Goal: Task Accomplishment & Management: Complete application form

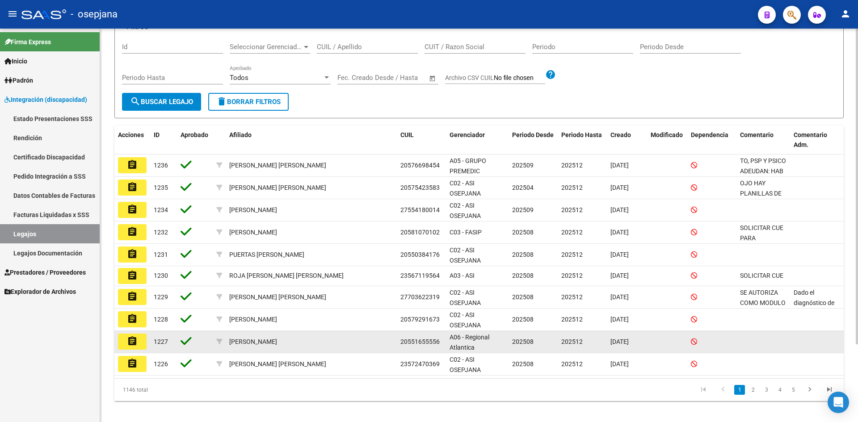
scroll to position [97, 0]
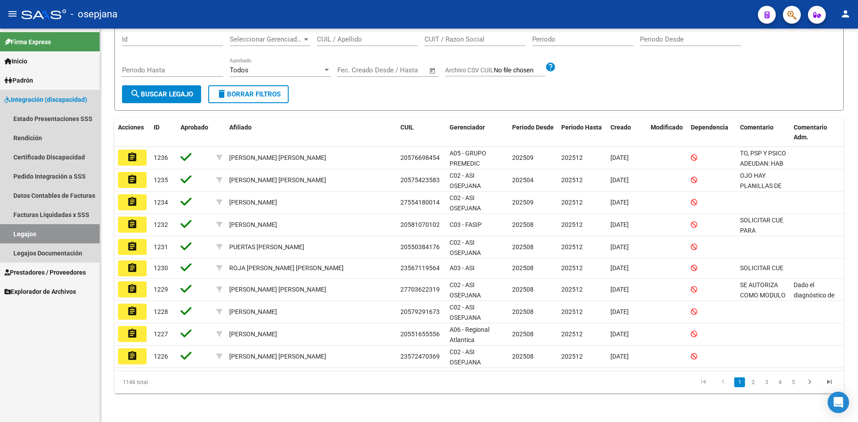
click at [38, 99] on span "Integración (discapacidad)" at bounding box center [45, 100] width 83 height 10
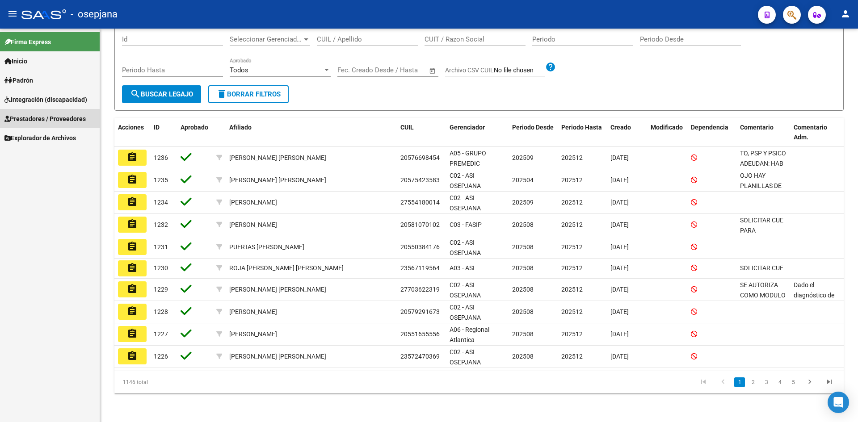
click at [39, 122] on span "Prestadores / Proveedores" at bounding box center [44, 119] width 81 height 10
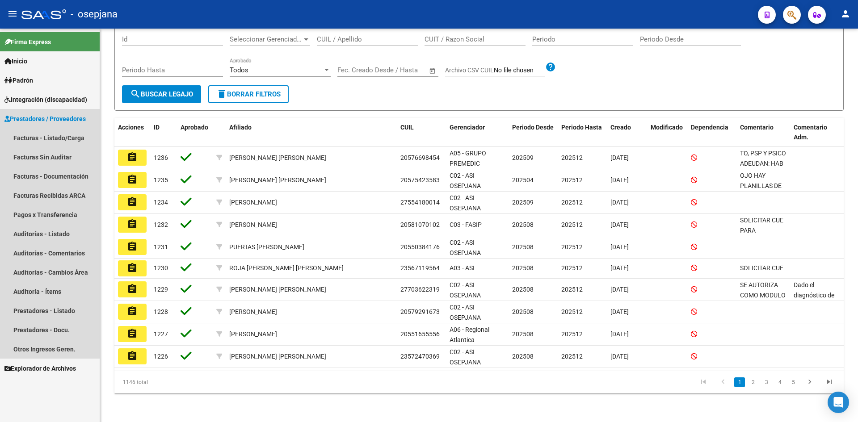
click at [58, 118] on span "Prestadores / Proveedores" at bounding box center [44, 119] width 81 height 10
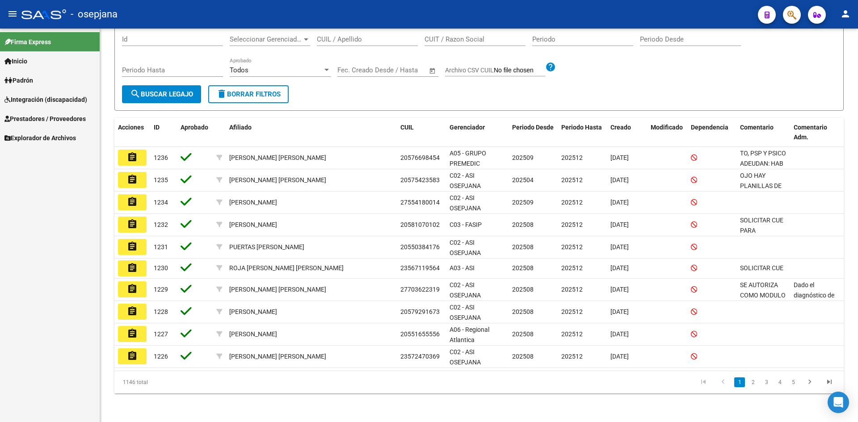
click at [58, 118] on span "Prestadores / Proveedores" at bounding box center [44, 119] width 81 height 10
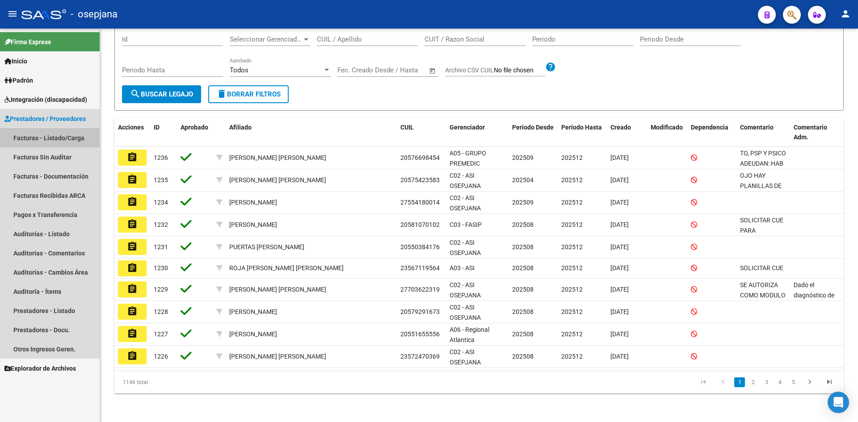
click at [63, 140] on link "Facturas - Listado/Carga" at bounding box center [50, 137] width 100 height 19
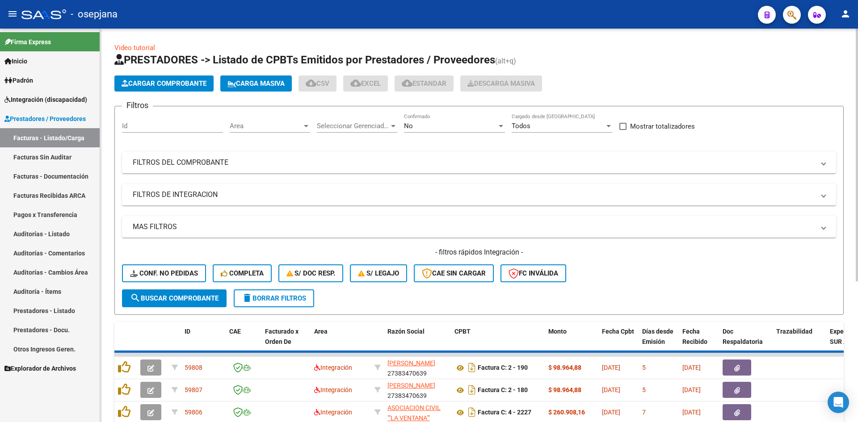
click at [254, 129] on span "Area" at bounding box center [266, 126] width 72 height 8
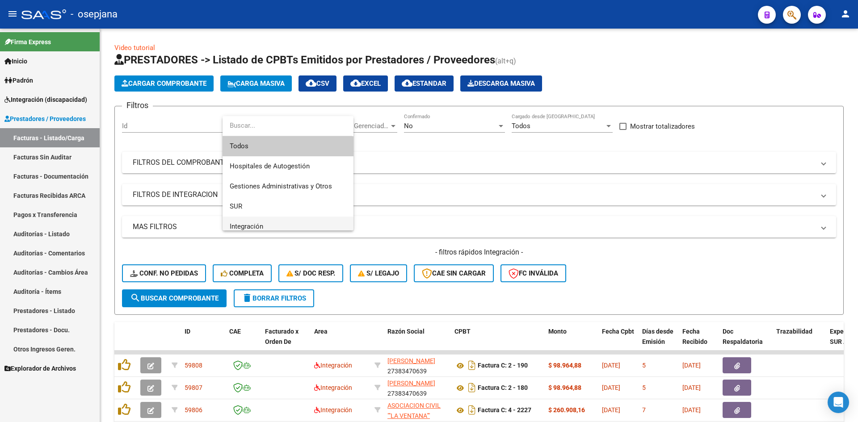
click at [264, 223] on span "Integración" at bounding box center [288, 227] width 117 height 20
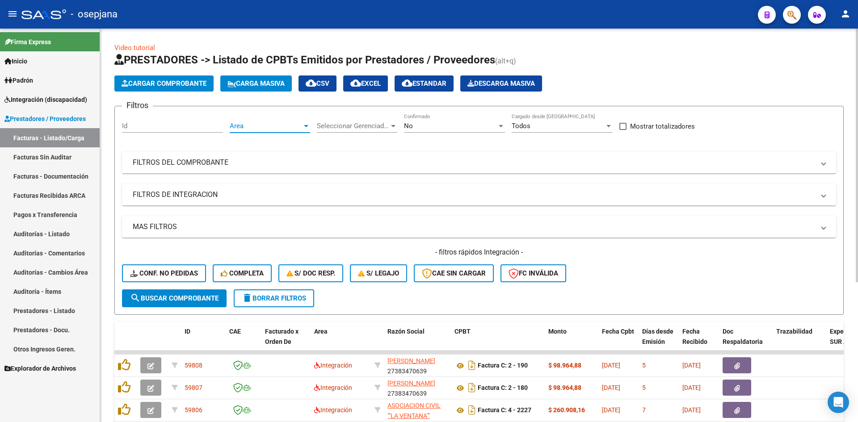
scroll to position [6, 0]
click at [451, 128] on div "No" at bounding box center [450, 126] width 93 height 8
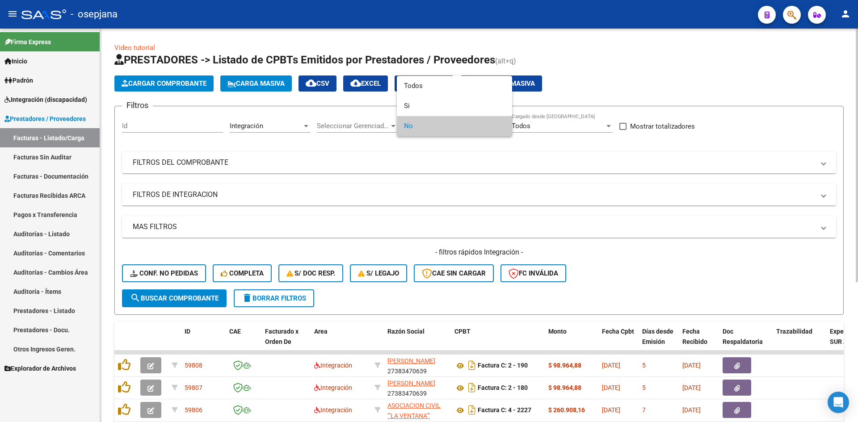
click at [451, 128] on span "No" at bounding box center [454, 126] width 101 height 20
click at [543, 205] on div at bounding box center [429, 211] width 858 height 422
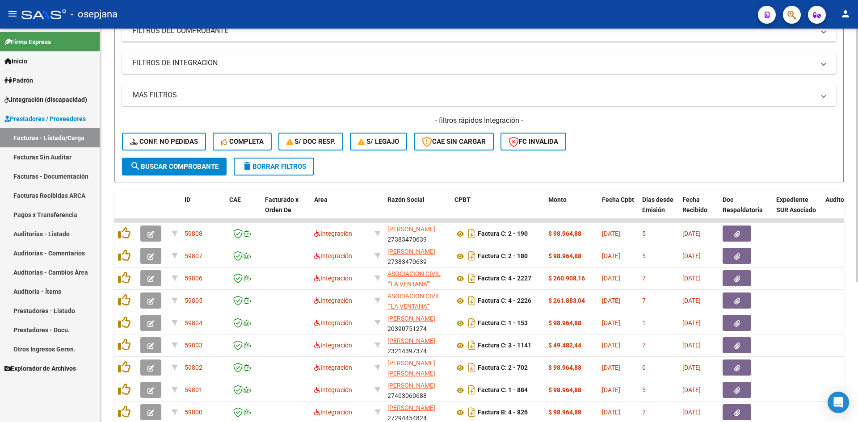
scroll to position [217, 0]
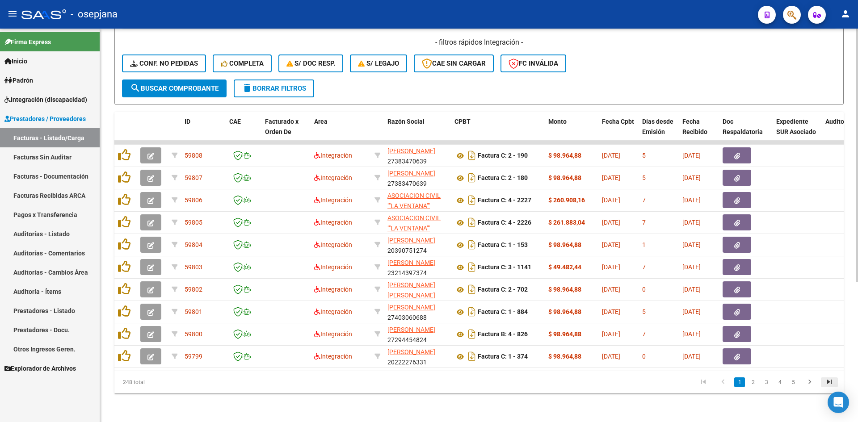
click at [830, 384] on icon "go to last page" at bounding box center [830, 383] width 12 height 11
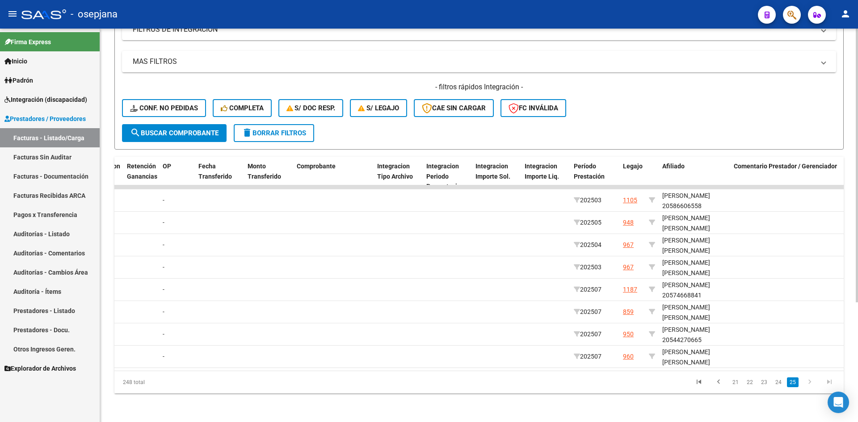
scroll to position [0, 780]
click at [780, 384] on link "24" at bounding box center [779, 383] width 12 height 10
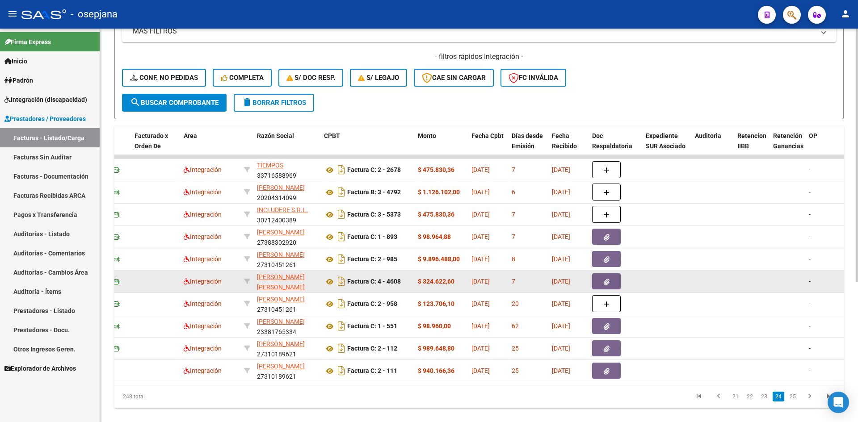
scroll to position [217, 0]
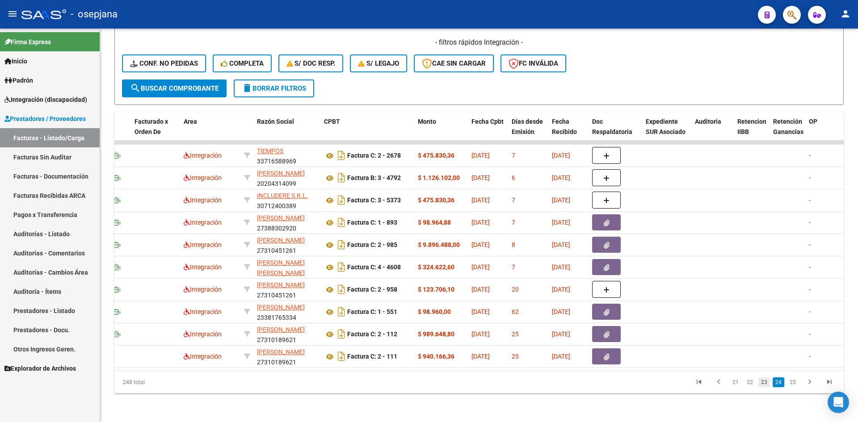
click at [766, 384] on link "23" at bounding box center [765, 383] width 12 height 10
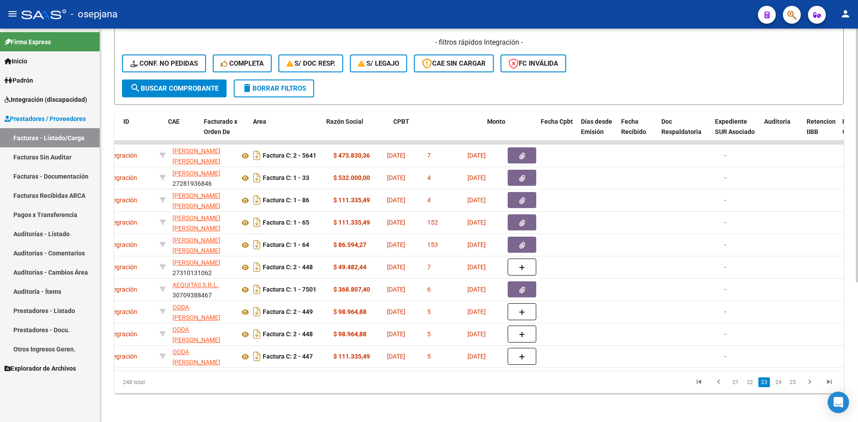
scroll to position [0, 0]
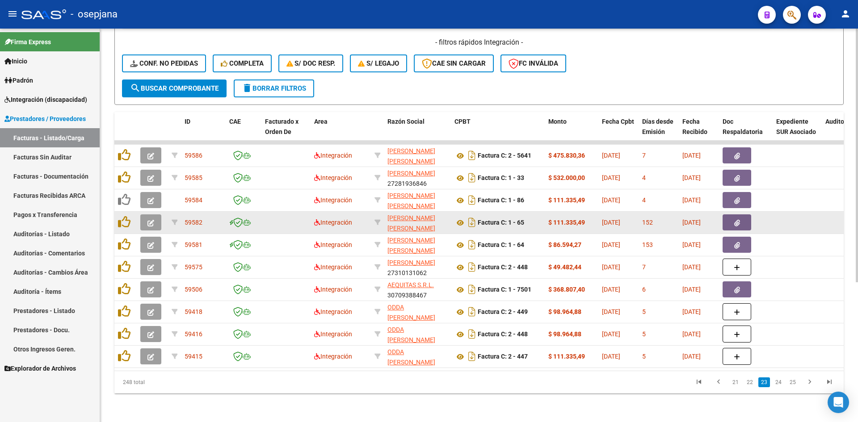
click at [152, 220] on icon "button" at bounding box center [151, 223] width 7 height 7
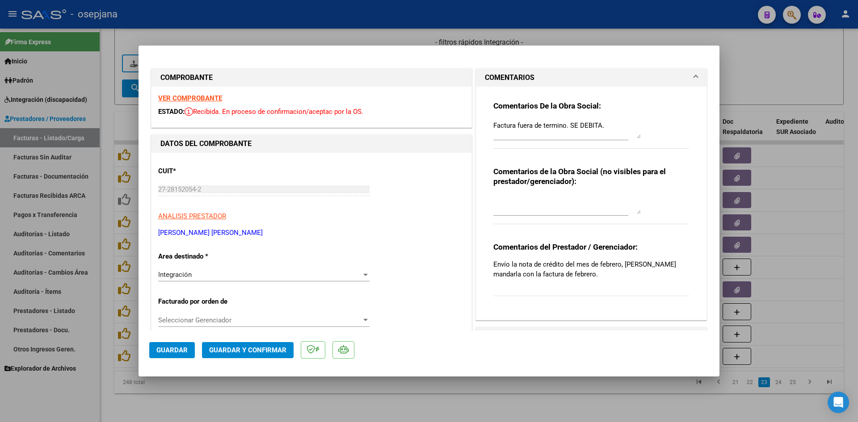
click at [734, 65] on div at bounding box center [429, 211] width 858 height 422
type input "$ 0,00"
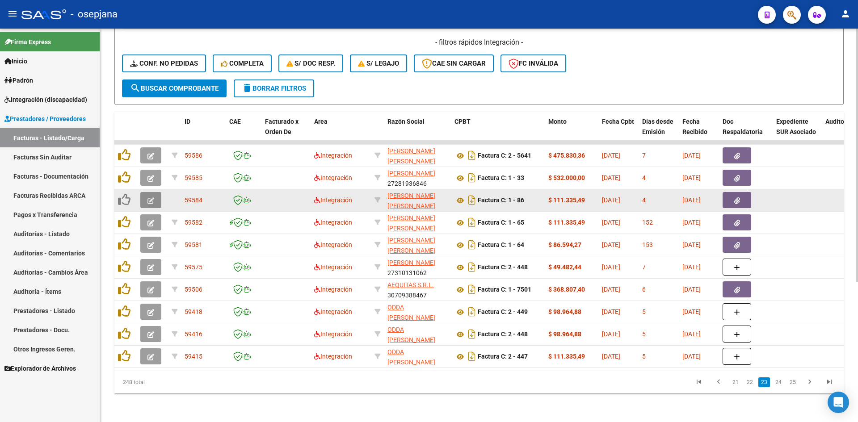
click at [153, 198] on icon "button" at bounding box center [151, 201] width 7 height 7
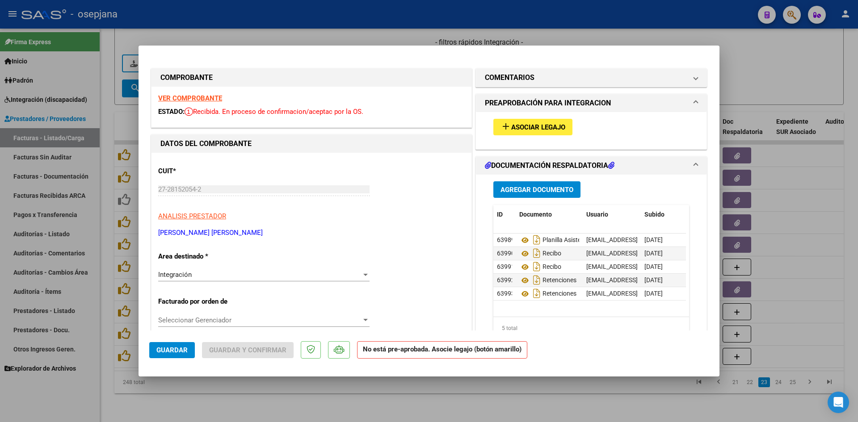
click at [205, 96] on strong "VER COMPROBANTE" at bounding box center [190, 98] width 64 height 8
click at [197, 95] on strong "VER COMPROBANTE" at bounding box center [190, 98] width 64 height 8
click at [531, 126] on span "Asociar Legajo" at bounding box center [538, 127] width 54 height 8
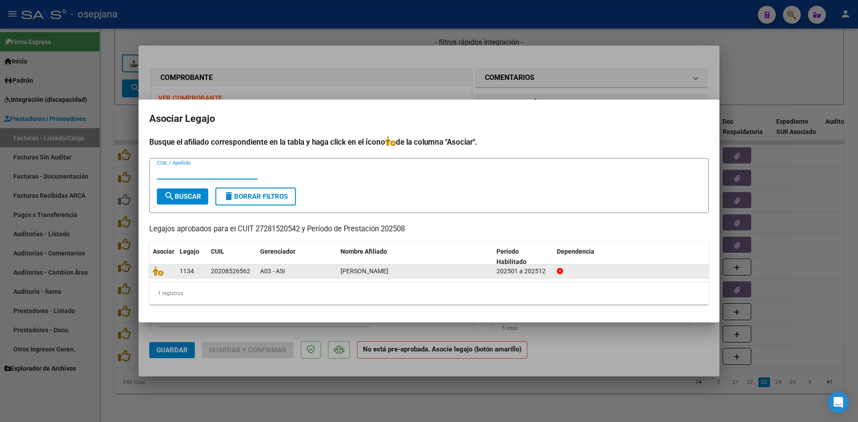
click at [152, 274] on datatable-body-cell at bounding box center [162, 272] width 27 height 14
click at [154, 273] on icon at bounding box center [158, 271] width 11 height 10
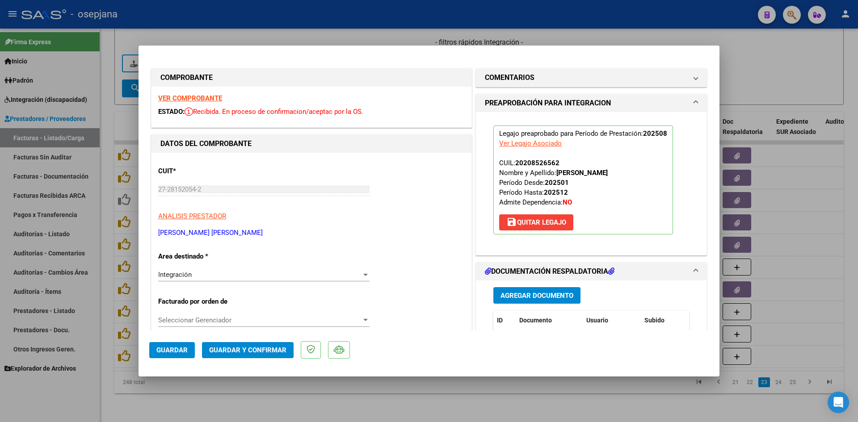
click at [168, 352] on span "Guardar" at bounding box center [171, 350] width 31 height 8
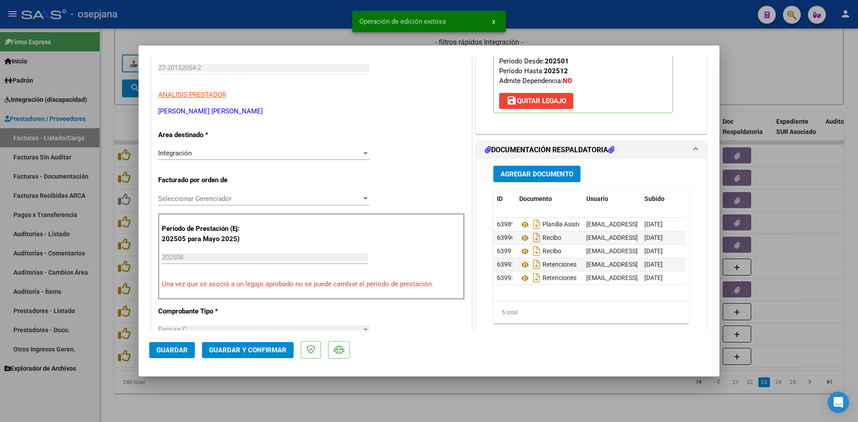
scroll to position [134, 0]
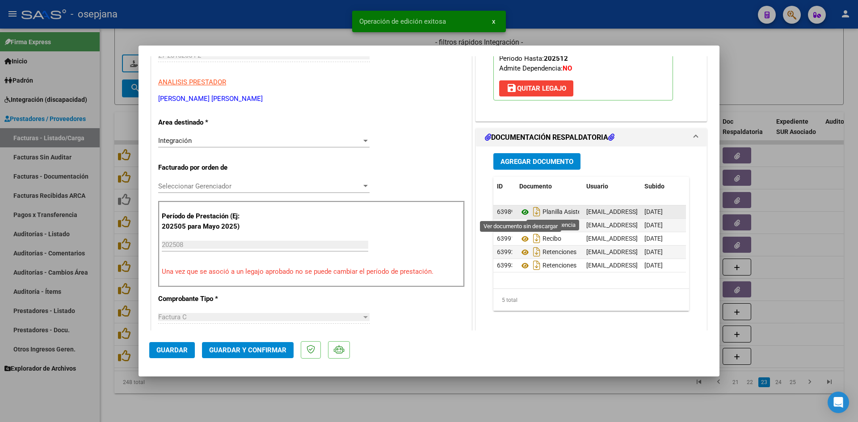
click at [523, 211] on icon at bounding box center [525, 212] width 12 height 11
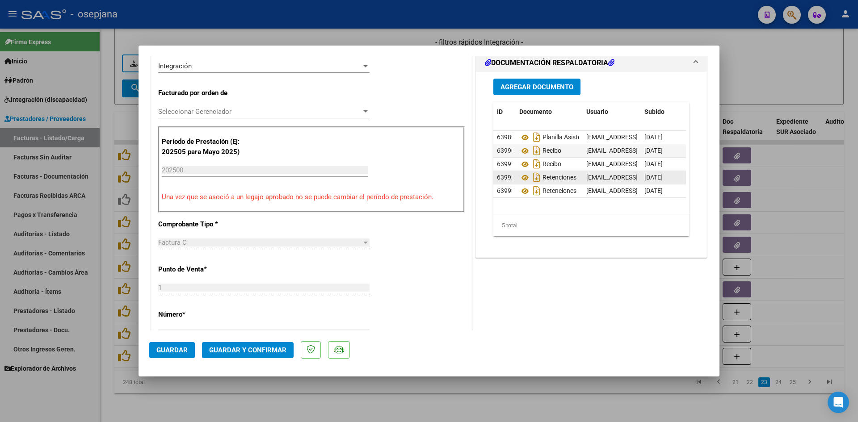
scroll to position [223, 0]
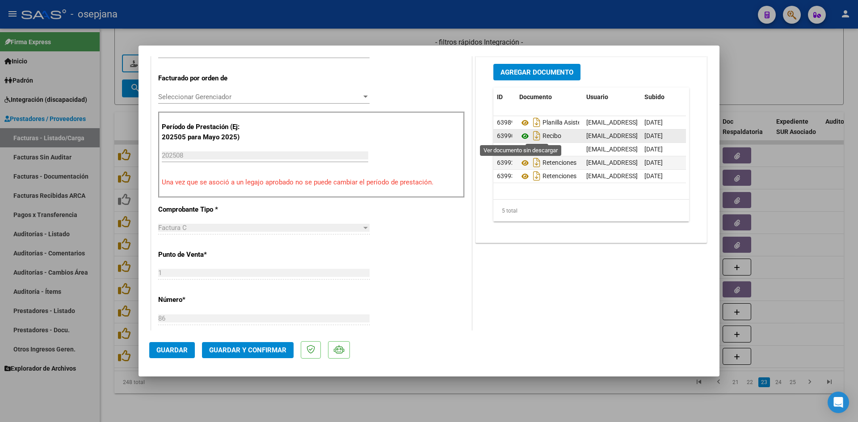
click at [521, 135] on icon at bounding box center [525, 136] width 12 height 11
click at [521, 149] on icon at bounding box center [525, 149] width 12 height 11
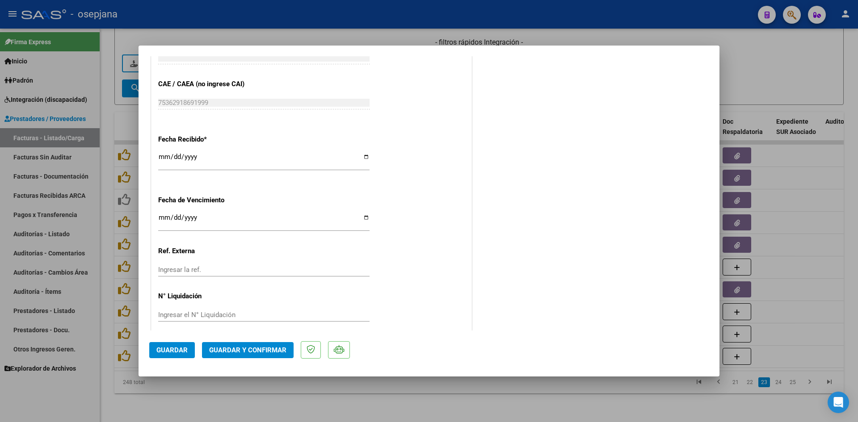
scroll to position [581, 0]
click at [164, 218] on input "Ingresar la fecha" at bounding box center [263, 221] width 211 height 14
type input "[DATE]"
click at [238, 348] on span "Guardar y Confirmar" at bounding box center [247, 350] width 77 height 8
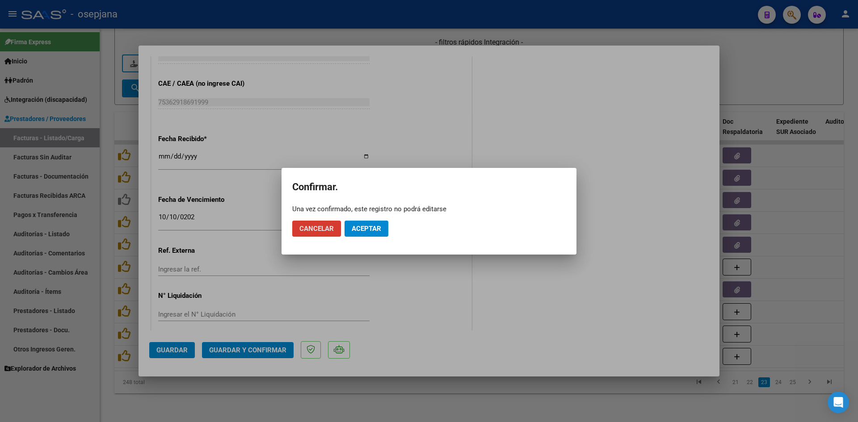
click at [379, 221] on button "Aceptar" at bounding box center [367, 229] width 44 height 16
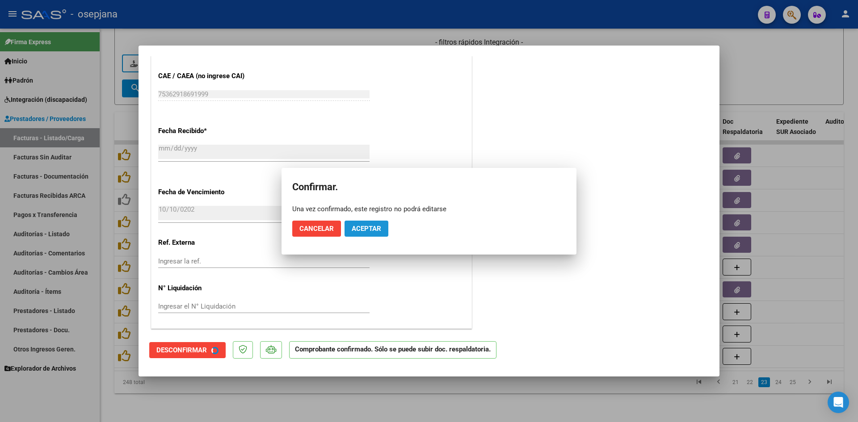
scroll to position [526, 0]
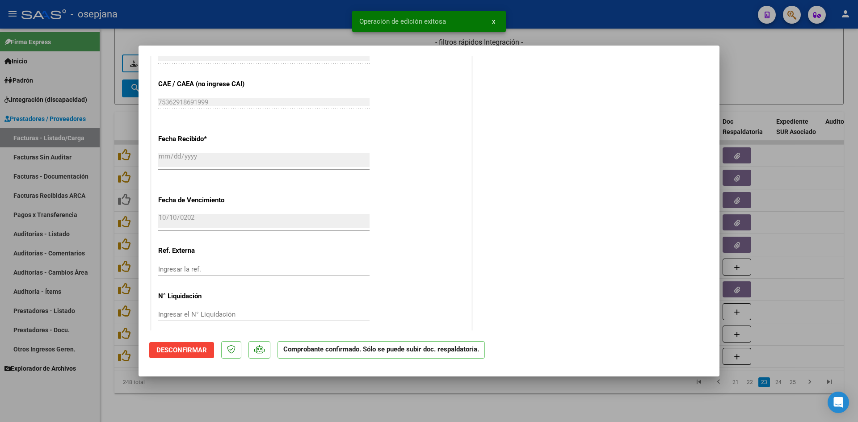
click at [752, 84] on div at bounding box center [429, 211] width 858 height 422
type input "$ 0,00"
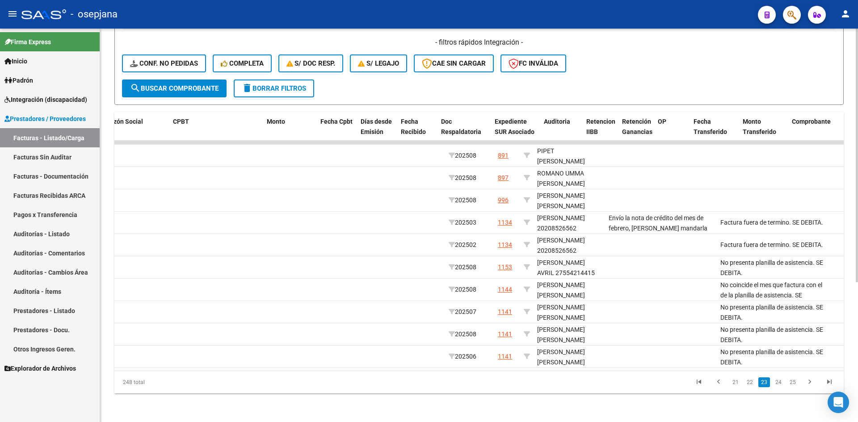
scroll to position [0, 0]
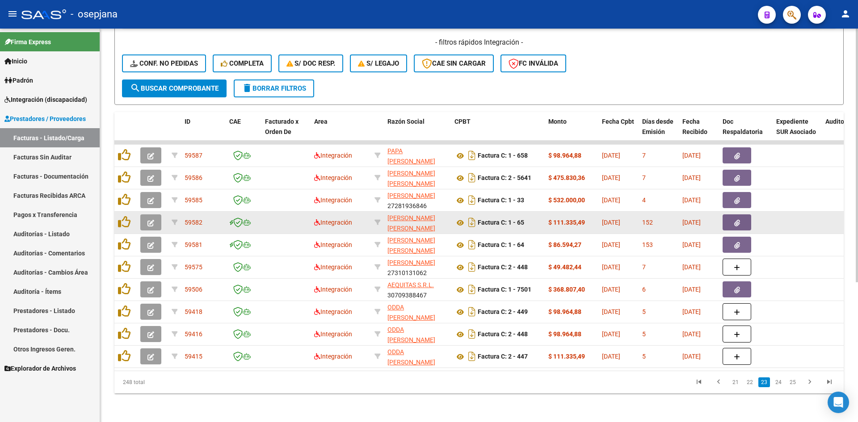
click at [145, 215] on button "button" at bounding box center [150, 223] width 21 height 16
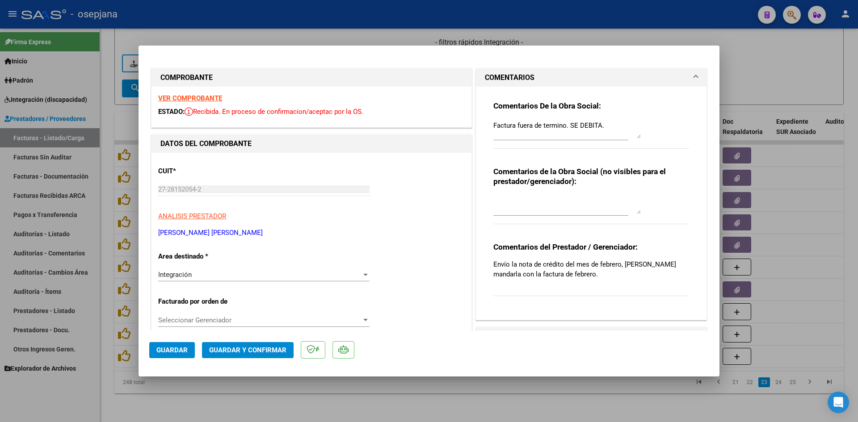
click at [780, 69] on div at bounding box center [429, 211] width 858 height 422
type input "$ 0,00"
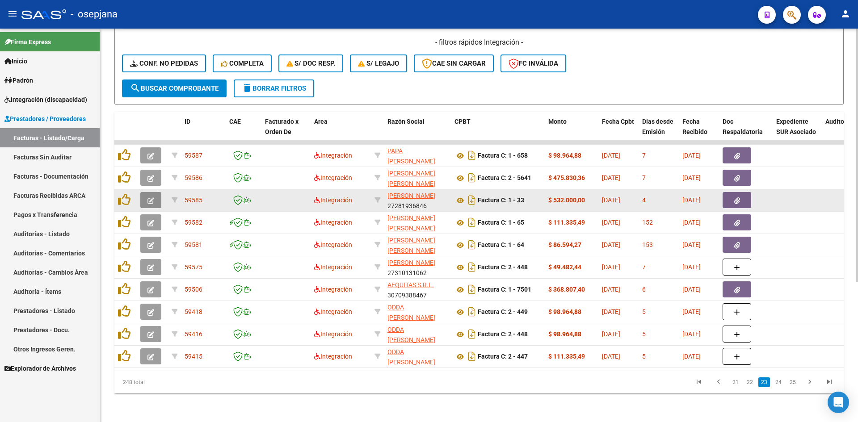
click at [148, 198] on icon "button" at bounding box center [151, 201] width 7 height 7
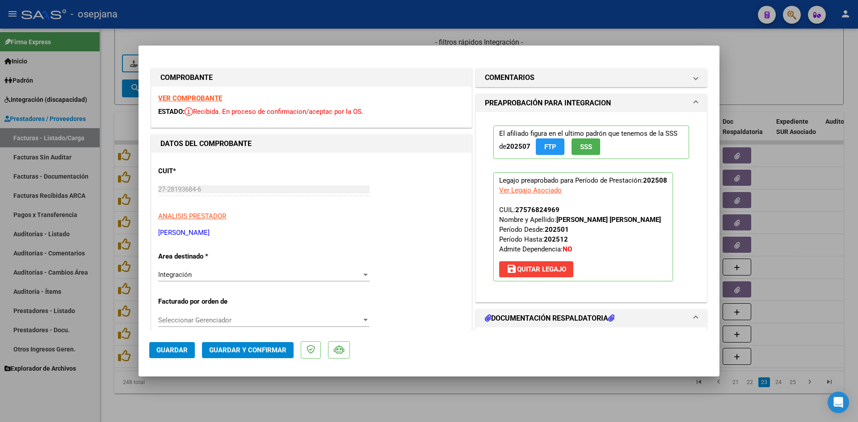
click at [197, 95] on strong "VER COMPROBANTE" at bounding box center [190, 98] width 64 height 8
click at [208, 96] on strong "VER COMPROBANTE" at bounding box center [190, 98] width 64 height 8
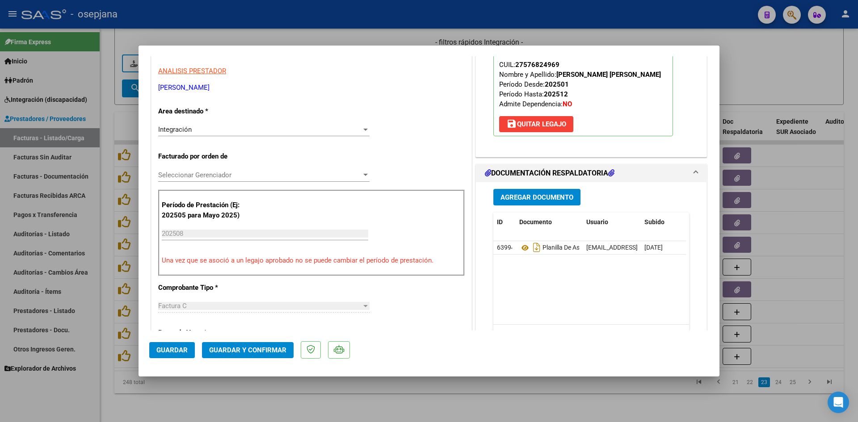
scroll to position [223, 0]
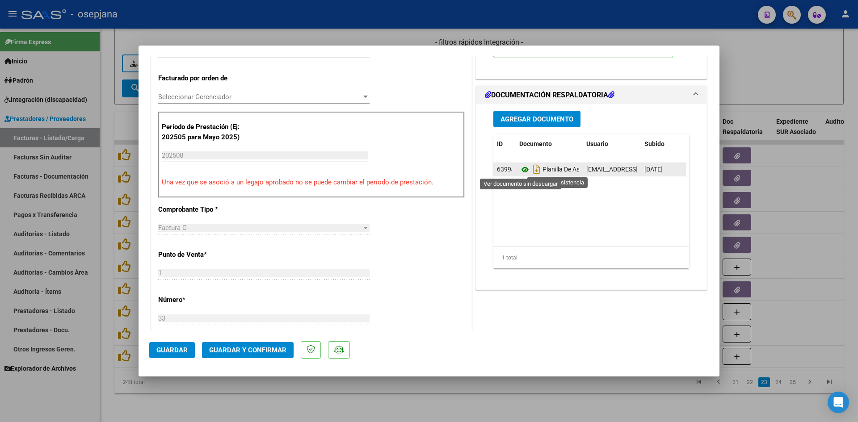
click at [520, 169] on icon at bounding box center [525, 169] width 12 height 11
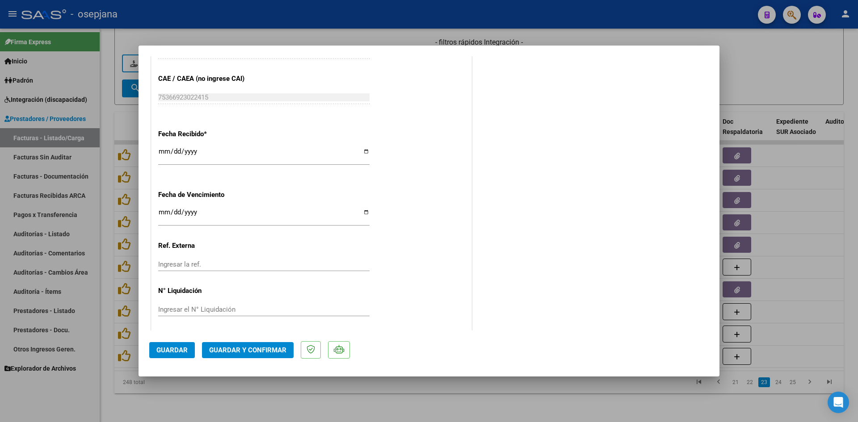
scroll to position [589, 0]
click at [161, 207] on input "Ingresar la fecha" at bounding box center [263, 213] width 211 height 14
type input "[DATE]"
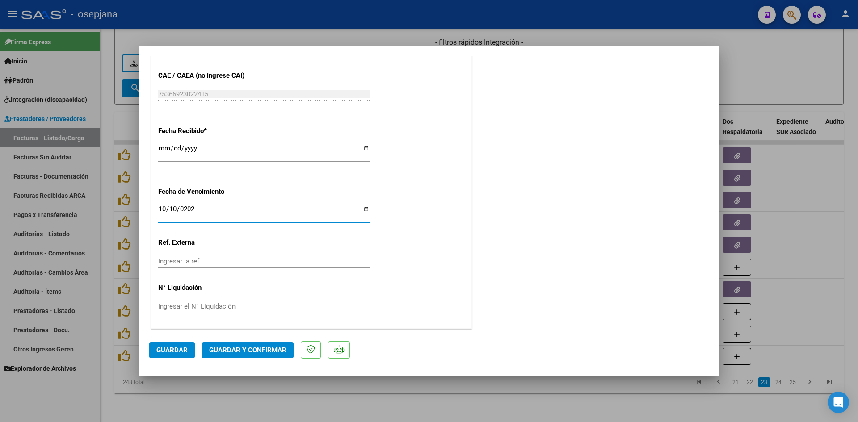
click at [226, 346] on span "Guardar y Confirmar" at bounding box center [247, 350] width 77 height 8
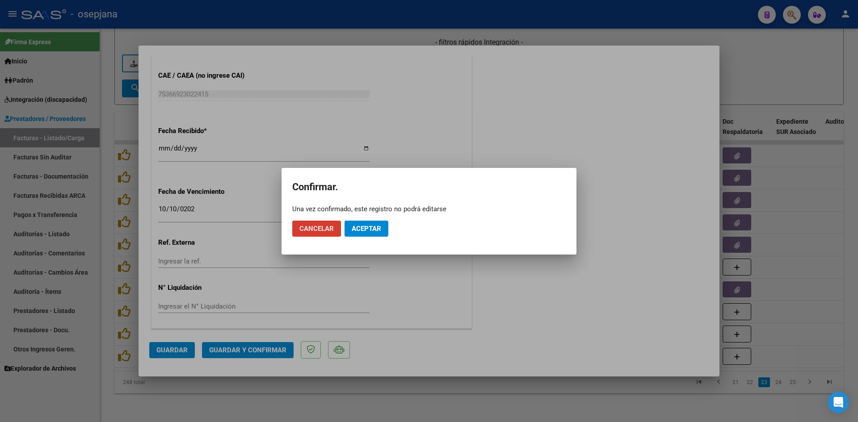
click at [354, 230] on span "Aceptar" at bounding box center [367, 229] width 30 height 8
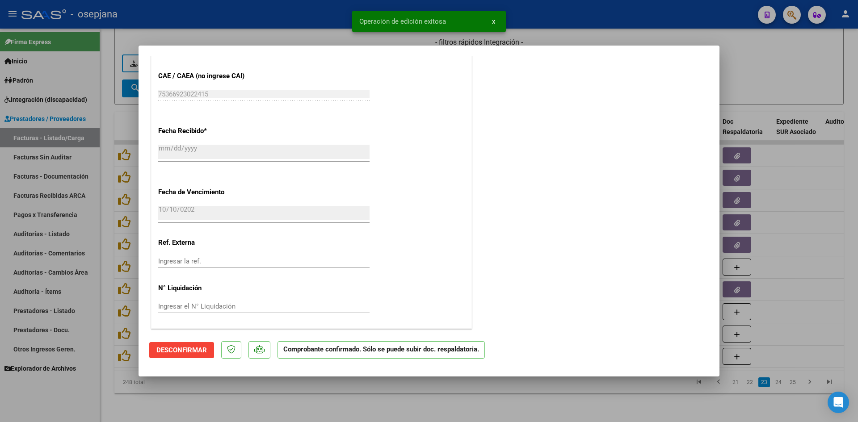
click at [765, 80] on div at bounding box center [429, 211] width 858 height 422
type input "$ 0,00"
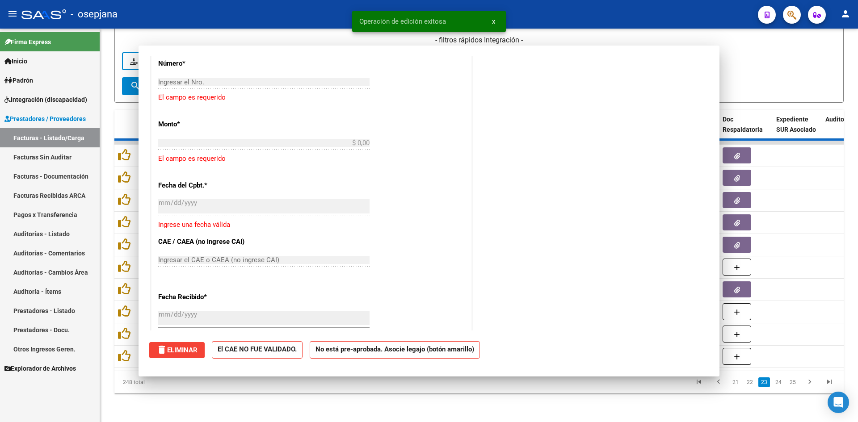
scroll to position [700, 0]
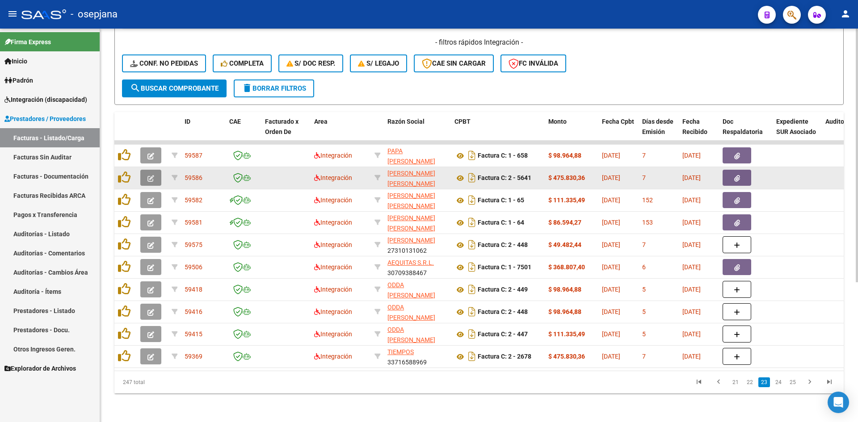
click at [155, 170] on button "button" at bounding box center [150, 178] width 21 height 16
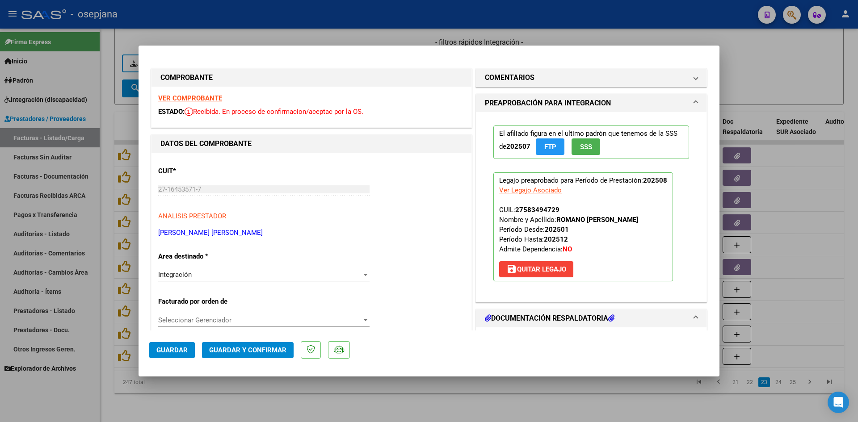
click at [179, 98] on strong "VER COMPROBANTE" at bounding box center [190, 98] width 64 height 8
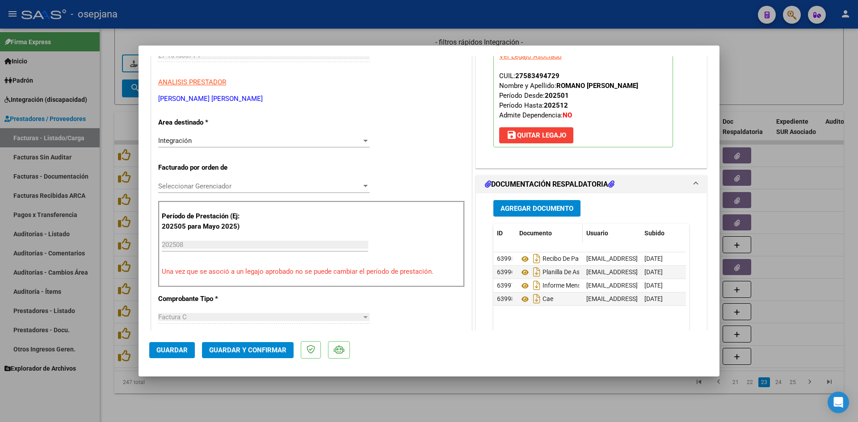
scroll to position [179, 0]
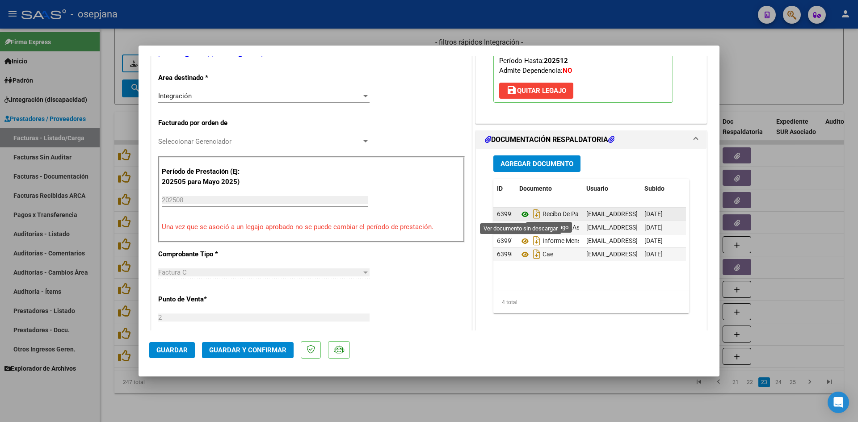
click at [519, 214] on icon at bounding box center [525, 214] width 12 height 11
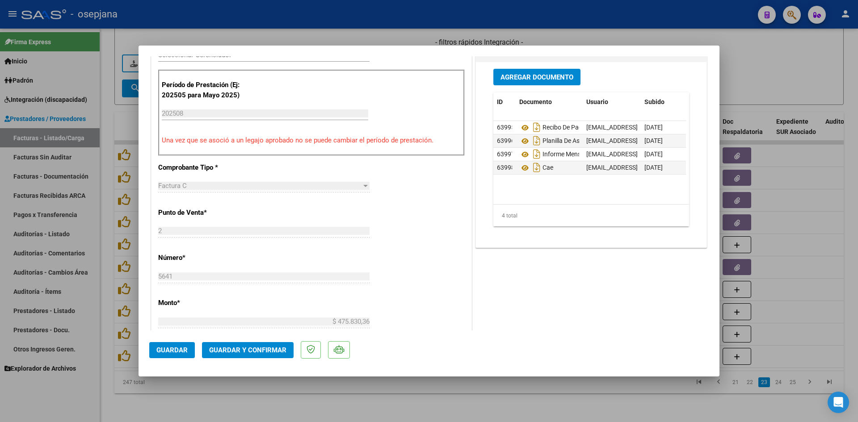
scroll to position [268, 0]
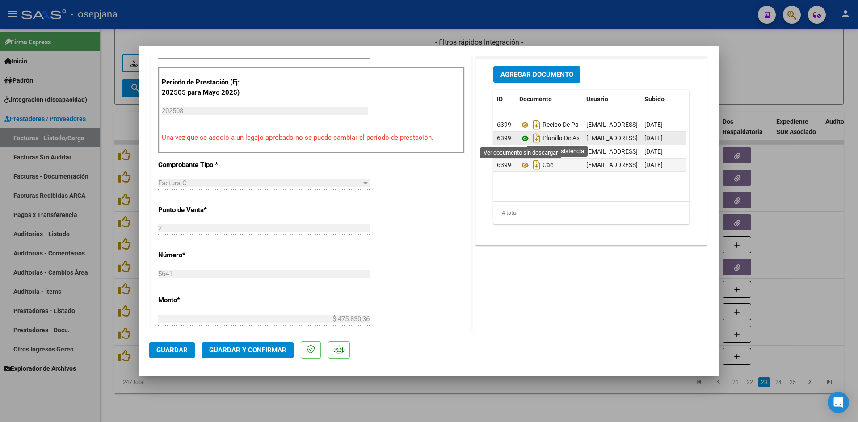
click at [522, 137] on icon at bounding box center [525, 138] width 12 height 11
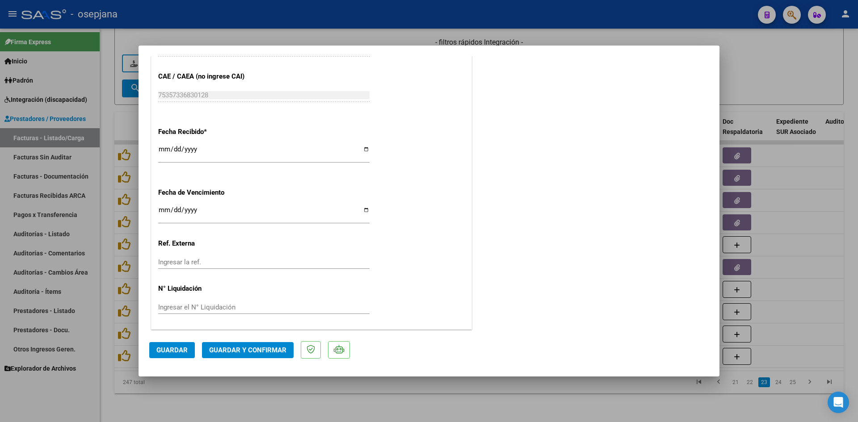
scroll to position [589, 0]
click at [163, 210] on input "Ingresar la fecha" at bounding box center [263, 213] width 211 height 14
type input "[DATE]"
click at [236, 354] on button "Guardar y Confirmar" at bounding box center [248, 350] width 92 height 16
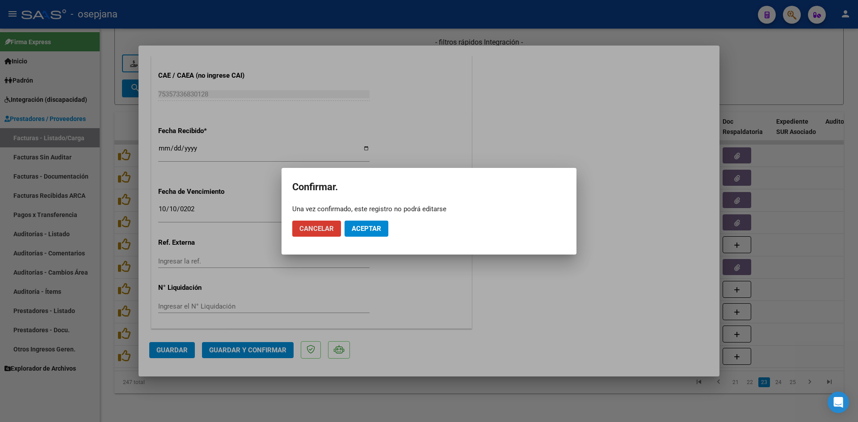
click at [371, 227] on span "Aceptar" at bounding box center [367, 229] width 30 height 8
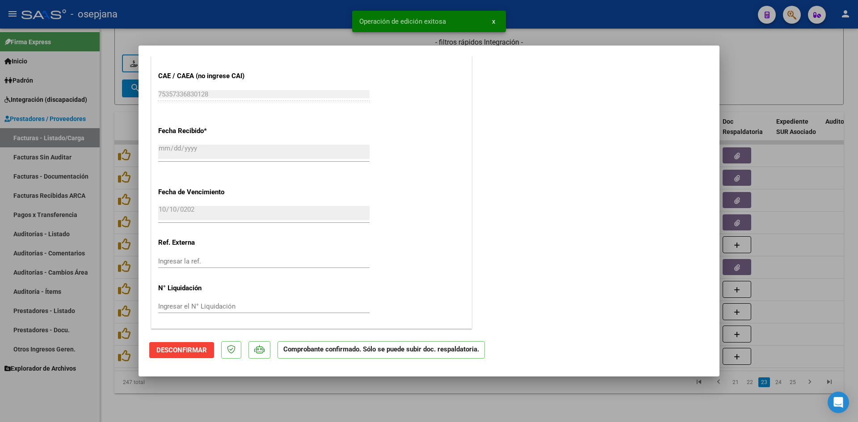
click at [734, 88] on div at bounding box center [429, 211] width 858 height 422
type input "$ 0,00"
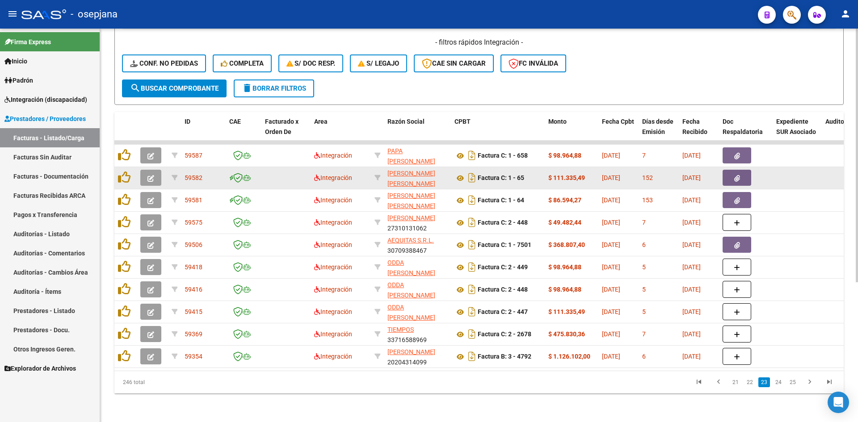
click at [154, 175] on button "button" at bounding box center [150, 178] width 21 height 16
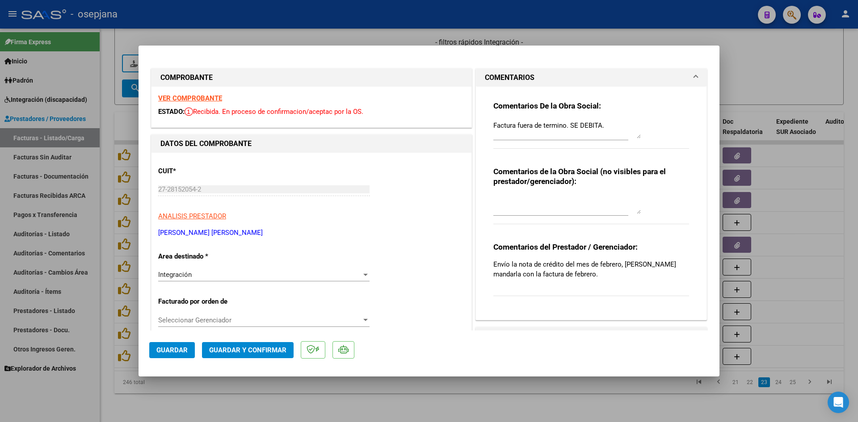
click at [771, 63] on div at bounding box center [429, 211] width 858 height 422
type input "$ 0,00"
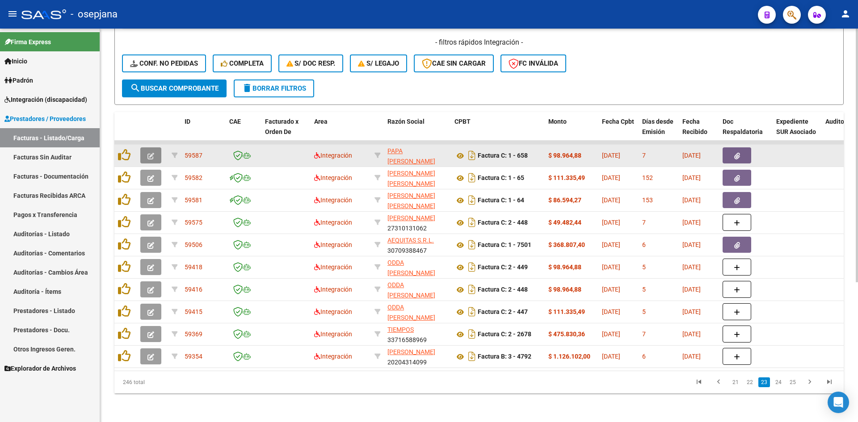
click at [150, 148] on button "button" at bounding box center [150, 156] width 21 height 16
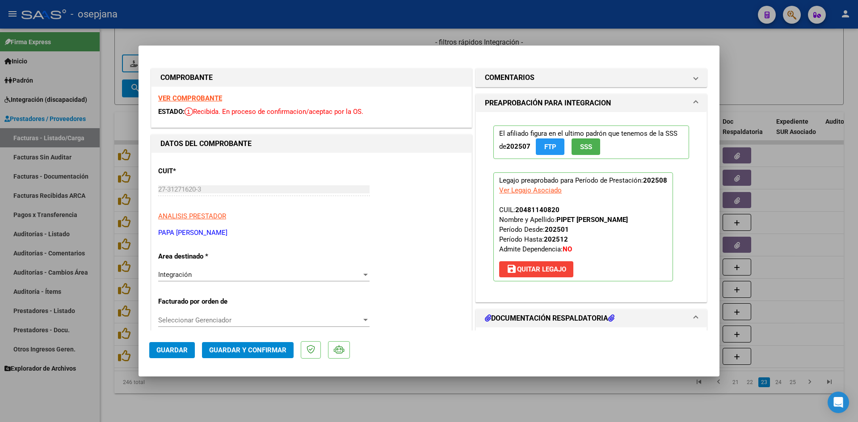
click at [191, 98] on strong "VER COMPROBANTE" at bounding box center [190, 98] width 64 height 8
click at [185, 96] on strong "VER COMPROBANTE" at bounding box center [190, 98] width 64 height 8
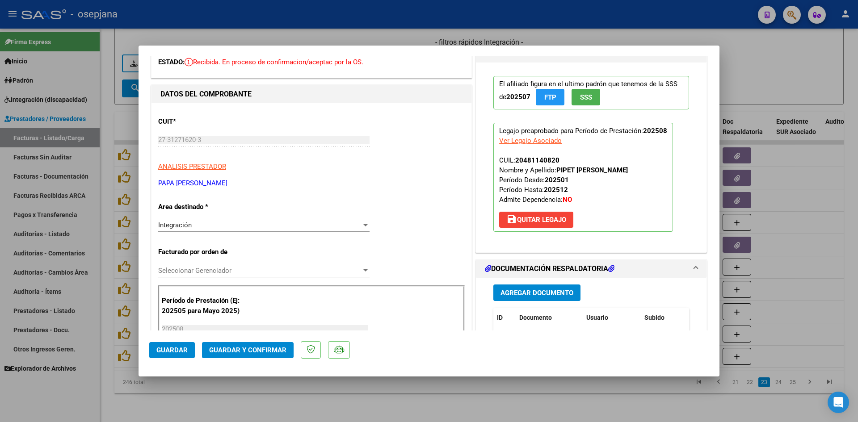
scroll to position [134, 0]
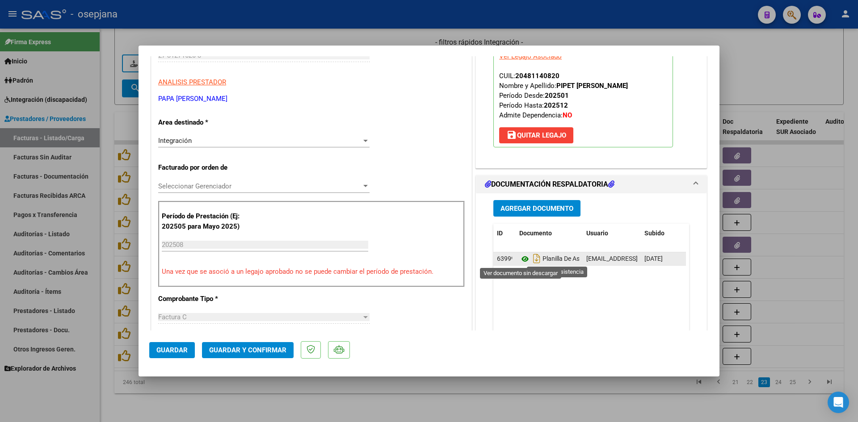
click at [519, 259] on icon at bounding box center [525, 259] width 12 height 11
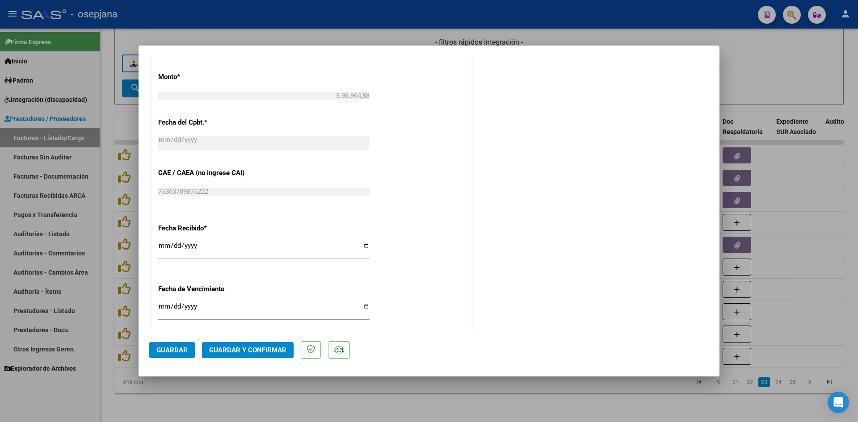
scroll to position [536, 0]
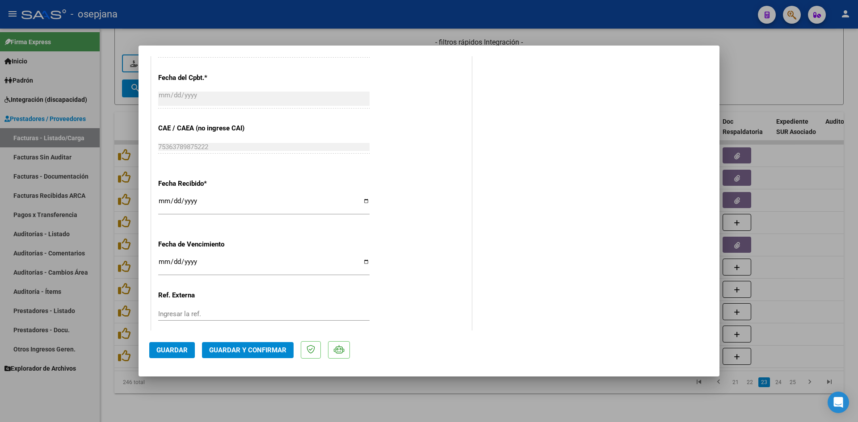
click at [162, 262] on input "2025-10-20" at bounding box center [263, 265] width 211 height 14
type input "[DATE]"
click at [247, 350] on span "Guardar y Confirmar" at bounding box center [247, 350] width 77 height 8
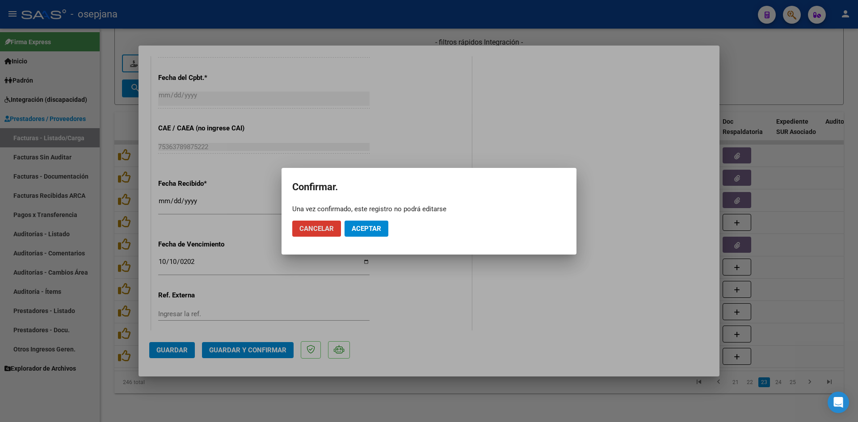
click at [360, 219] on mat-dialog-actions "Cancelar Aceptar" at bounding box center [429, 229] width 274 height 30
click at [363, 224] on button "Aceptar" at bounding box center [367, 229] width 44 height 16
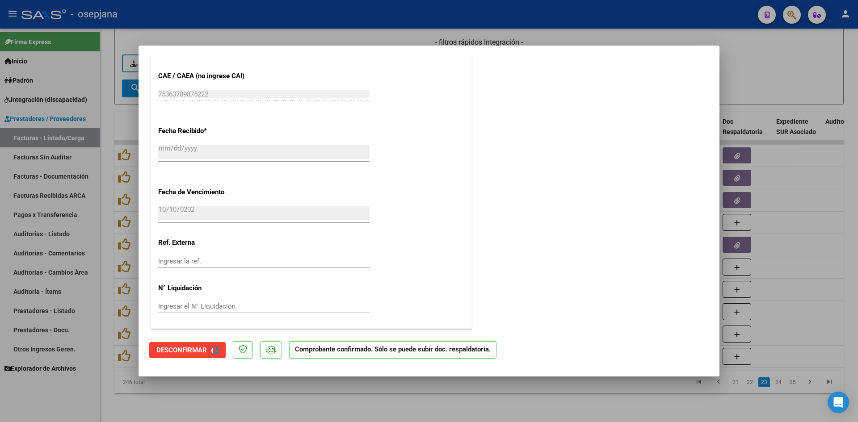
scroll to position [481, 0]
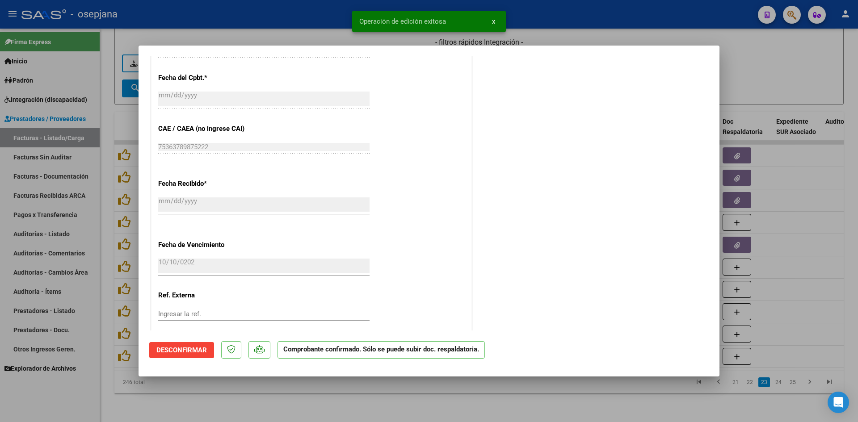
click at [763, 72] on div at bounding box center [429, 211] width 858 height 422
type input "$ 0,00"
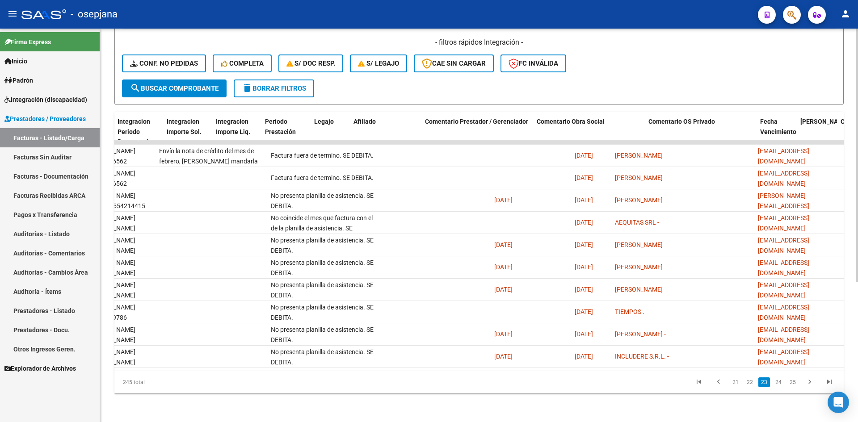
scroll to position [0, 0]
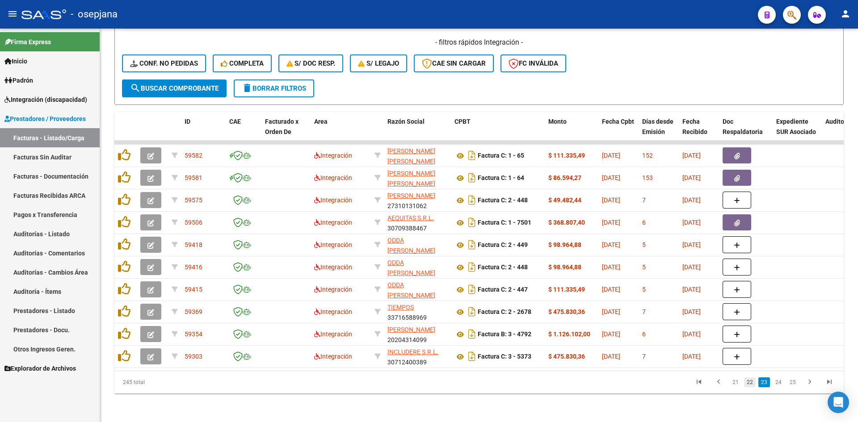
click at [749, 383] on link "22" at bounding box center [750, 383] width 12 height 10
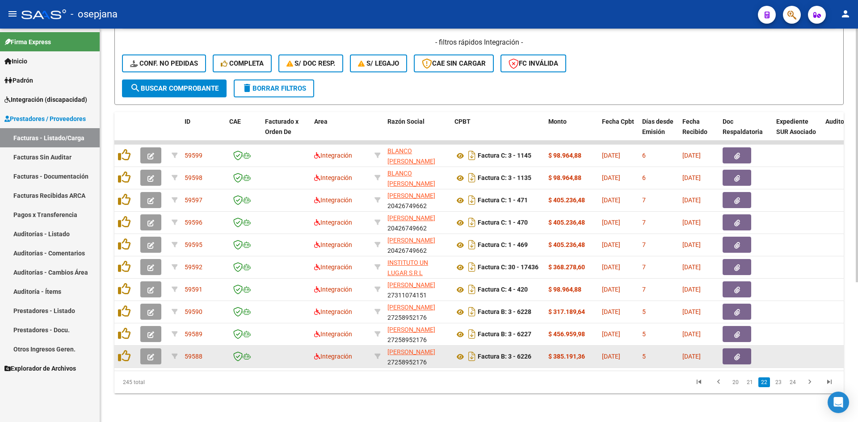
click at [152, 354] on icon "button" at bounding box center [151, 357] width 7 height 7
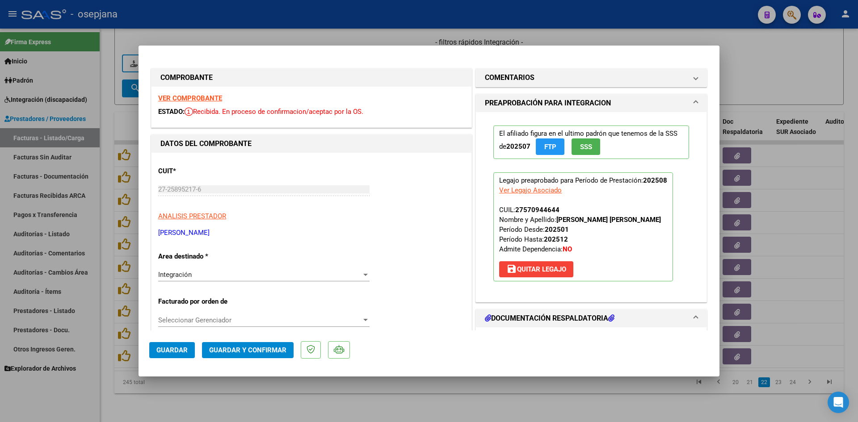
click at [198, 97] on strong "VER COMPROBANTE" at bounding box center [190, 98] width 64 height 8
click at [190, 96] on strong "VER COMPROBANTE" at bounding box center [190, 98] width 64 height 8
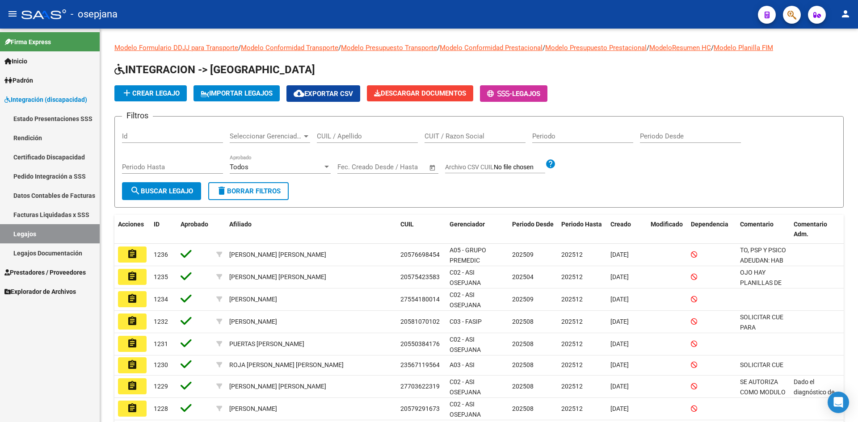
click at [47, 118] on link "Estado Presentaciones SSS" at bounding box center [50, 118] width 100 height 19
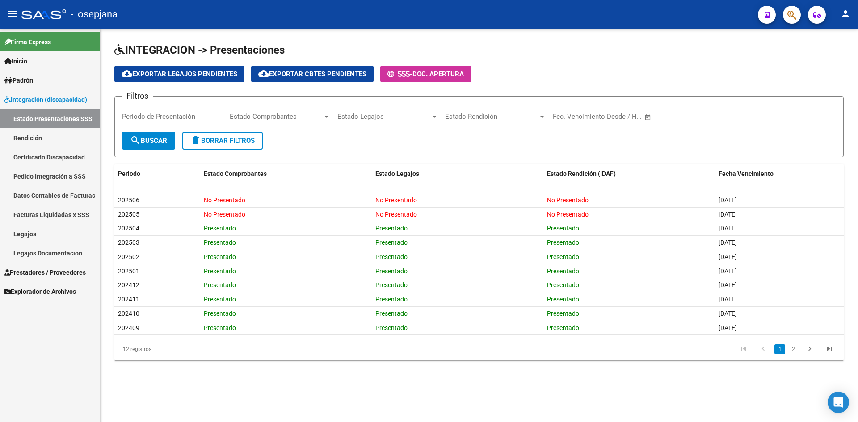
click at [24, 138] on link "Rendición" at bounding box center [50, 137] width 100 height 19
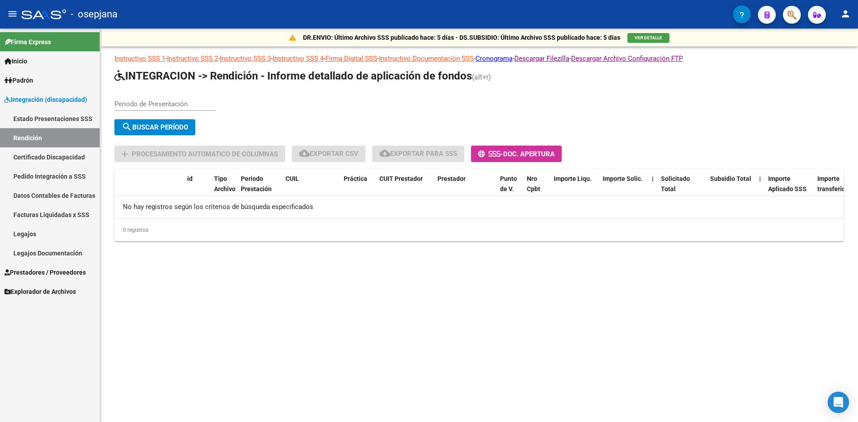
click at [25, 97] on span "Integración (discapacidad)" at bounding box center [45, 100] width 83 height 10
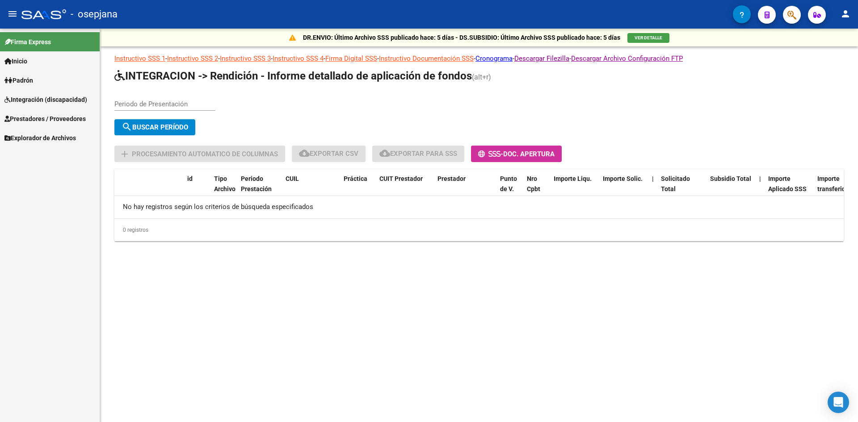
click at [29, 119] on span "Prestadores / Proveedores" at bounding box center [44, 119] width 81 height 10
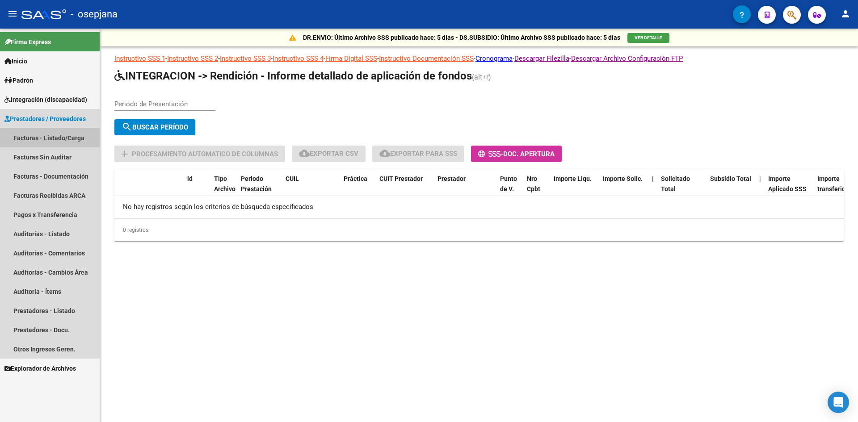
click at [45, 139] on link "Facturas - Listado/Carga" at bounding box center [50, 137] width 100 height 19
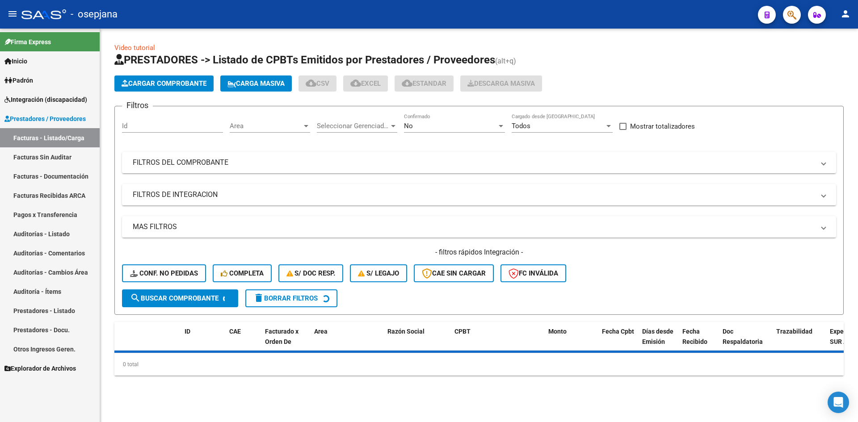
click at [260, 126] on span "Area" at bounding box center [266, 126] width 72 height 8
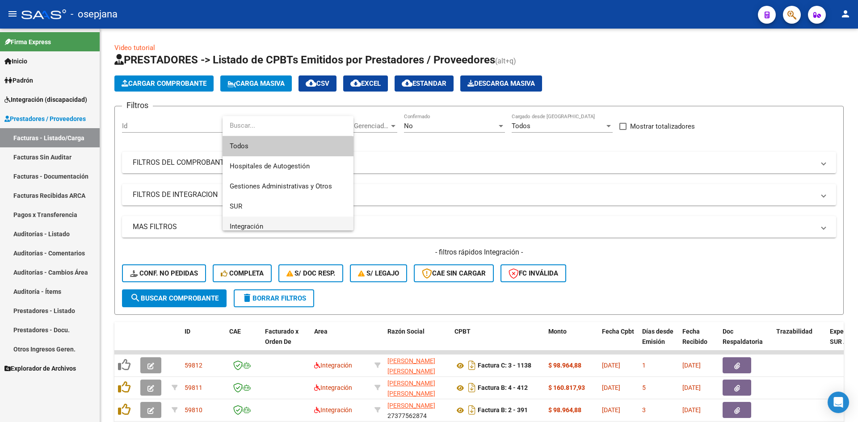
click at [243, 222] on span "Integración" at bounding box center [288, 227] width 117 height 20
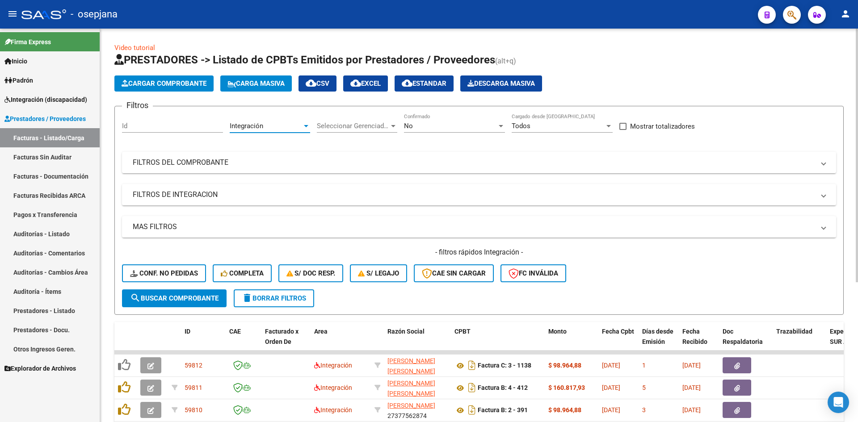
scroll to position [6, 0]
click at [438, 124] on div "No" at bounding box center [450, 126] width 93 height 8
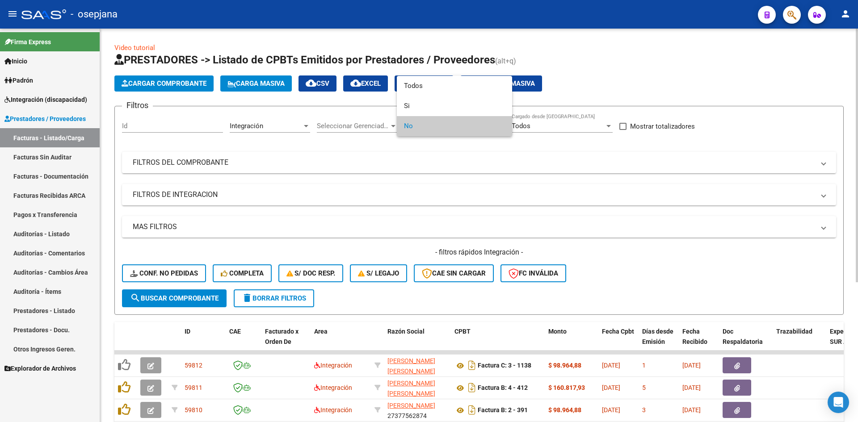
click at [438, 124] on span "No" at bounding box center [454, 126] width 101 height 20
click at [448, 177] on div at bounding box center [429, 211] width 858 height 422
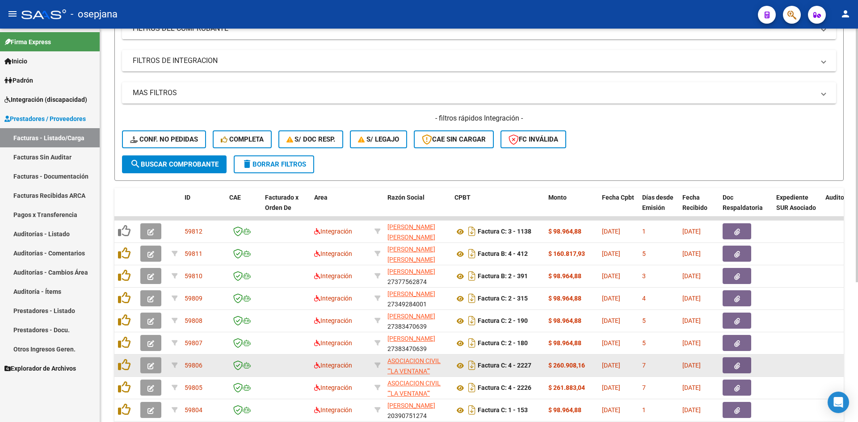
scroll to position [217, 0]
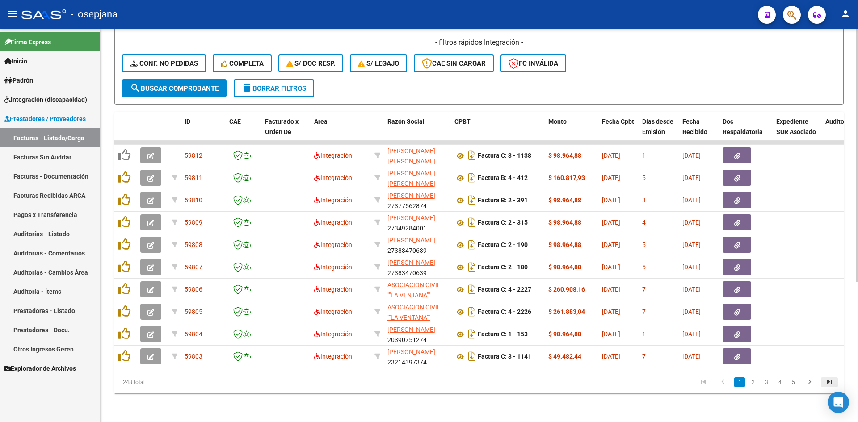
click at [831, 379] on icon "go to last page" at bounding box center [830, 383] width 12 height 11
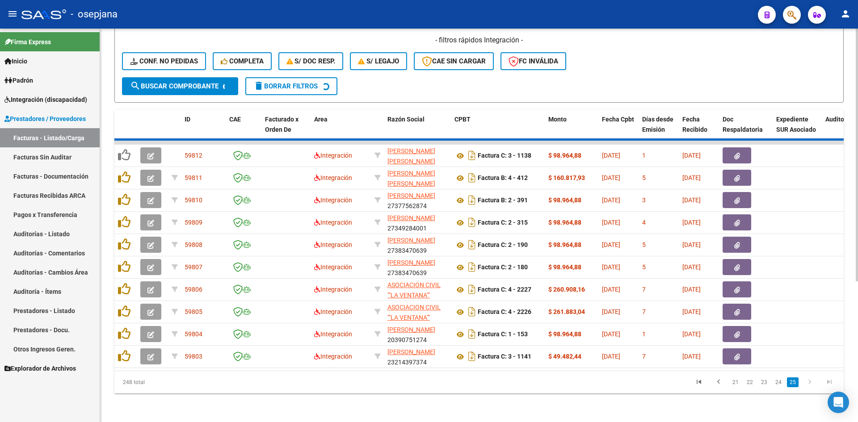
scroll to position [172, 0]
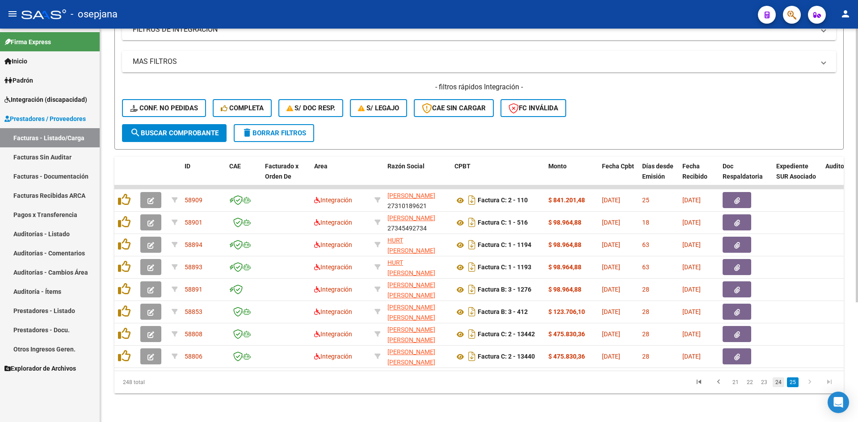
click at [782, 384] on link "24" at bounding box center [779, 383] width 12 height 10
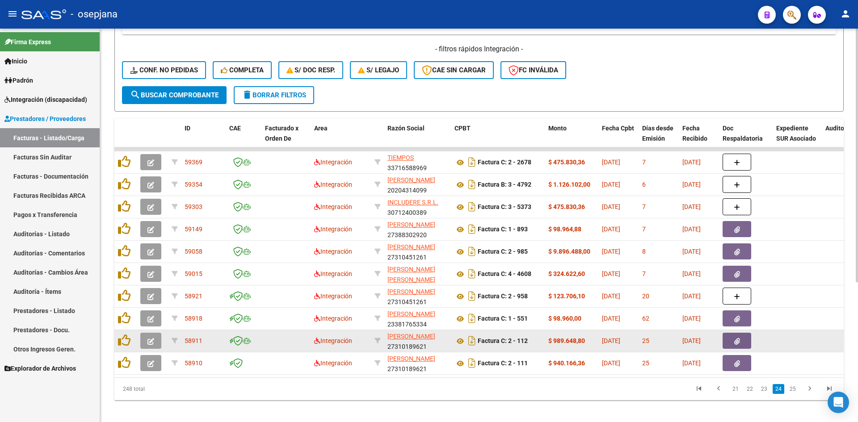
scroll to position [217, 0]
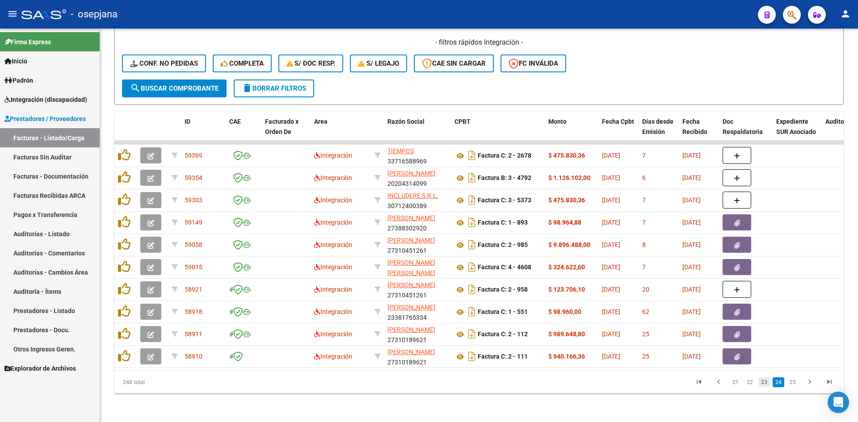
click at [765, 386] on link "23" at bounding box center [765, 383] width 12 height 10
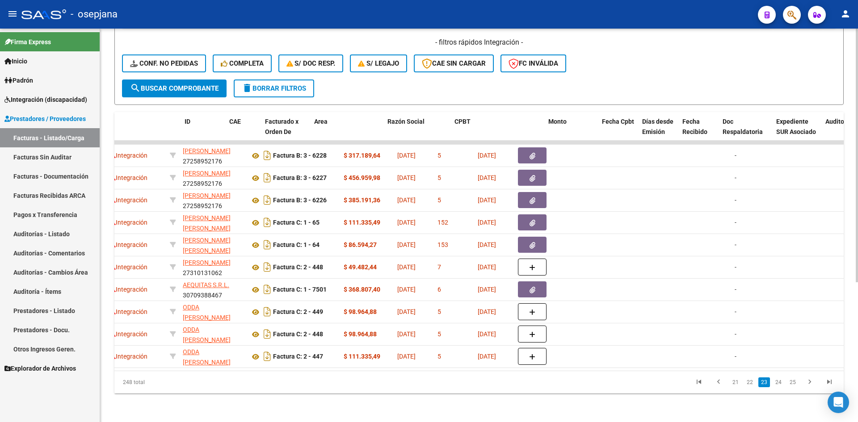
scroll to position [0, 0]
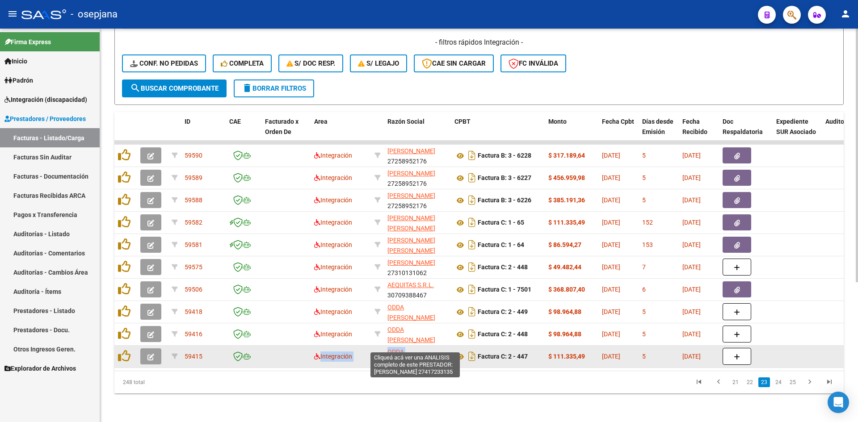
drag, startPoint x: 313, startPoint y: 352, endPoint x: 417, endPoint y: 348, distance: 104.2
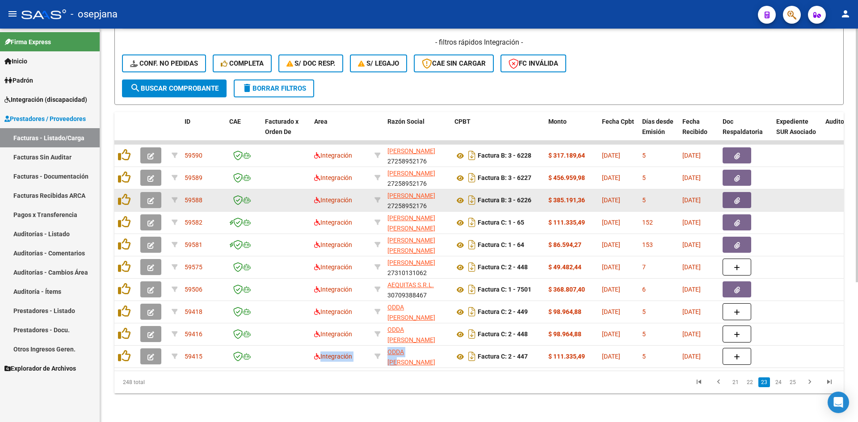
click at [150, 198] on icon "button" at bounding box center [151, 201] width 7 height 7
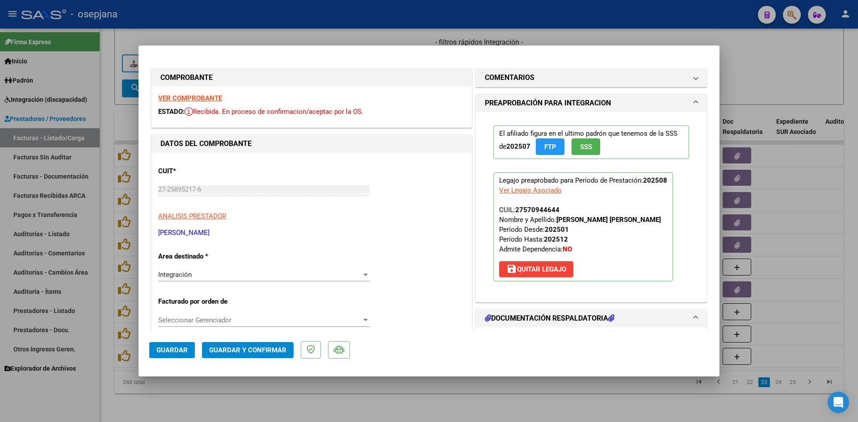
click at [196, 97] on strong "VER COMPROBANTE" at bounding box center [190, 98] width 64 height 8
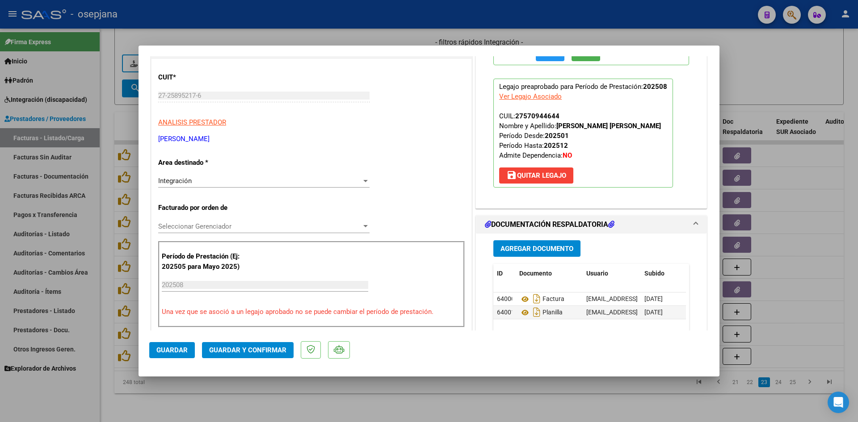
scroll to position [179, 0]
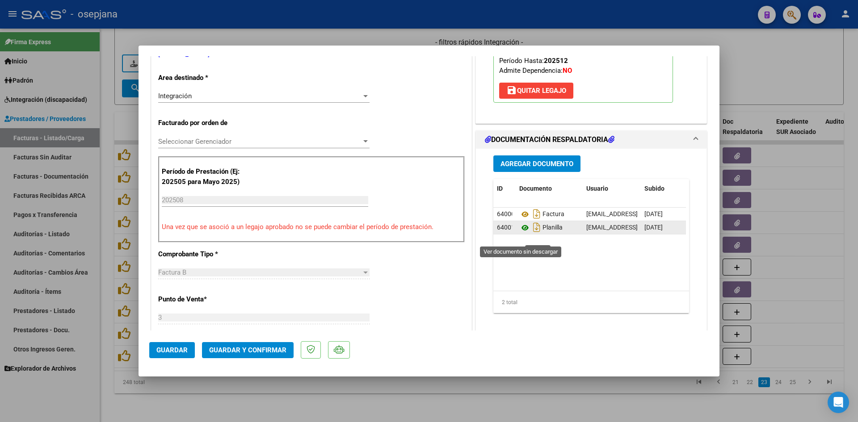
click at [523, 233] on icon at bounding box center [525, 228] width 12 height 11
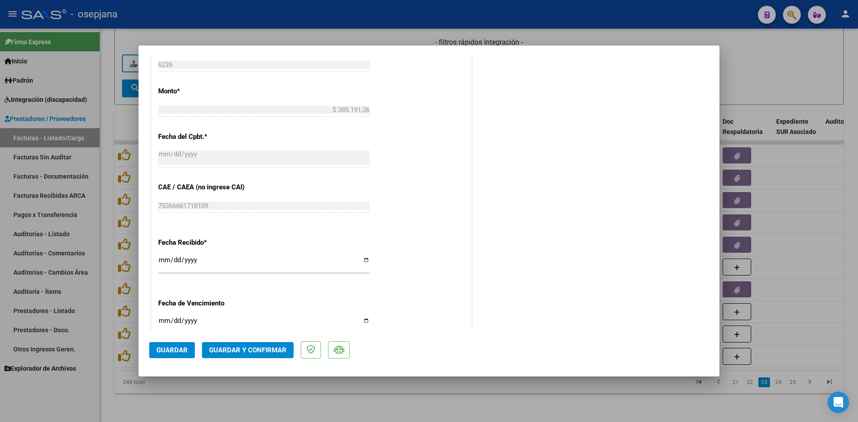
scroll to position [492, 0]
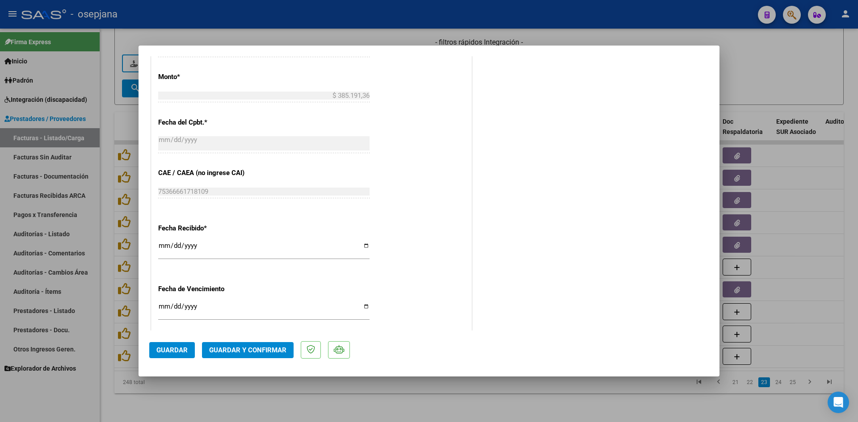
click at [164, 307] on input "[DATE]" at bounding box center [263, 310] width 211 height 14
type input "[DATE]"
click at [233, 347] on span "Guardar y Confirmar" at bounding box center [247, 350] width 77 height 8
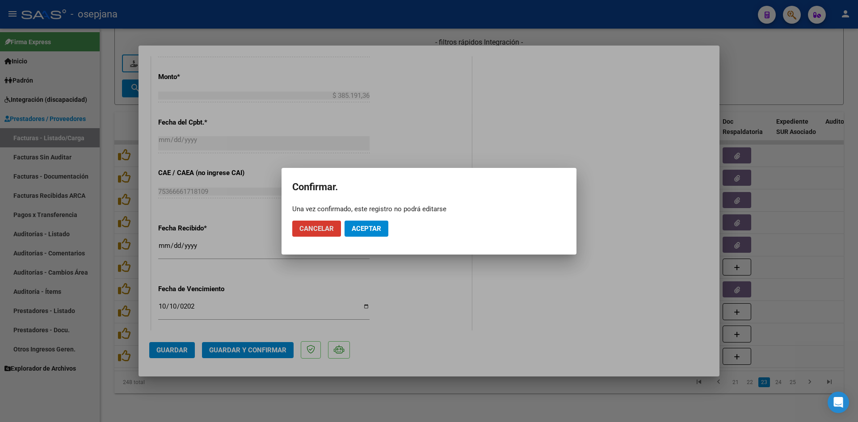
click at [356, 223] on button "Aceptar" at bounding box center [367, 229] width 44 height 16
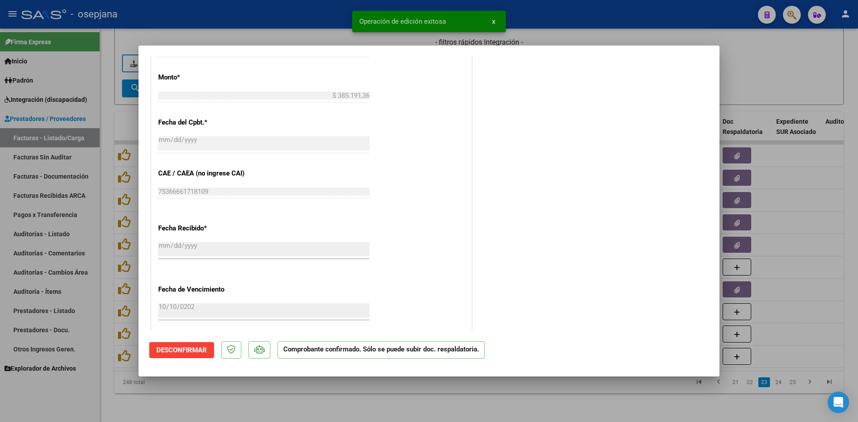
click at [731, 78] on div at bounding box center [429, 211] width 858 height 422
type input "$ 0,00"
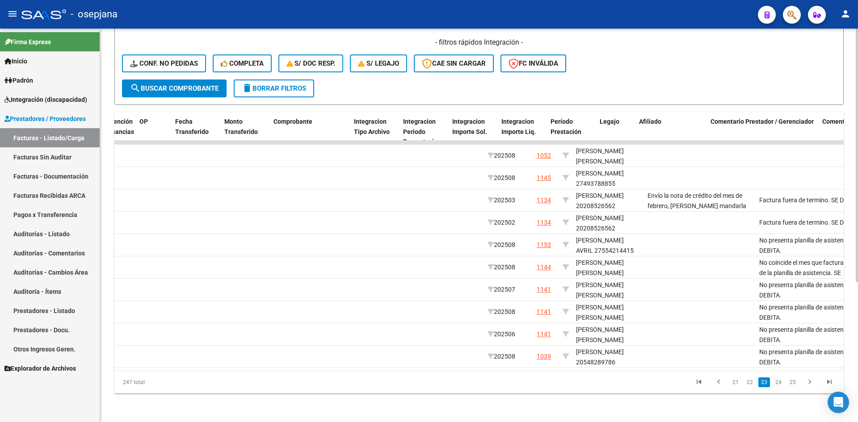
scroll to position [0, 0]
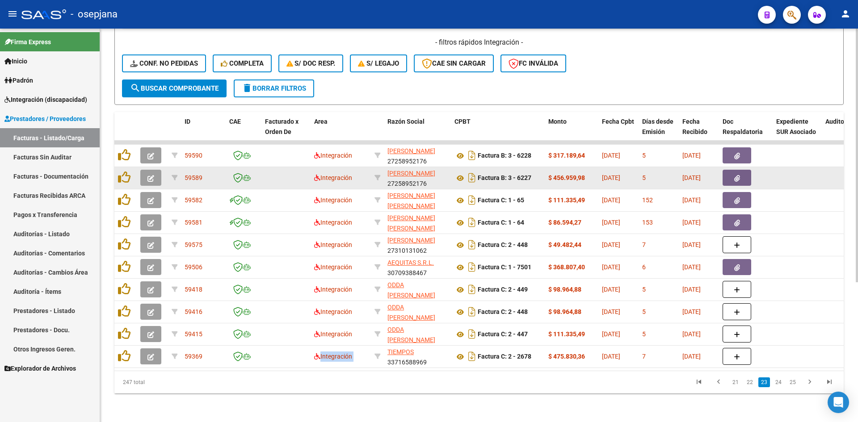
click at [149, 175] on icon "button" at bounding box center [151, 178] width 7 height 7
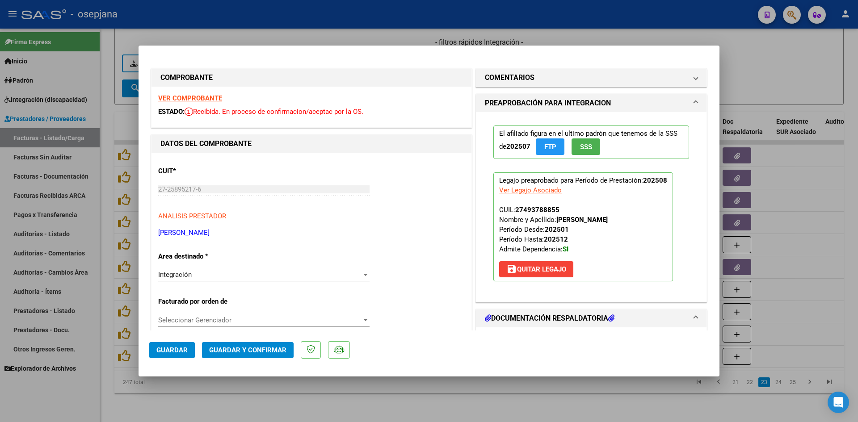
click at [207, 100] on strong "VER COMPROBANTE" at bounding box center [190, 98] width 64 height 8
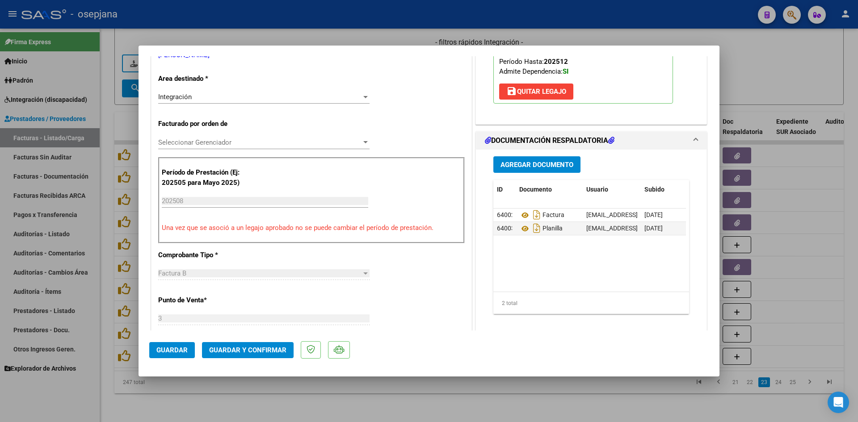
scroll to position [179, 0]
click at [522, 226] on icon at bounding box center [525, 228] width 12 height 11
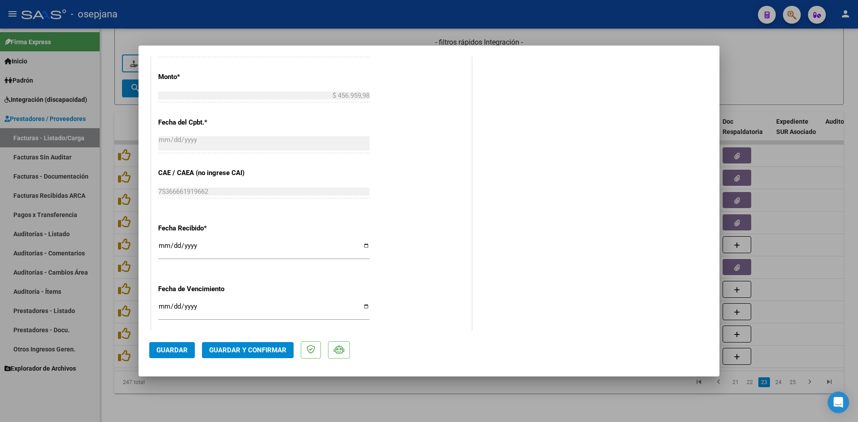
scroll to position [581, 0]
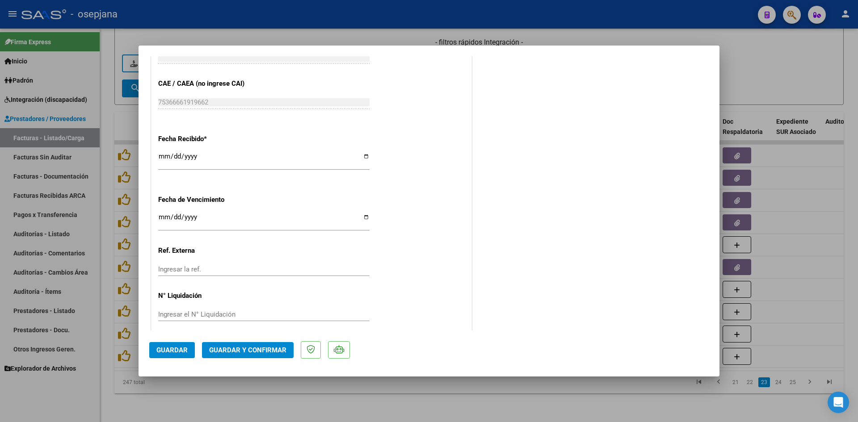
click at [167, 220] on input "[DATE]" at bounding box center [263, 221] width 211 height 14
type input "[DATE]"
click at [240, 352] on span "Guardar y Confirmar" at bounding box center [247, 350] width 77 height 8
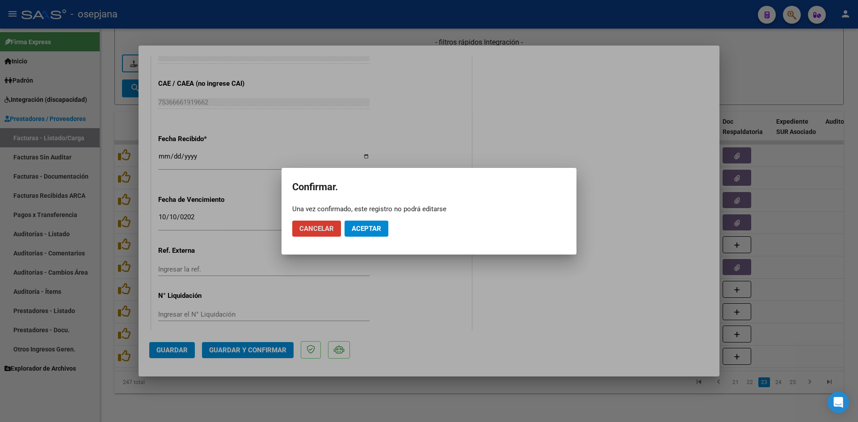
click at [379, 228] on span "Aceptar" at bounding box center [367, 229] width 30 height 8
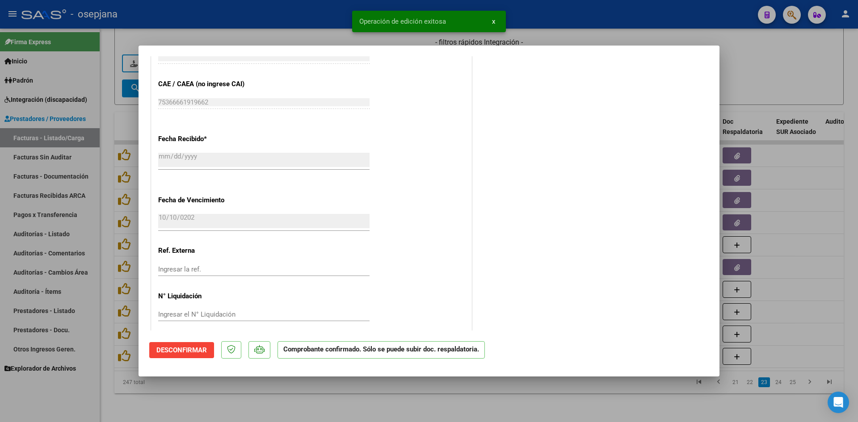
click at [754, 69] on div at bounding box center [429, 211] width 858 height 422
type input "$ 0,00"
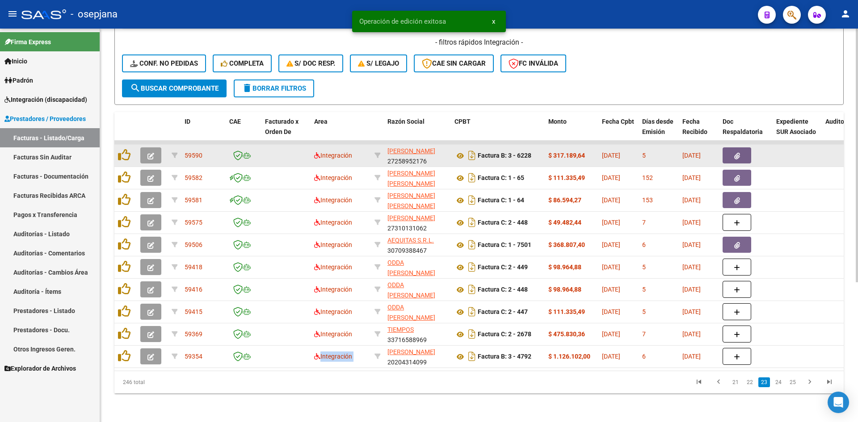
click at [152, 153] on icon "button" at bounding box center [151, 156] width 7 height 7
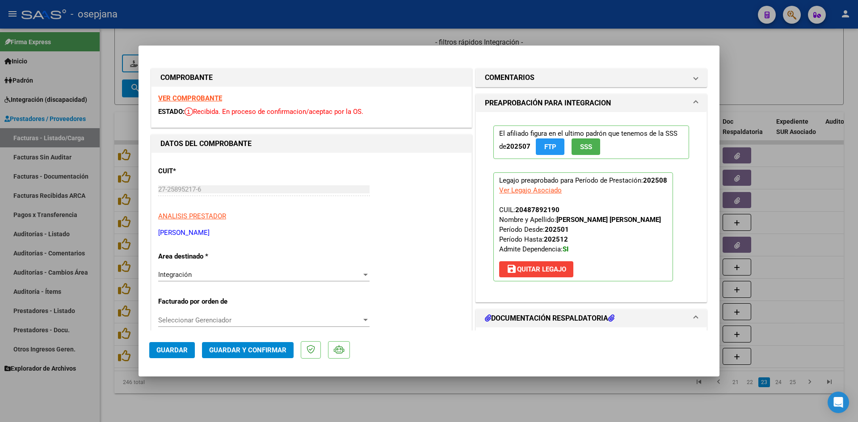
click at [183, 98] on strong "VER COMPROBANTE" at bounding box center [190, 98] width 64 height 8
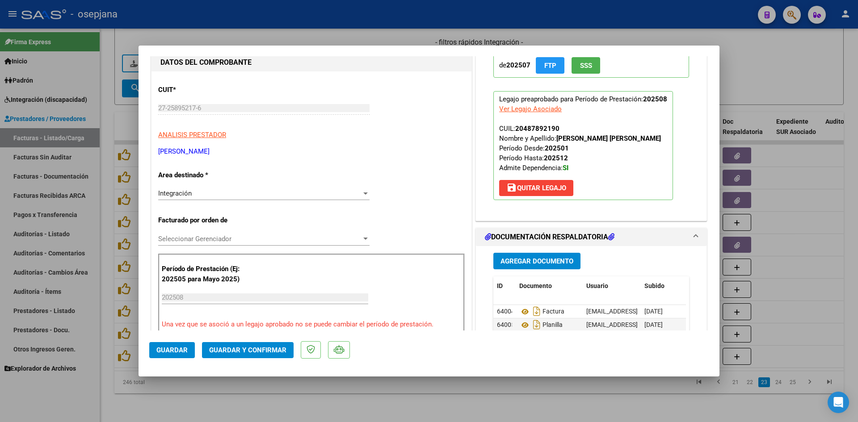
scroll to position [0, 0]
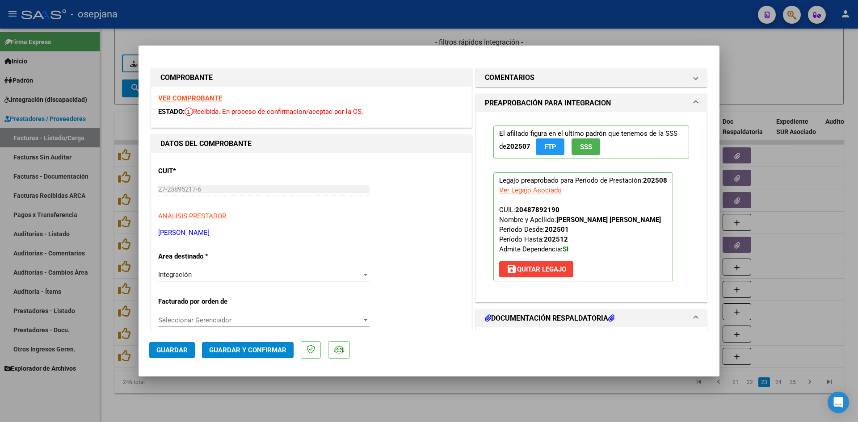
click at [208, 99] on strong "VER COMPROBANTE" at bounding box center [190, 98] width 64 height 8
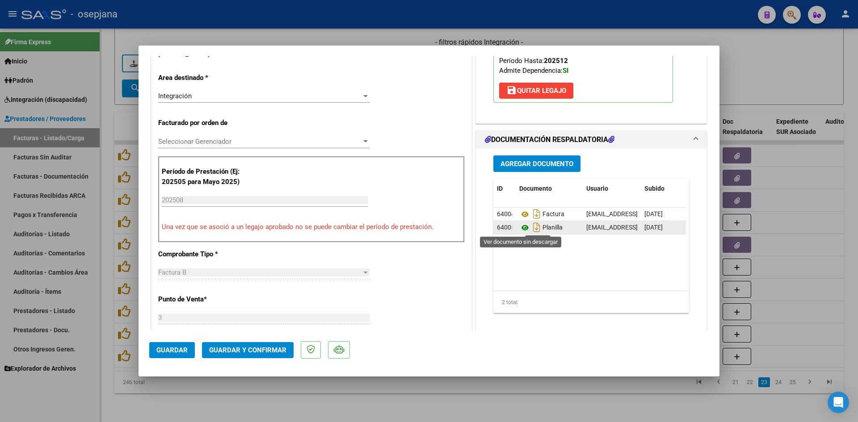
click at [520, 227] on icon at bounding box center [525, 228] width 12 height 11
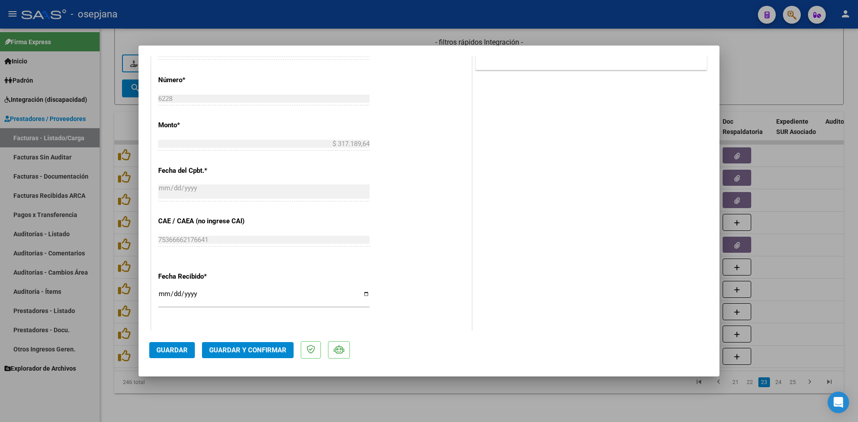
scroll to position [536, 0]
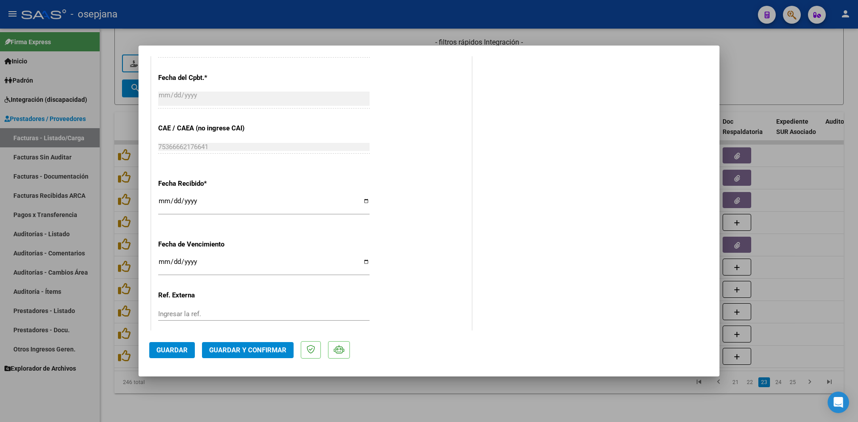
click at [162, 263] on input "[DATE]" at bounding box center [263, 265] width 211 height 14
type input "[DATE]"
click at [253, 354] on span "Guardar y Confirmar" at bounding box center [247, 350] width 77 height 8
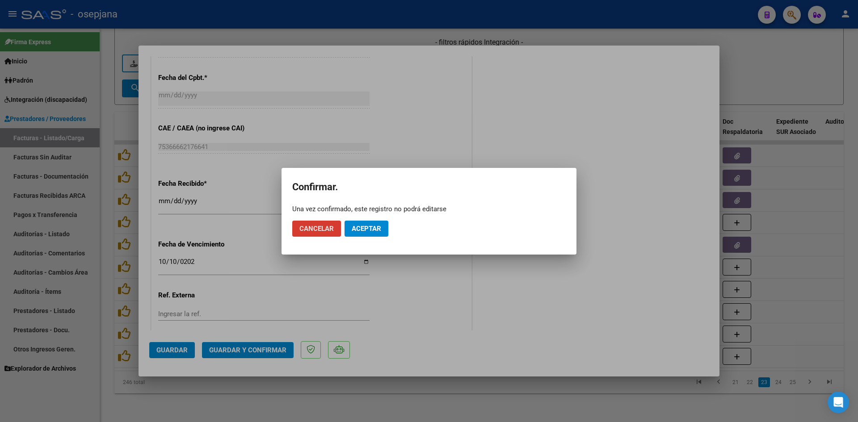
click at [369, 230] on span "Aceptar" at bounding box center [367, 229] width 30 height 8
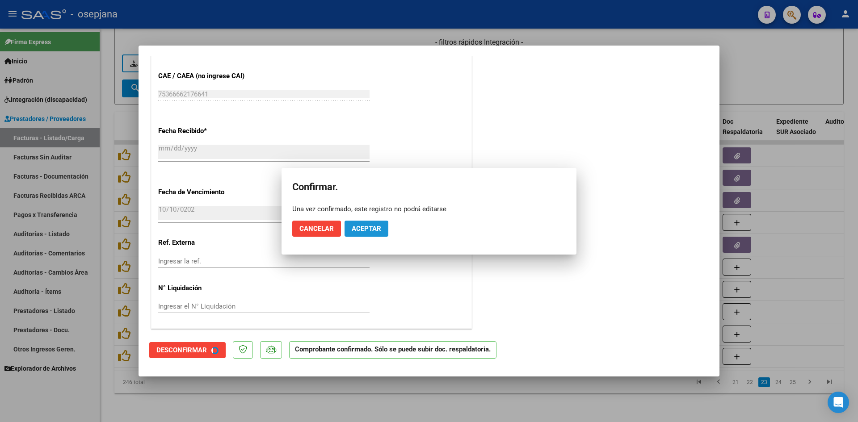
scroll to position [481, 0]
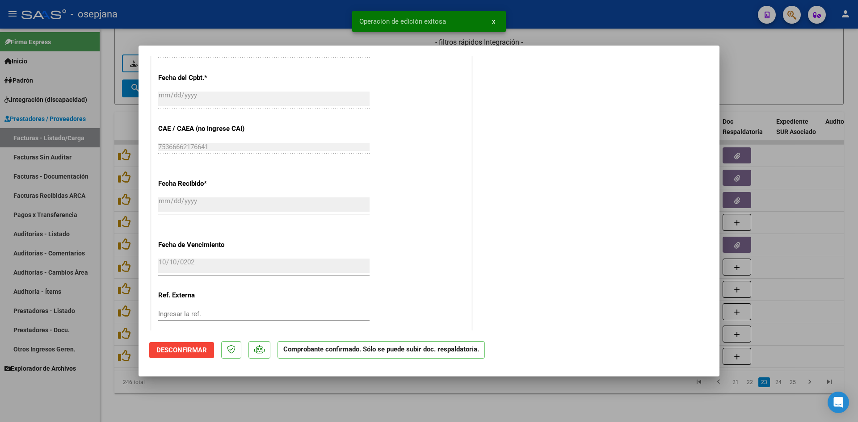
click at [732, 74] on div at bounding box center [429, 211] width 858 height 422
type input "$ 0,00"
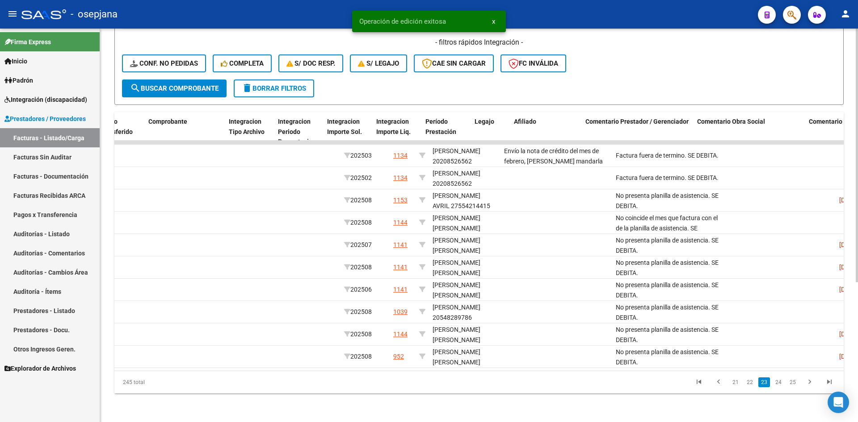
scroll to position [0, 0]
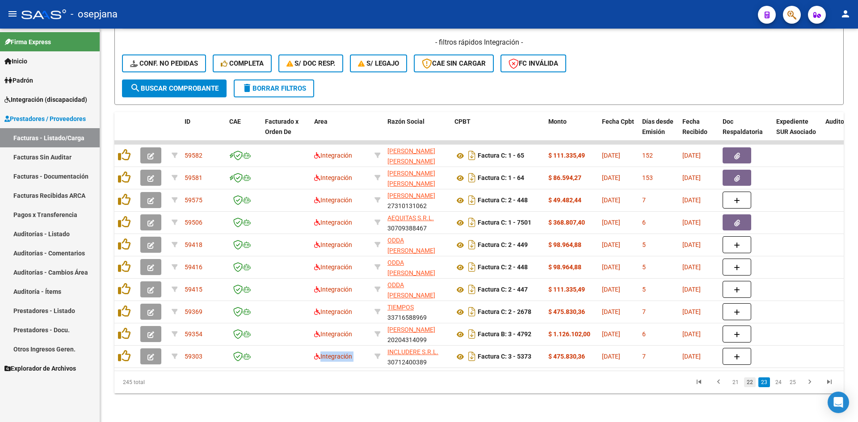
click at [754, 381] on link "22" at bounding box center [750, 383] width 12 height 10
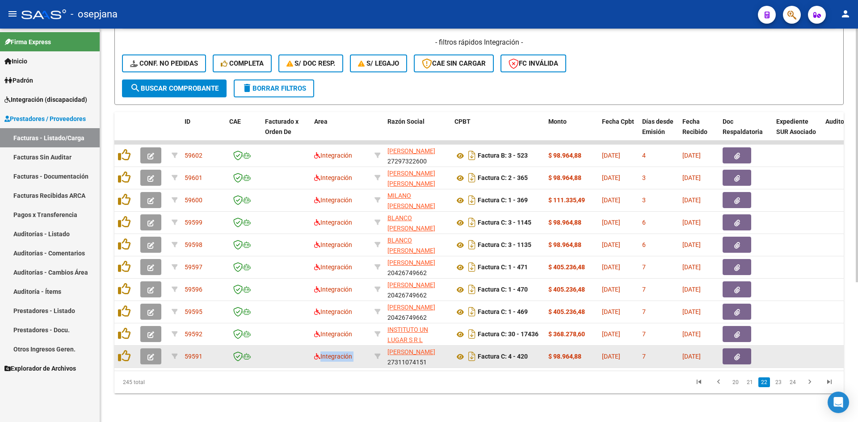
click at [148, 354] on icon "button" at bounding box center [151, 357] width 7 height 7
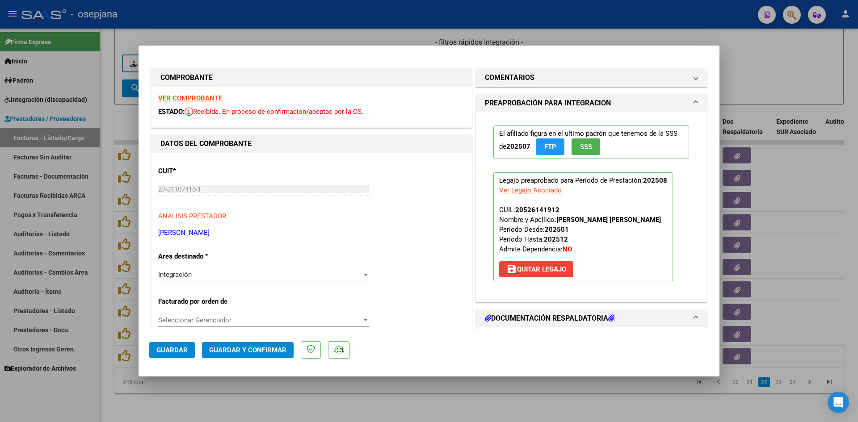
click at [203, 94] on strong "VER COMPROBANTE" at bounding box center [190, 98] width 64 height 8
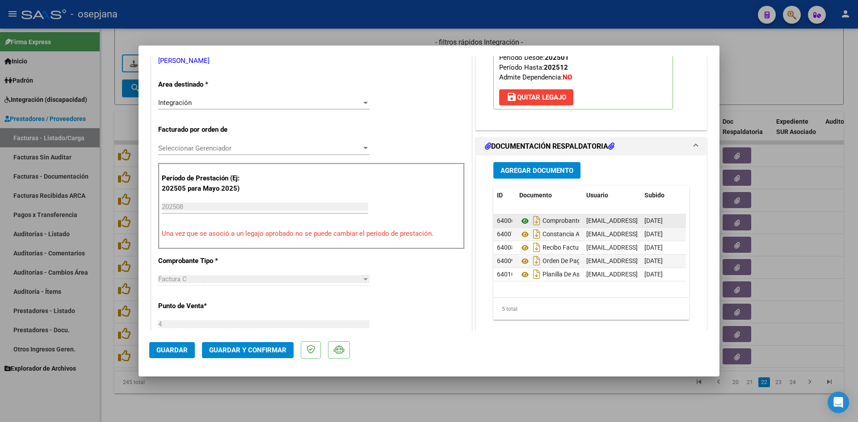
scroll to position [179, 0]
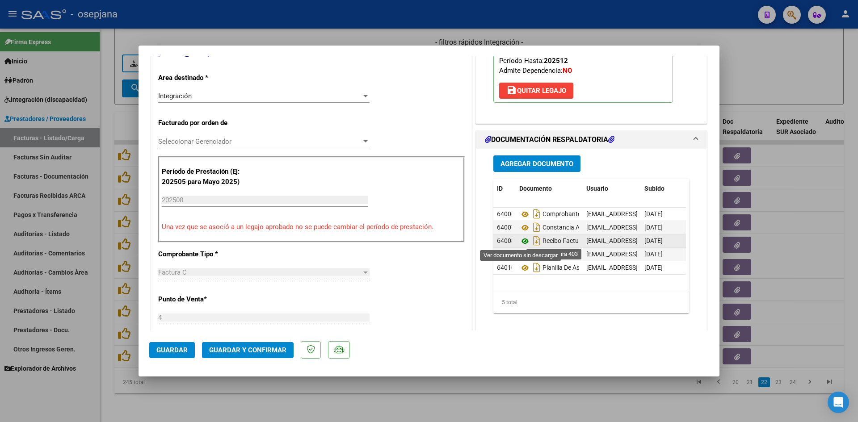
click at [519, 240] on icon at bounding box center [525, 241] width 12 height 11
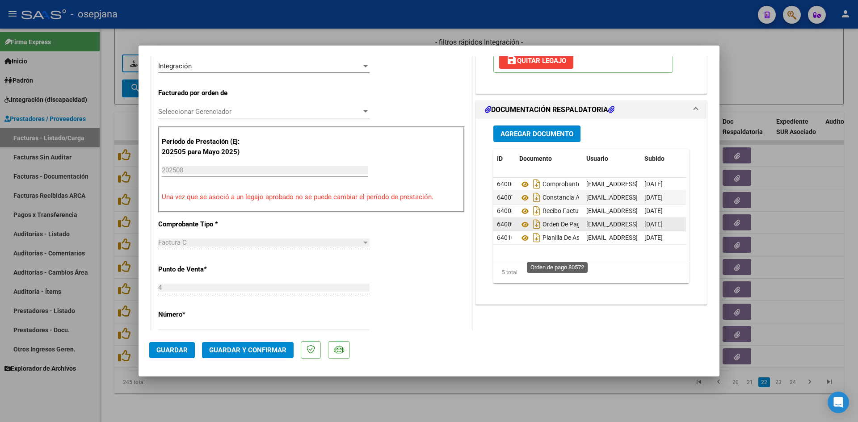
scroll to position [223, 0]
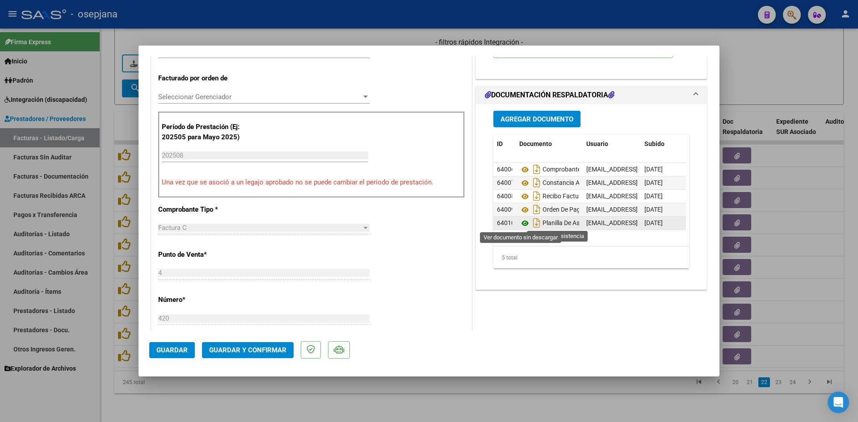
click at [522, 223] on icon at bounding box center [525, 223] width 12 height 11
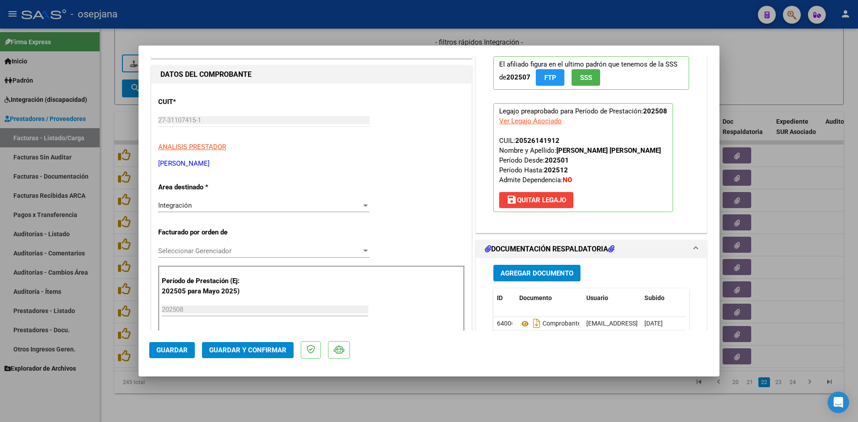
scroll to position [0, 0]
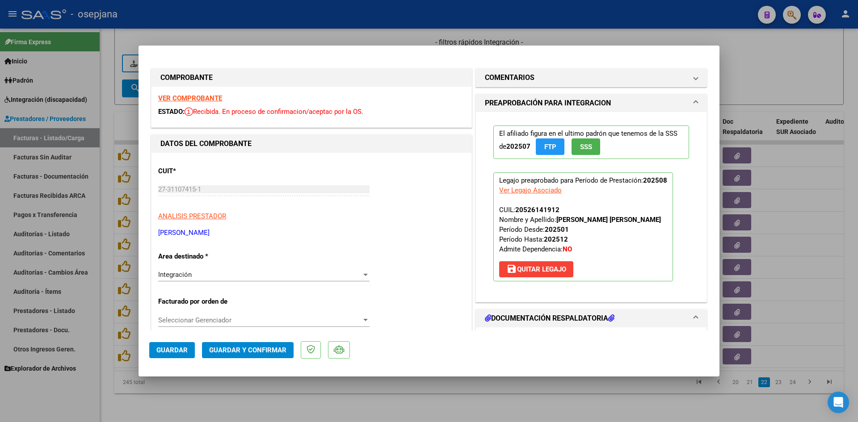
click at [209, 96] on strong "VER COMPROBANTE" at bounding box center [190, 98] width 64 height 8
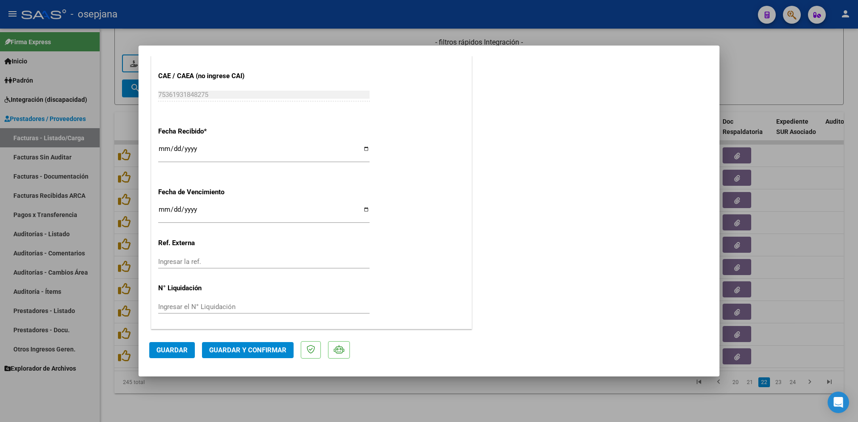
scroll to position [589, 0]
click at [162, 210] on input "Ingresar la fecha" at bounding box center [263, 213] width 211 height 14
type input "[DATE]"
click at [245, 352] on span "Guardar y Confirmar" at bounding box center [247, 350] width 77 height 8
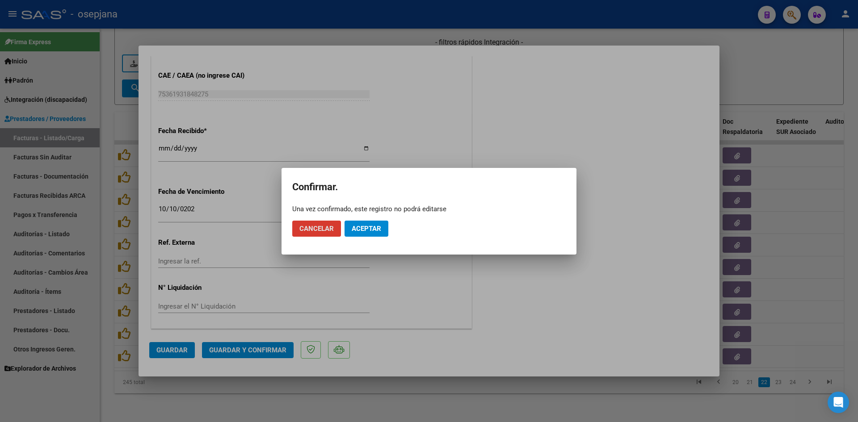
click at [389, 229] on mat-dialog-actions "Cancelar Aceptar" at bounding box center [429, 229] width 274 height 30
click at [378, 226] on span "Aceptar" at bounding box center [367, 229] width 30 height 8
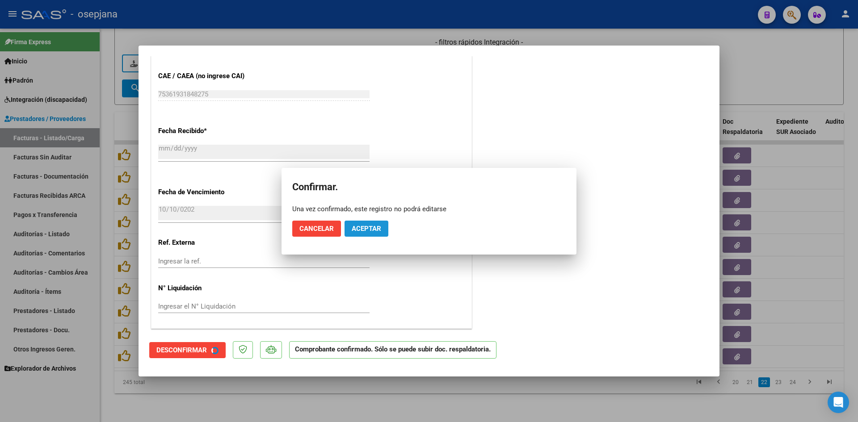
scroll to position [534, 0]
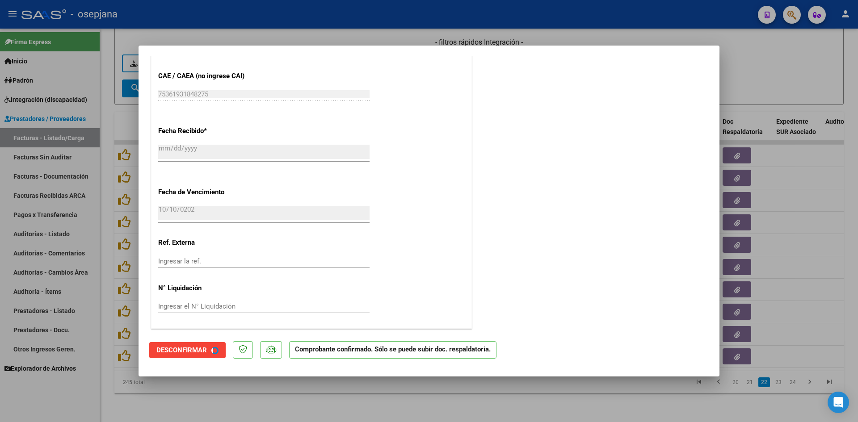
click at [760, 65] on div at bounding box center [429, 211] width 858 height 422
type input "$ 0,00"
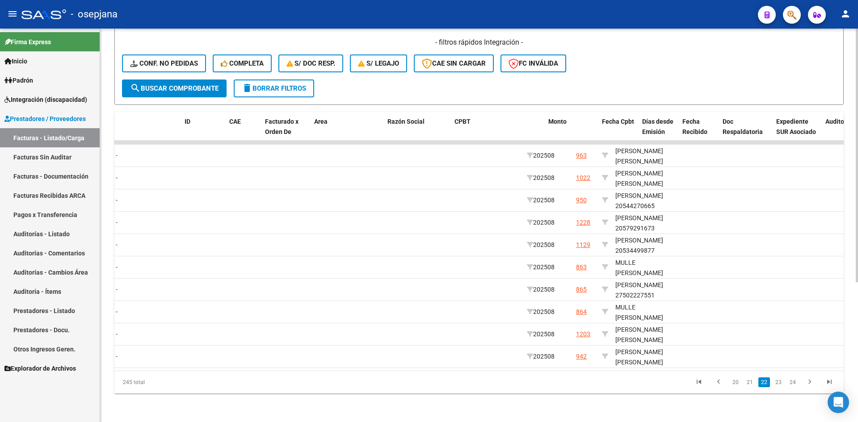
scroll to position [0, 0]
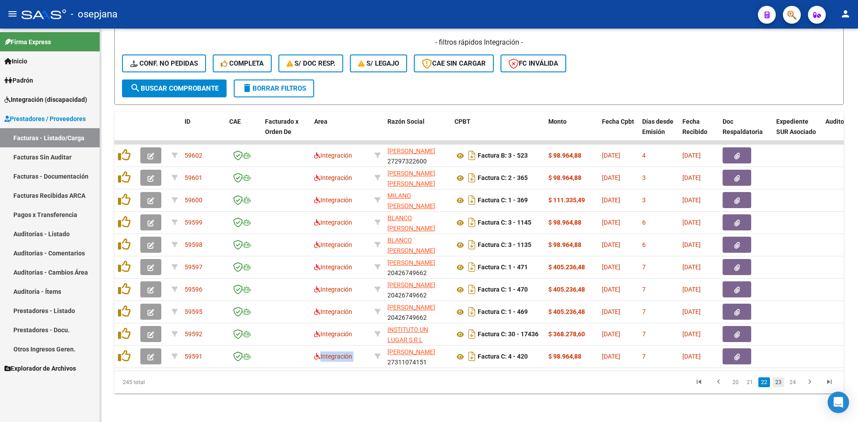
click at [778, 384] on link "23" at bounding box center [779, 383] width 12 height 10
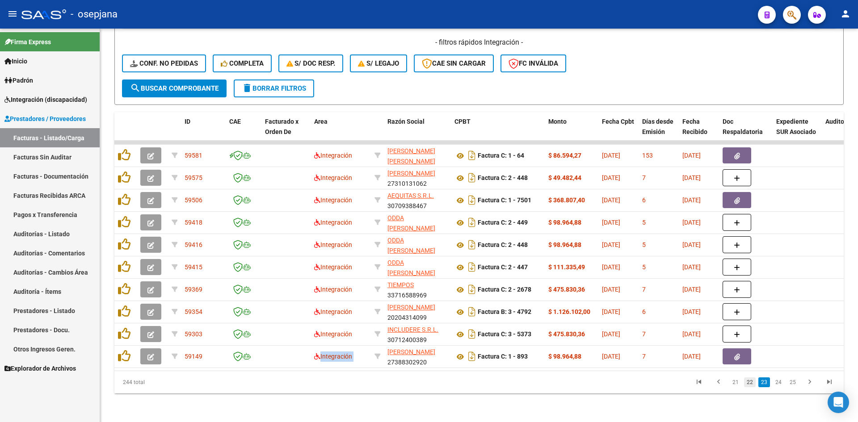
click at [751, 384] on link "22" at bounding box center [750, 383] width 12 height 10
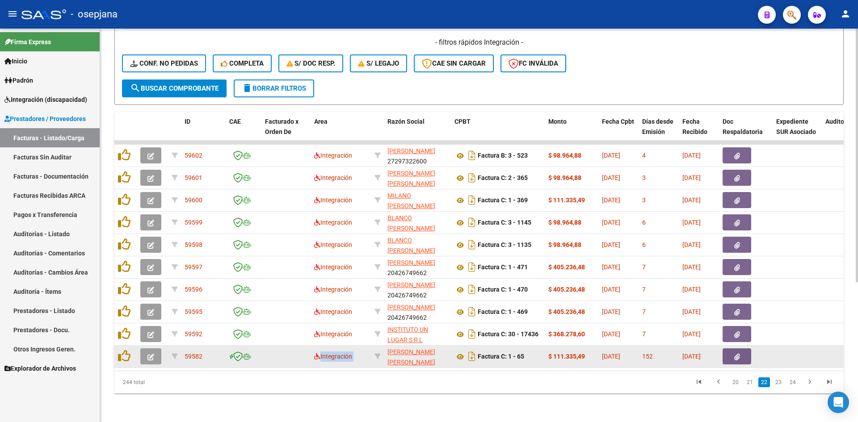
click at [161, 350] on button "button" at bounding box center [150, 357] width 21 height 16
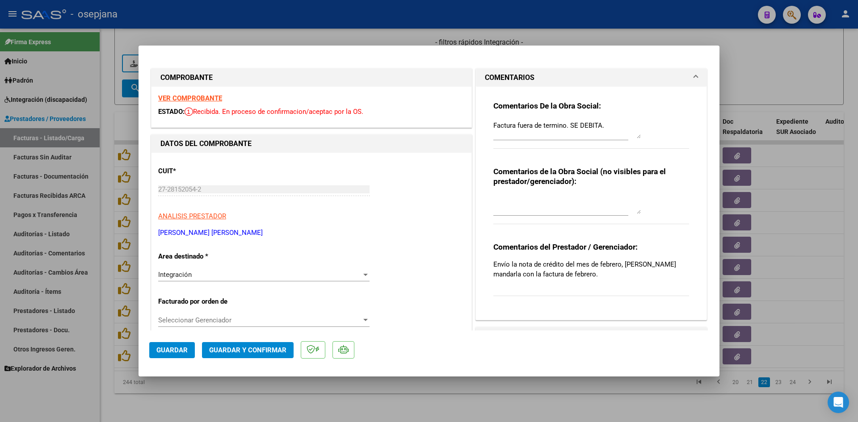
click at [779, 79] on div at bounding box center [429, 211] width 858 height 422
type input "$ 0,00"
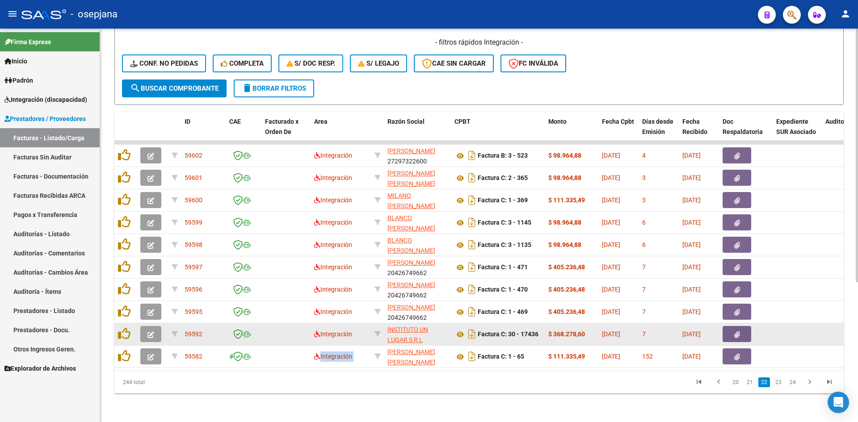
click at [153, 332] on icon "button" at bounding box center [151, 335] width 7 height 7
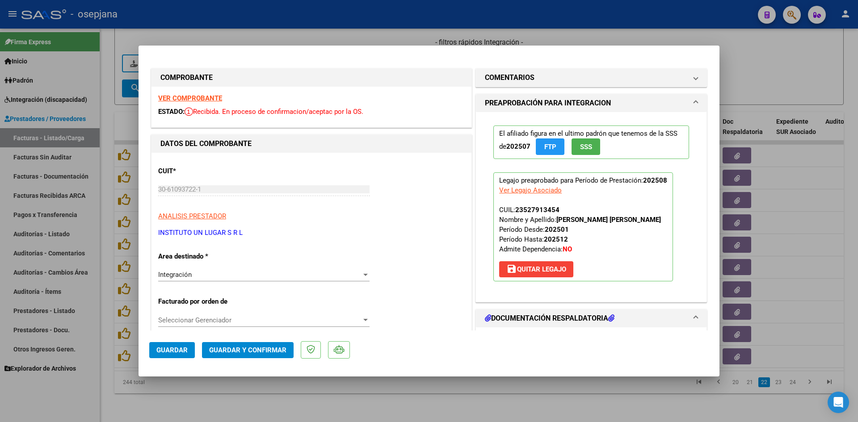
click at [173, 97] on strong "VER COMPROBANTE" at bounding box center [190, 98] width 64 height 8
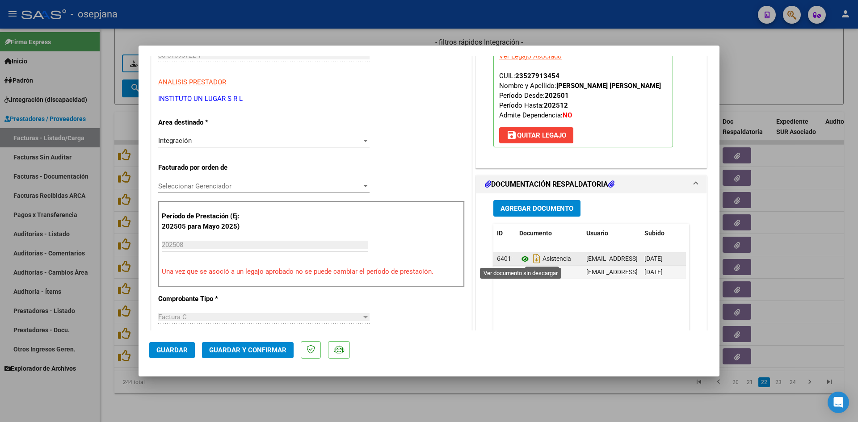
click at [521, 260] on icon at bounding box center [525, 259] width 12 height 11
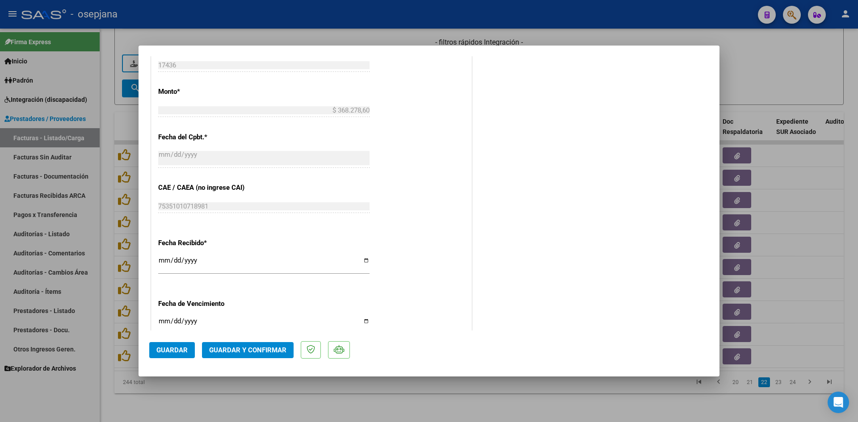
scroll to position [492, 0]
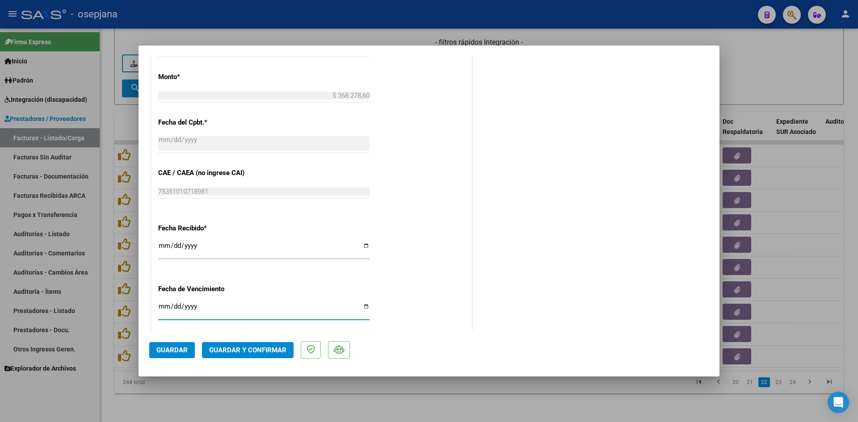
click at [163, 307] on input "[DATE]" at bounding box center [263, 310] width 211 height 14
type input "[DATE]"
click at [221, 348] on span "Guardar y Confirmar" at bounding box center [247, 350] width 77 height 8
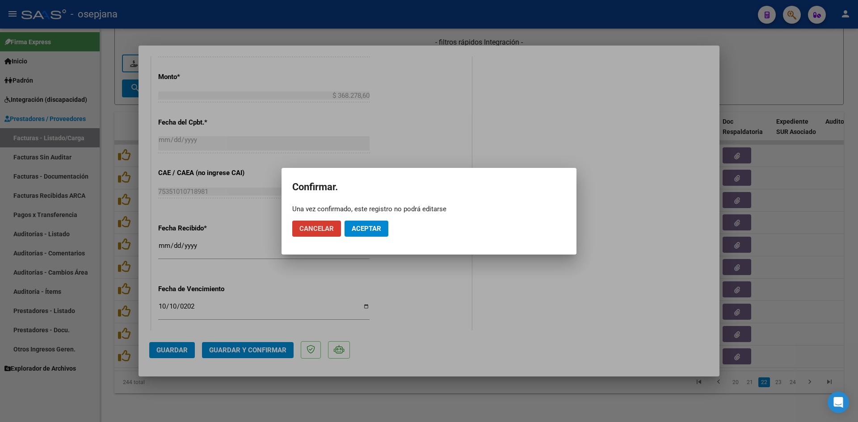
click at [369, 235] on button "Aceptar" at bounding box center [367, 229] width 44 height 16
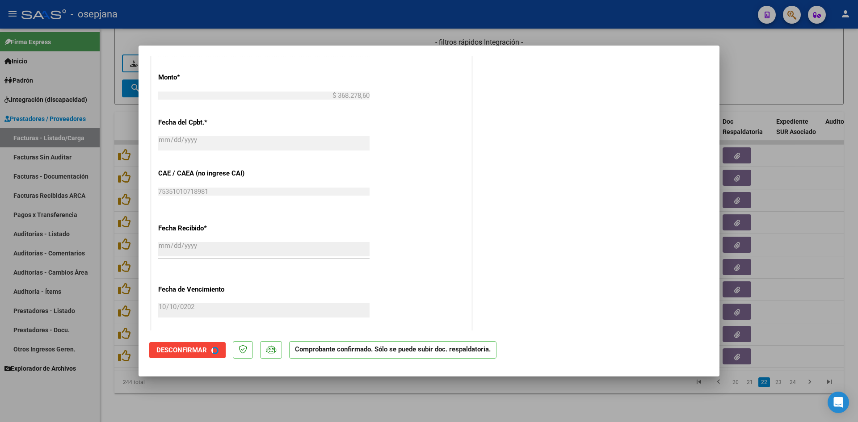
click at [771, 82] on div at bounding box center [429, 211] width 858 height 422
type input "$ 0,00"
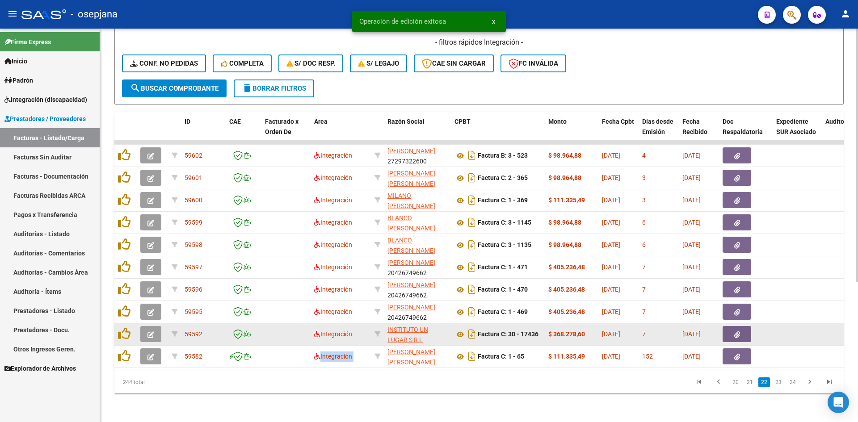
click at [149, 332] on icon "button" at bounding box center [151, 335] width 7 height 7
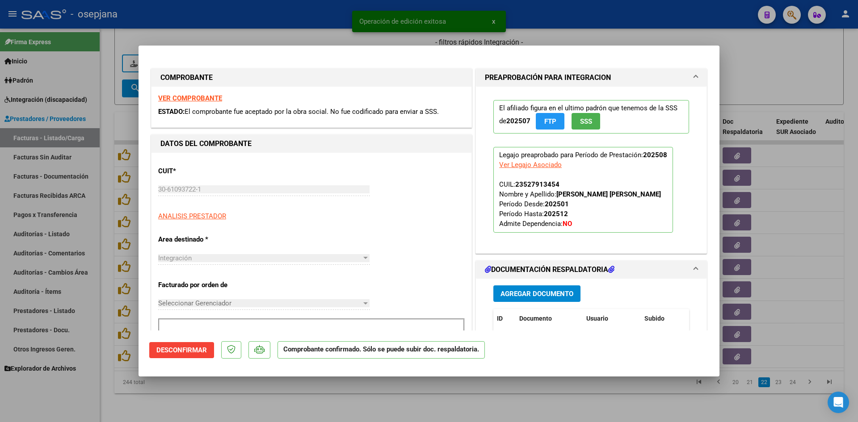
click at [207, 98] on strong "VER COMPROBANTE" at bounding box center [190, 98] width 64 height 8
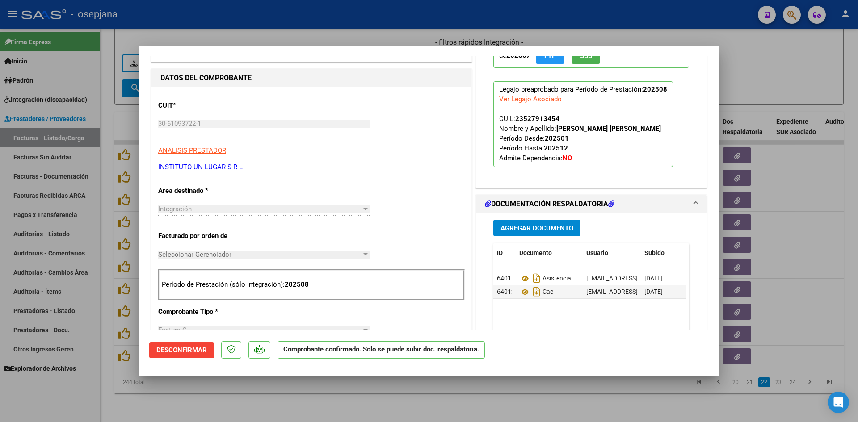
scroll to position [134, 0]
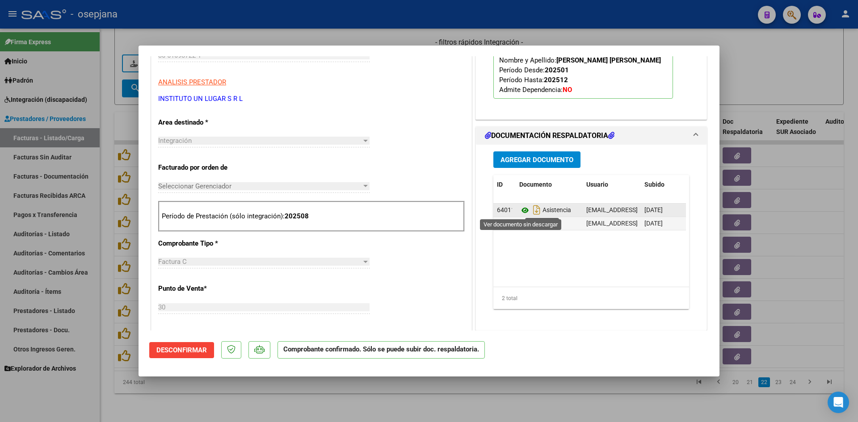
click at [519, 210] on icon at bounding box center [525, 210] width 12 height 11
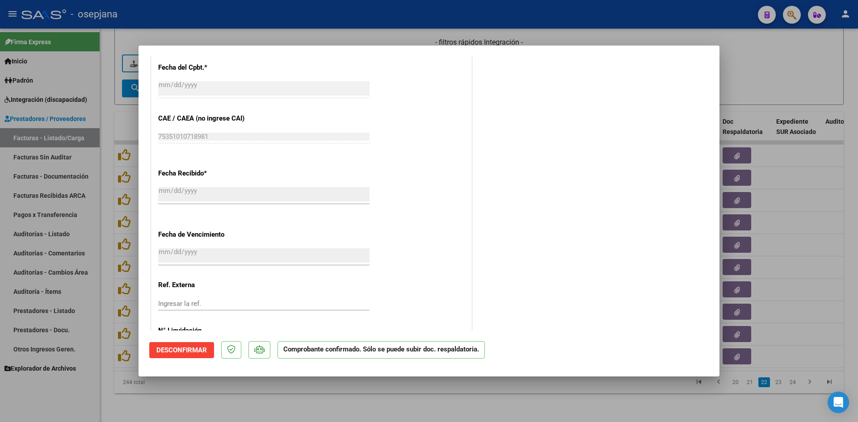
scroll to position [492, 0]
click at [788, 56] on div at bounding box center [429, 211] width 858 height 422
type input "$ 0,00"
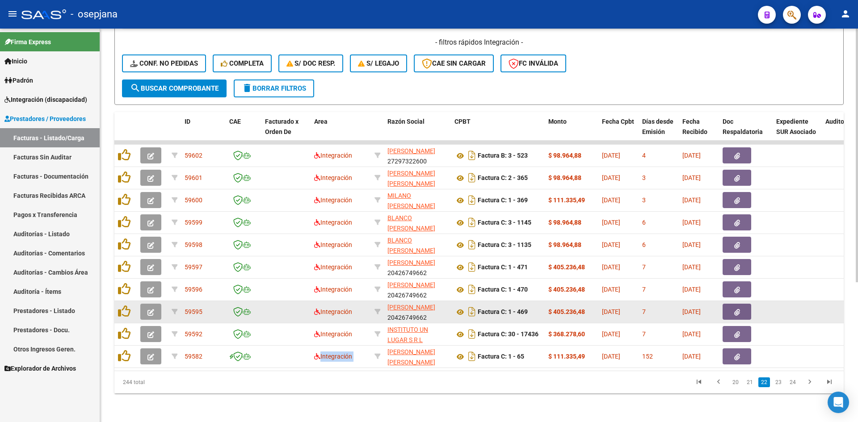
click at [148, 309] on icon "button" at bounding box center [151, 312] width 7 height 7
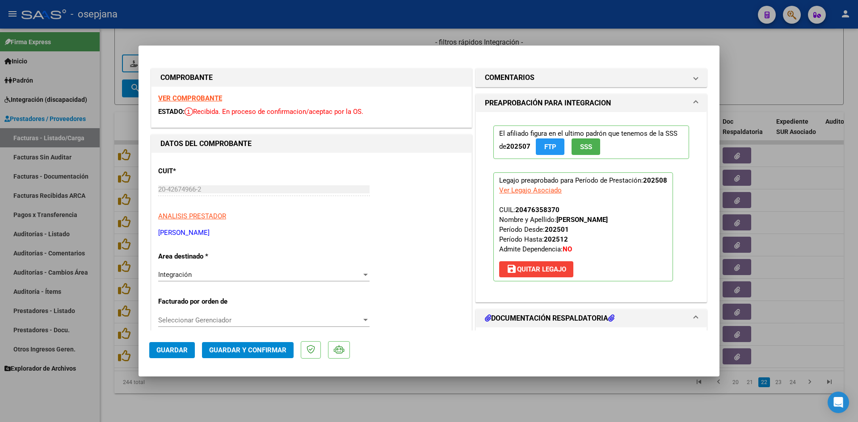
click at [177, 93] on div "VER COMPROBANTE ESTADO: Recibida. En proceso de confirmacion/aceptac por la OS." at bounding box center [312, 107] width 320 height 41
click at [180, 97] on strong "VER COMPROBANTE" at bounding box center [190, 98] width 64 height 8
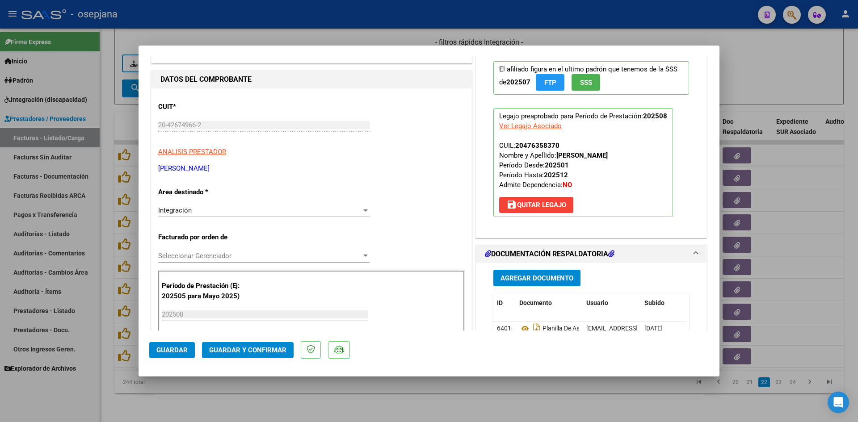
scroll to position [134, 0]
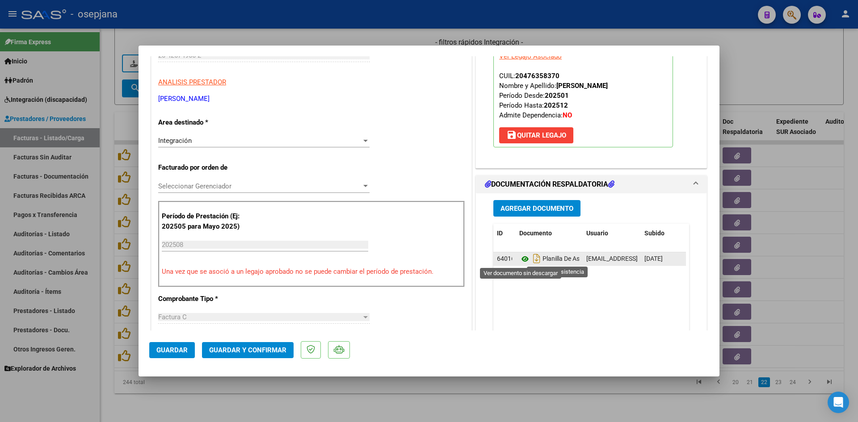
click at [523, 260] on icon at bounding box center [525, 259] width 12 height 11
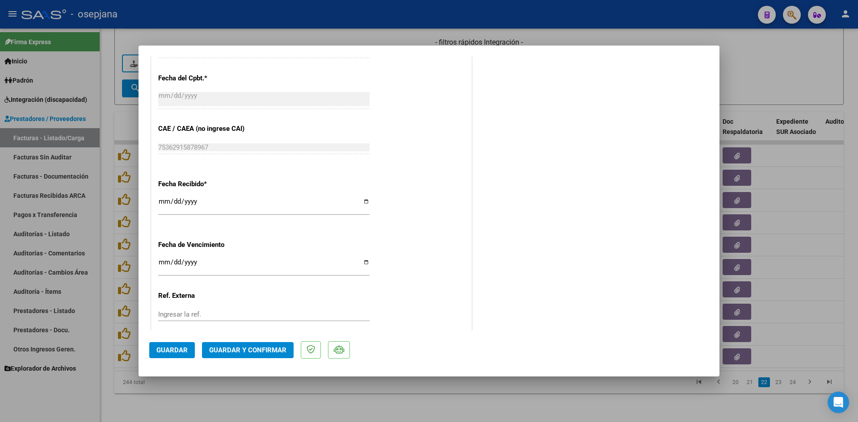
scroll to position [536, 0]
click at [159, 261] on input "Ingresar la fecha" at bounding box center [263, 265] width 211 height 14
type input "[DATE]"
click at [262, 349] on span "Guardar y Confirmar" at bounding box center [247, 350] width 77 height 8
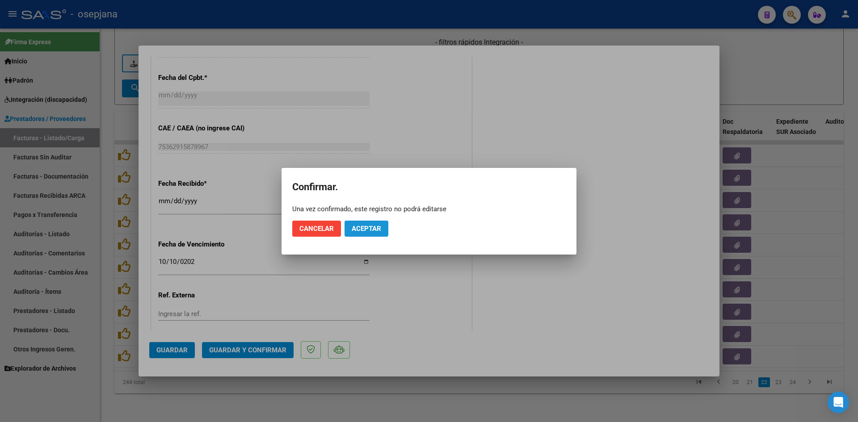
click at [358, 225] on span "Aceptar" at bounding box center [367, 229] width 30 height 8
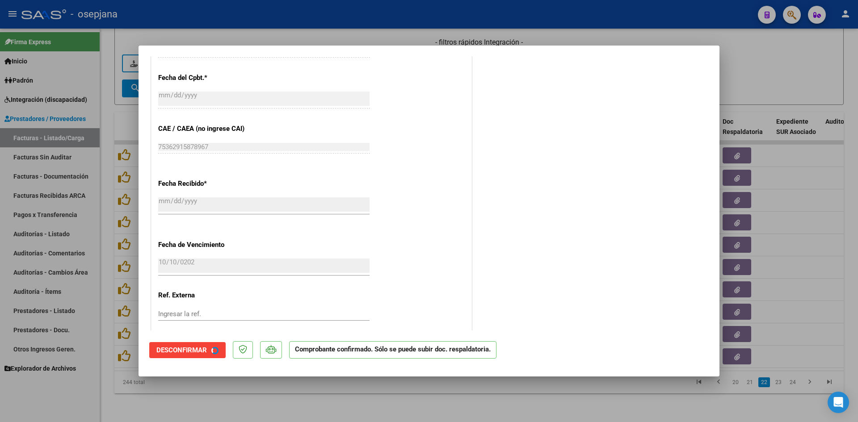
click at [743, 88] on div at bounding box center [429, 211] width 858 height 422
type input "$ 0,00"
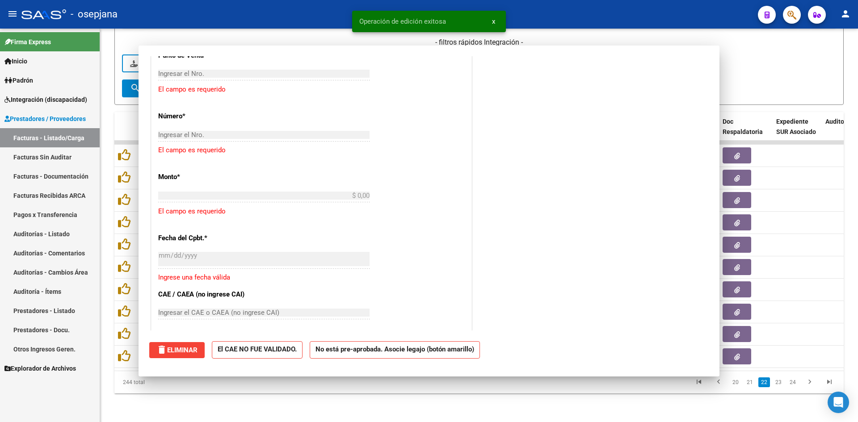
scroll to position [0, 0]
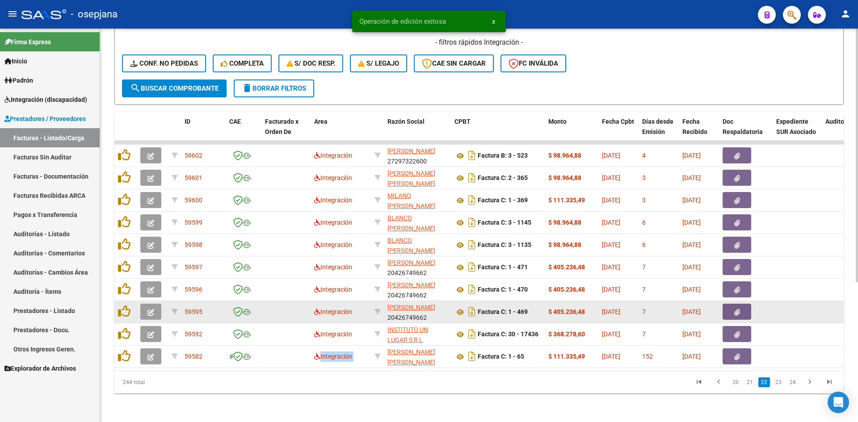
click at [151, 309] on icon "button" at bounding box center [151, 312] width 7 height 7
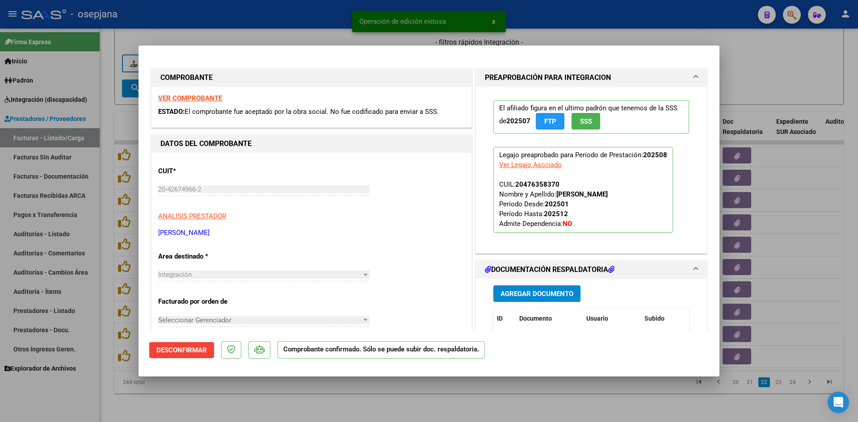
click at [767, 78] on div at bounding box center [429, 211] width 858 height 422
type input "$ 0,00"
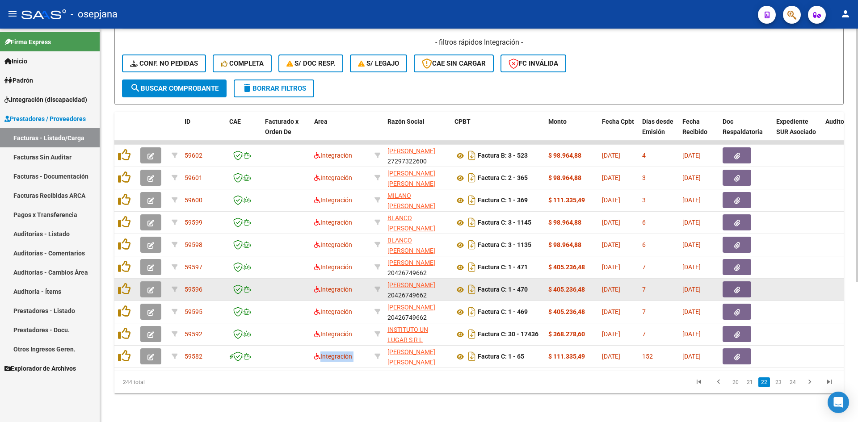
click at [152, 287] on icon "button" at bounding box center [151, 290] width 7 height 7
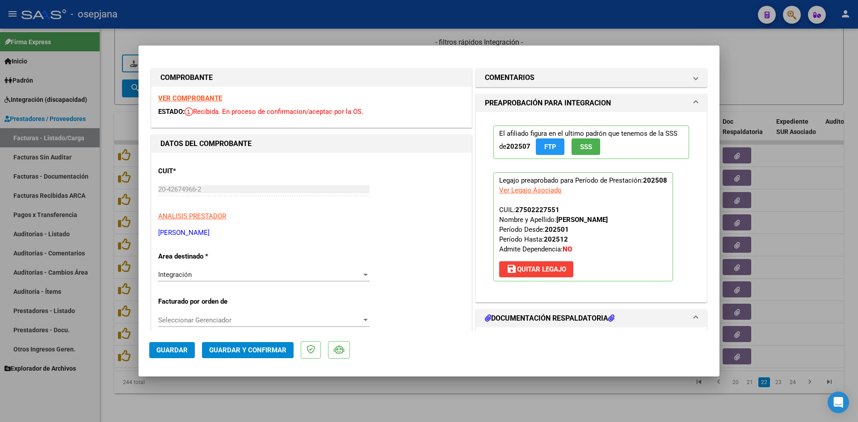
click at [189, 97] on strong "VER COMPROBANTE" at bounding box center [190, 98] width 64 height 8
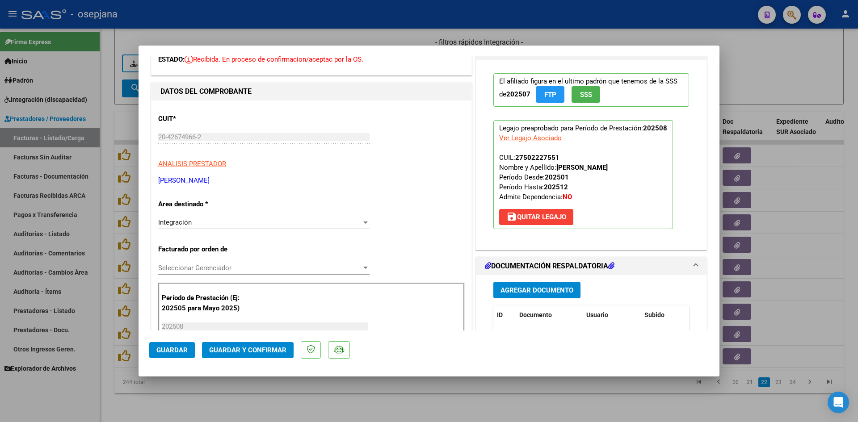
scroll to position [134, 0]
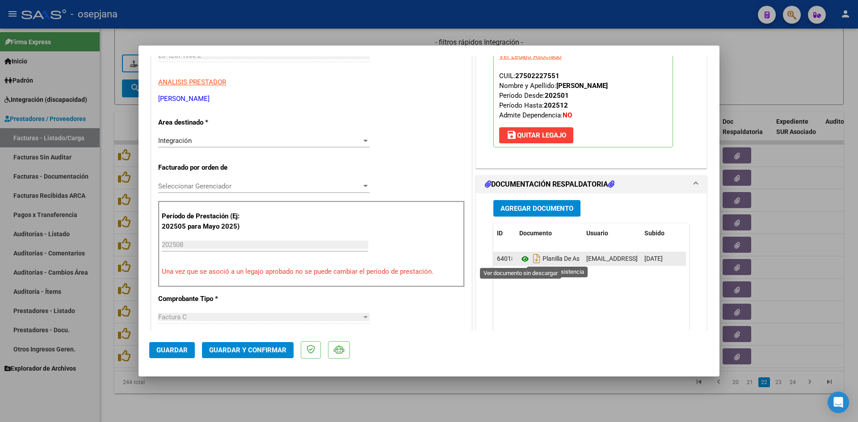
click at [519, 256] on icon at bounding box center [525, 259] width 12 height 11
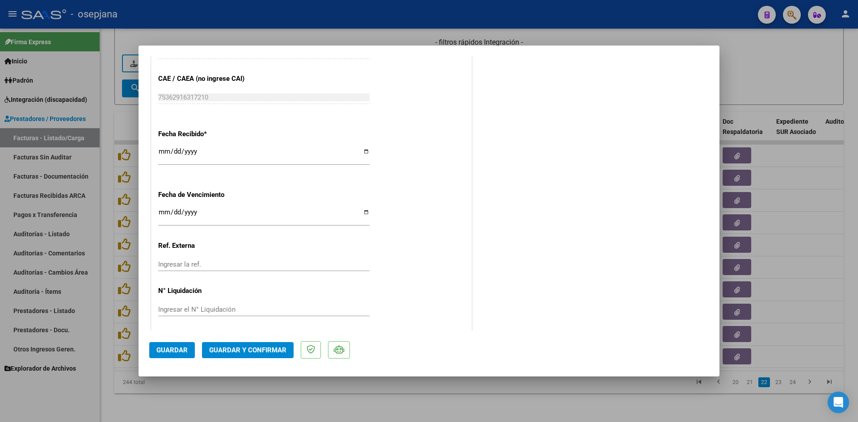
scroll to position [589, 0]
click at [162, 209] on input "Ingresar la fecha" at bounding box center [263, 213] width 211 height 14
type input "[DATE]"
click at [272, 346] on span "Guardar y Confirmar" at bounding box center [247, 350] width 77 height 8
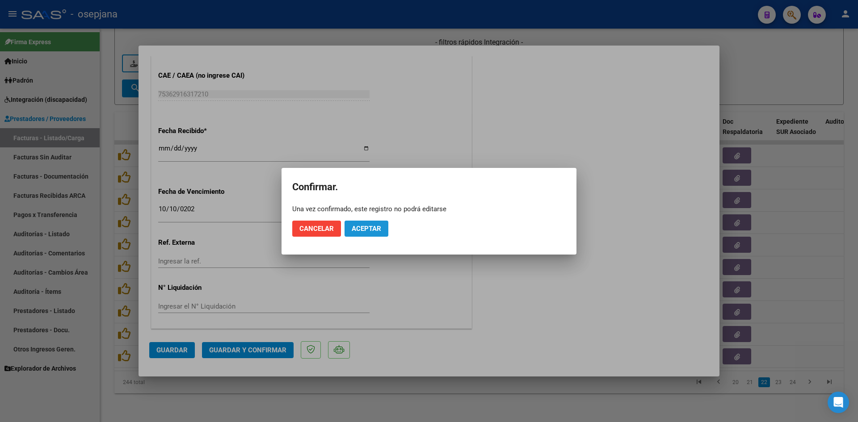
click at [381, 226] on span "Aceptar" at bounding box center [367, 229] width 30 height 8
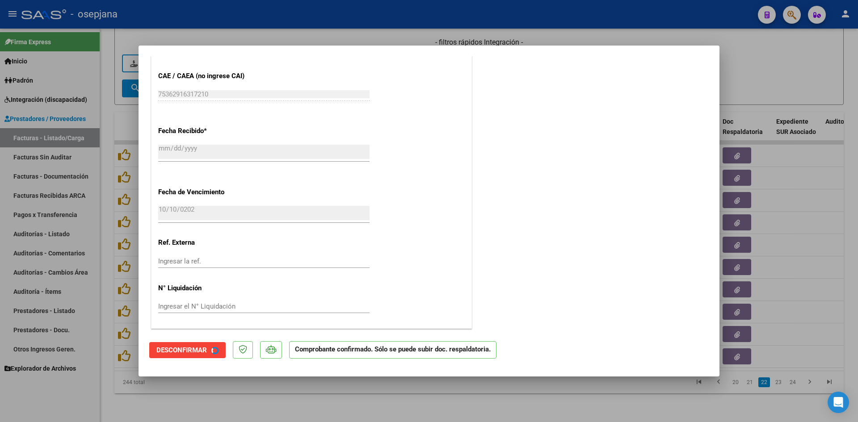
click at [796, 87] on div at bounding box center [429, 211] width 858 height 422
type input "$ 0,00"
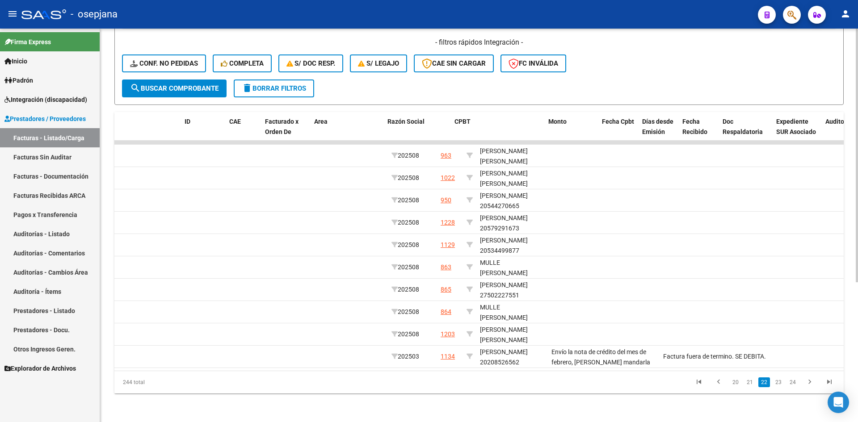
scroll to position [0, 0]
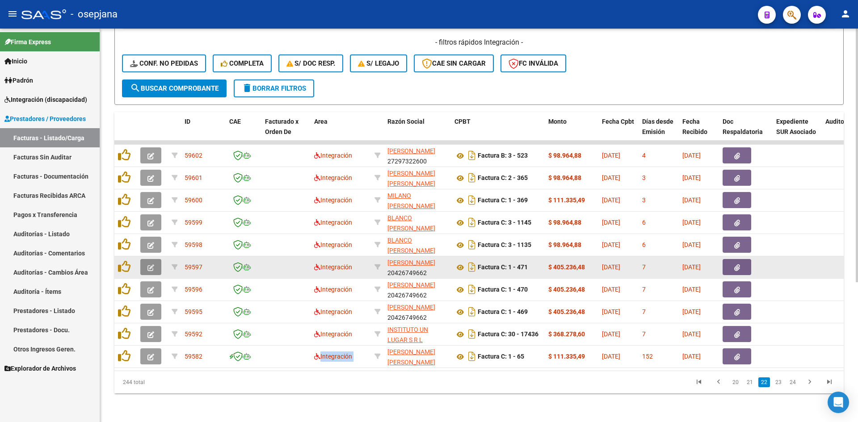
click at [146, 262] on button "button" at bounding box center [150, 267] width 21 height 16
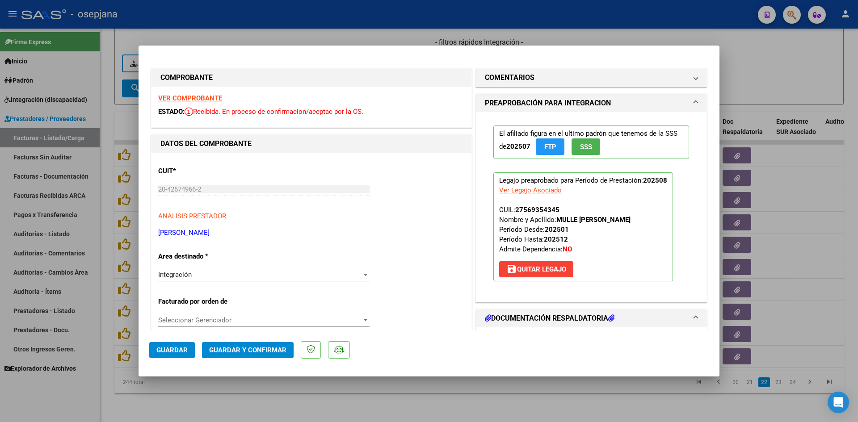
click at [185, 96] on strong "VER COMPROBANTE" at bounding box center [190, 98] width 64 height 8
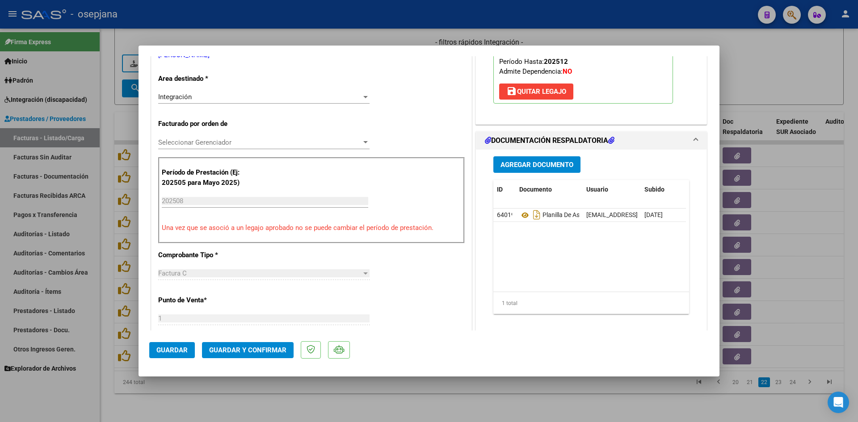
scroll to position [179, 0]
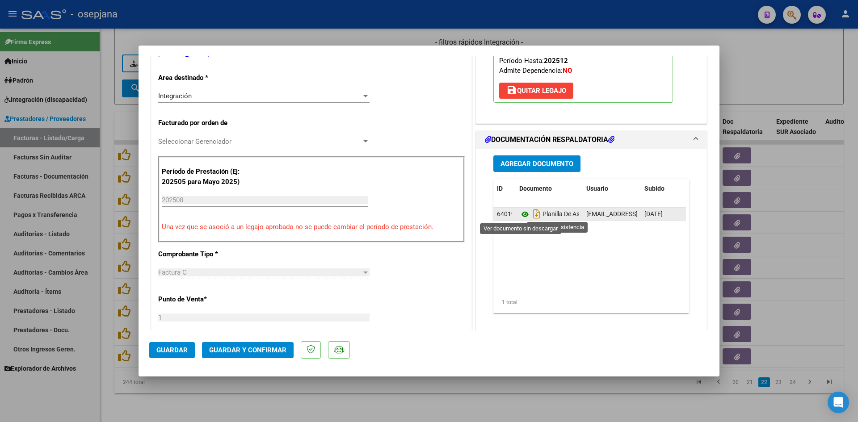
click at [522, 211] on icon at bounding box center [525, 214] width 12 height 11
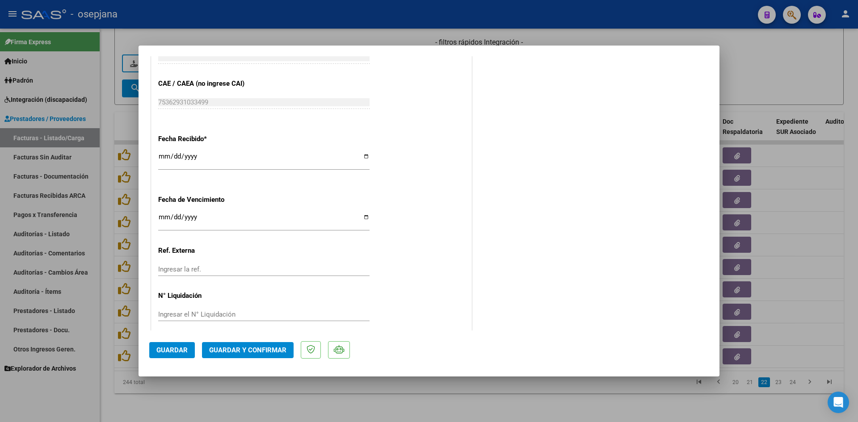
scroll to position [589, 0]
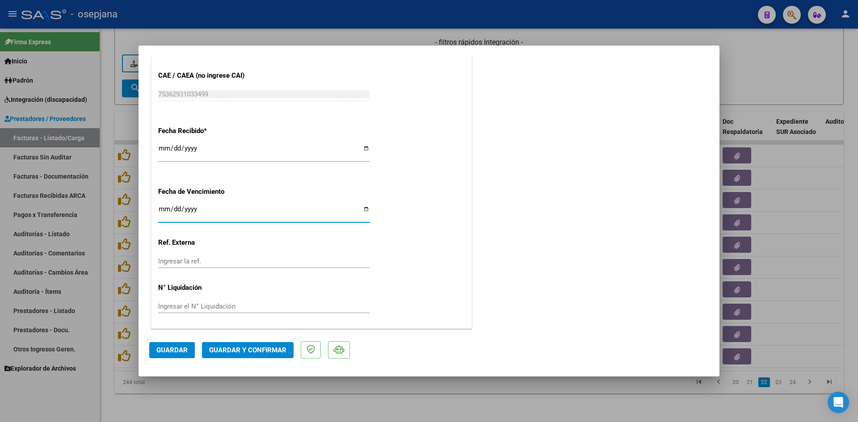
click at [162, 209] on input "Ingresar la fecha" at bounding box center [263, 213] width 211 height 14
type input "[DATE]"
click at [244, 352] on span "Guardar y Confirmar" at bounding box center [247, 350] width 77 height 8
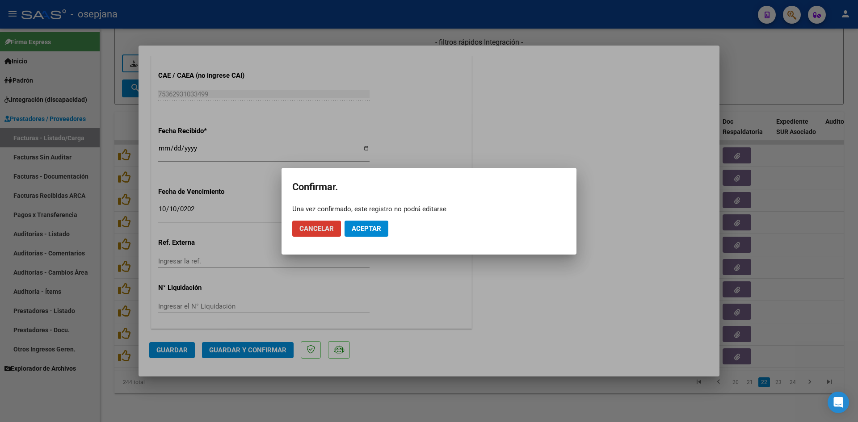
click at [359, 232] on span "Aceptar" at bounding box center [367, 229] width 30 height 8
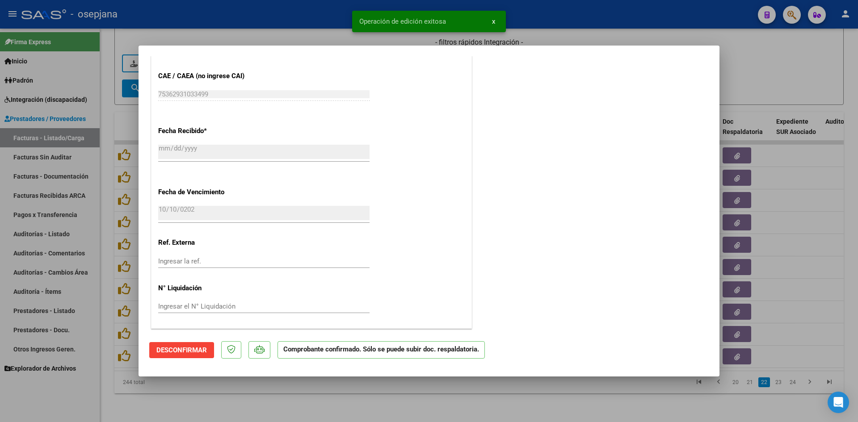
click at [802, 63] on div at bounding box center [429, 211] width 858 height 422
type input "$ 0,00"
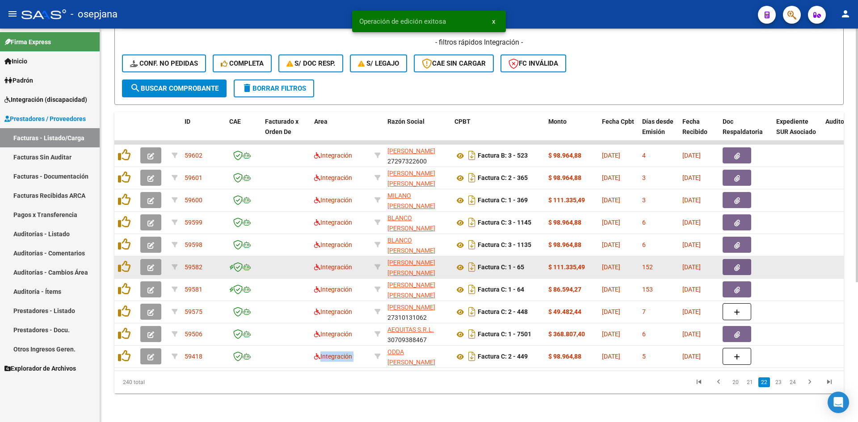
click at [160, 261] on button "button" at bounding box center [150, 267] width 21 height 16
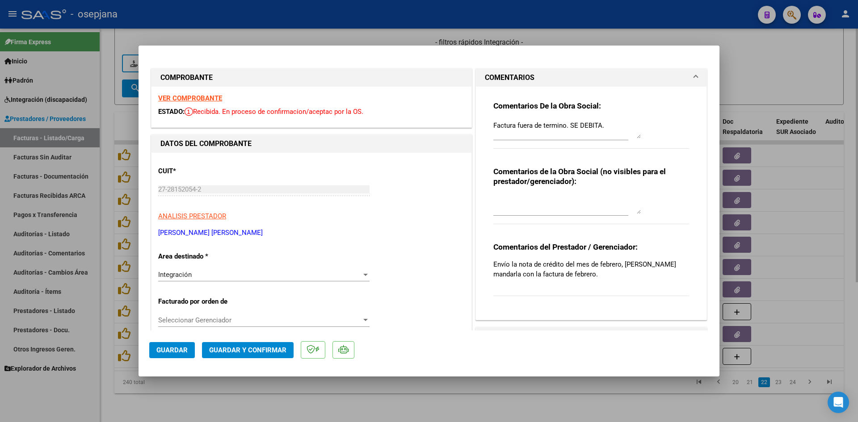
click at [739, 79] on div at bounding box center [429, 211] width 858 height 422
type input "$ 0,00"
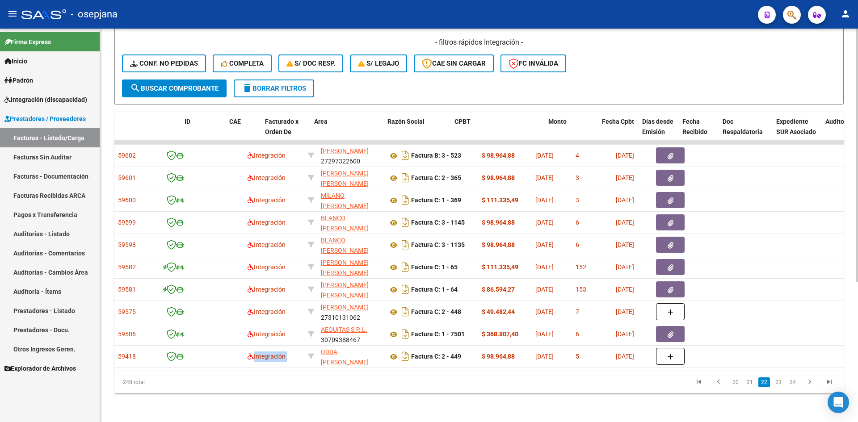
scroll to position [0, 0]
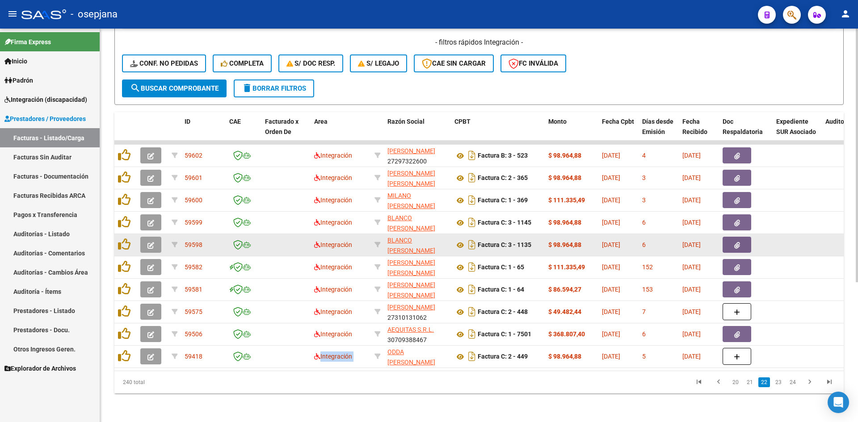
click at [151, 242] on icon "button" at bounding box center [151, 245] width 7 height 7
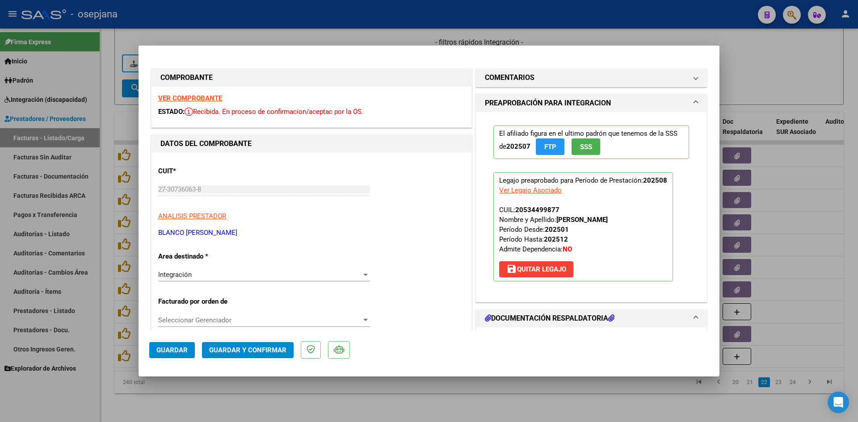
click at [204, 97] on strong "VER COMPROBANTE" at bounding box center [190, 98] width 64 height 8
click at [219, 37] on div at bounding box center [429, 211] width 858 height 422
type input "$ 0,00"
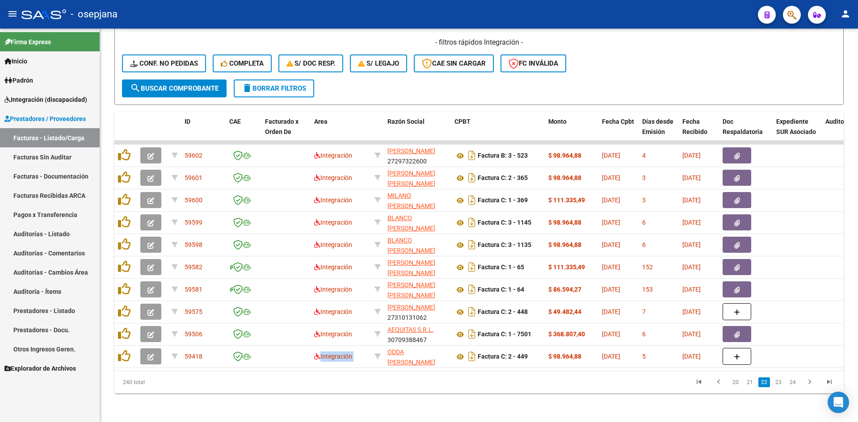
click at [27, 64] on span "Inicio" at bounding box center [15, 61] width 23 height 10
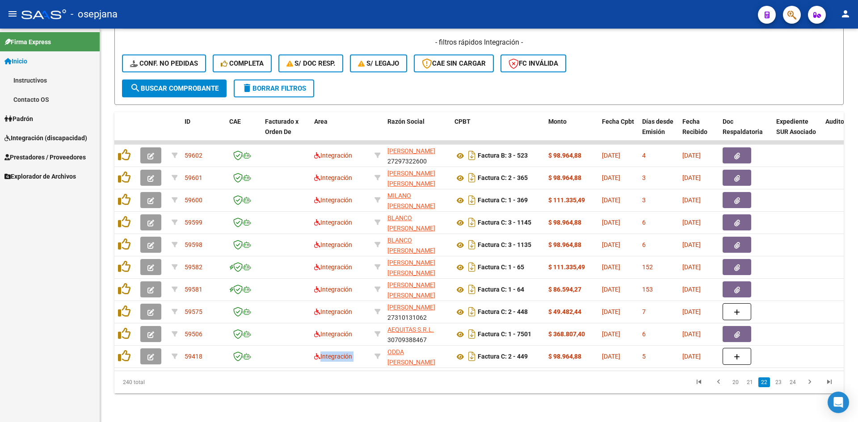
click at [27, 64] on span "Inicio" at bounding box center [15, 61] width 23 height 10
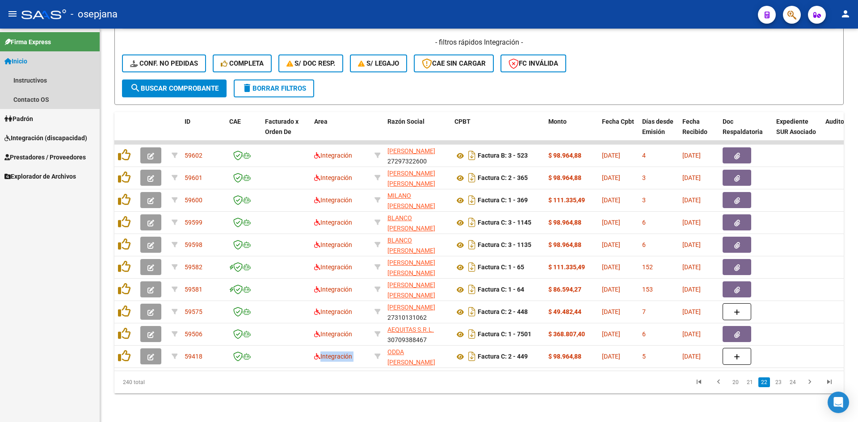
click at [21, 57] on span "Inicio" at bounding box center [15, 61] width 23 height 10
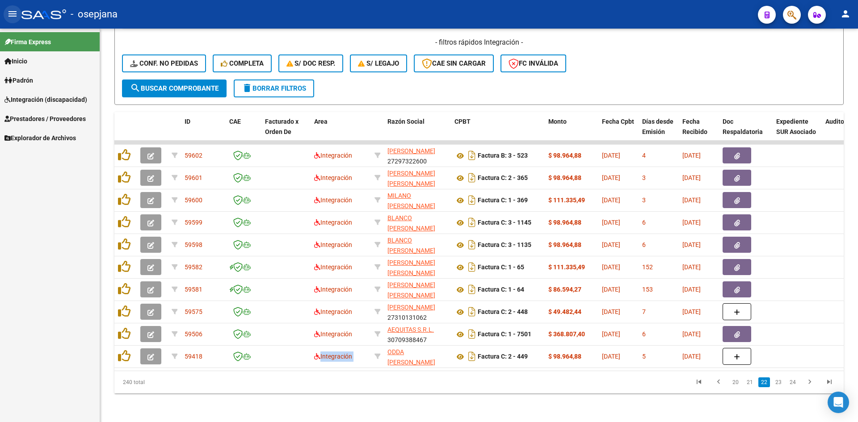
click at [11, 16] on mat-icon "menu" at bounding box center [12, 13] width 11 height 11
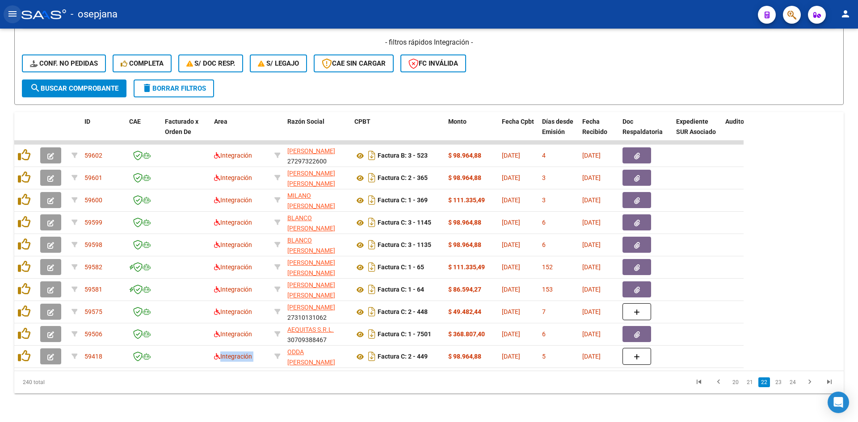
click at [12, 13] on mat-icon "menu" at bounding box center [12, 13] width 11 height 11
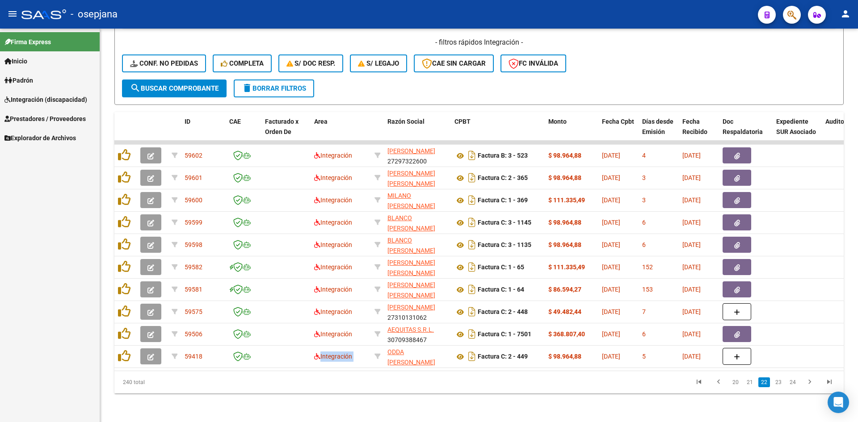
click at [44, 95] on span "Integración (discapacidad)" at bounding box center [45, 100] width 83 height 10
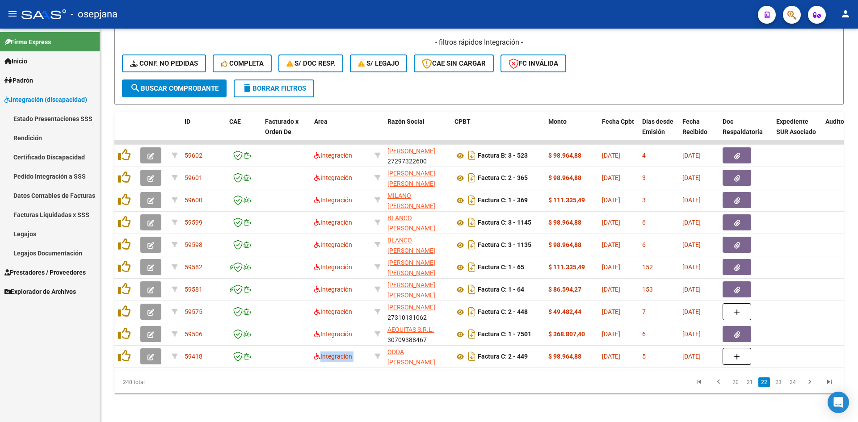
click at [48, 226] on link "Legajos" at bounding box center [50, 233] width 100 height 19
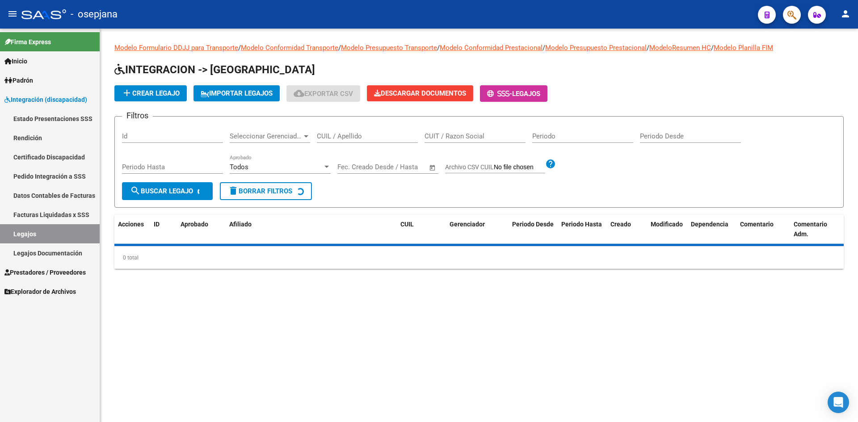
click at [332, 135] on input "CUIL / Apellido" at bounding box center [367, 136] width 101 height 8
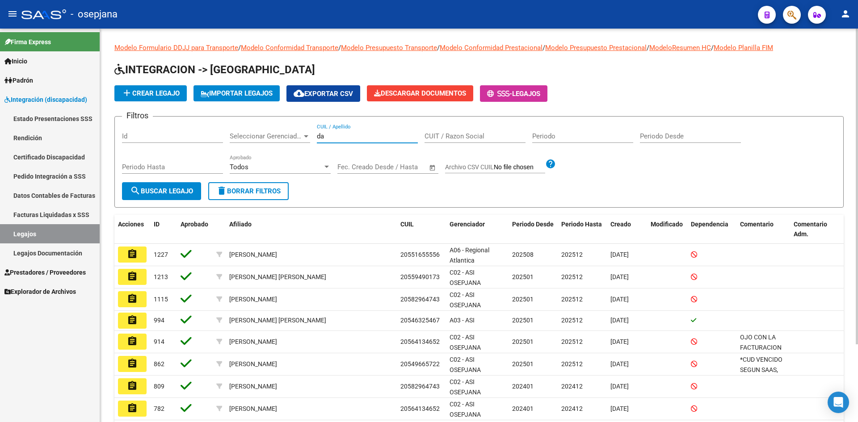
type input "d"
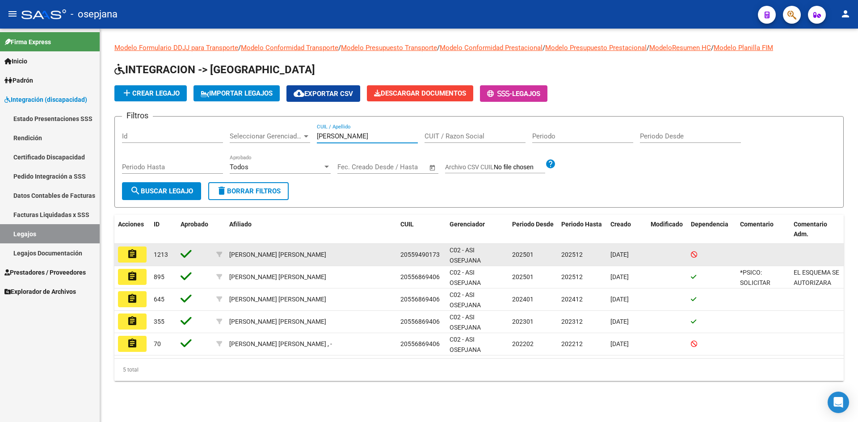
type input "[PERSON_NAME]"
click at [128, 254] on mat-icon "assignment" at bounding box center [132, 254] width 11 height 11
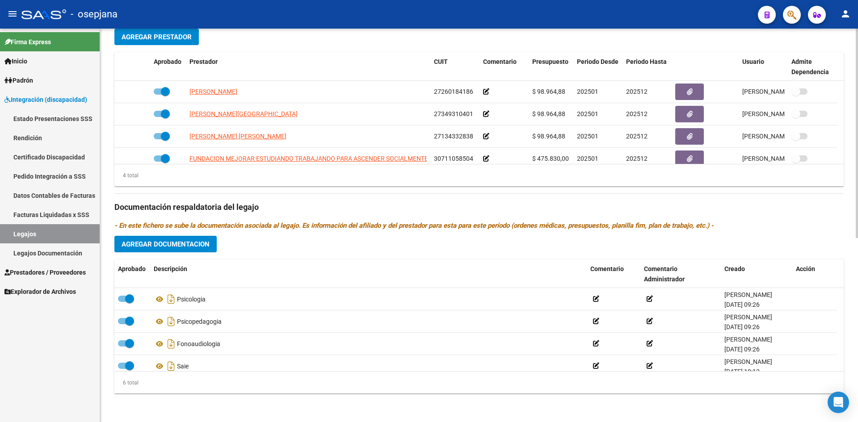
click at [177, 246] on span "Agregar Documentacion" at bounding box center [166, 244] width 88 height 8
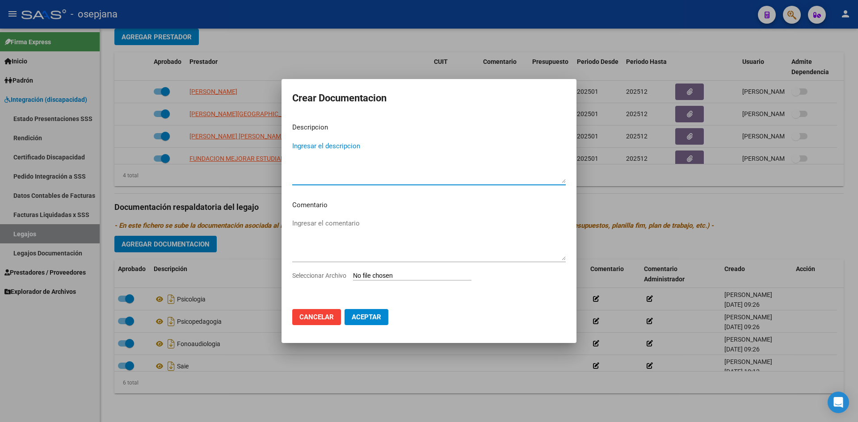
type textarea "c"
click at [445, 148] on textarea "Cambio de prestador Psicología- Documentación" at bounding box center [429, 162] width 274 height 42
type textarea "Cambio de prestador Psicología- Documentación"
click at [405, 276] on input "Seleccionar Archivo" at bounding box center [412, 276] width 118 height 8
type input "C:\fakepath\[PERSON_NAME].pdf"
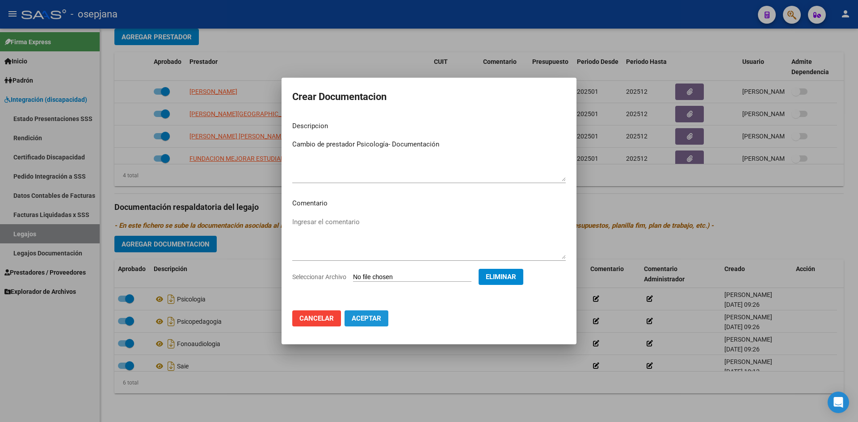
click at [376, 320] on span "Aceptar" at bounding box center [367, 319] width 30 height 8
checkbox input "false"
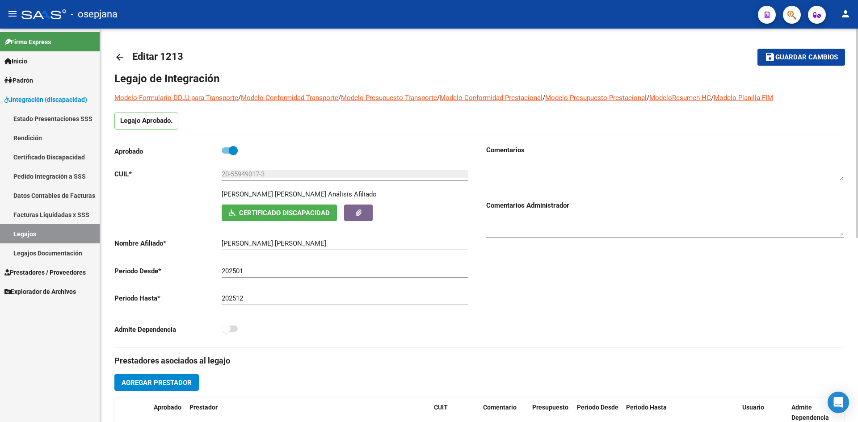
click at [776, 54] on span "Guardar cambios" at bounding box center [807, 58] width 63 height 8
click at [780, 56] on span "Guardar cambios" at bounding box center [807, 58] width 63 height 8
click at [795, 54] on span "Guardar cambios" at bounding box center [807, 58] width 63 height 8
click at [31, 81] on span "Padrón" at bounding box center [18, 81] width 29 height 10
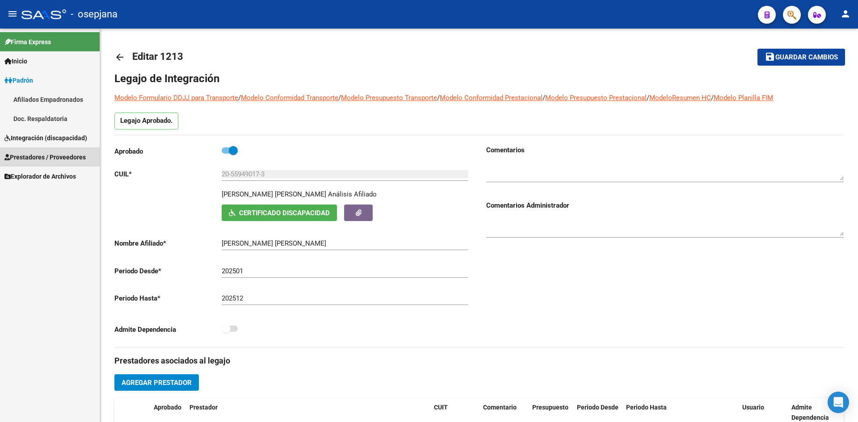
click at [47, 157] on span "Prestadores / Proveedores" at bounding box center [44, 157] width 81 height 10
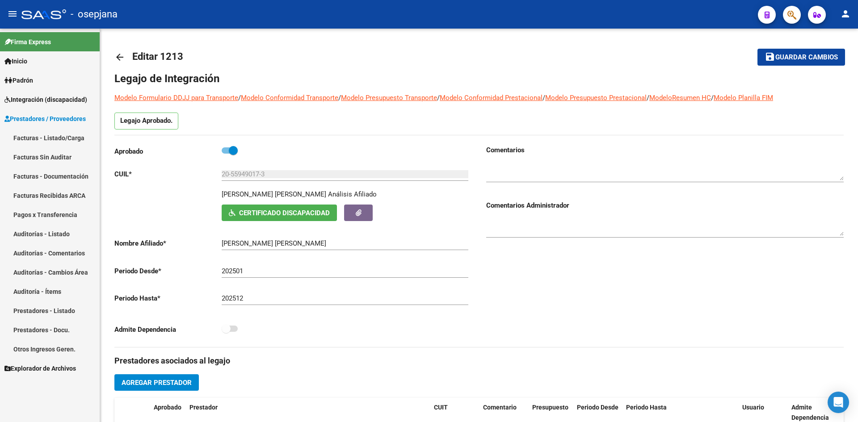
click at [53, 127] on link "Prestadores / Proveedores" at bounding box center [50, 118] width 100 height 19
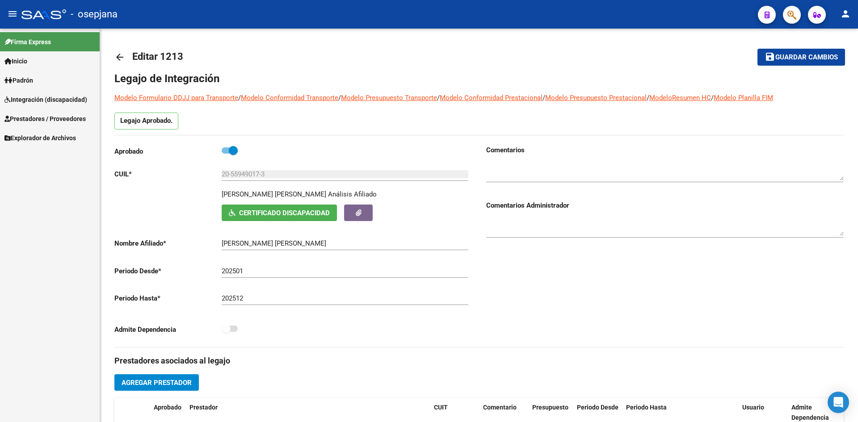
click at [54, 139] on mat-nav-list "Firma Express Inicio Instructivos Contacto OS Padrón Afiliados Empadronados Doc…" at bounding box center [50, 88] width 100 height 119
click at [54, 116] on span "Prestadores / Proveedores" at bounding box center [44, 119] width 81 height 10
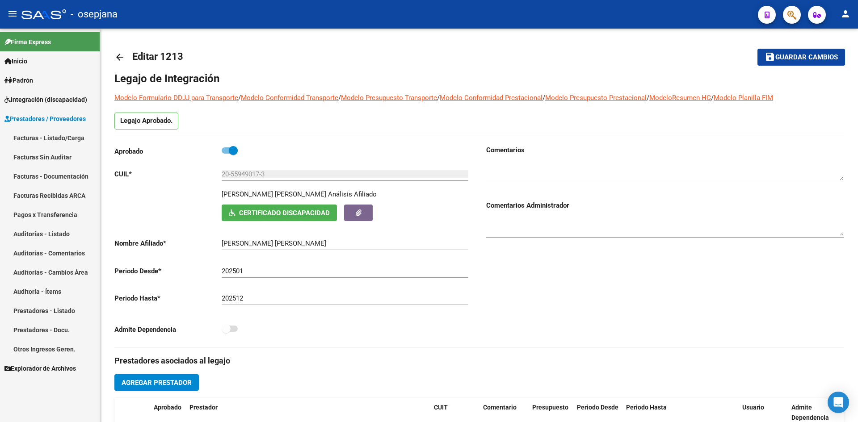
click at [60, 135] on link "Facturas - Listado/Carga" at bounding box center [50, 137] width 100 height 19
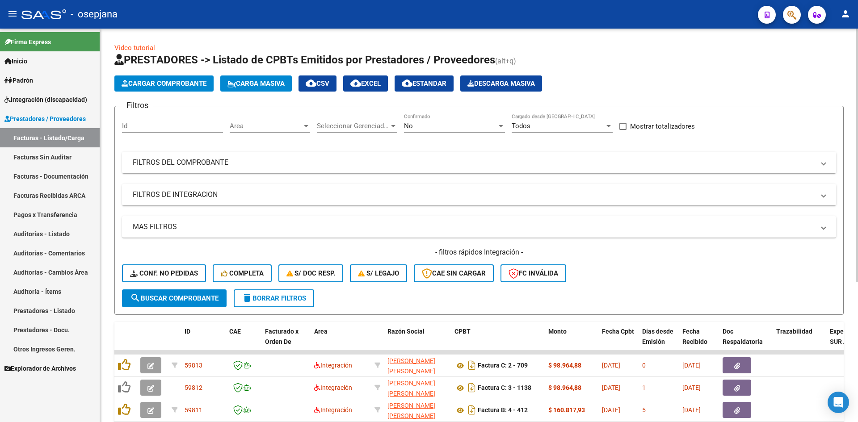
click at [265, 129] on span "Area" at bounding box center [266, 126] width 72 height 8
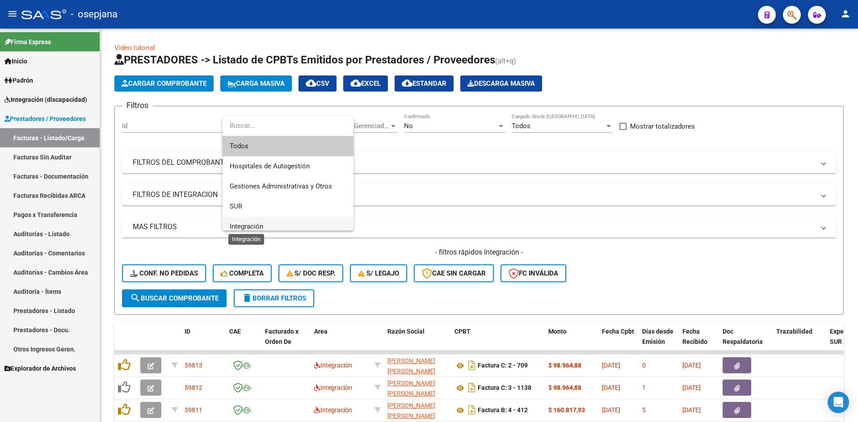
click at [255, 225] on span "Integración" at bounding box center [247, 227] width 34 height 8
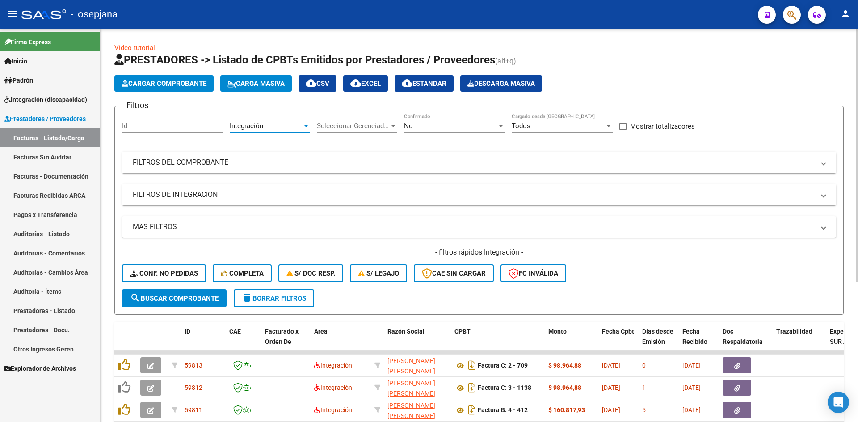
click at [409, 125] on span "No" at bounding box center [408, 126] width 9 height 8
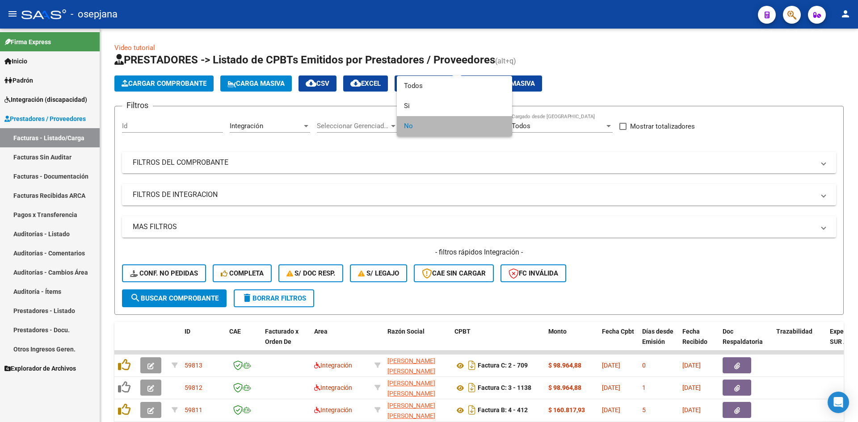
click at [421, 125] on span "No" at bounding box center [454, 126] width 101 height 20
click at [578, 341] on div at bounding box center [429, 211] width 858 height 422
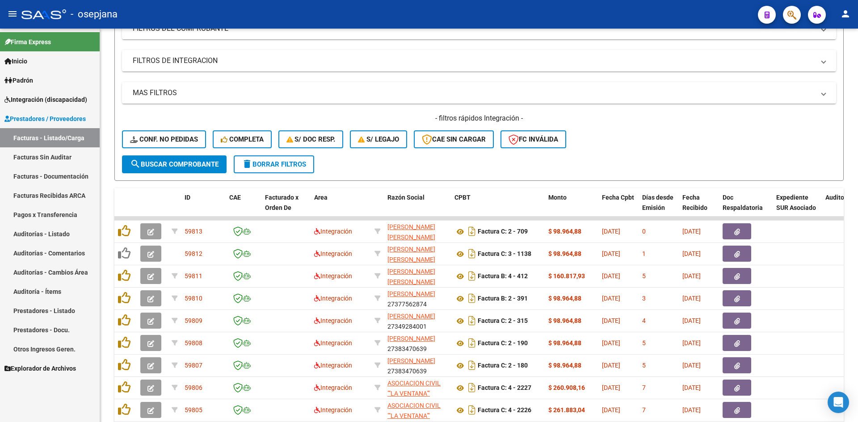
scroll to position [217, 0]
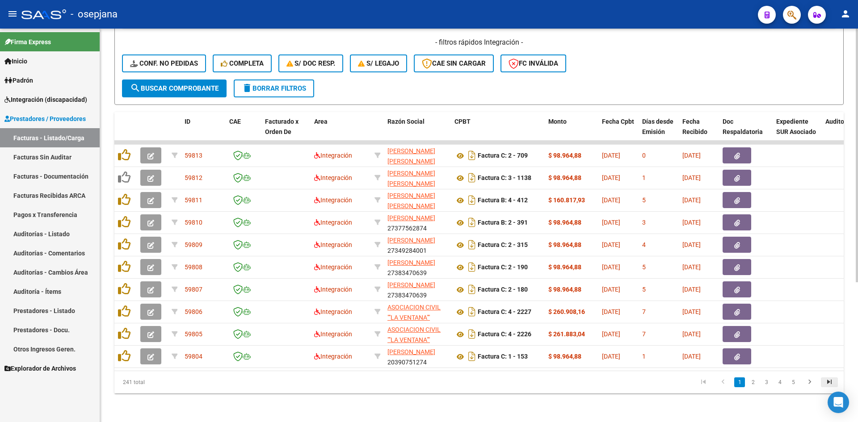
click at [831, 379] on icon "go to last page" at bounding box center [830, 383] width 12 height 11
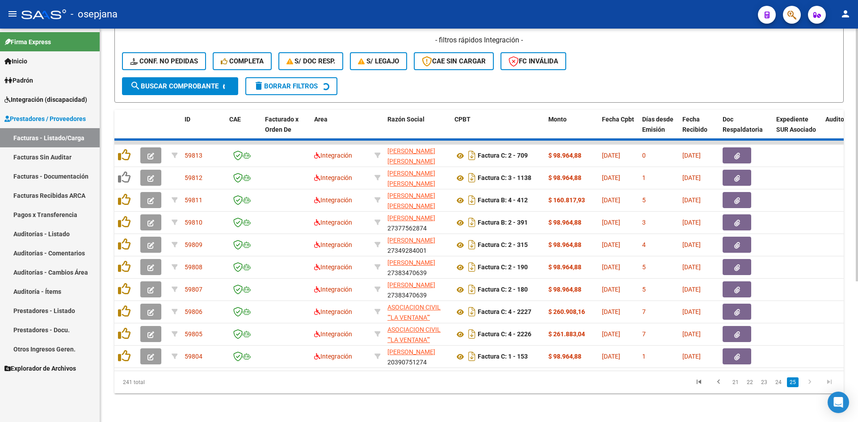
scroll to position [16, 0]
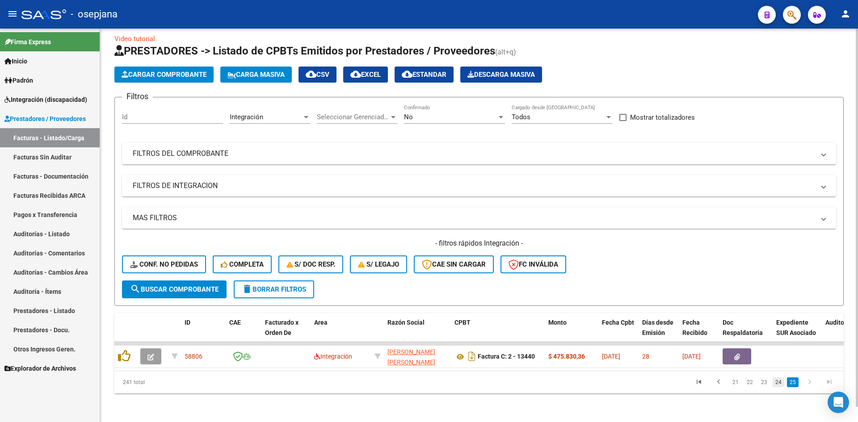
click at [779, 385] on link "24" at bounding box center [779, 383] width 12 height 10
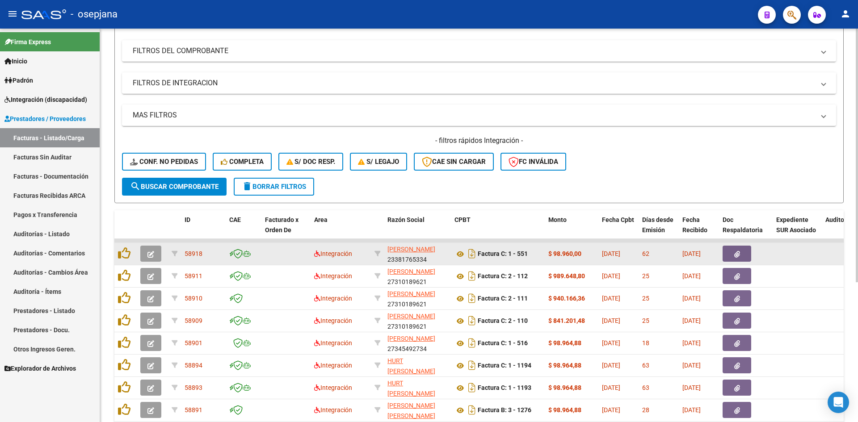
scroll to position [217, 0]
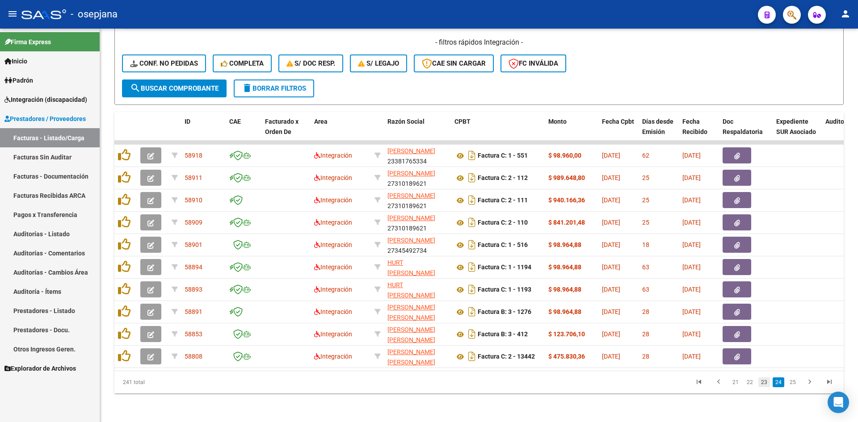
click at [763, 383] on link "23" at bounding box center [765, 383] width 12 height 10
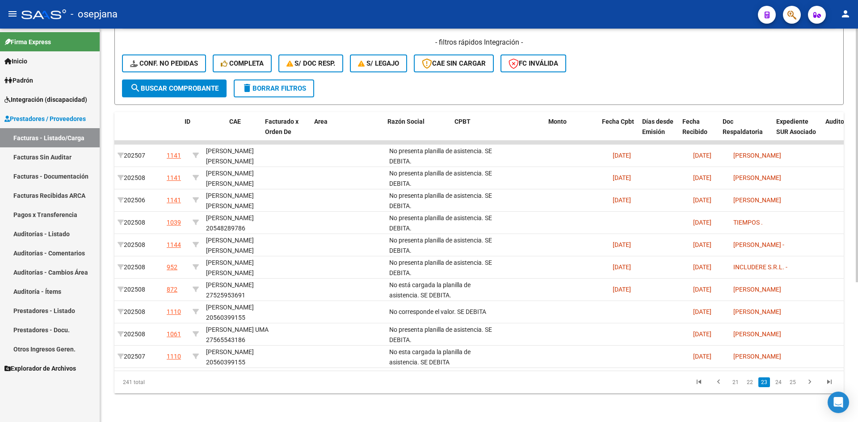
scroll to position [0, 0]
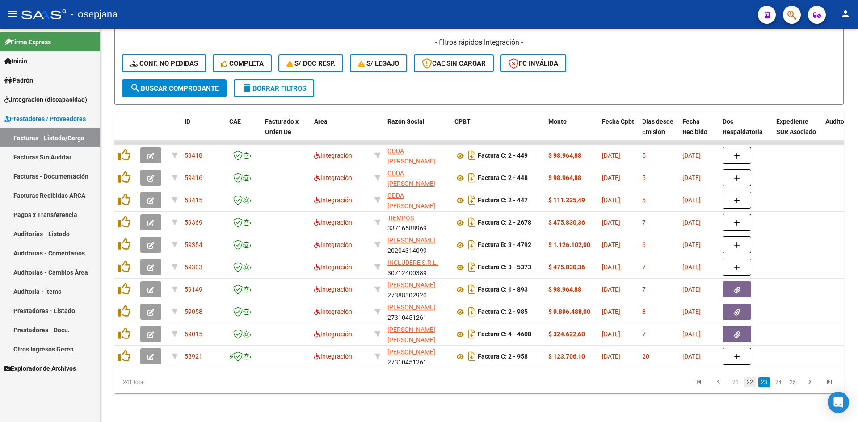
click at [750, 379] on link "22" at bounding box center [750, 383] width 12 height 10
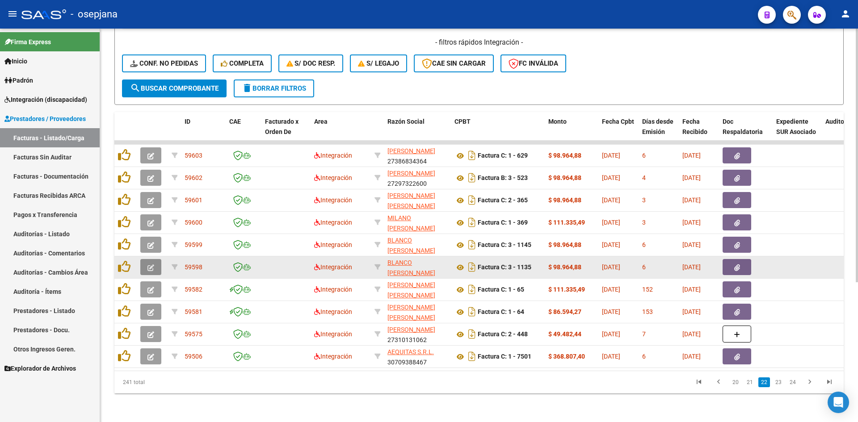
click at [150, 265] on icon "button" at bounding box center [151, 268] width 7 height 7
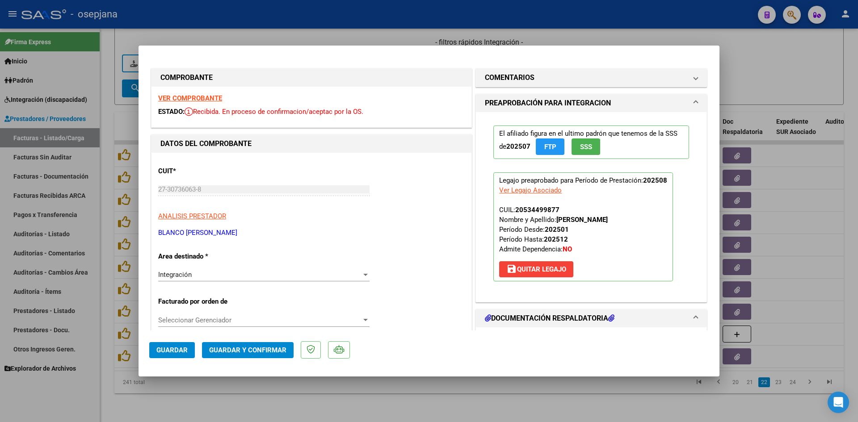
click at [194, 97] on strong "VER COMPROBANTE" at bounding box center [190, 98] width 64 height 8
click at [214, 96] on strong "VER COMPROBANTE" at bounding box center [190, 98] width 64 height 8
click at [207, 98] on strong "VER COMPROBANTE" at bounding box center [190, 98] width 64 height 8
click at [202, 97] on strong "VER COMPROBANTE" at bounding box center [190, 98] width 64 height 8
click at [778, 88] on div at bounding box center [429, 211] width 858 height 422
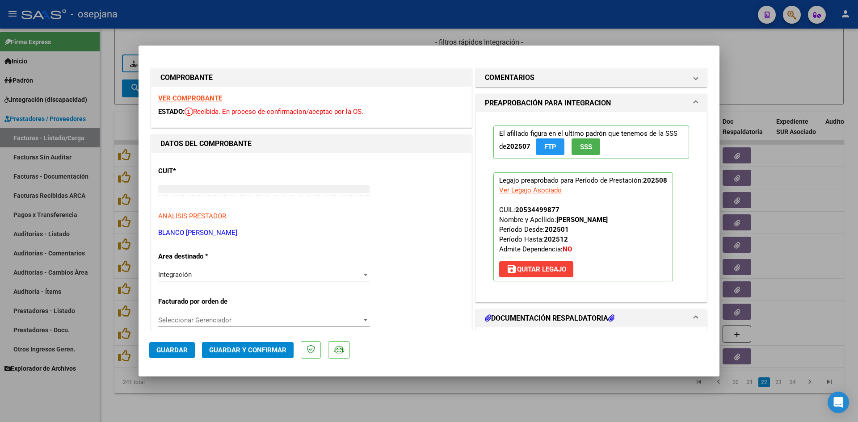
type input "$ 0,00"
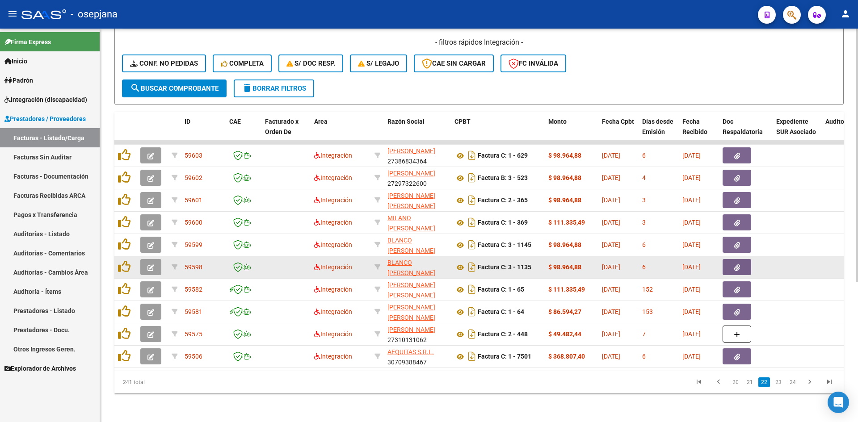
click at [154, 259] on button "button" at bounding box center [150, 267] width 21 height 16
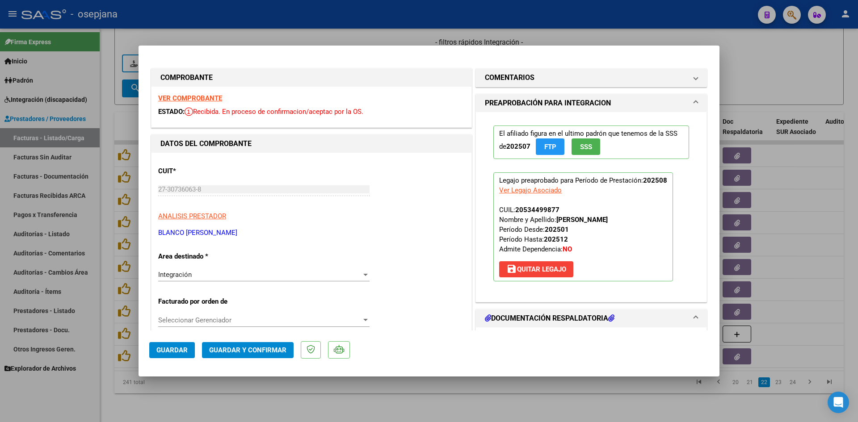
click at [196, 96] on strong "VER COMPROBANTE" at bounding box center [190, 98] width 64 height 8
click at [183, 101] on strong "VER COMPROBANTE" at bounding box center [190, 98] width 64 height 8
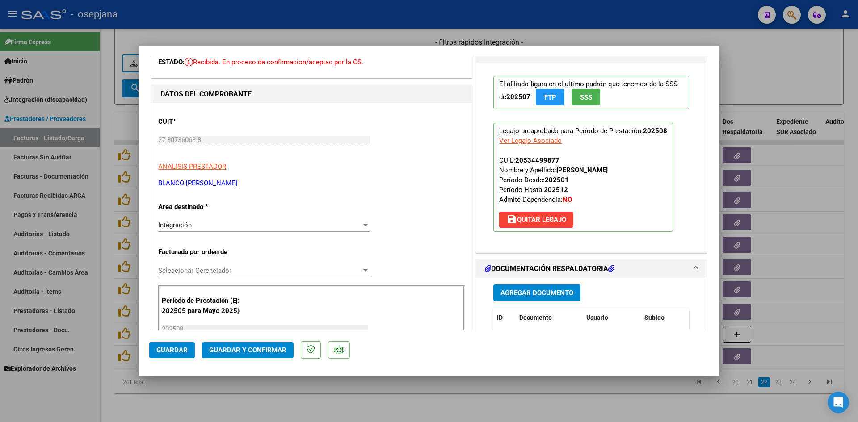
scroll to position [179, 0]
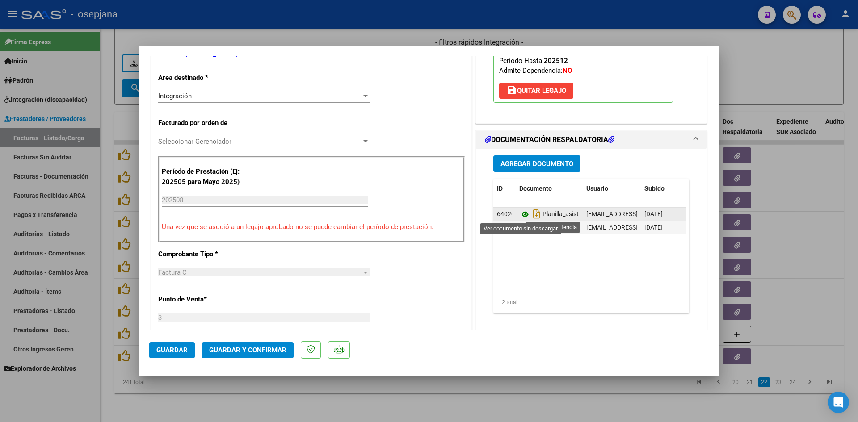
click at [524, 215] on icon at bounding box center [525, 214] width 12 height 11
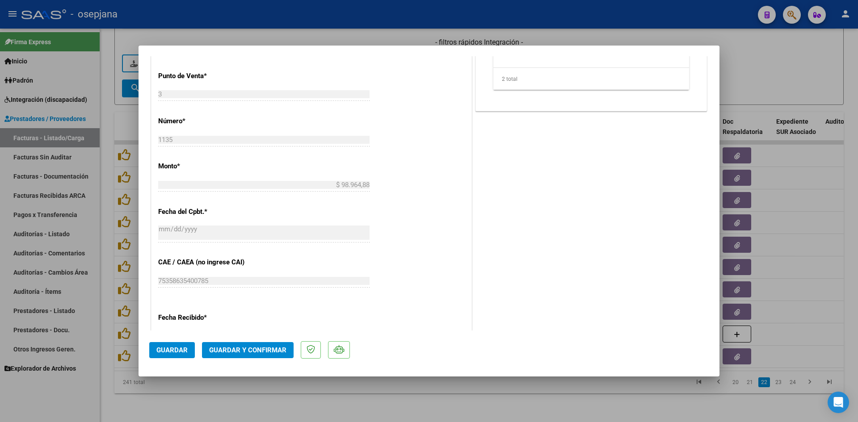
scroll to position [581, 0]
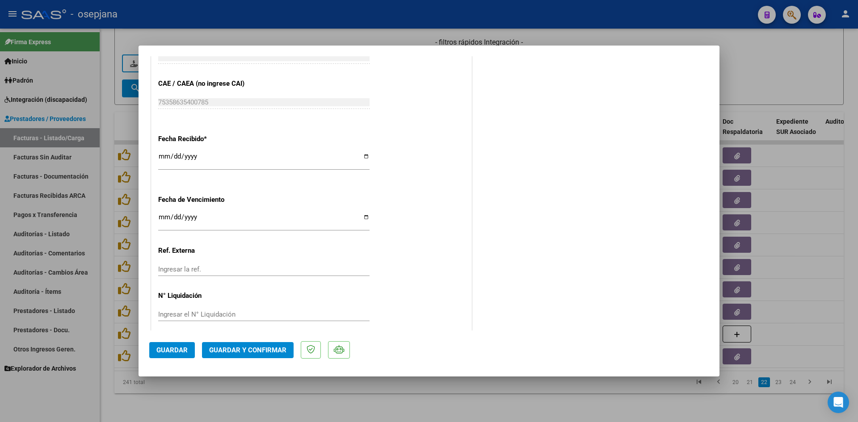
click at [163, 219] on input "Ingresar la fecha" at bounding box center [263, 221] width 211 height 14
type input "[DATE]"
click at [228, 346] on span "Guardar y Confirmar" at bounding box center [247, 350] width 77 height 8
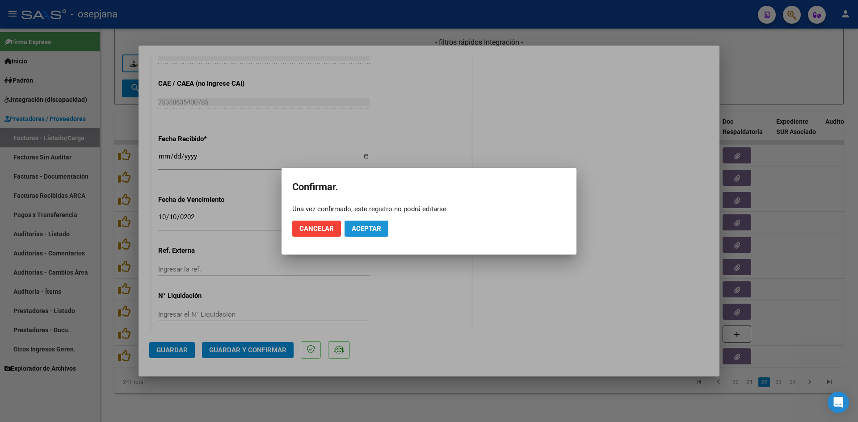
click at [363, 231] on span "Aceptar" at bounding box center [367, 229] width 30 height 8
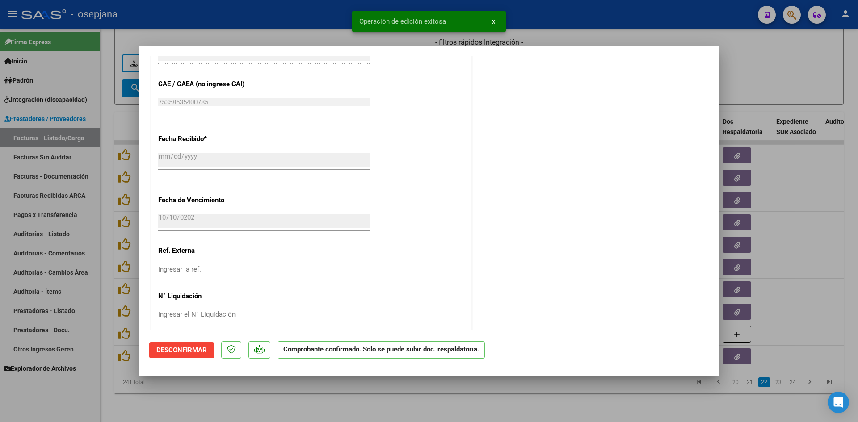
click at [769, 66] on div at bounding box center [429, 211] width 858 height 422
type input "$ 0,00"
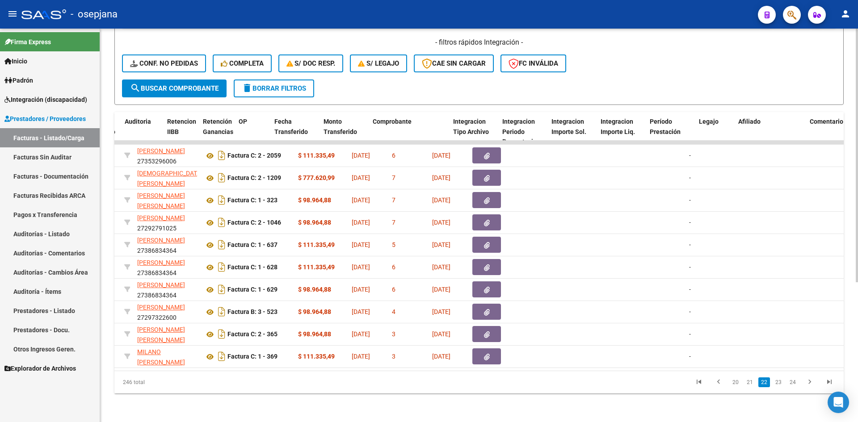
scroll to position [0, 0]
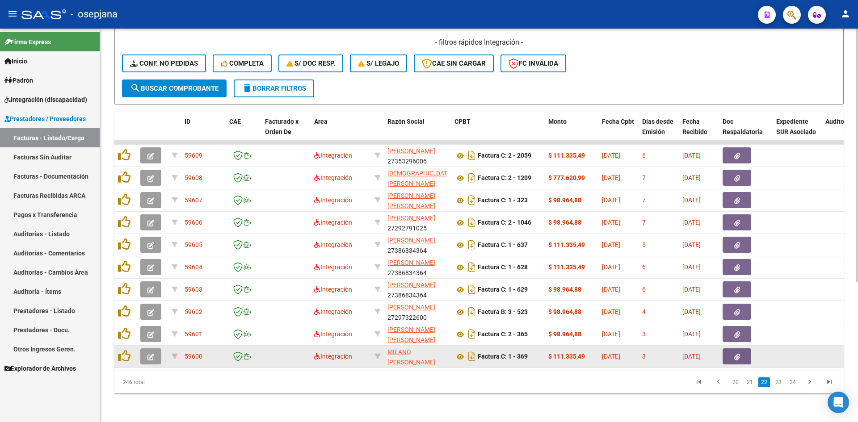
click at [156, 349] on button "button" at bounding box center [150, 357] width 21 height 16
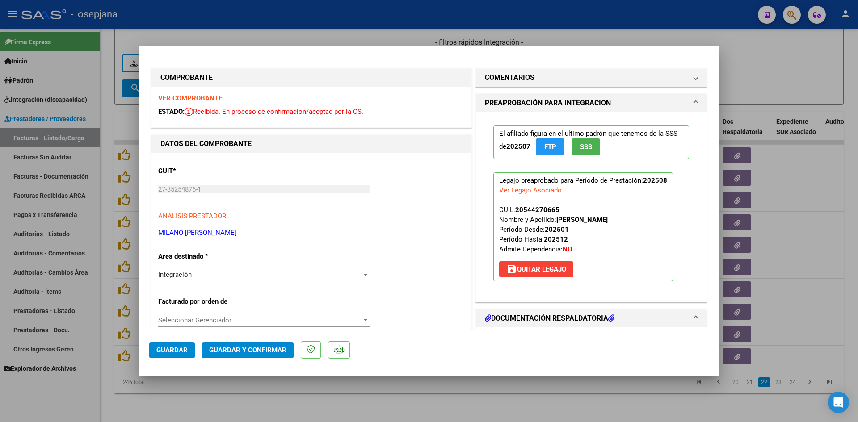
click at [200, 99] on strong "VER COMPROBANTE" at bounding box center [190, 98] width 64 height 8
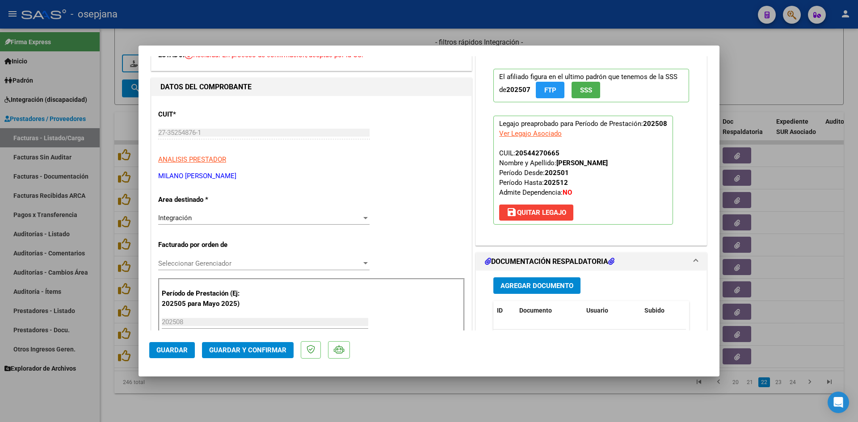
scroll to position [179, 0]
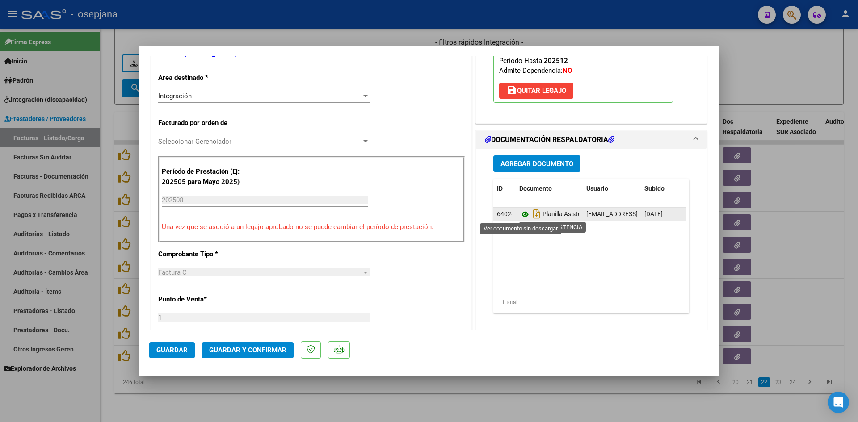
click at [521, 214] on icon at bounding box center [525, 214] width 12 height 11
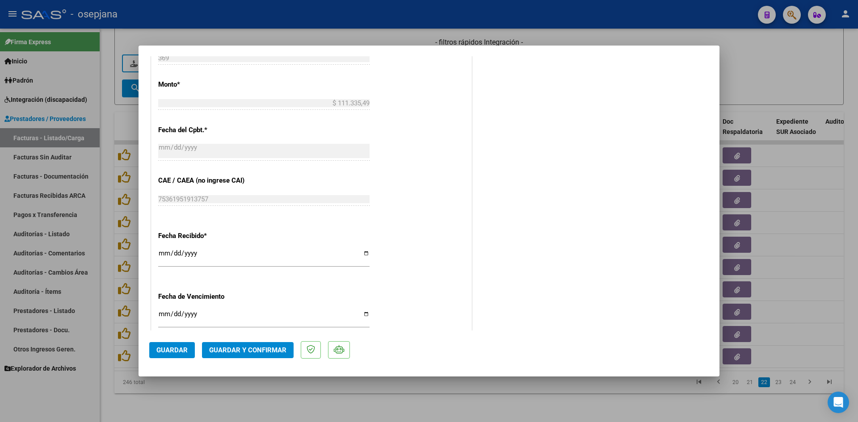
scroll to position [581, 0]
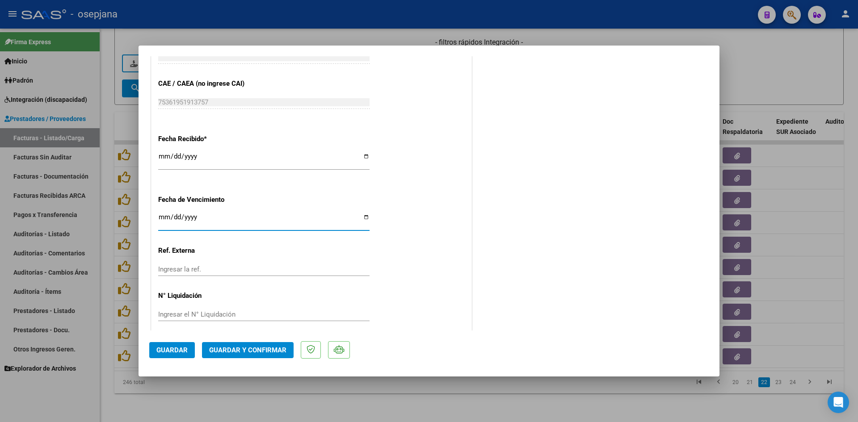
click at [165, 215] on input "Ingresar la fecha" at bounding box center [263, 221] width 211 height 14
type input "[DATE]"
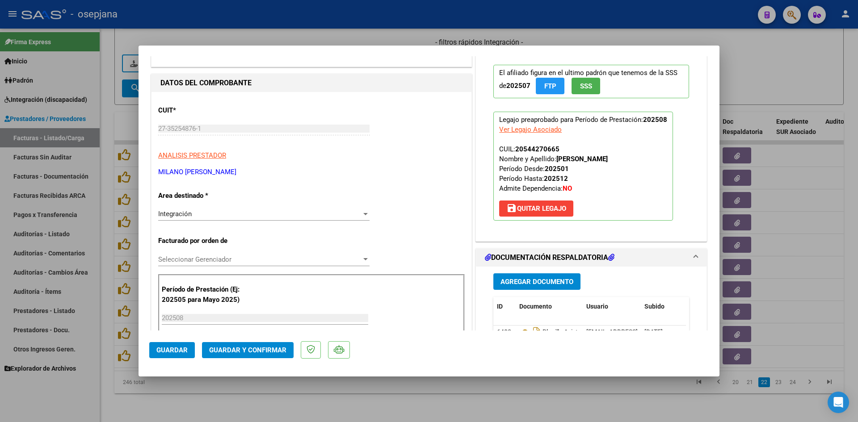
scroll to position [0, 0]
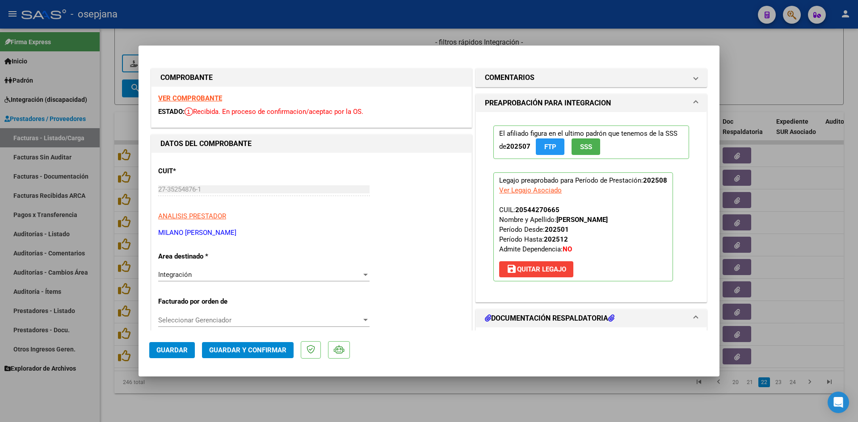
click at [199, 97] on strong "VER COMPROBANTE" at bounding box center [190, 98] width 64 height 8
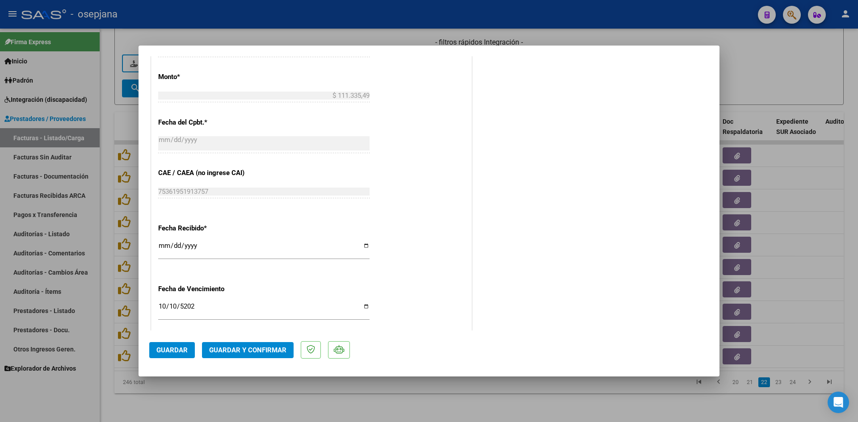
scroll to position [536, 0]
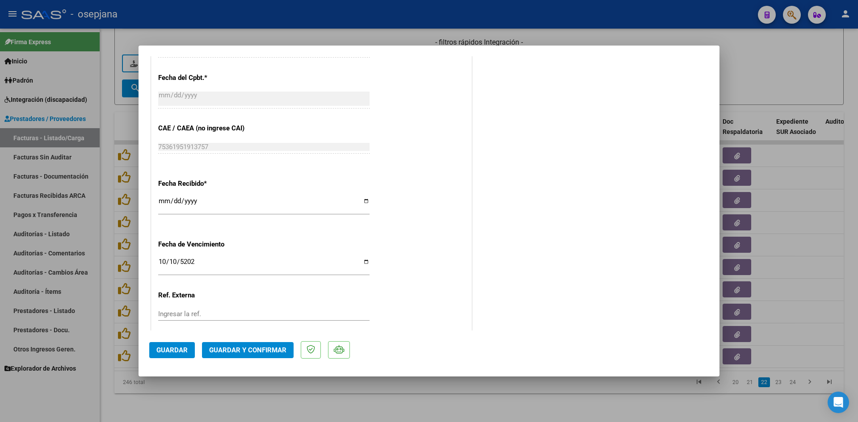
click at [244, 348] on span "Guardar y Confirmar" at bounding box center [247, 350] width 77 height 8
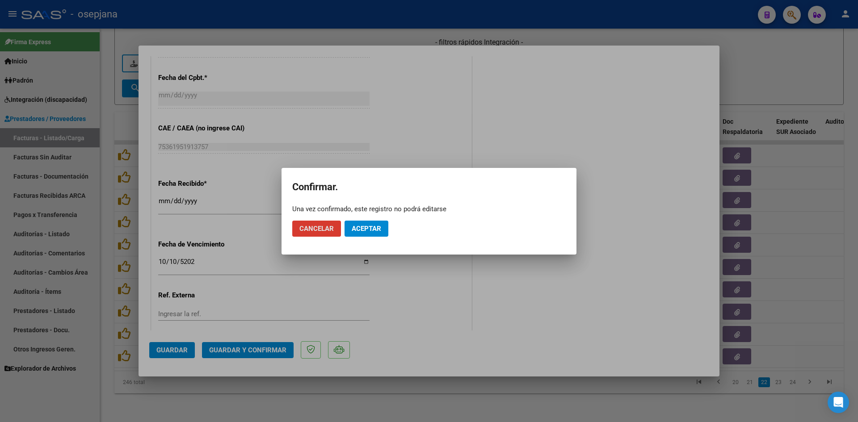
click at [383, 228] on button "Aceptar" at bounding box center [367, 229] width 44 height 16
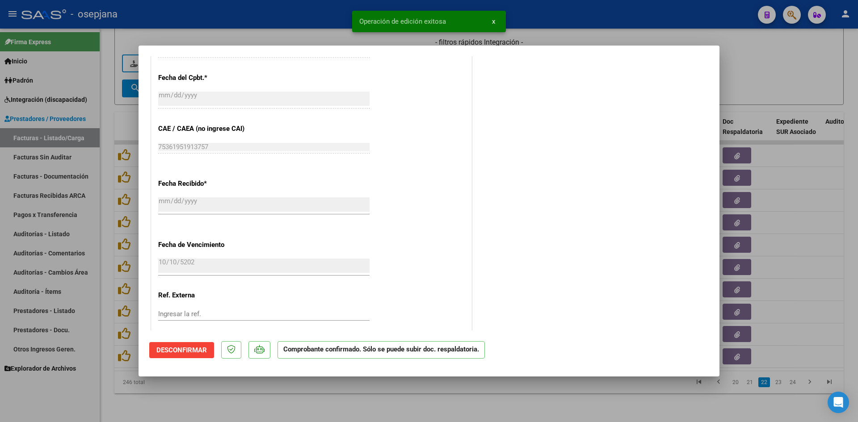
click at [761, 80] on div at bounding box center [429, 211] width 858 height 422
type input "$ 0,00"
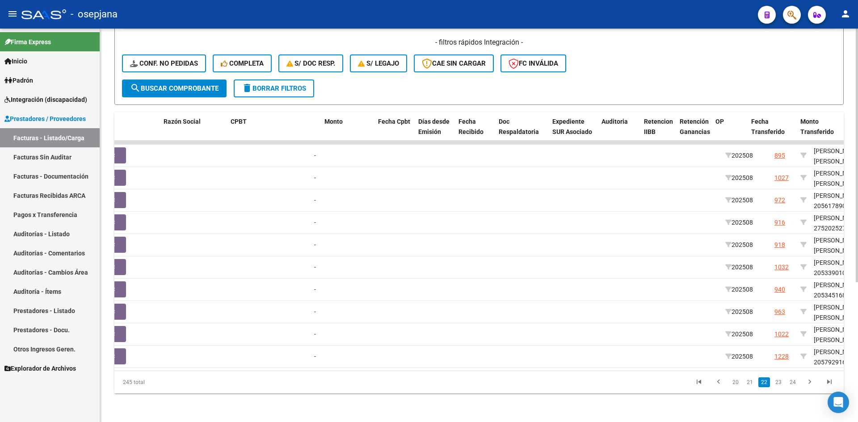
scroll to position [0, 0]
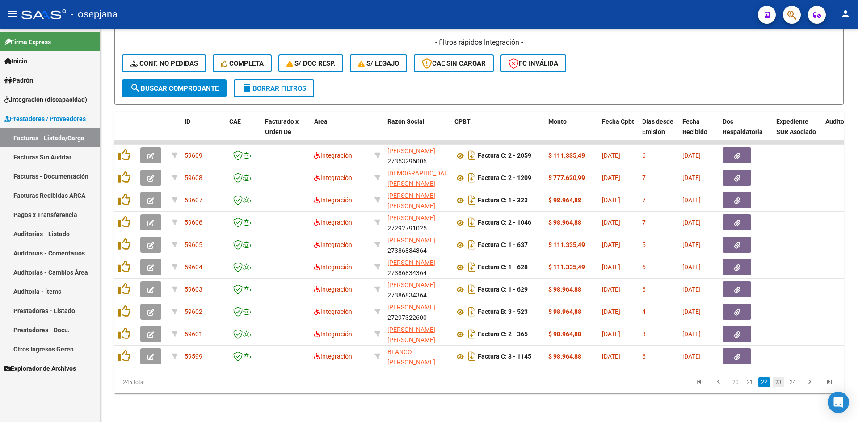
click at [775, 382] on link "23" at bounding box center [779, 383] width 12 height 10
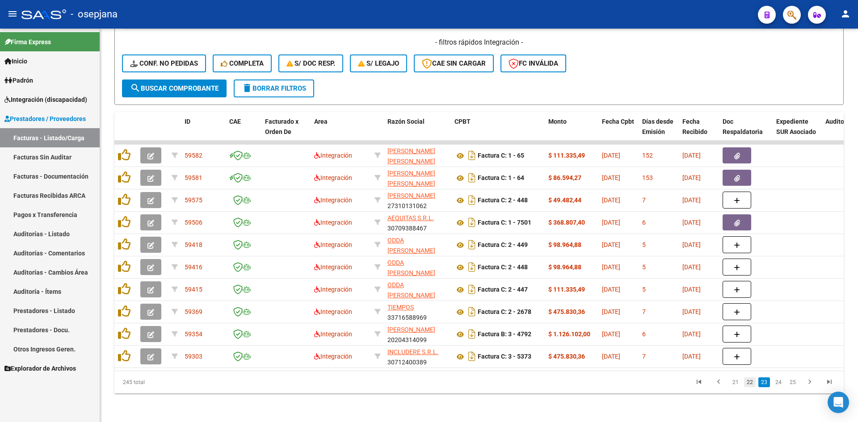
click at [749, 382] on link "22" at bounding box center [750, 383] width 12 height 10
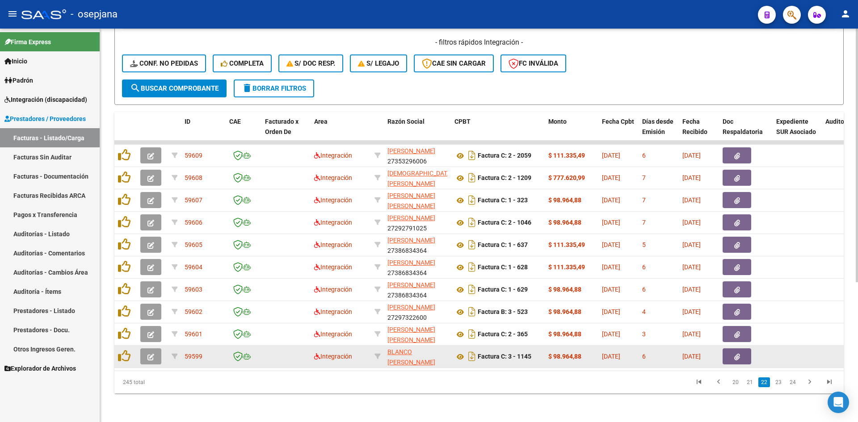
click at [154, 354] on icon "button" at bounding box center [151, 357] width 7 height 7
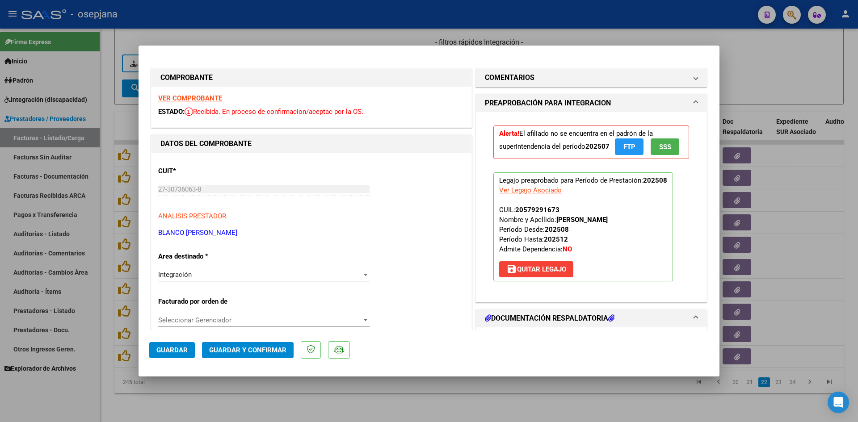
click at [194, 99] on strong "VER COMPROBANTE" at bounding box center [190, 98] width 64 height 8
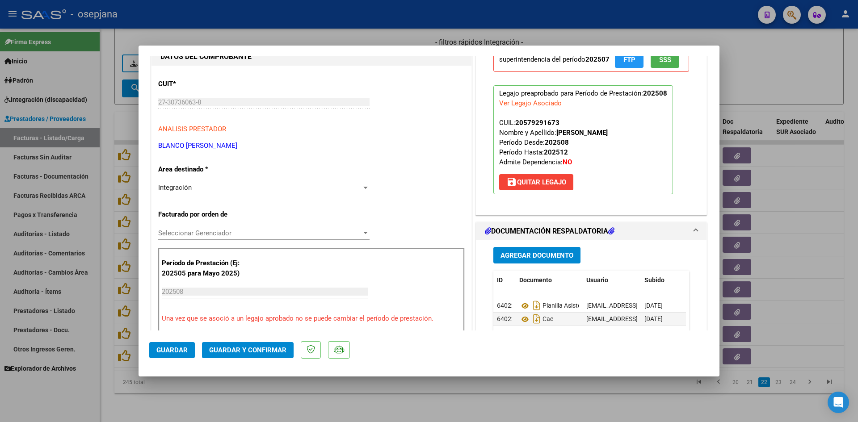
scroll to position [179, 0]
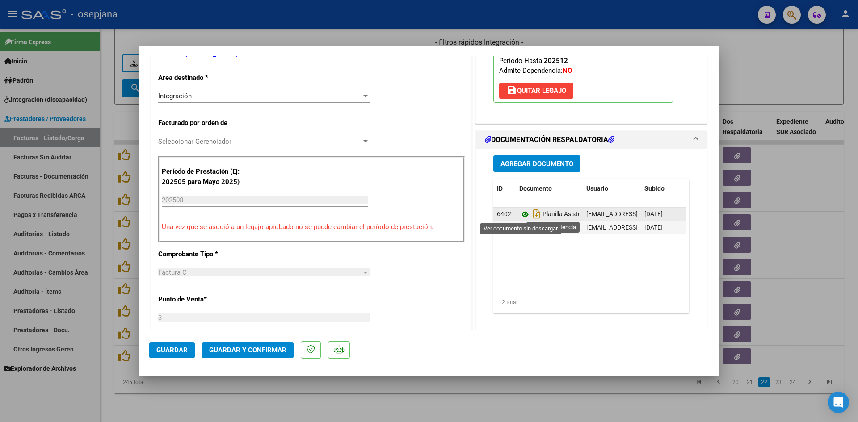
click at [519, 215] on icon at bounding box center [525, 214] width 12 height 11
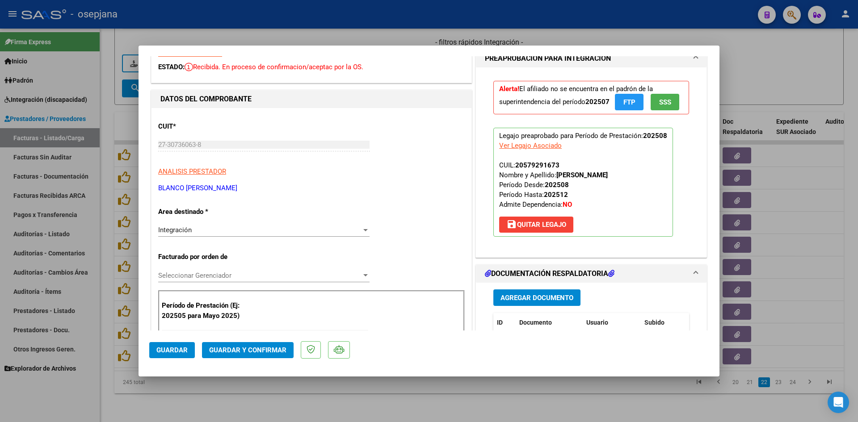
scroll to position [0, 0]
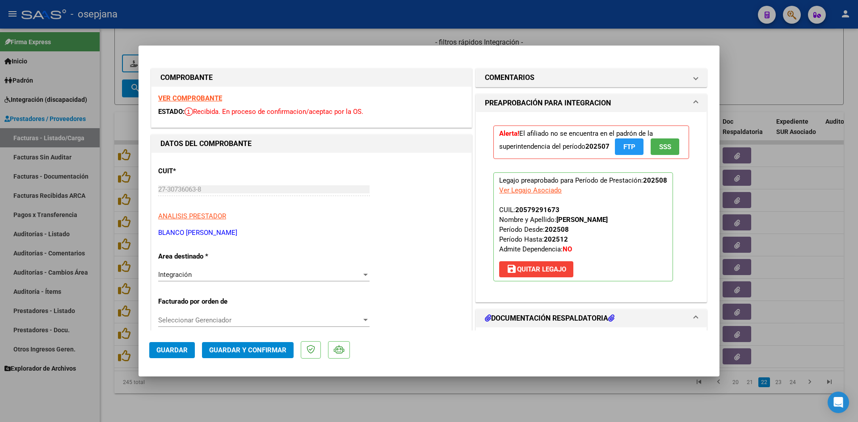
click at [198, 96] on strong "VER COMPROBANTE" at bounding box center [190, 98] width 64 height 8
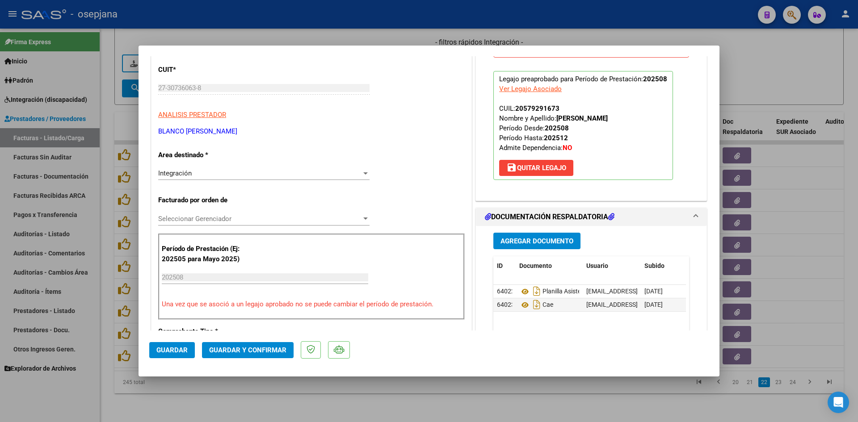
scroll to position [179, 0]
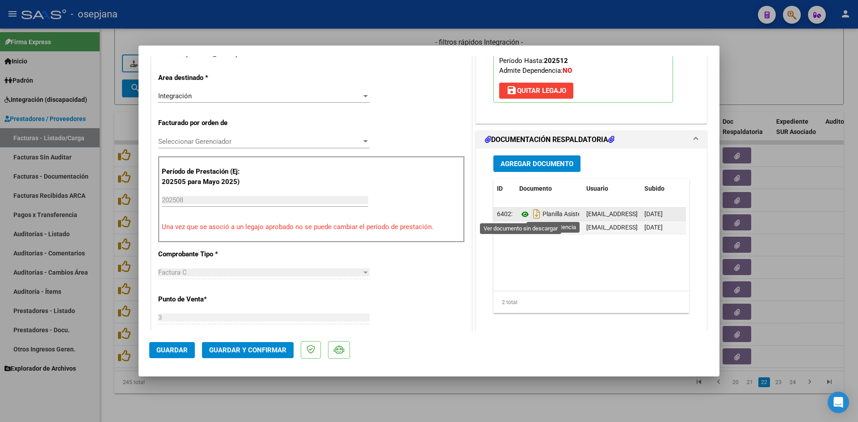
click at [521, 214] on icon at bounding box center [525, 214] width 12 height 11
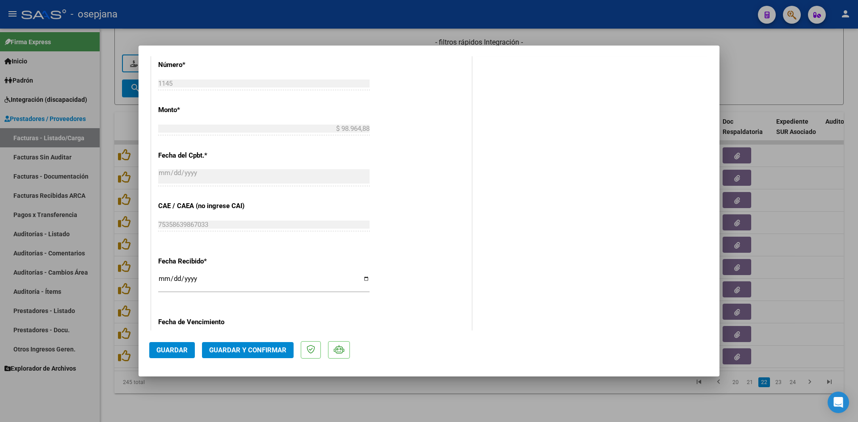
scroll to position [536, 0]
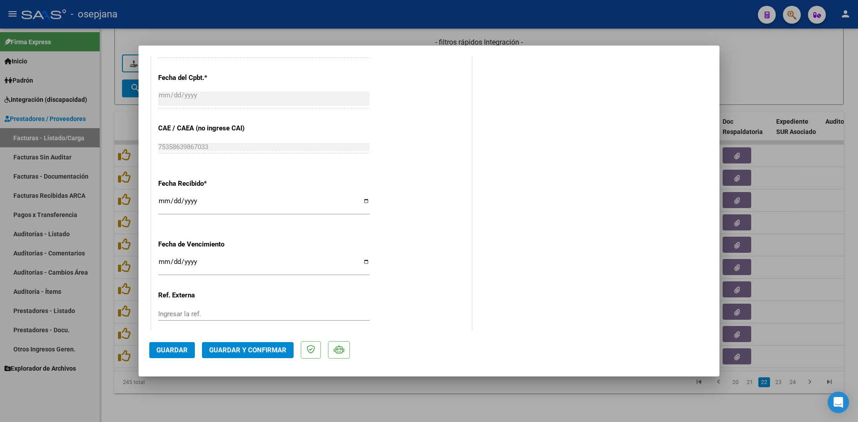
click at [161, 263] on input "Ingresar la fecha" at bounding box center [263, 265] width 211 height 14
type input "[DATE]"
click at [268, 349] on span "Guardar y Confirmar" at bounding box center [247, 350] width 77 height 8
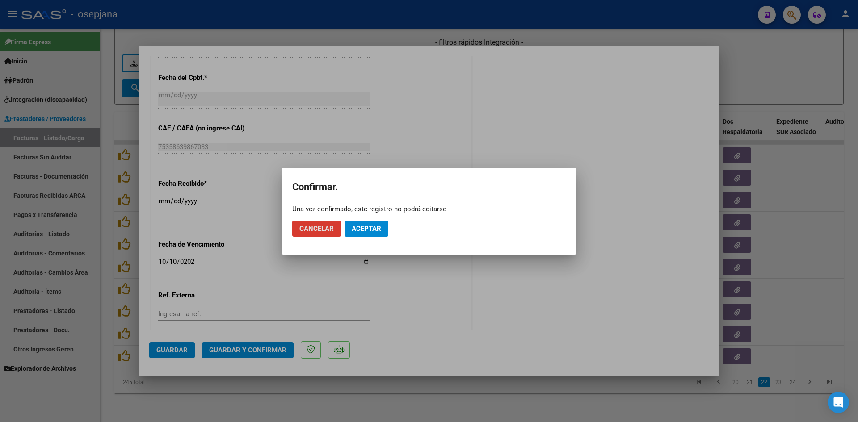
click at [357, 230] on span "Aceptar" at bounding box center [367, 229] width 30 height 8
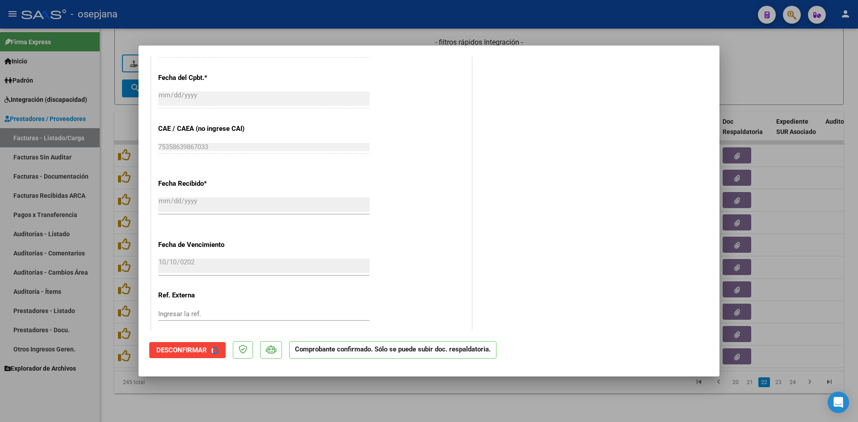
click at [757, 73] on div at bounding box center [429, 211] width 858 height 422
type input "$ 0,00"
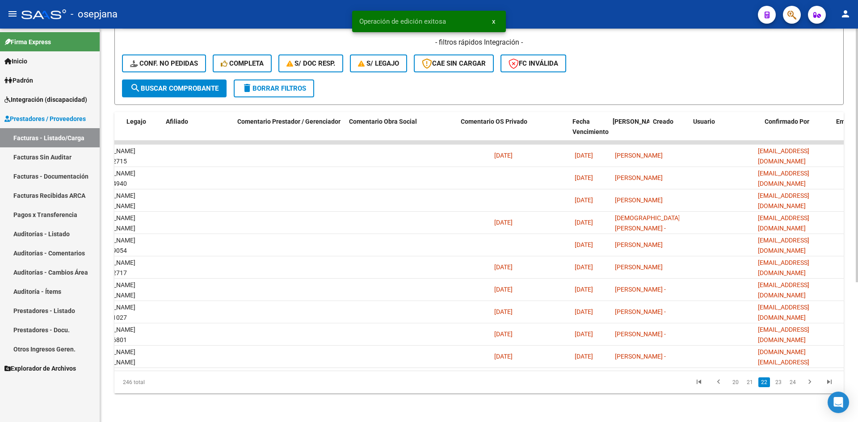
scroll to position [0, 0]
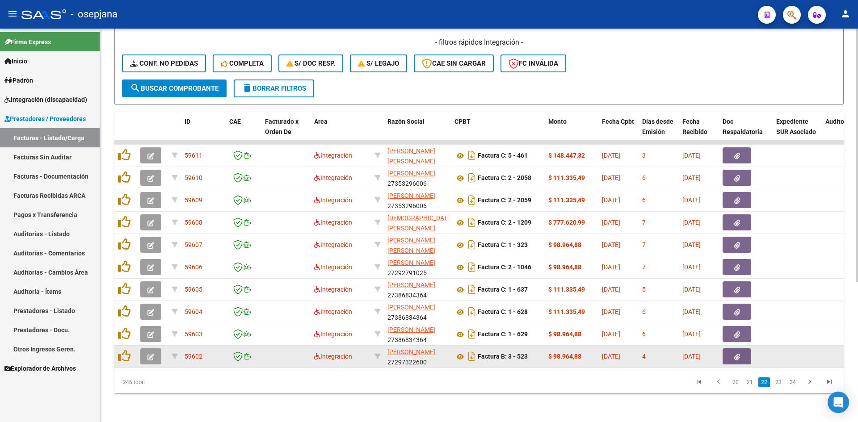
click at [152, 354] on icon "button" at bounding box center [151, 357] width 7 height 7
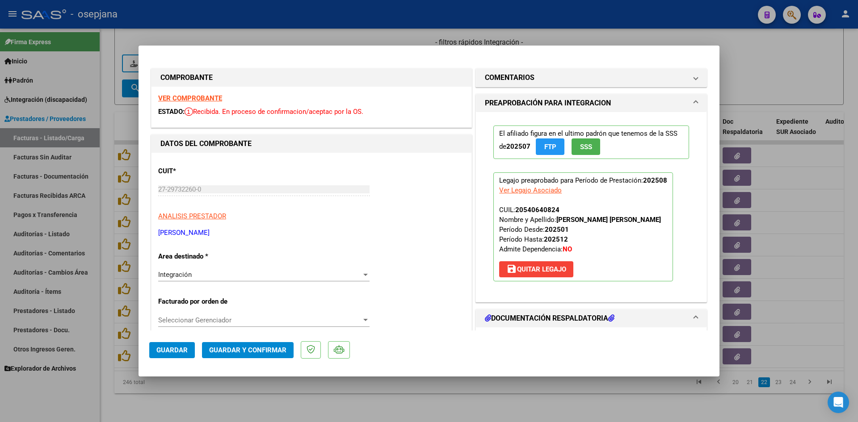
click at [205, 100] on strong "VER COMPROBANTE" at bounding box center [190, 98] width 64 height 8
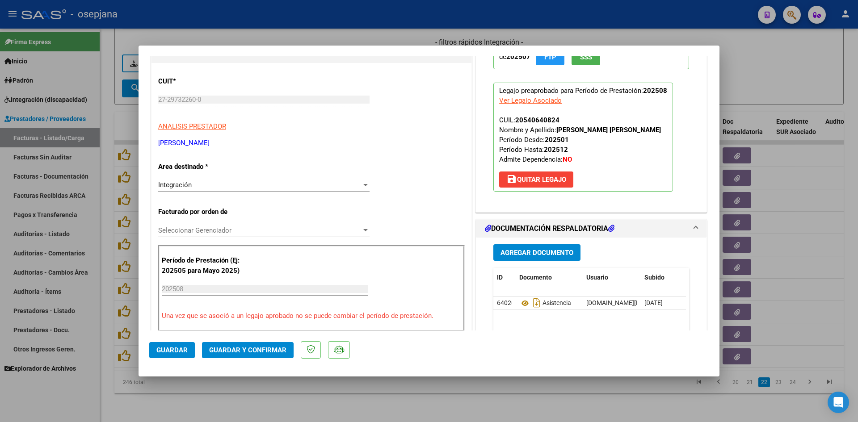
scroll to position [179, 0]
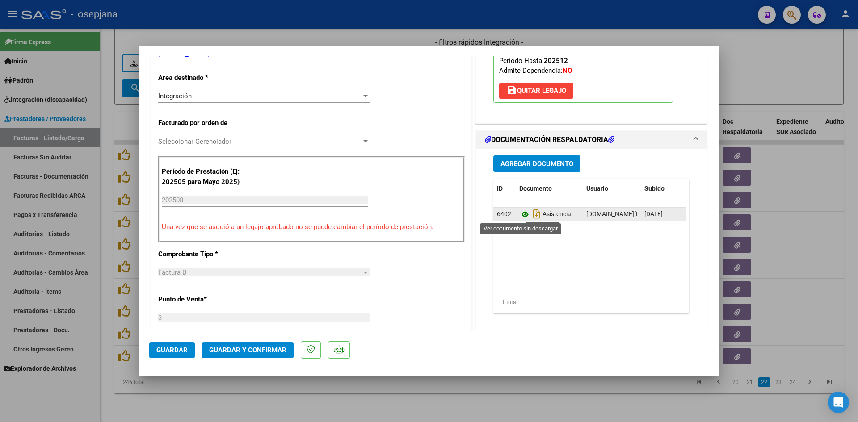
click at [519, 215] on icon at bounding box center [525, 214] width 12 height 11
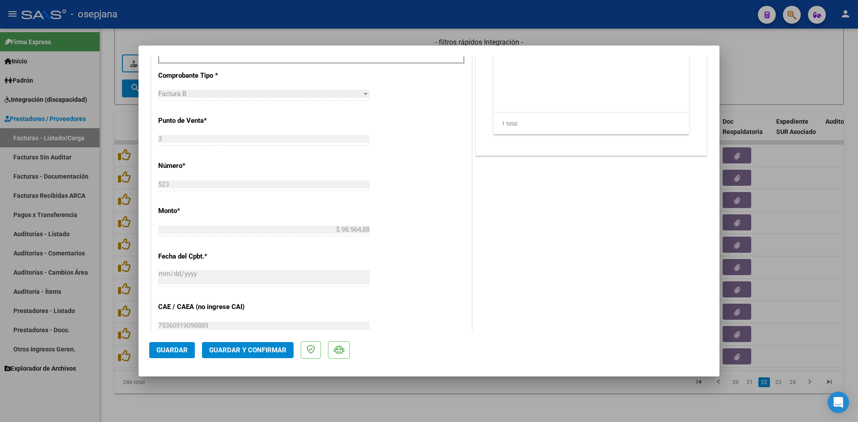
scroll to position [536, 0]
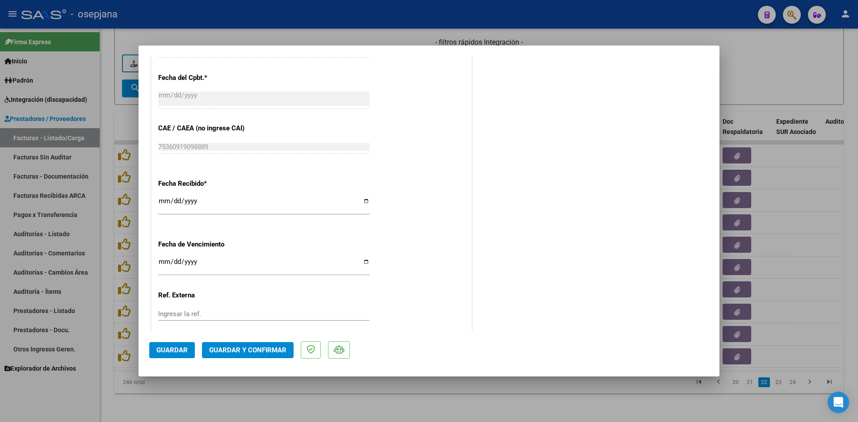
click at [164, 265] on input "[DATE]" at bounding box center [263, 265] width 211 height 14
type input "[DATE]"
click at [253, 346] on span "Guardar y Confirmar" at bounding box center [247, 350] width 77 height 8
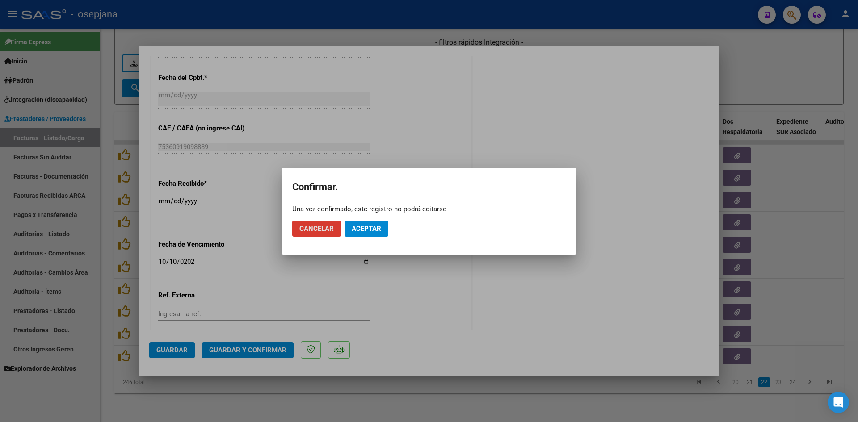
click at [369, 231] on span "Aceptar" at bounding box center [367, 229] width 30 height 8
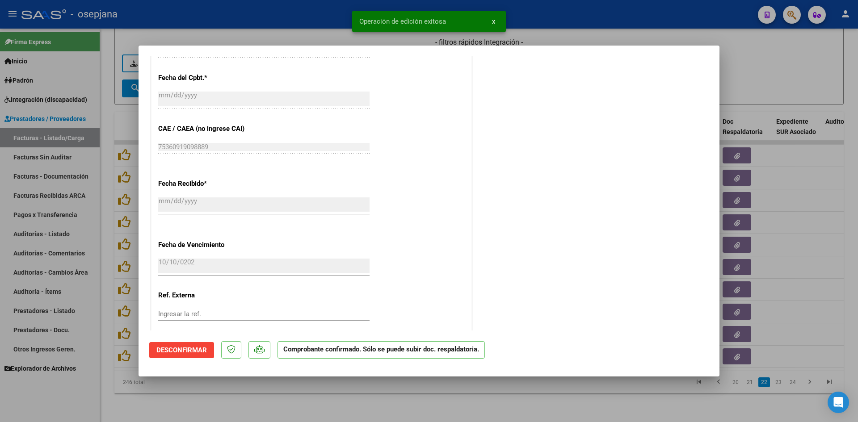
click at [765, 91] on div at bounding box center [429, 211] width 858 height 422
type input "$ 0,00"
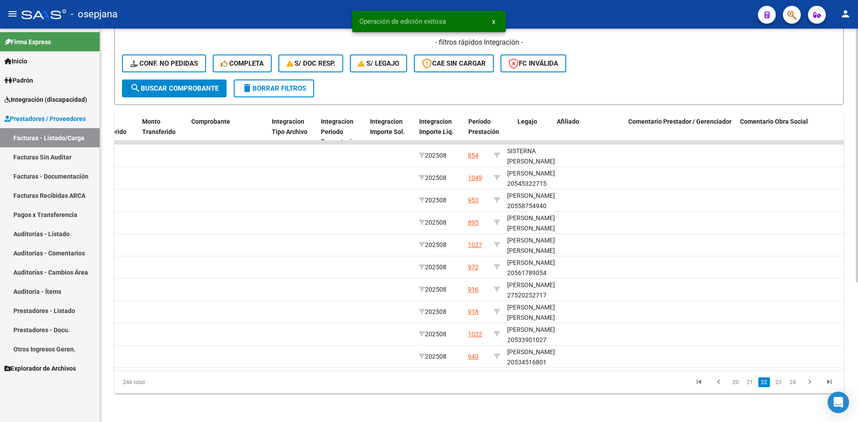
scroll to position [0, 0]
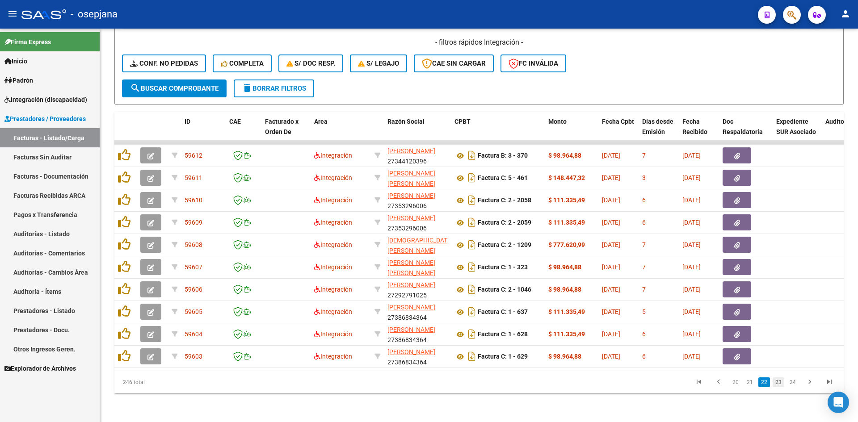
click at [781, 382] on link "23" at bounding box center [779, 383] width 12 height 10
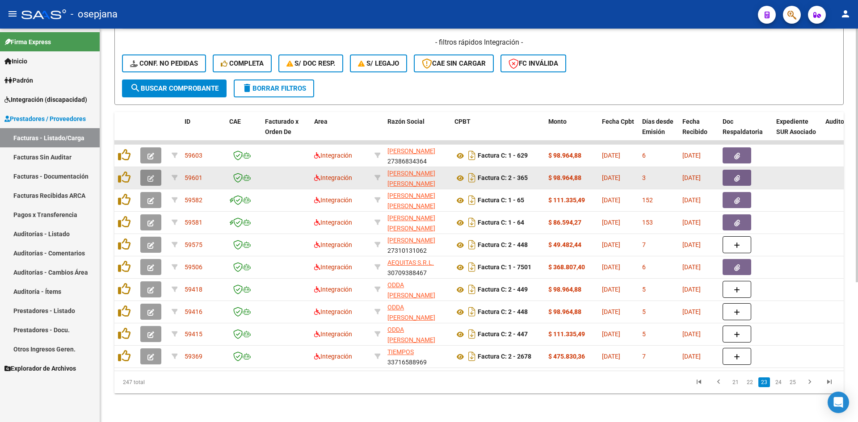
click at [153, 175] on icon "button" at bounding box center [151, 178] width 7 height 7
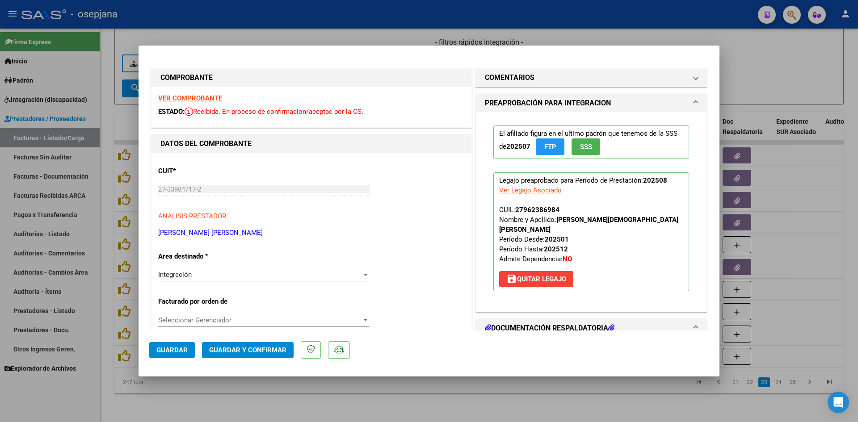
click at [198, 99] on strong "VER COMPROBANTE" at bounding box center [190, 98] width 64 height 8
click at [196, 102] on strong "VER COMPROBANTE" at bounding box center [190, 98] width 64 height 8
click at [395, 38] on div at bounding box center [429, 211] width 858 height 422
type input "$ 0,00"
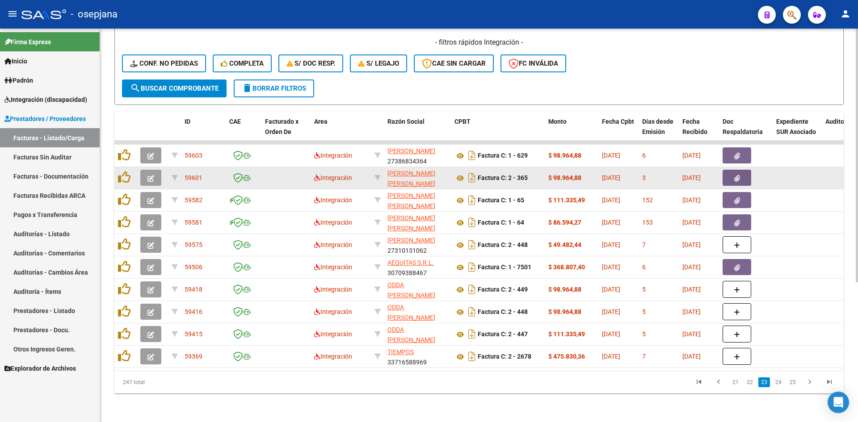
click at [152, 175] on icon "button" at bounding box center [151, 178] width 7 height 7
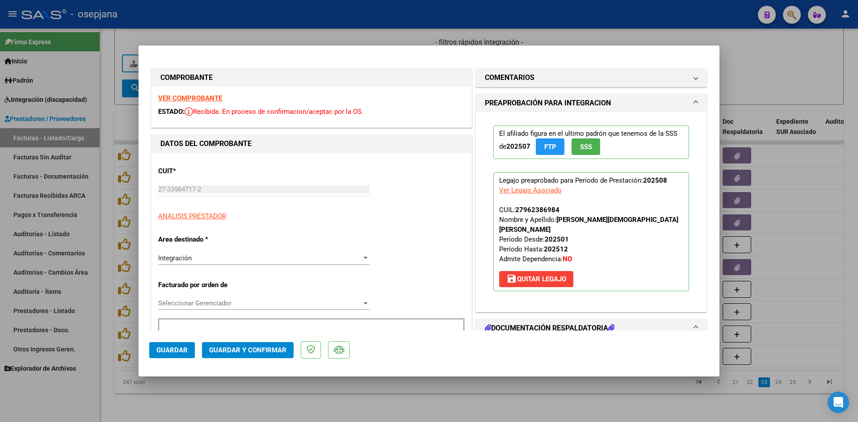
click at [177, 97] on strong "VER COMPROBANTE" at bounding box center [190, 98] width 64 height 8
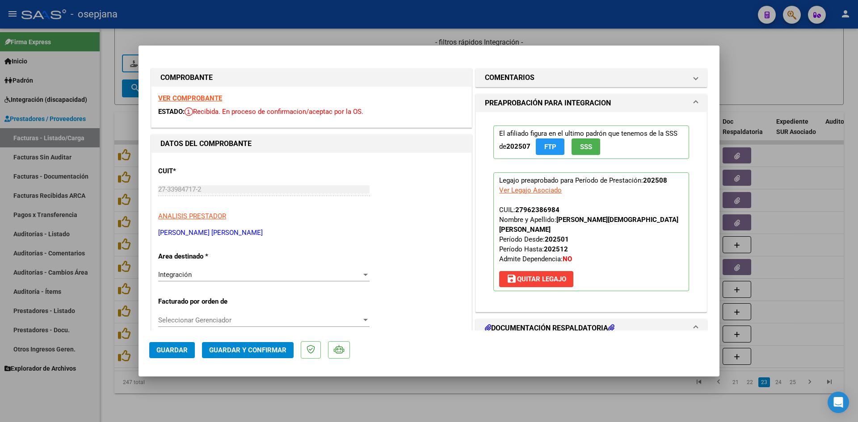
scroll to position [134, 0]
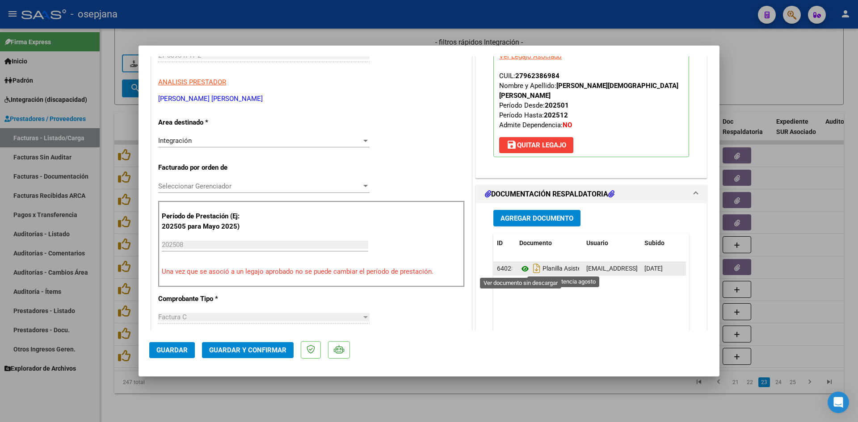
click at [519, 268] on icon at bounding box center [525, 269] width 12 height 11
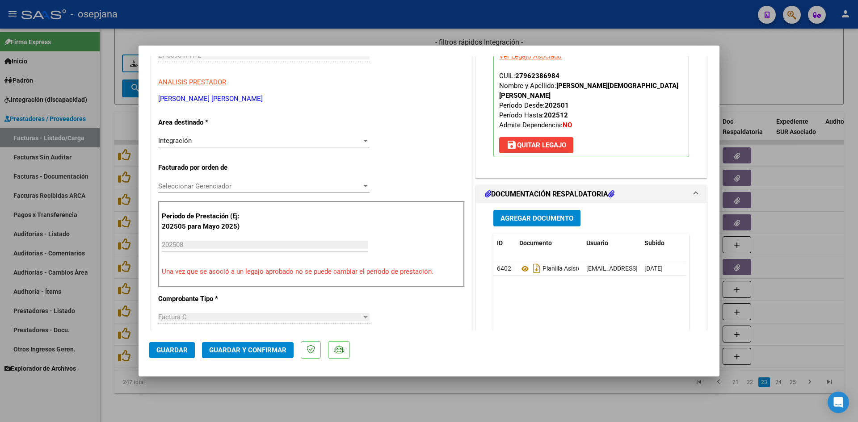
scroll to position [0, 0]
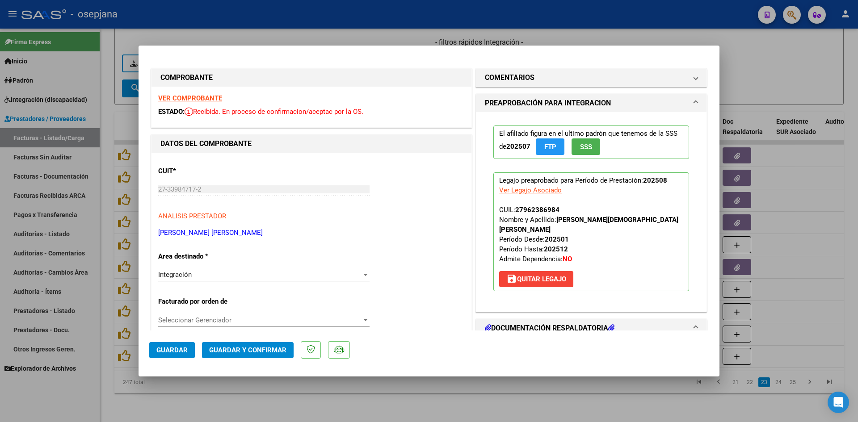
click at [202, 98] on strong "VER COMPROBANTE" at bounding box center [190, 98] width 64 height 8
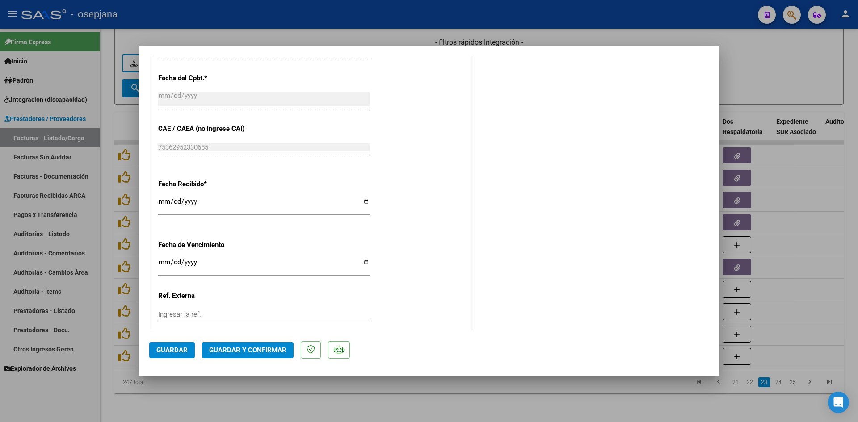
scroll to position [536, 0]
click at [166, 262] on input "[DATE]" at bounding box center [263, 265] width 211 height 14
type input "[DATE]"
click at [215, 348] on span "Guardar y Confirmar" at bounding box center [247, 350] width 77 height 8
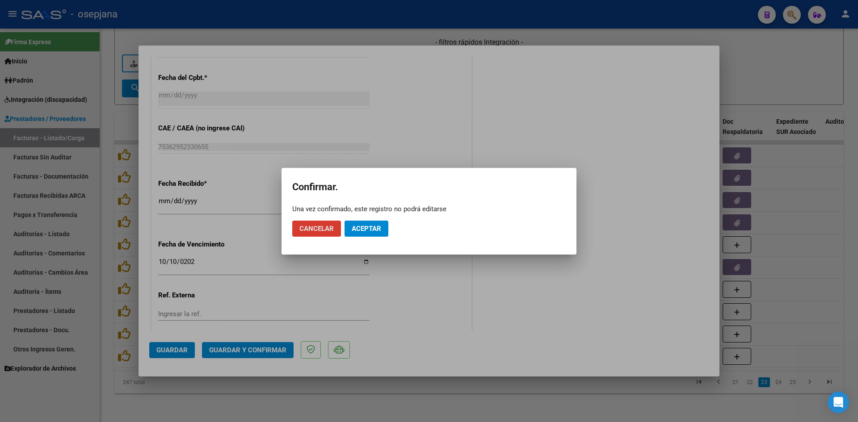
click at [369, 230] on span "Aceptar" at bounding box center [367, 229] width 30 height 8
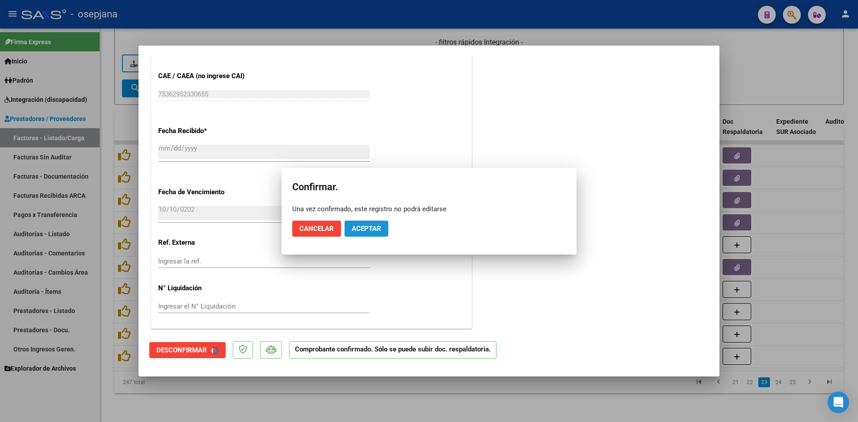
scroll to position [481, 0]
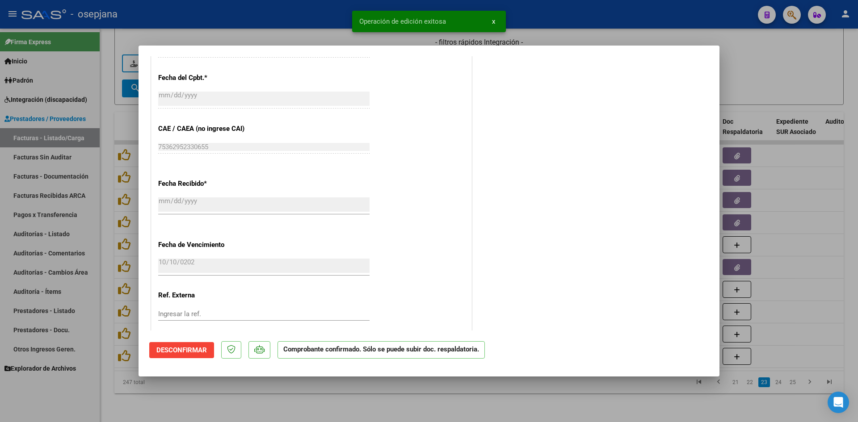
click at [775, 66] on div at bounding box center [429, 211] width 858 height 422
type input "$ 0,00"
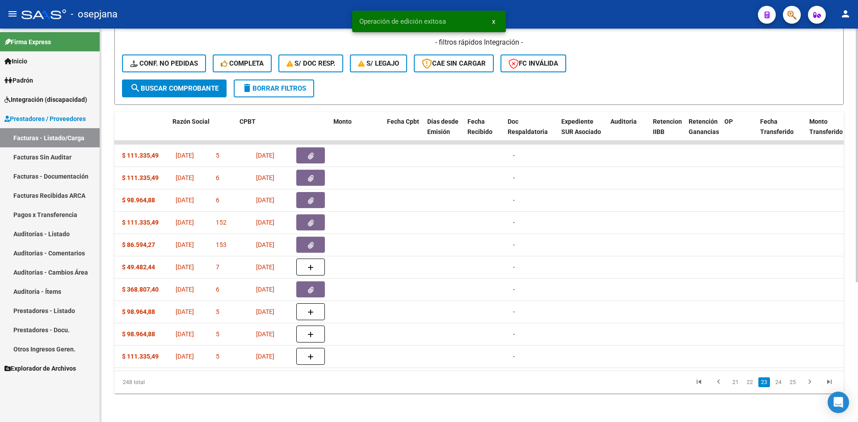
scroll to position [0, 0]
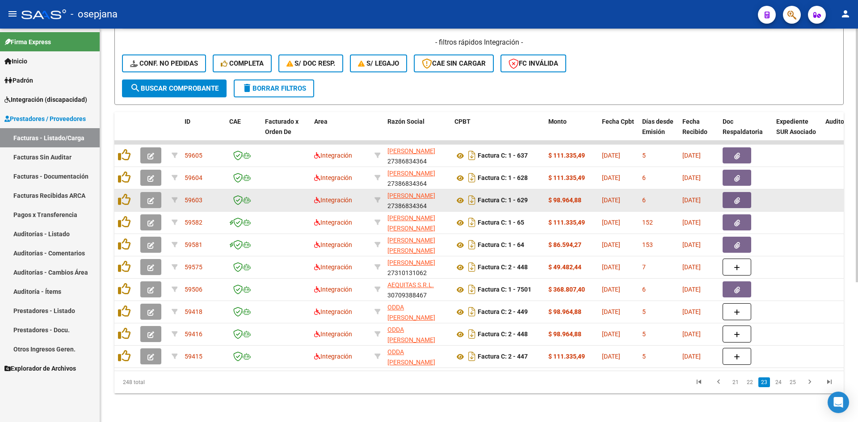
click at [155, 193] on button "button" at bounding box center [150, 200] width 21 height 16
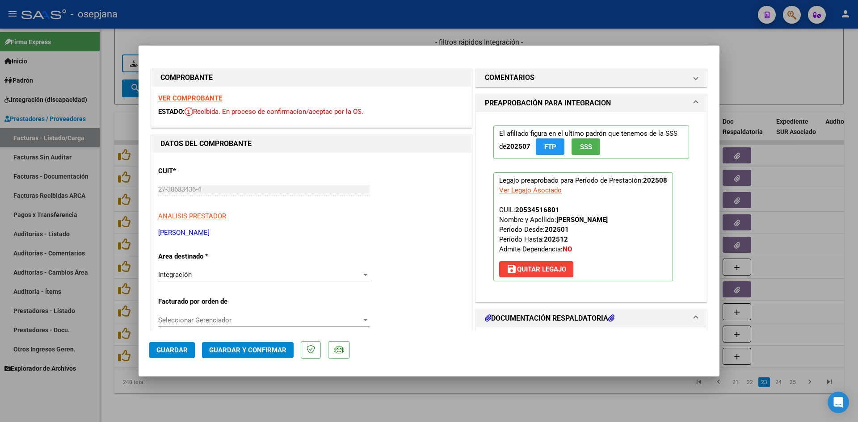
click at [166, 95] on strong "VER COMPROBANTE" at bounding box center [190, 98] width 64 height 8
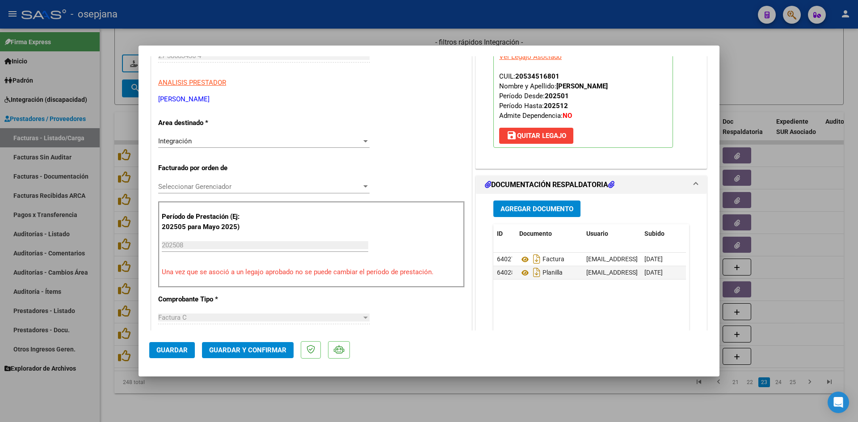
scroll to position [134, 0]
click at [519, 270] on icon at bounding box center [525, 272] width 12 height 11
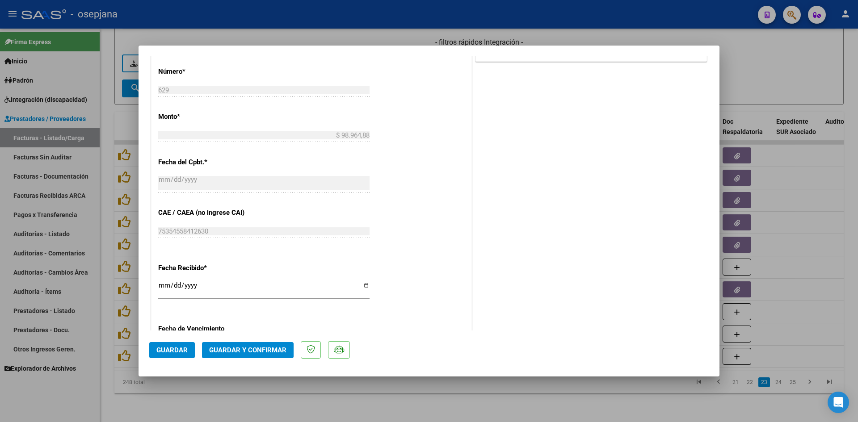
scroll to position [581, 0]
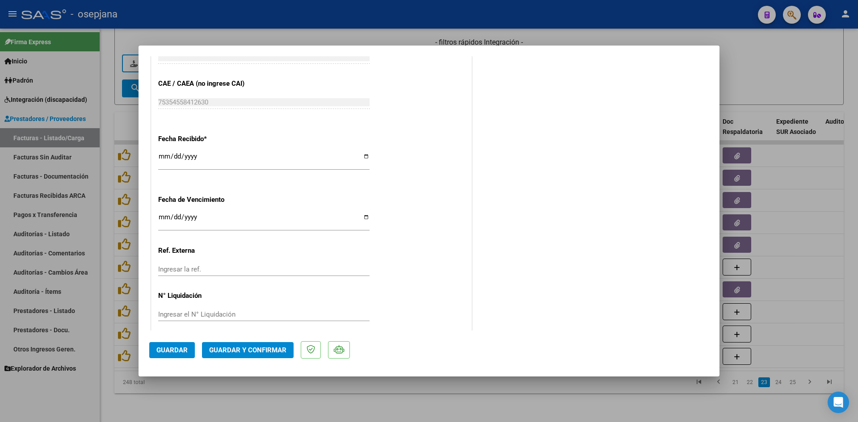
click at [163, 218] on input "[DATE]" at bounding box center [263, 221] width 211 height 14
type input "[DATE]"
click at [235, 350] on span "Guardar y Confirmar" at bounding box center [247, 350] width 77 height 8
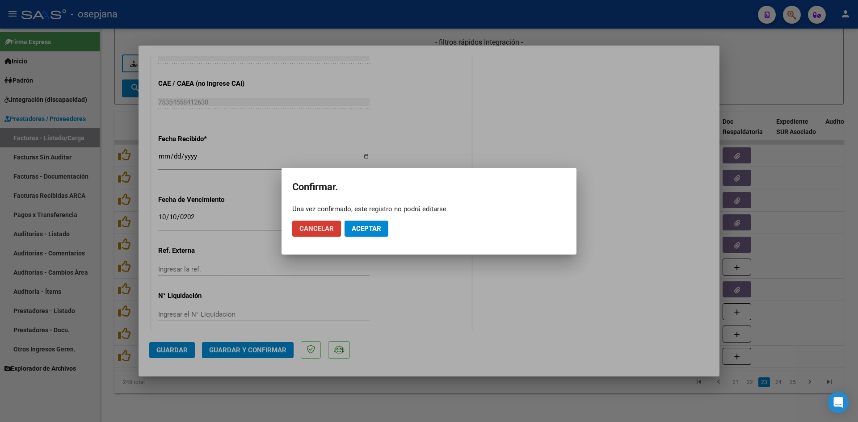
click at [345, 227] on button "Aceptar" at bounding box center [367, 229] width 44 height 16
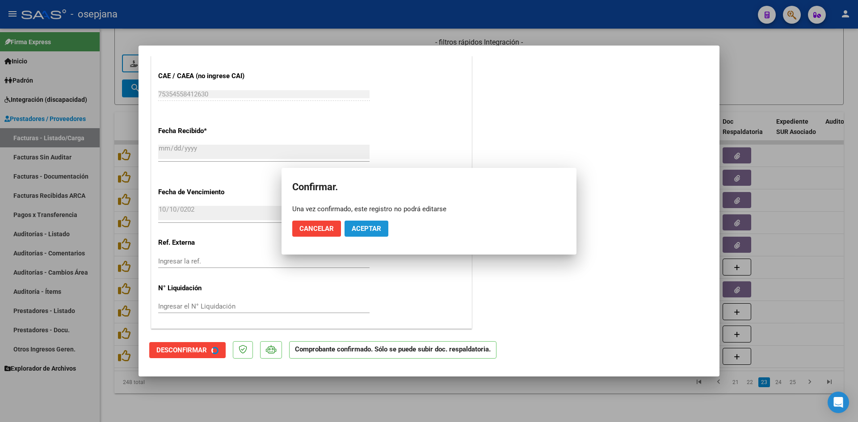
scroll to position [526, 0]
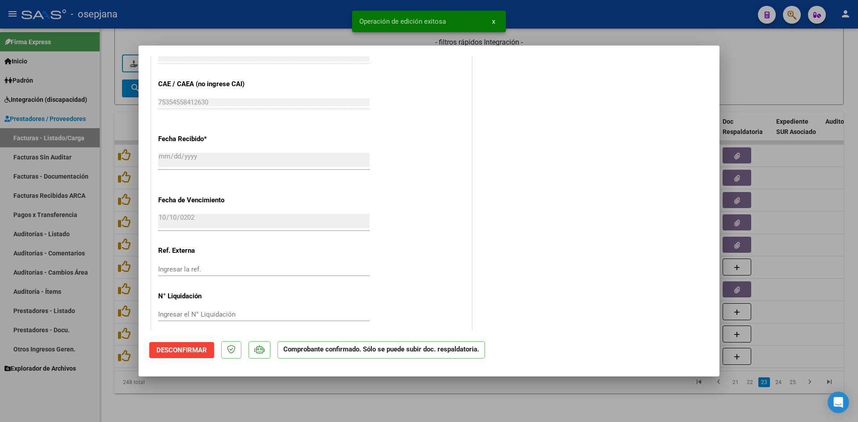
click at [798, 75] on div at bounding box center [429, 211] width 858 height 422
type input "$ 0,00"
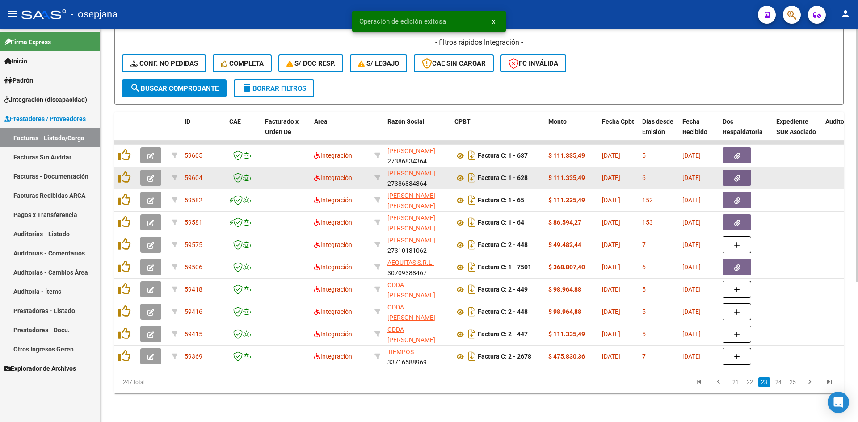
click at [153, 175] on icon "button" at bounding box center [151, 178] width 7 height 7
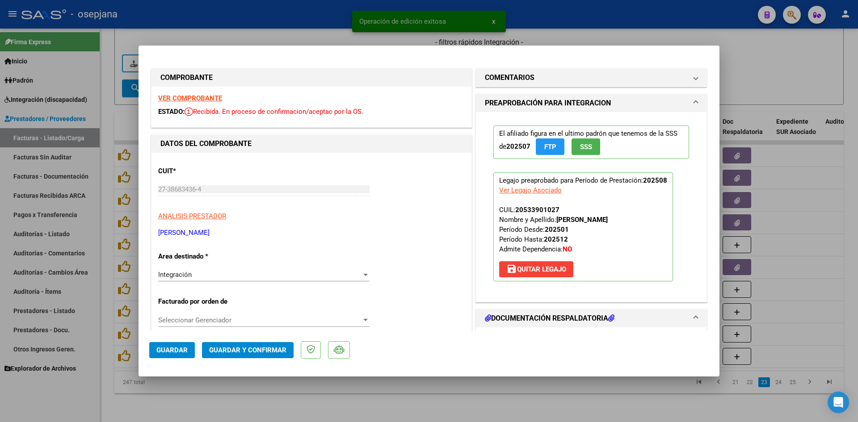
click at [199, 96] on strong "VER COMPROBANTE" at bounding box center [190, 98] width 64 height 8
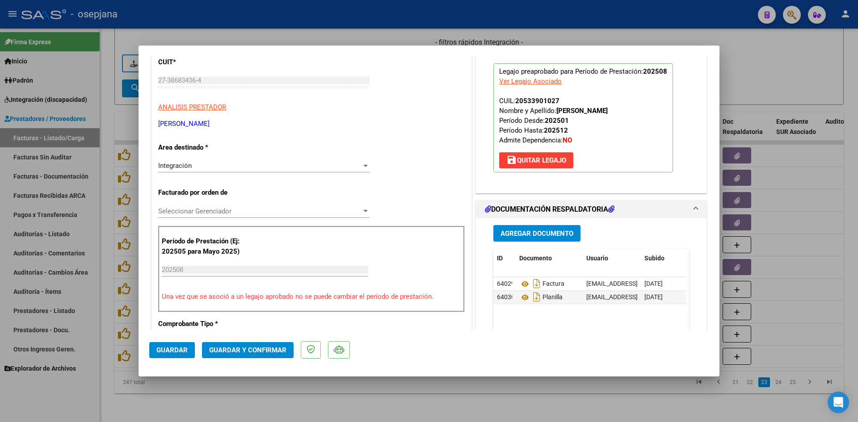
scroll to position [179, 0]
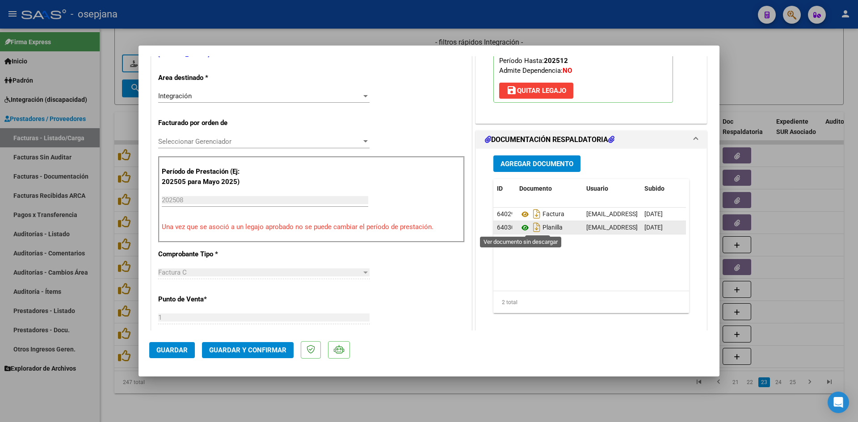
click at [519, 226] on icon at bounding box center [525, 228] width 12 height 11
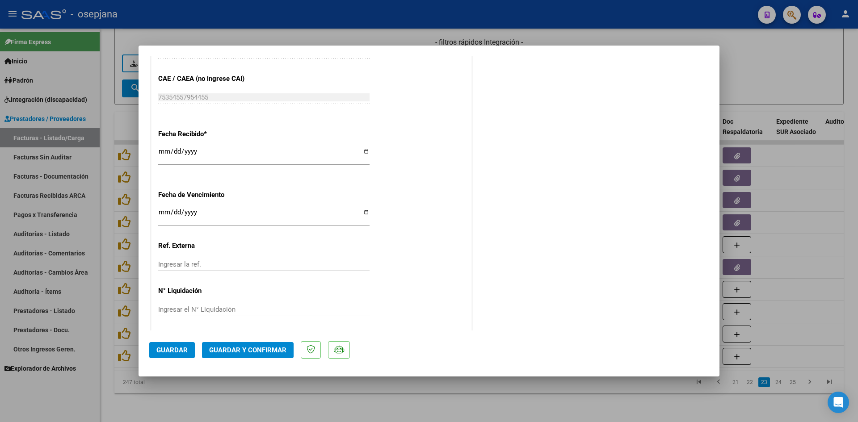
scroll to position [589, 0]
click at [164, 208] on input "[DATE]" at bounding box center [263, 213] width 211 height 14
type input "[DATE]"
click at [244, 347] on span "Guardar y Confirmar" at bounding box center [247, 350] width 77 height 8
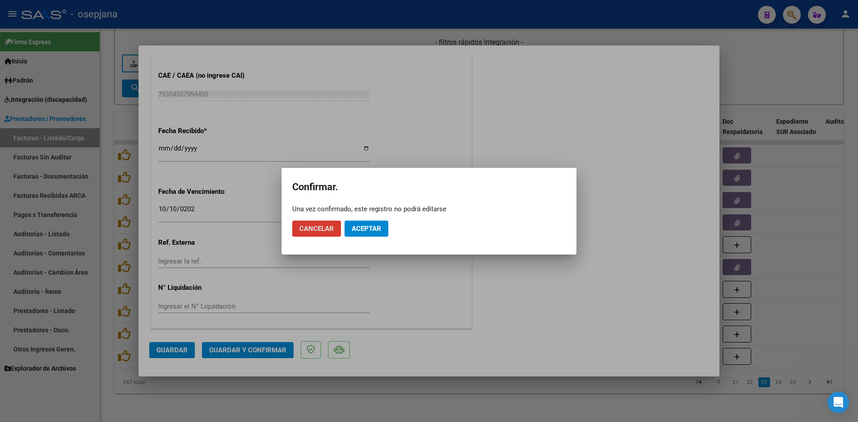
click at [367, 232] on span "Aceptar" at bounding box center [367, 229] width 30 height 8
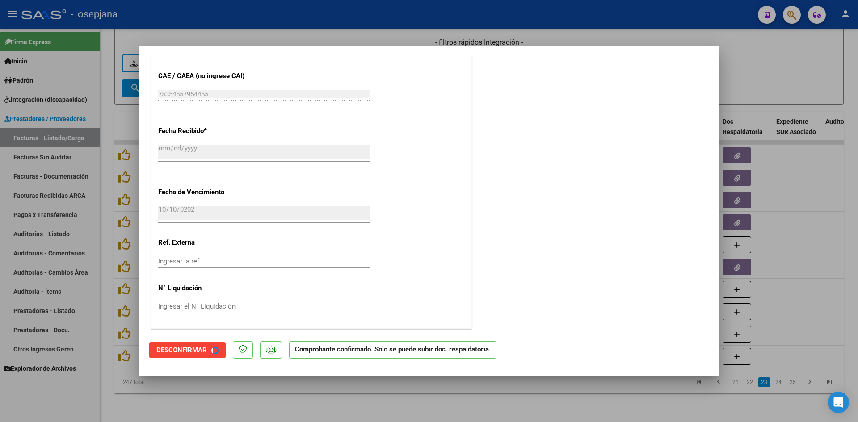
scroll to position [534, 0]
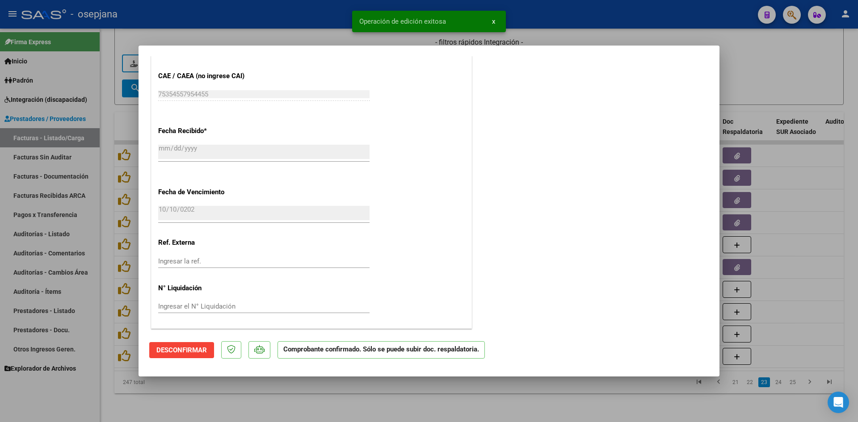
click at [804, 53] on div at bounding box center [429, 211] width 858 height 422
type input "$ 0,00"
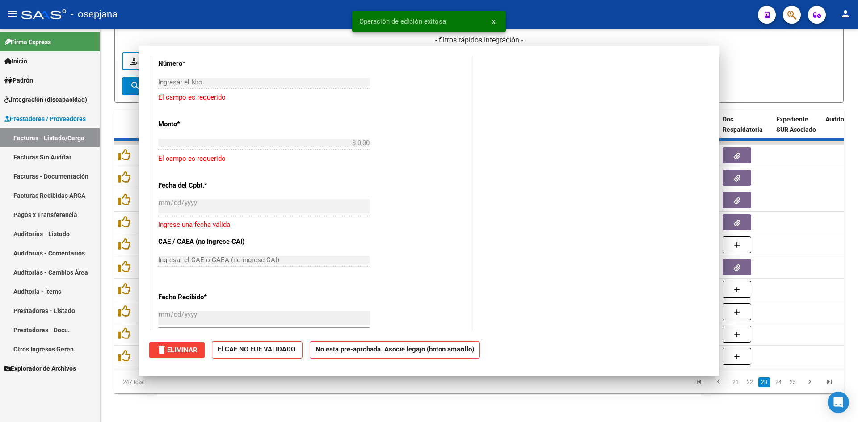
scroll to position [0, 0]
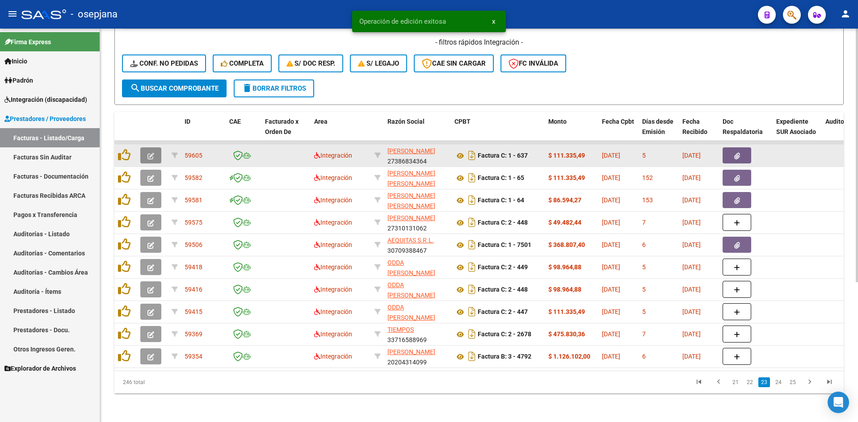
click at [156, 148] on button "button" at bounding box center [150, 156] width 21 height 16
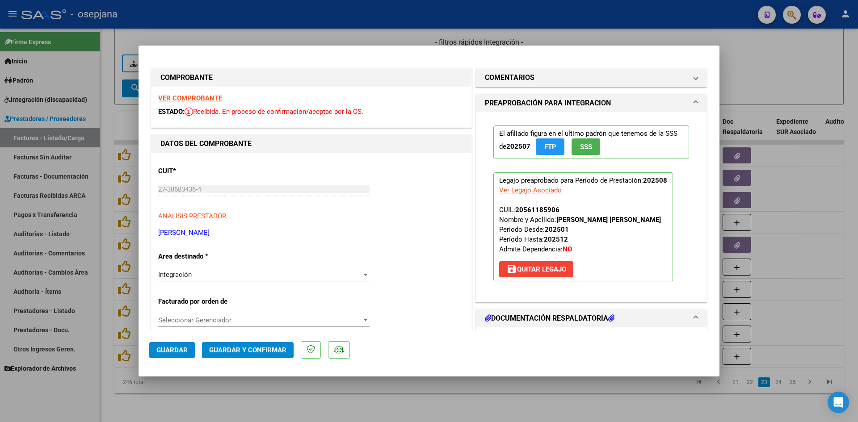
click at [191, 95] on strong "VER COMPROBANTE" at bounding box center [190, 98] width 64 height 8
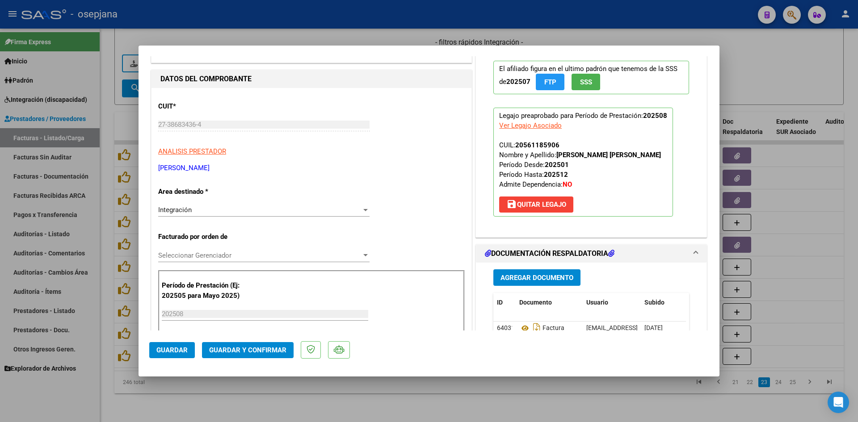
scroll to position [134, 0]
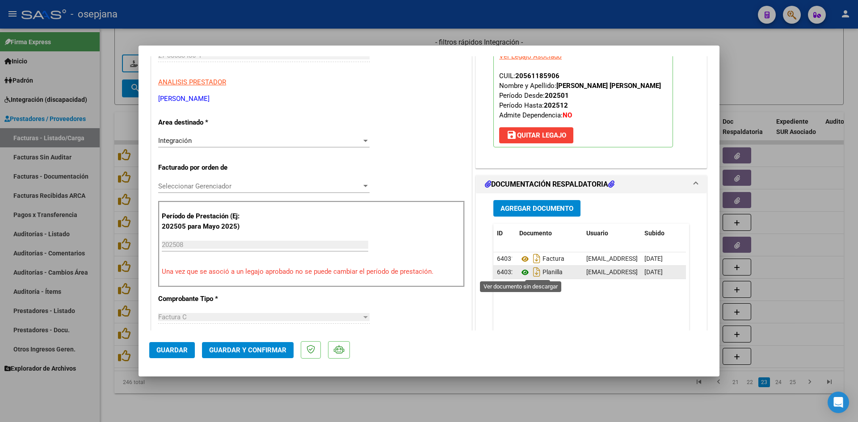
click at [520, 274] on icon at bounding box center [525, 272] width 12 height 11
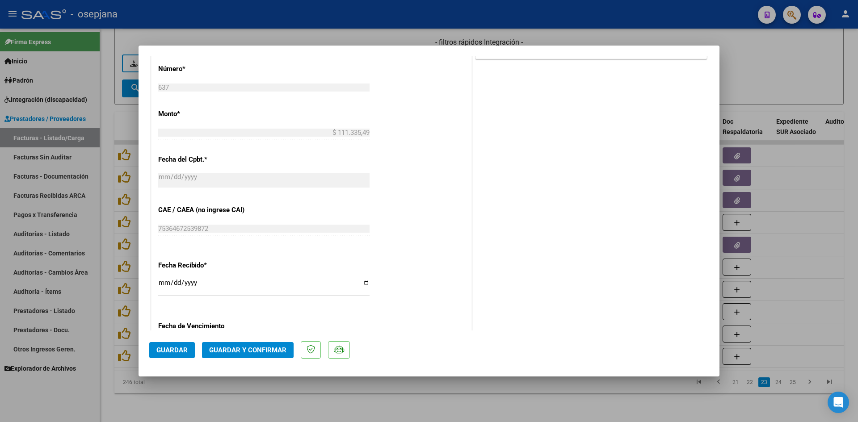
scroll to position [536, 0]
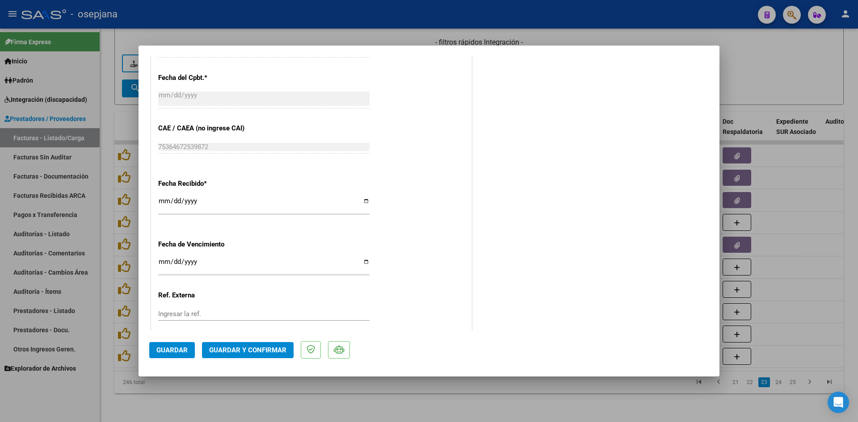
click at [160, 264] on input "[DATE]" at bounding box center [263, 265] width 211 height 14
click at [218, 347] on span "Guardar y Confirmar" at bounding box center [247, 350] width 77 height 8
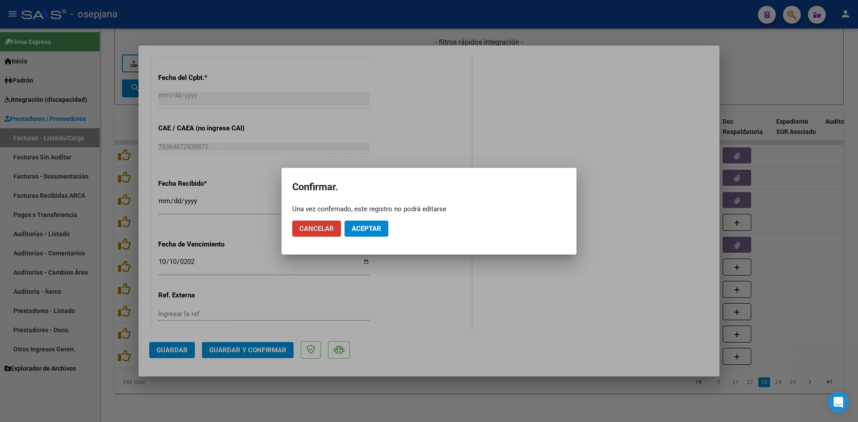
click at [362, 228] on span "Aceptar" at bounding box center [367, 229] width 30 height 8
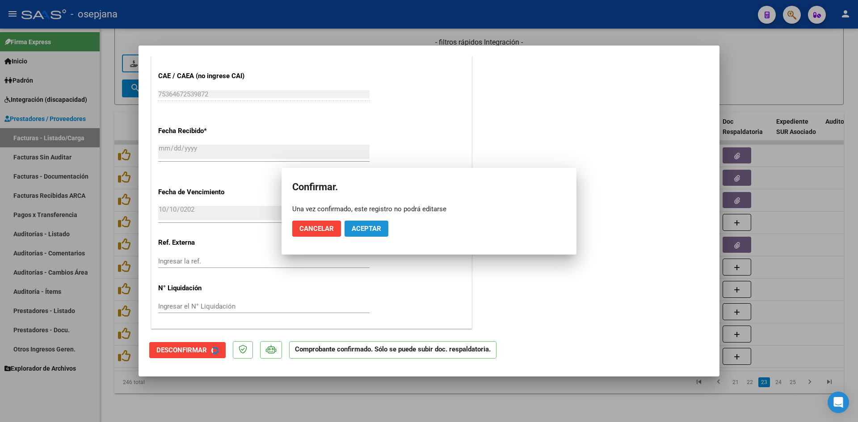
scroll to position [481, 0]
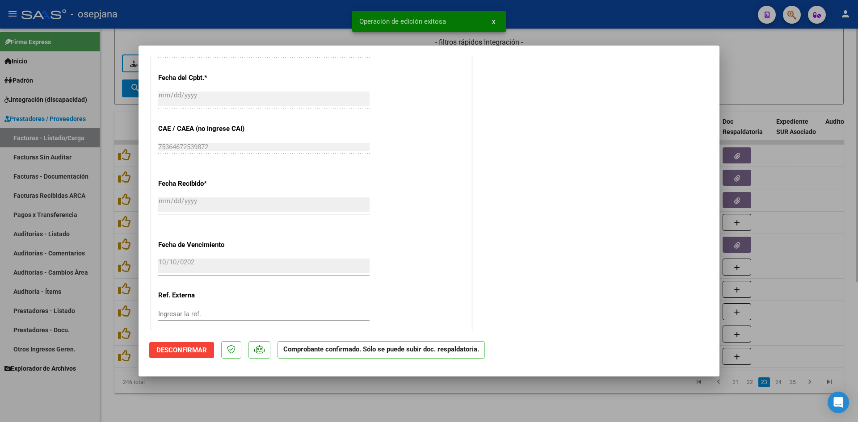
click at [746, 59] on div at bounding box center [429, 211] width 858 height 422
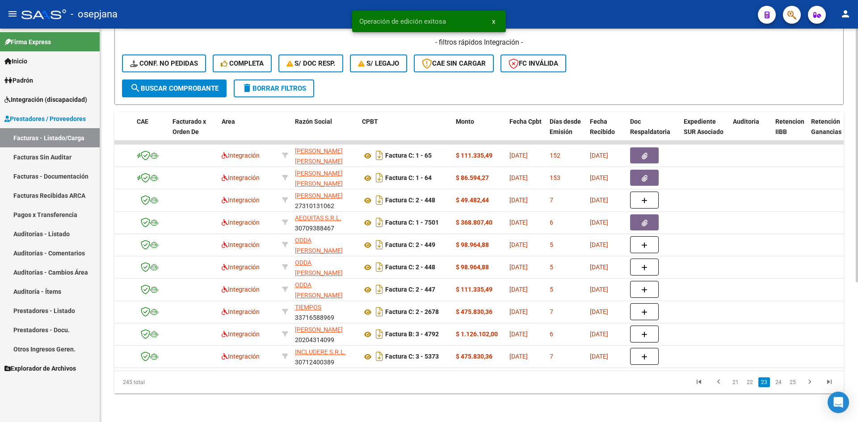
scroll to position [0, 0]
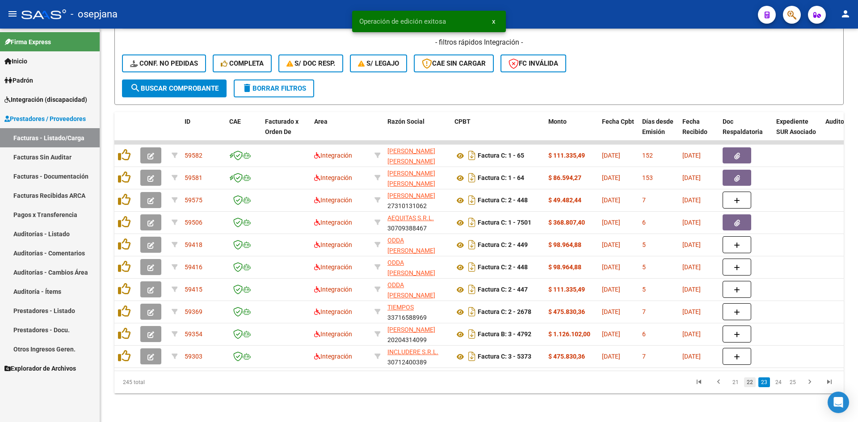
click at [750, 381] on link "22" at bounding box center [750, 383] width 12 height 10
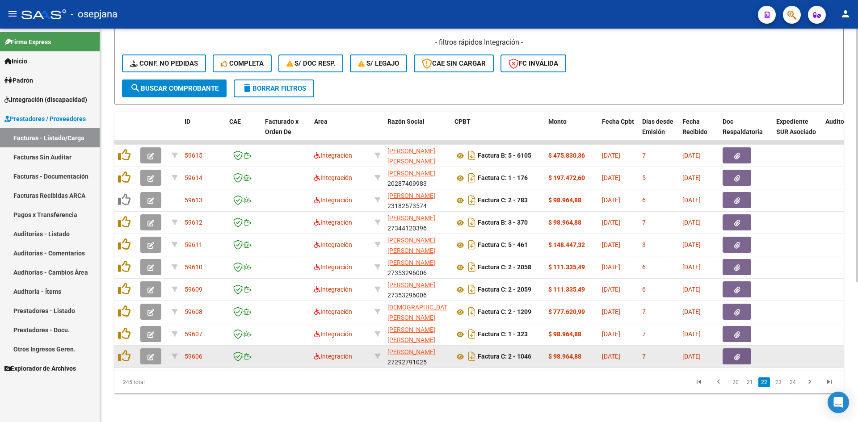
click at [145, 349] on button "button" at bounding box center [150, 357] width 21 height 16
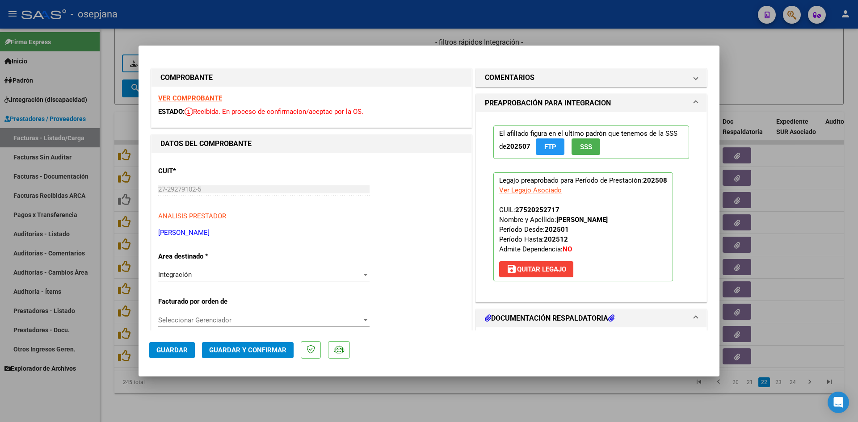
click at [186, 96] on strong "VER COMPROBANTE" at bounding box center [190, 98] width 64 height 8
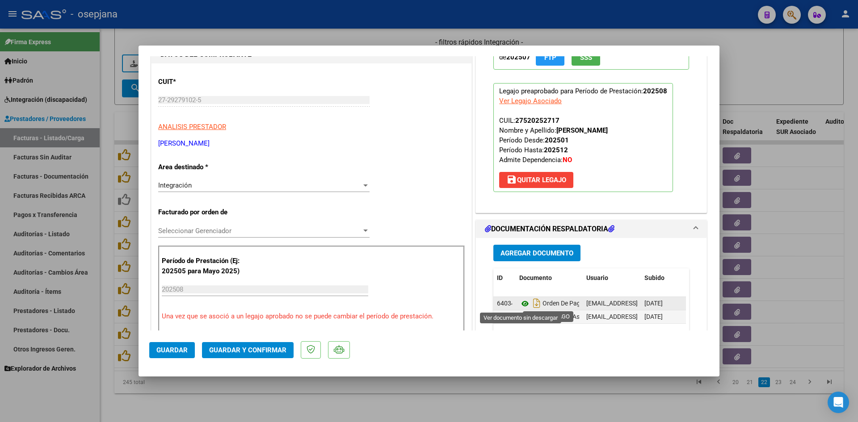
scroll to position [179, 0]
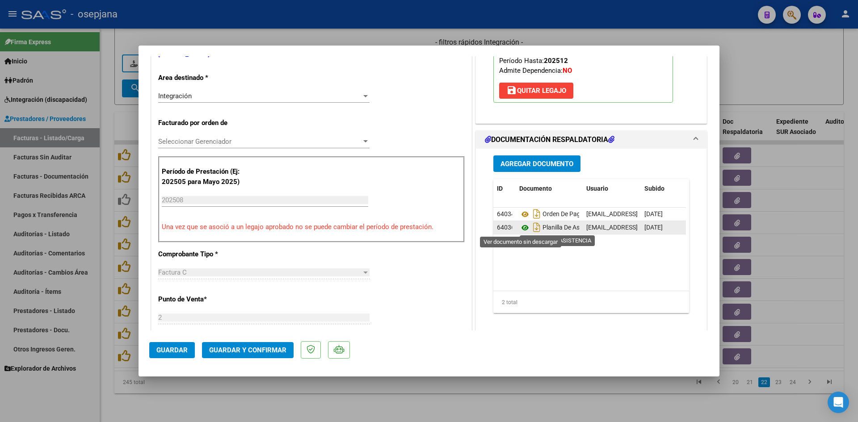
click at [521, 230] on icon at bounding box center [525, 228] width 12 height 11
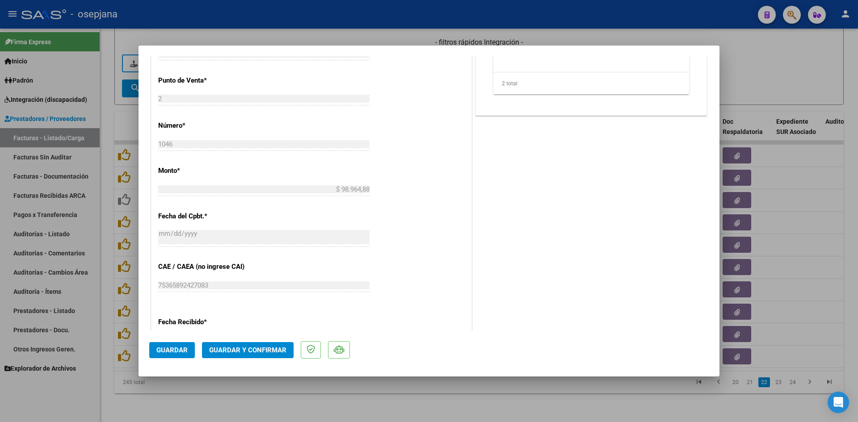
scroll to position [492, 0]
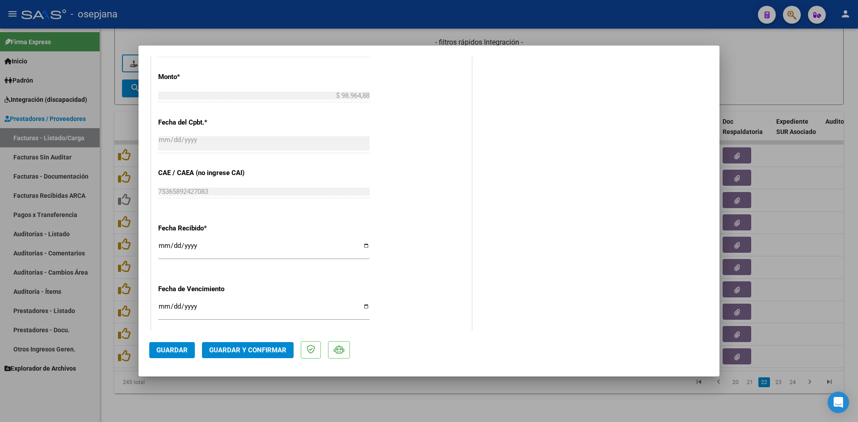
click at [164, 306] on input "[DATE]" at bounding box center [263, 310] width 211 height 14
click at [228, 346] on span "Guardar y Confirmar" at bounding box center [247, 350] width 77 height 8
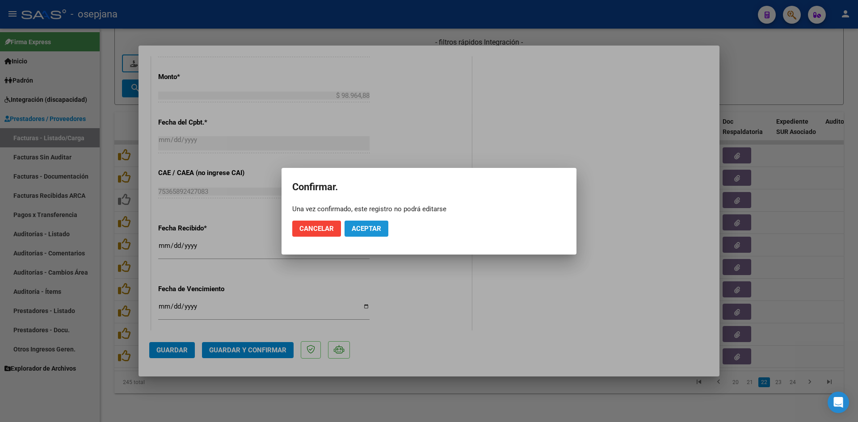
click at [360, 232] on span "Aceptar" at bounding box center [367, 229] width 30 height 8
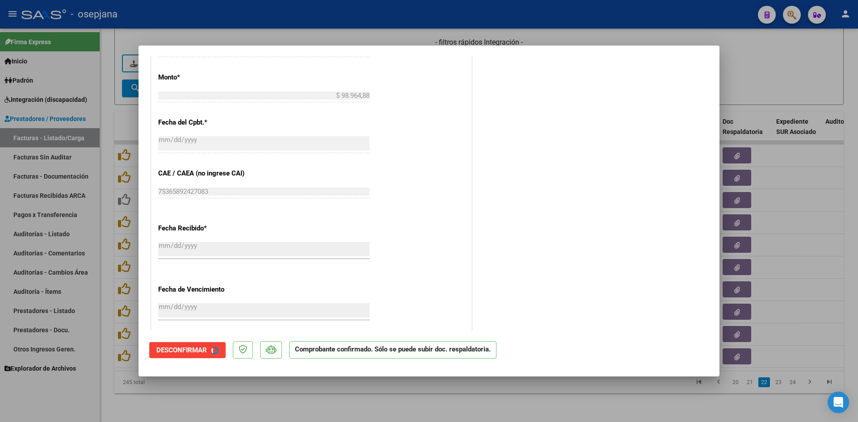
click at [732, 76] on div at bounding box center [429, 211] width 858 height 422
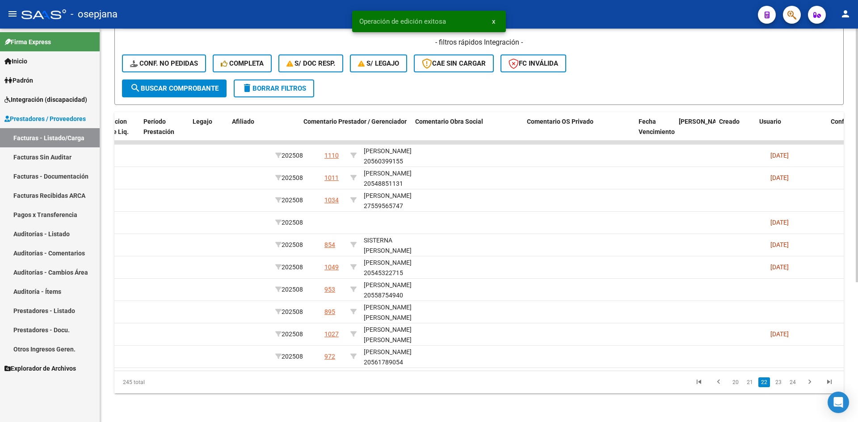
scroll to position [0, 0]
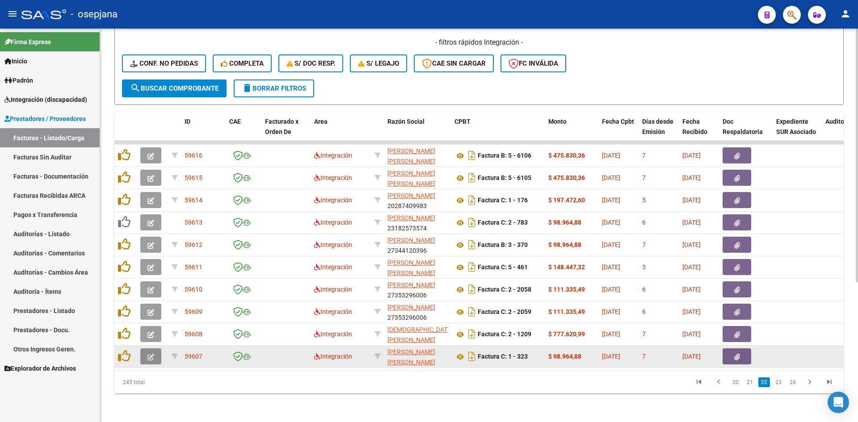
click at [153, 354] on icon "button" at bounding box center [151, 357] width 7 height 7
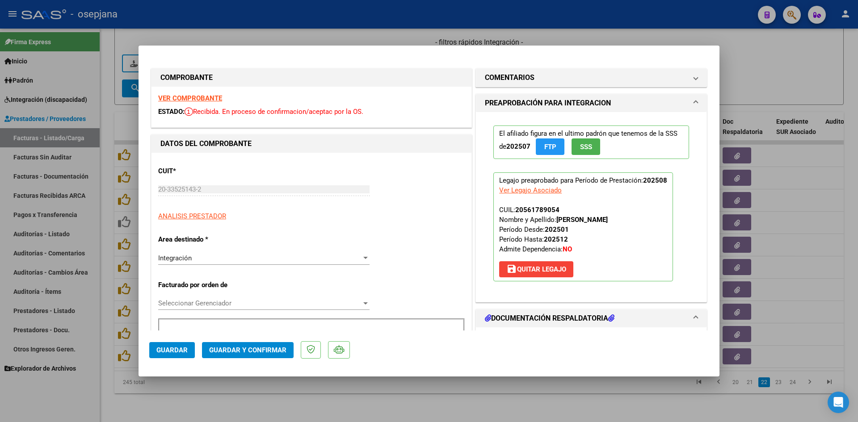
click at [180, 99] on strong "VER COMPROBANTE" at bounding box center [190, 98] width 64 height 8
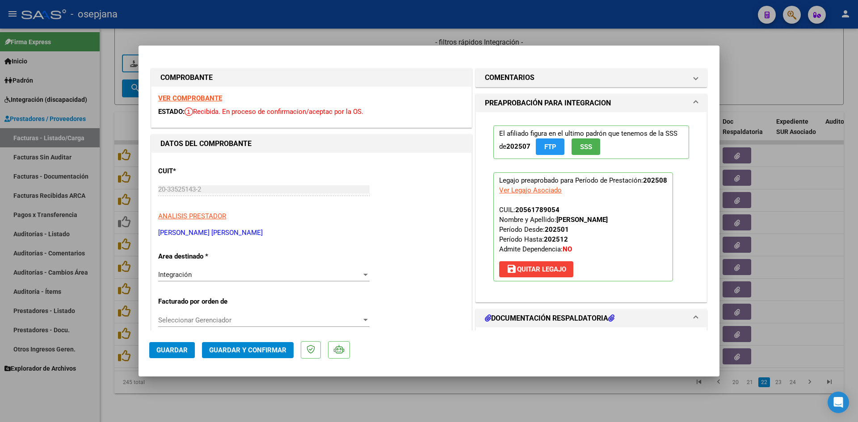
scroll to position [179, 0]
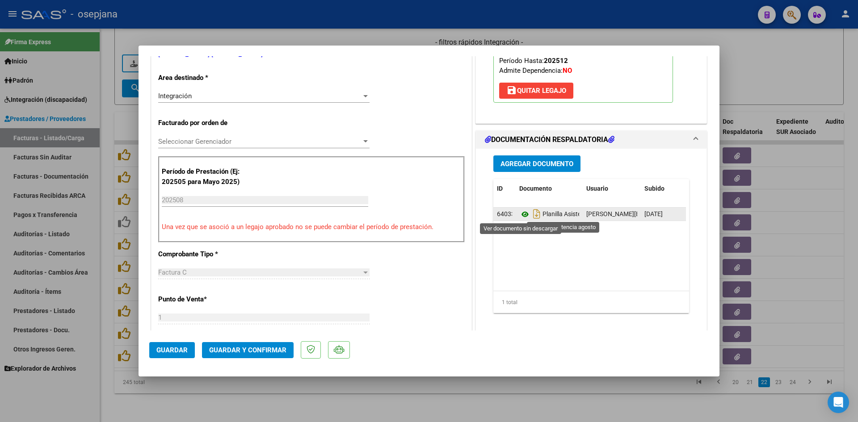
click at [520, 213] on icon at bounding box center [525, 214] width 12 height 11
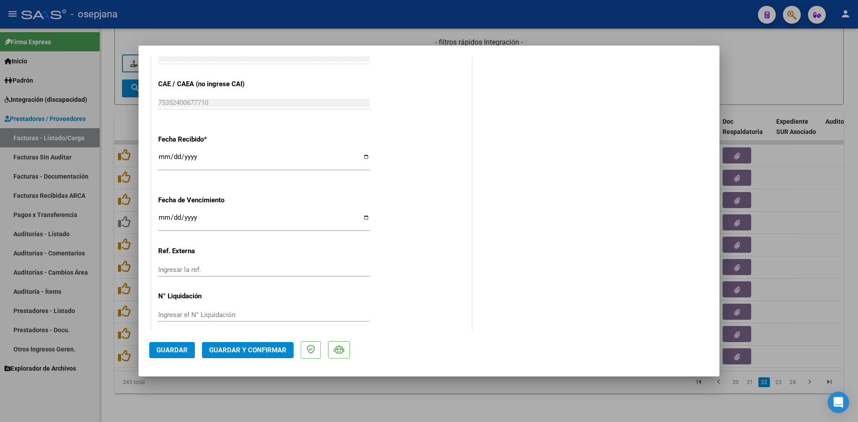
scroll to position [581, 0]
click at [159, 216] on input "Ingresar la fecha" at bounding box center [263, 221] width 211 height 14
click at [252, 346] on button "Guardar y Confirmar" at bounding box center [248, 350] width 92 height 16
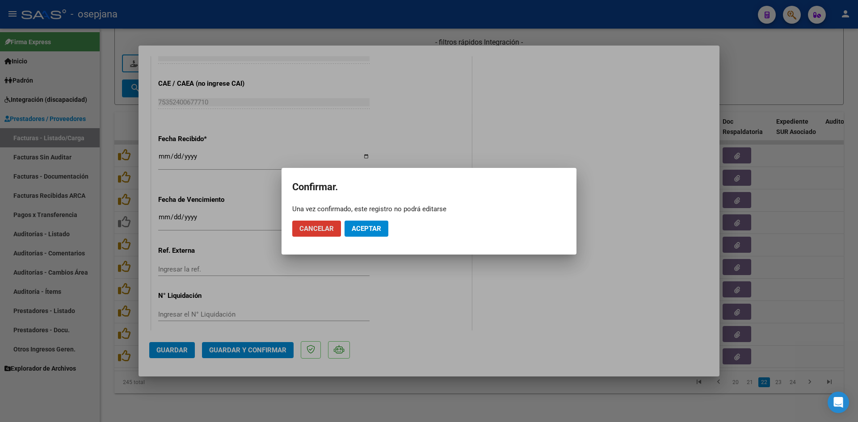
click at [359, 227] on span "Aceptar" at bounding box center [367, 229] width 30 height 8
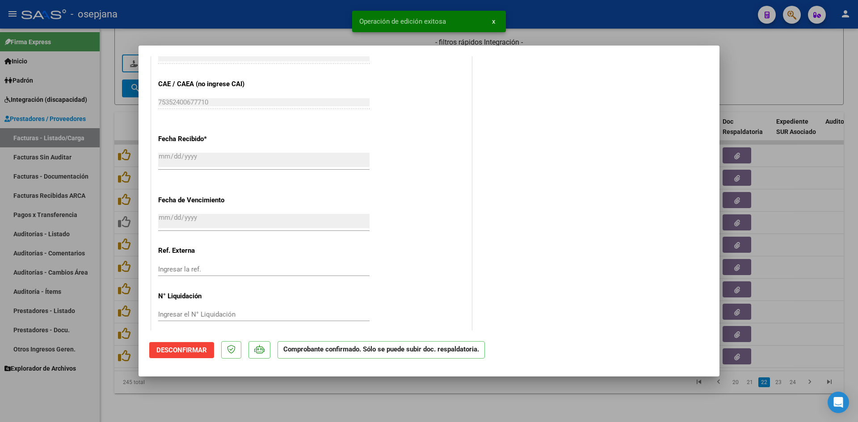
click at [749, 85] on div at bounding box center [429, 211] width 858 height 422
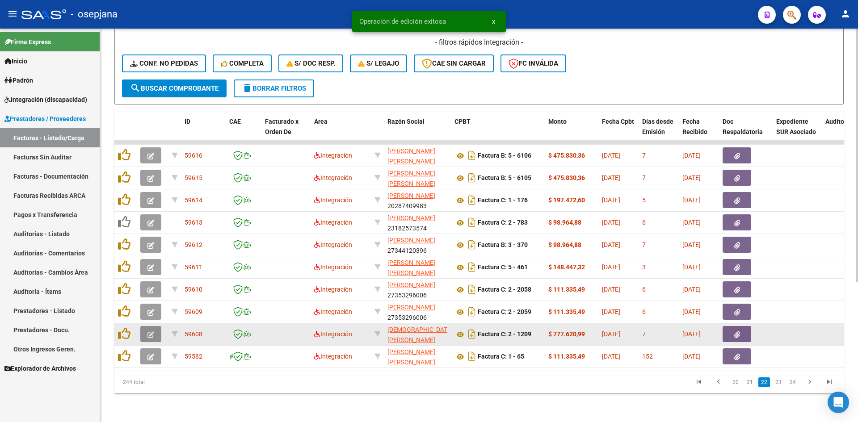
click at [149, 332] on icon "button" at bounding box center [151, 335] width 7 height 7
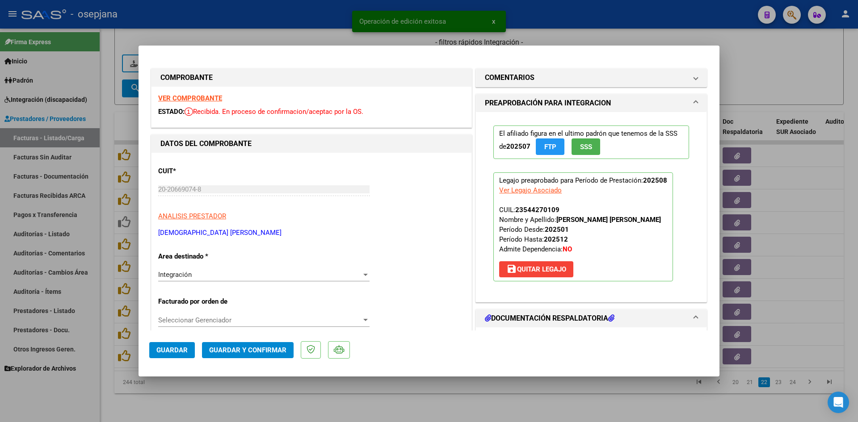
click at [185, 99] on strong "VER COMPROBANTE" at bounding box center [190, 98] width 64 height 8
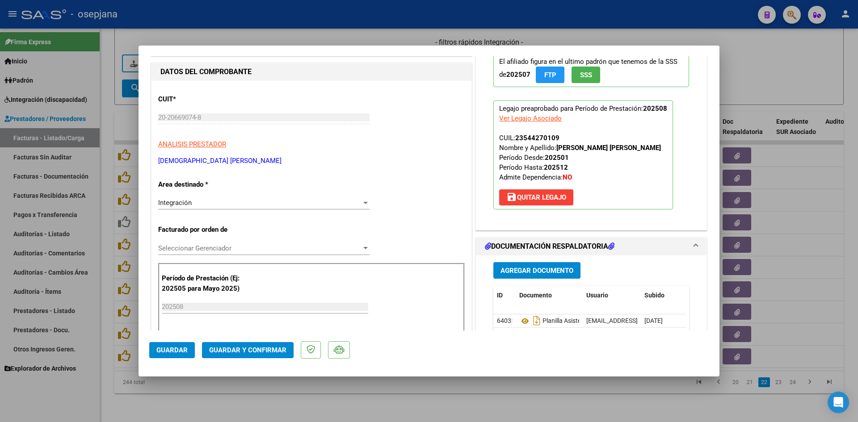
scroll to position [134, 0]
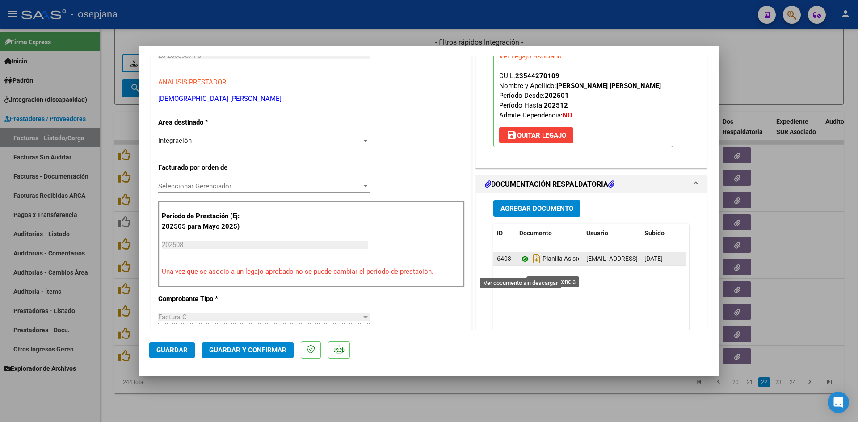
click at [523, 265] on icon at bounding box center [525, 259] width 12 height 11
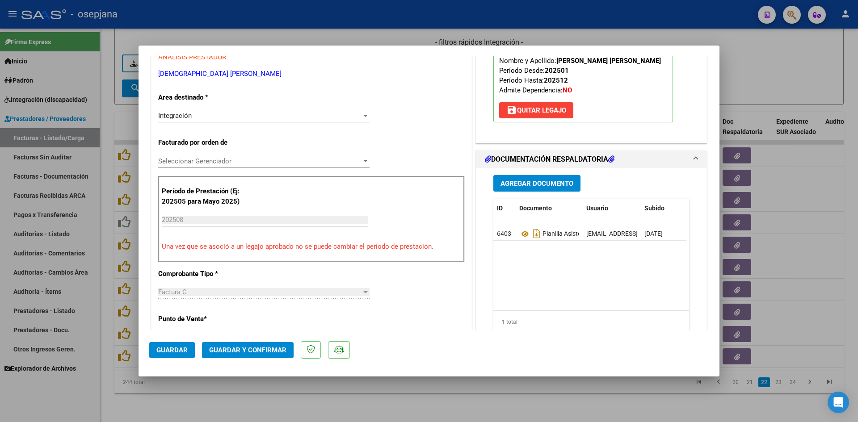
scroll to position [179, 0]
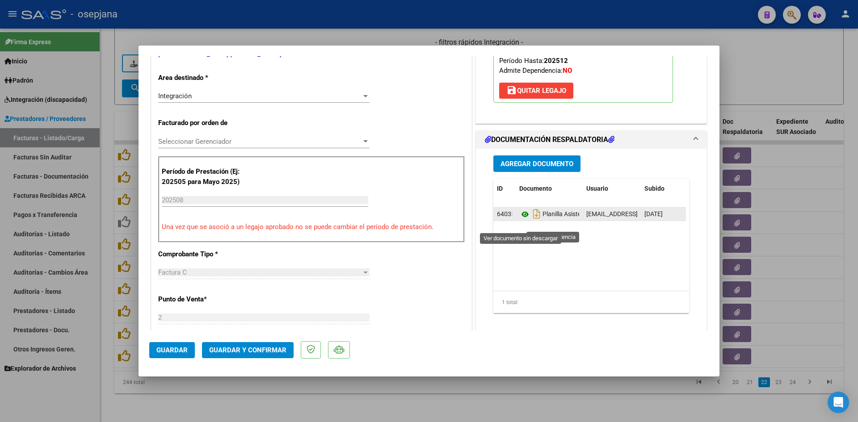
click at [521, 220] on icon at bounding box center [525, 214] width 12 height 11
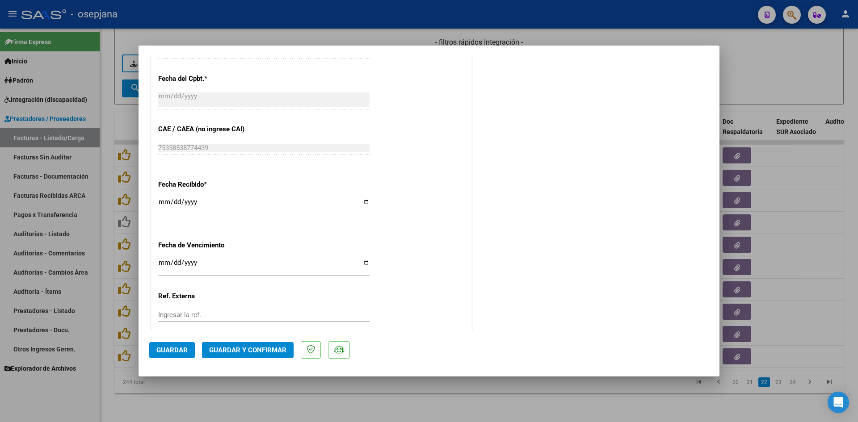
scroll to position [536, 0]
click at [164, 263] on input "[DATE]" at bounding box center [263, 265] width 211 height 14
click at [228, 354] on span "Guardar y Confirmar" at bounding box center [247, 350] width 77 height 8
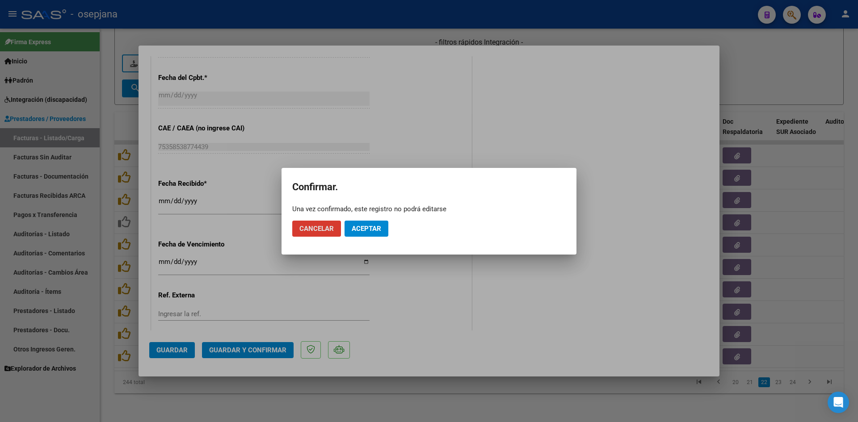
click at [381, 223] on button "Aceptar" at bounding box center [367, 229] width 44 height 16
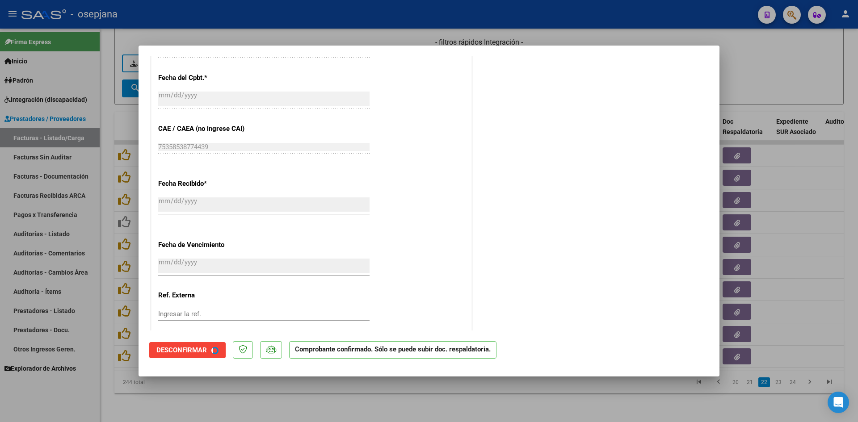
click at [795, 67] on div at bounding box center [429, 211] width 858 height 422
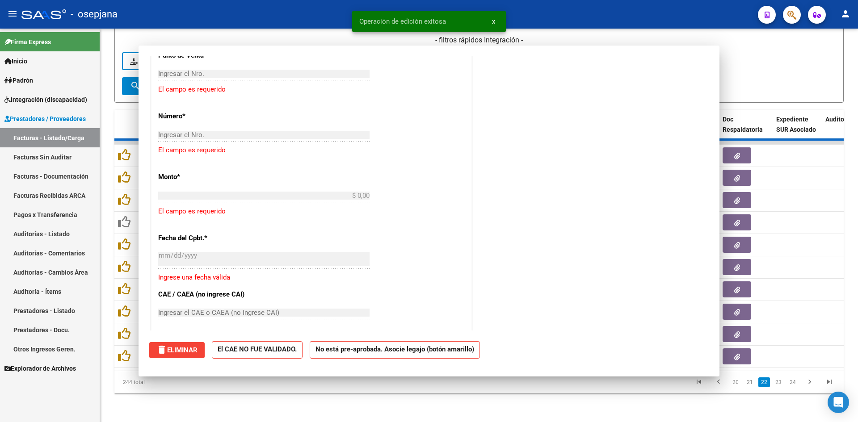
scroll to position [647, 0]
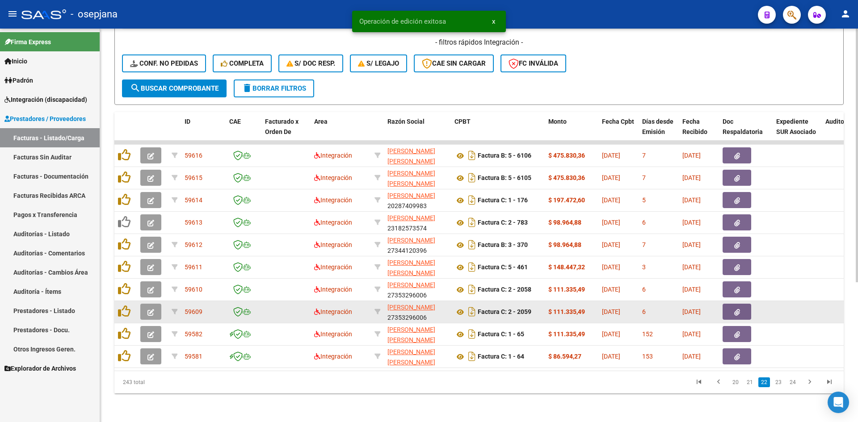
click at [152, 309] on icon "button" at bounding box center [151, 312] width 7 height 7
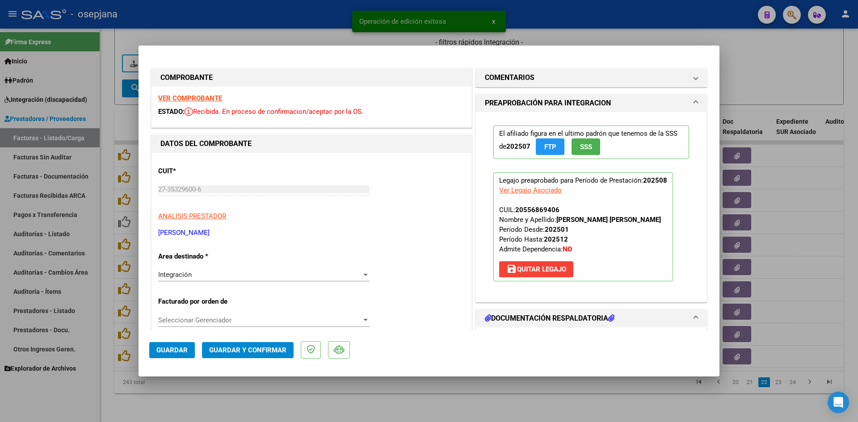
click at [186, 93] on div "VER COMPROBANTE ESTADO: Recibida. En proceso de confirmacion/aceptac por la OS." at bounding box center [312, 107] width 320 height 41
click at [188, 96] on strong "VER COMPROBANTE" at bounding box center [190, 98] width 64 height 8
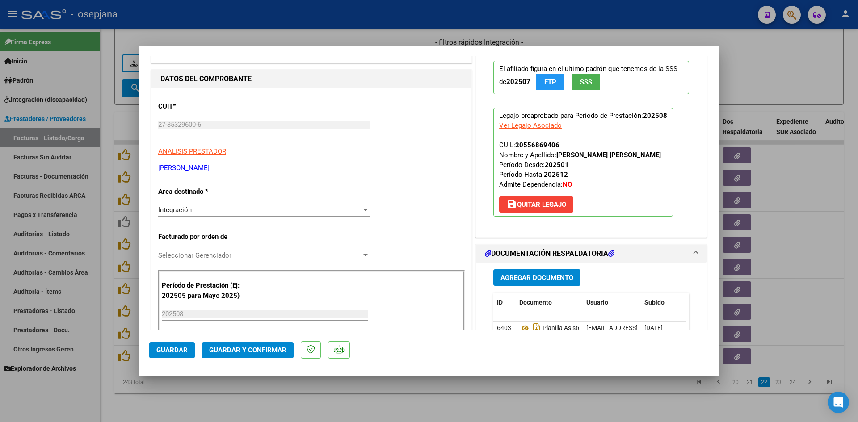
scroll to position [134, 0]
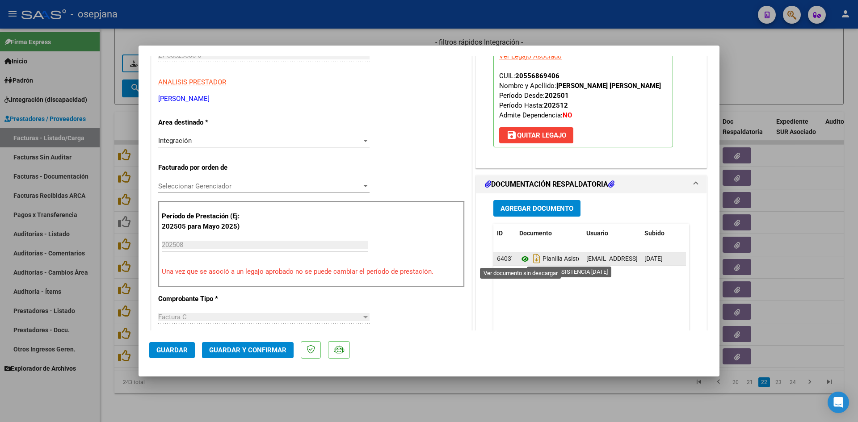
click at [522, 257] on icon at bounding box center [525, 259] width 12 height 11
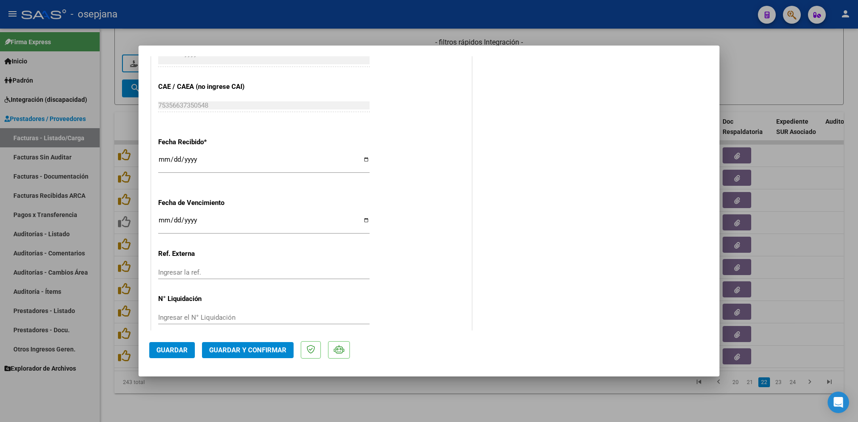
scroll to position [581, 0]
click at [164, 216] on input "Ingresar la fecha" at bounding box center [263, 221] width 211 height 14
click at [263, 346] on span "Guardar y Confirmar" at bounding box center [247, 350] width 77 height 8
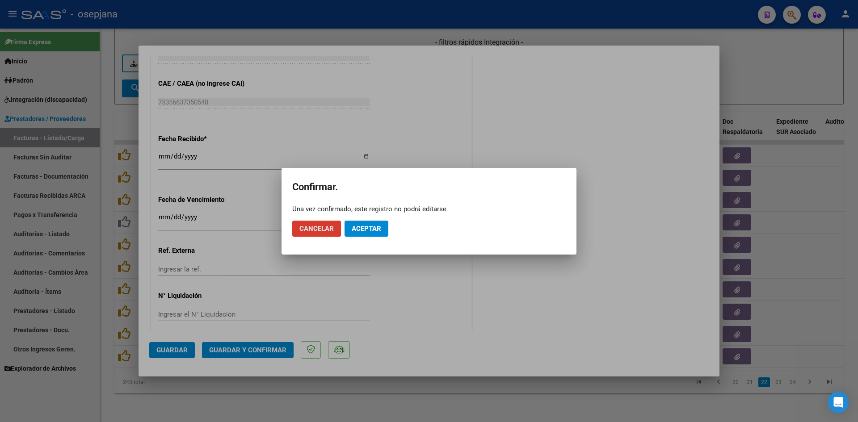
click at [363, 228] on span "Aceptar" at bounding box center [367, 229] width 30 height 8
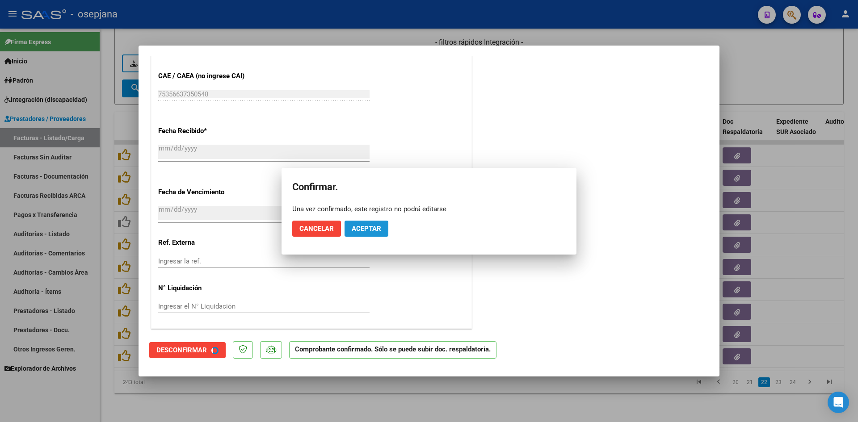
scroll to position [526, 0]
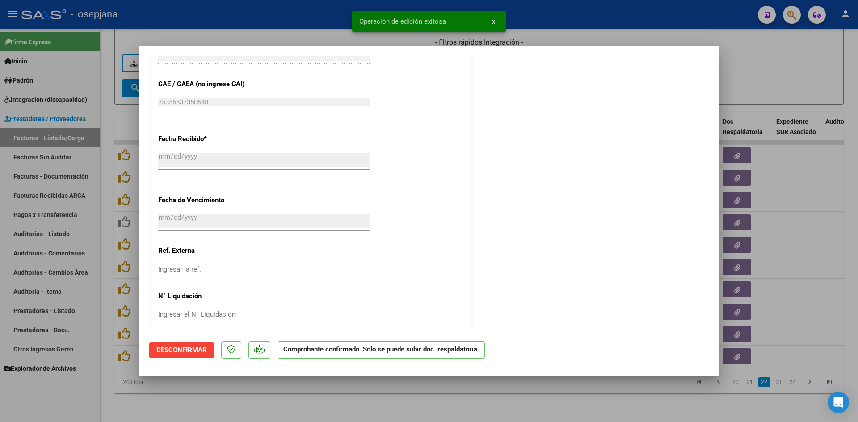
click at [729, 76] on div at bounding box center [429, 211] width 858 height 422
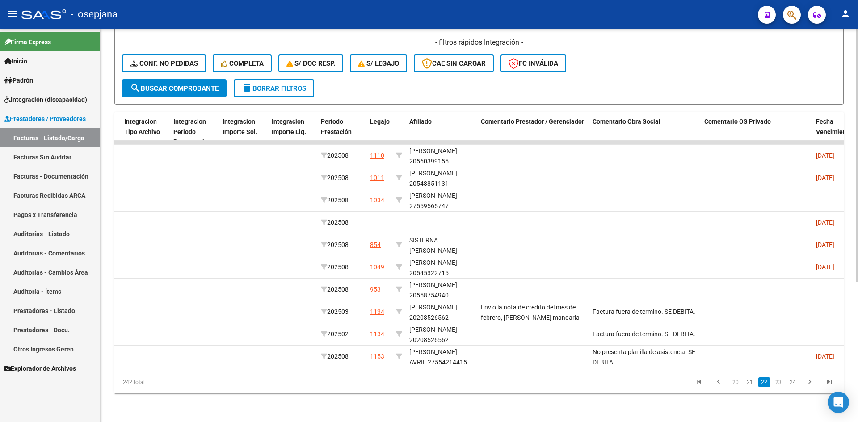
scroll to position [0, 0]
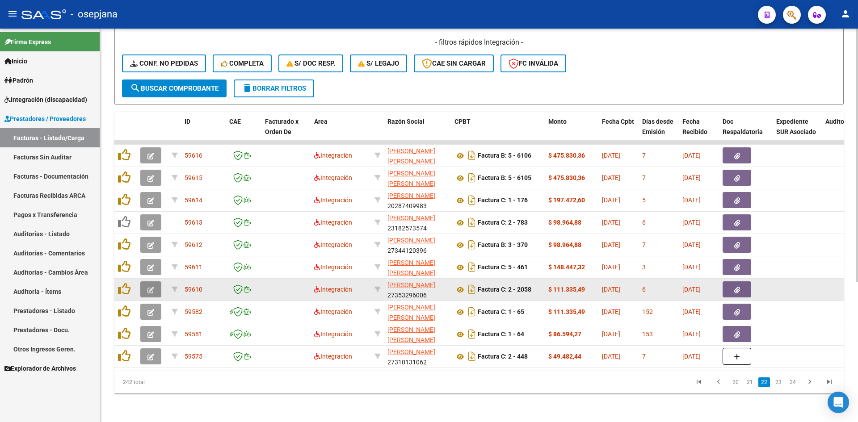
click at [150, 287] on icon "button" at bounding box center [151, 290] width 7 height 7
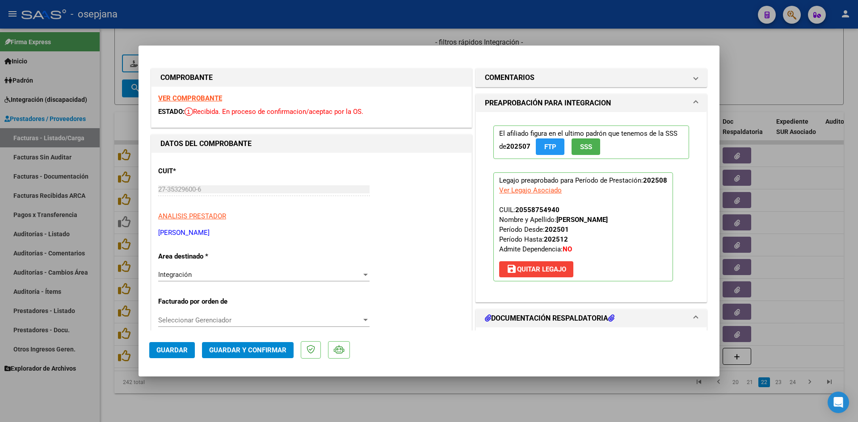
click at [173, 98] on strong "VER COMPROBANTE" at bounding box center [190, 98] width 64 height 8
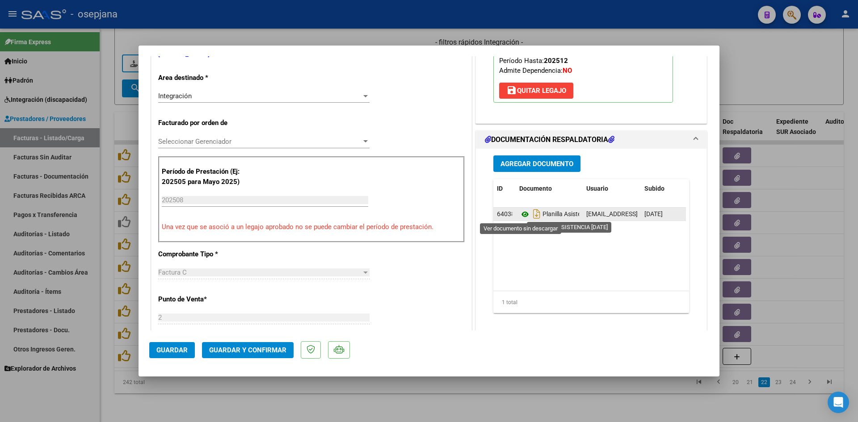
click at [522, 214] on icon at bounding box center [525, 214] width 12 height 11
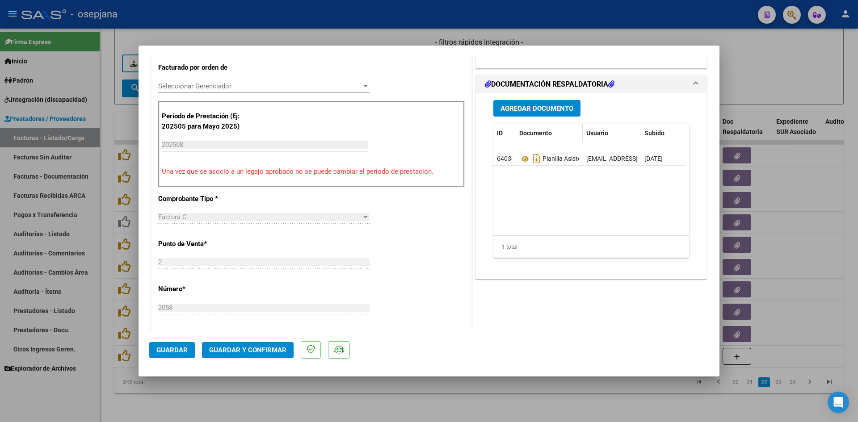
scroll to position [313, 0]
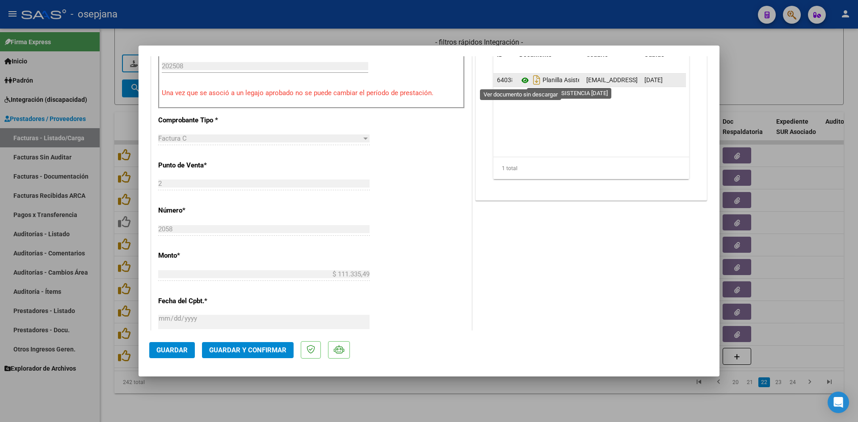
click at [520, 81] on icon at bounding box center [525, 80] width 12 height 11
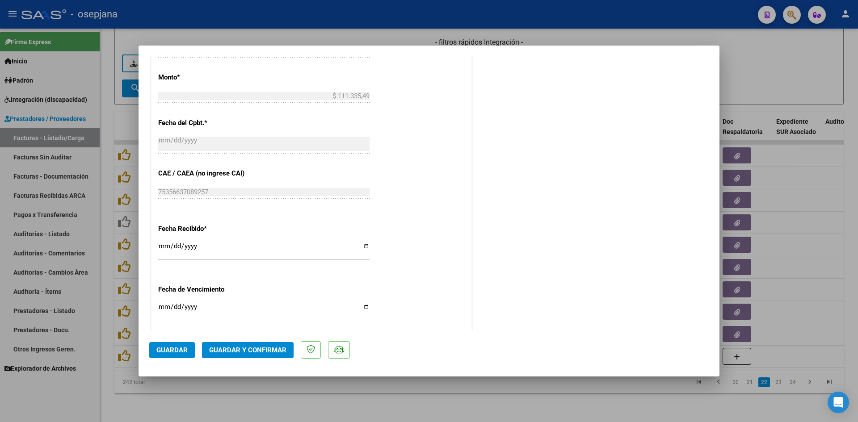
scroll to position [492, 0]
click at [164, 305] on input "Ingresar la fecha" at bounding box center [263, 310] width 211 height 14
click at [256, 345] on button "Guardar y Confirmar" at bounding box center [248, 350] width 92 height 16
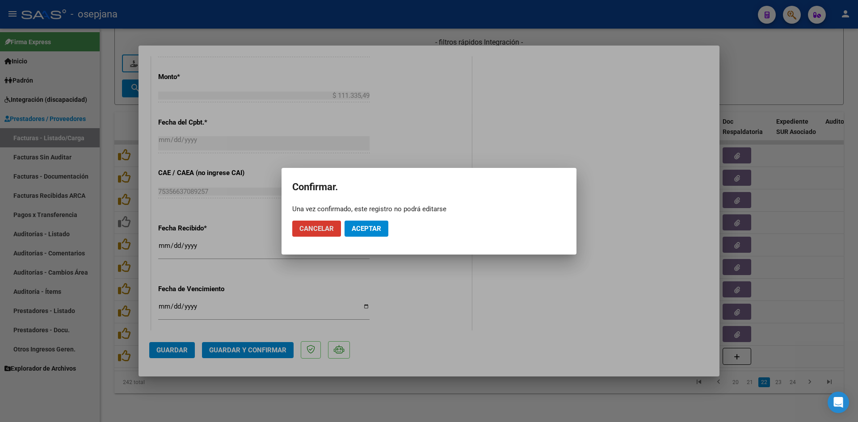
click at [367, 235] on button "Aceptar" at bounding box center [367, 229] width 44 height 16
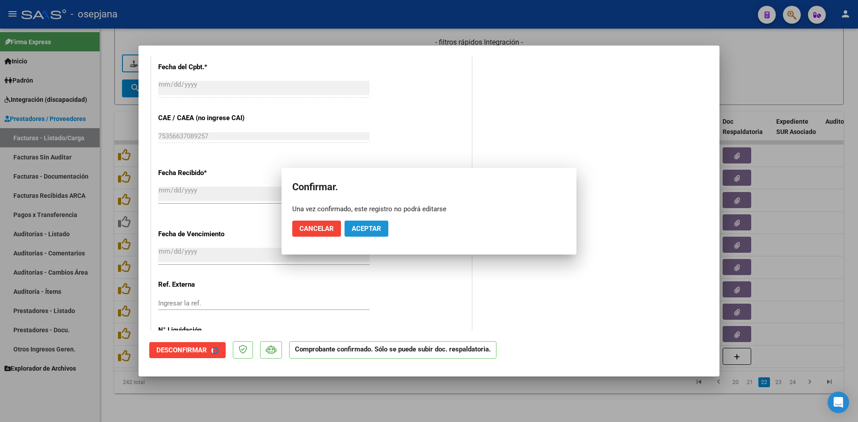
scroll to position [436, 0]
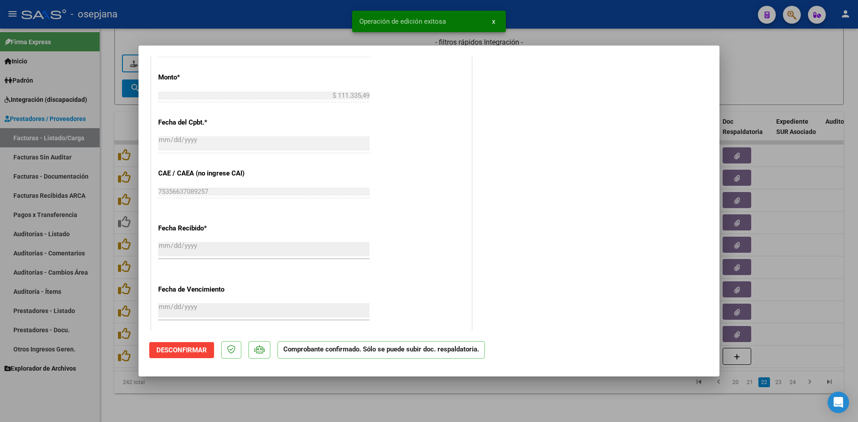
click at [794, 81] on div at bounding box center [429, 211] width 858 height 422
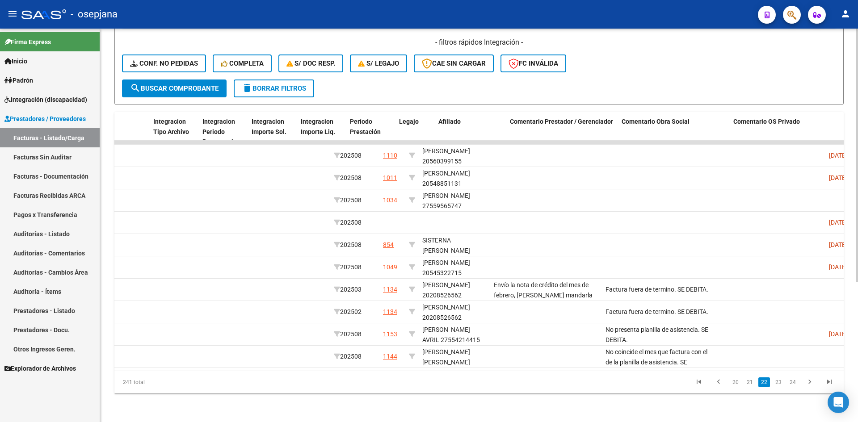
scroll to position [0, 0]
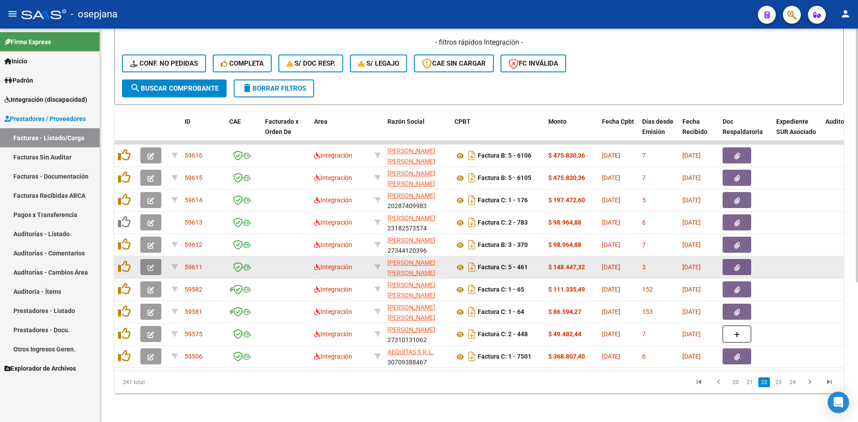
click at [152, 265] on icon "button" at bounding box center [151, 268] width 7 height 7
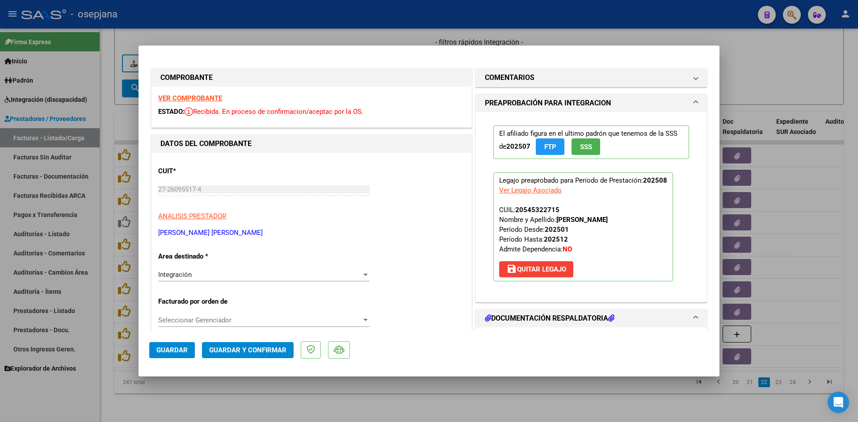
click at [184, 97] on strong "VER COMPROBANTE" at bounding box center [190, 98] width 64 height 8
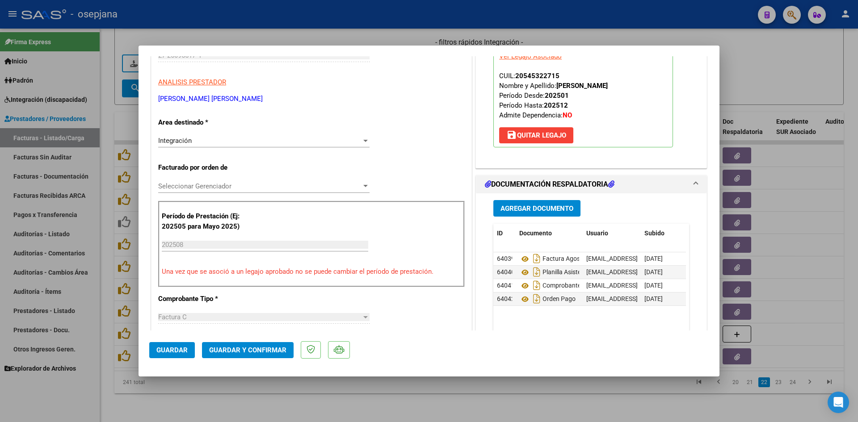
scroll to position [179, 0]
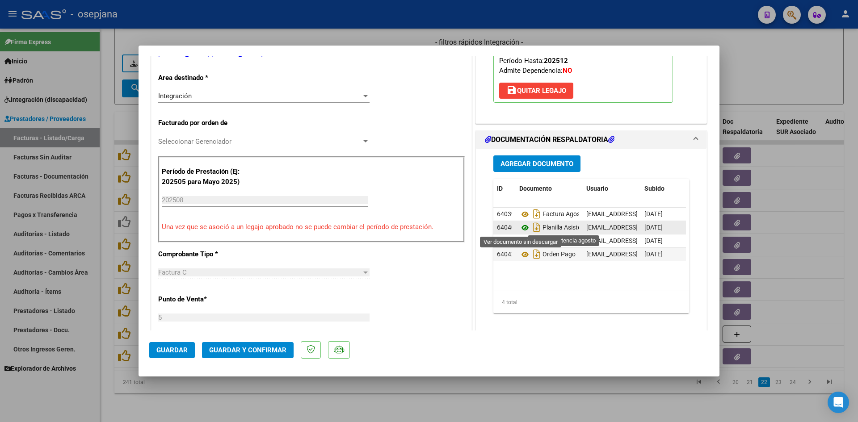
click at [520, 226] on icon at bounding box center [525, 228] width 12 height 11
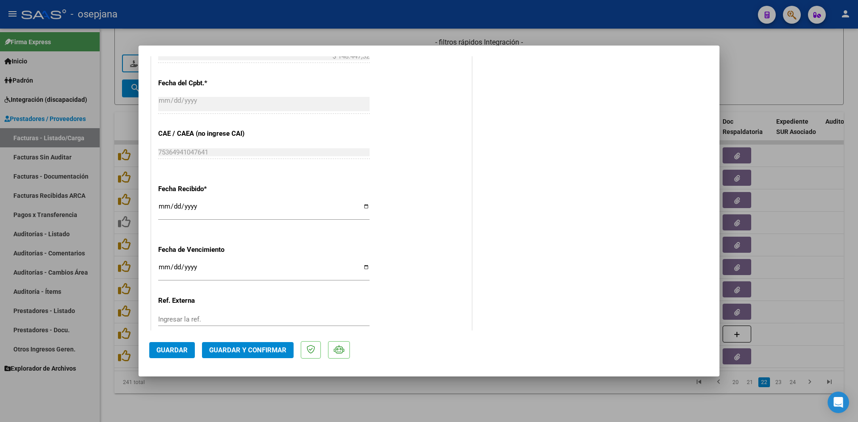
scroll to position [581, 0]
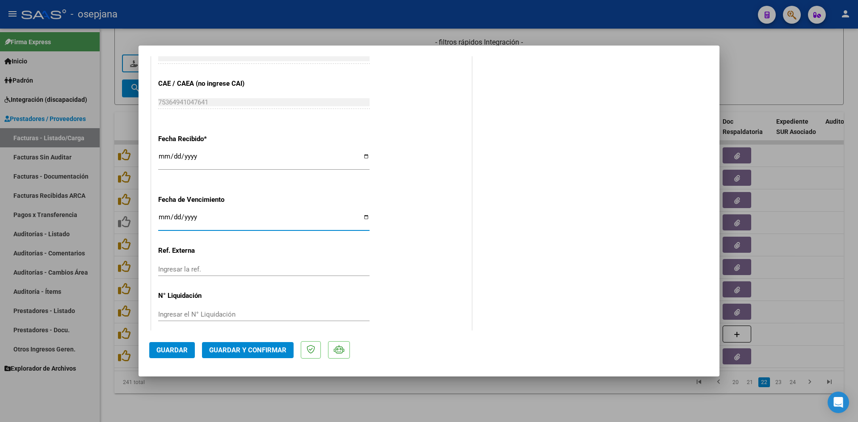
click at [164, 219] on input "[DATE]" at bounding box center [263, 221] width 211 height 14
click at [249, 346] on button "Guardar y Confirmar" at bounding box center [248, 350] width 92 height 16
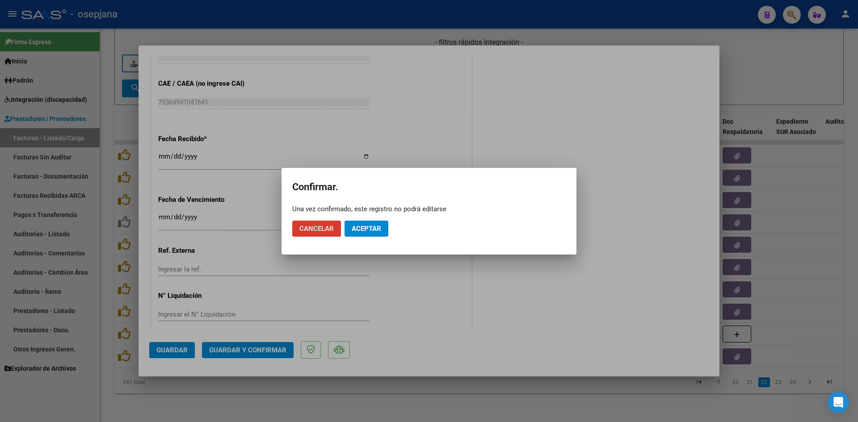
click at [354, 227] on span "Aceptar" at bounding box center [367, 229] width 30 height 8
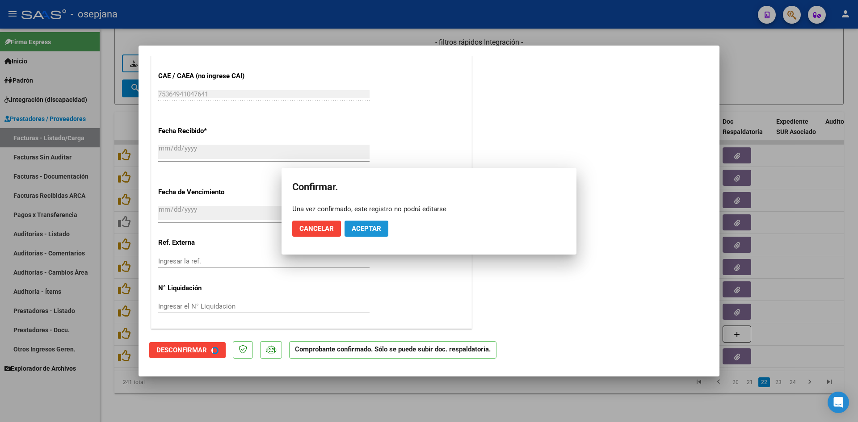
scroll to position [526, 0]
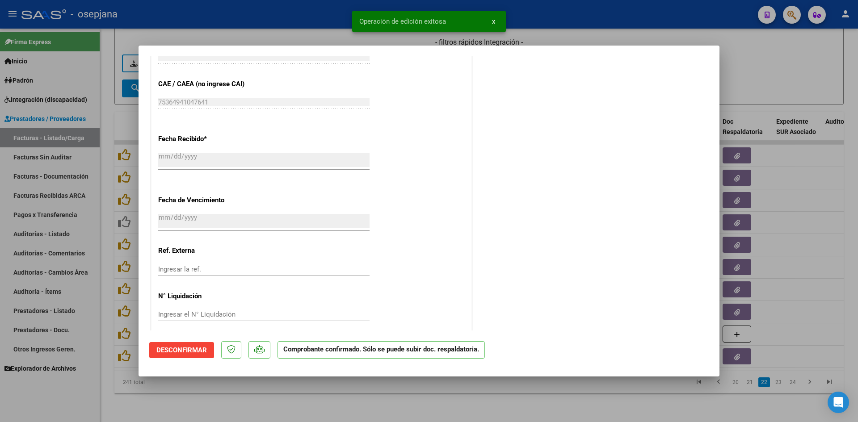
click at [753, 84] on div at bounding box center [429, 211] width 858 height 422
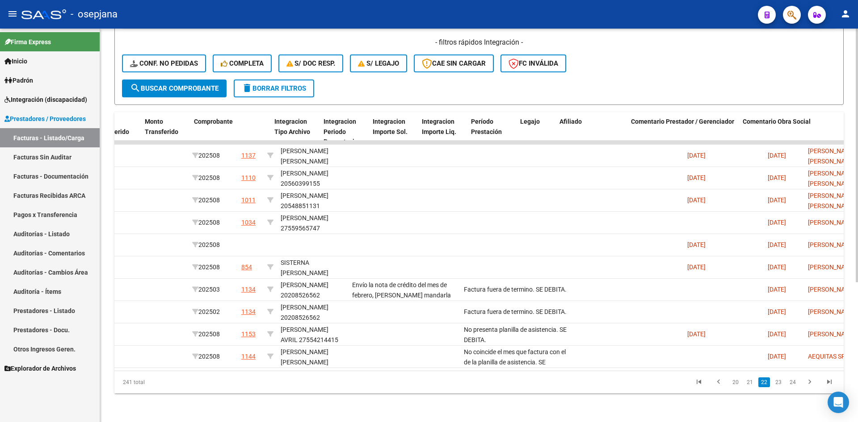
scroll to position [0, 0]
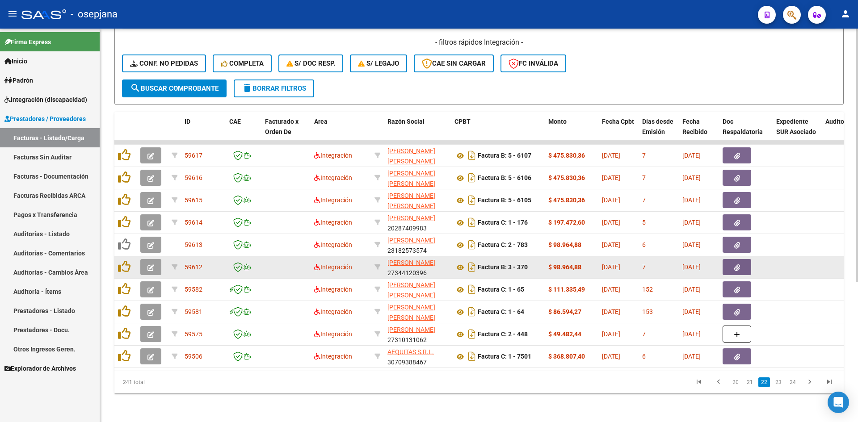
click at [154, 265] on icon "button" at bounding box center [151, 268] width 7 height 7
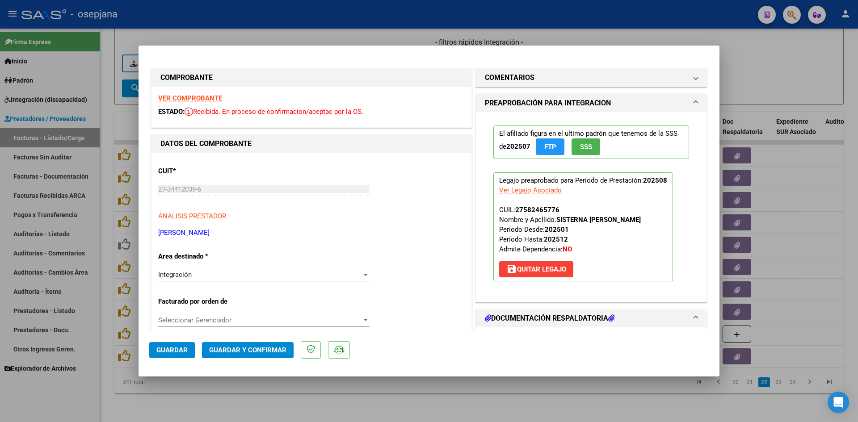
click at [193, 93] on div "VER COMPROBANTE ESTADO: Recibida. En proceso de confirmacion/aceptac por la OS." at bounding box center [312, 107] width 320 height 41
click at [202, 100] on strong "VER COMPROBANTE" at bounding box center [190, 98] width 64 height 8
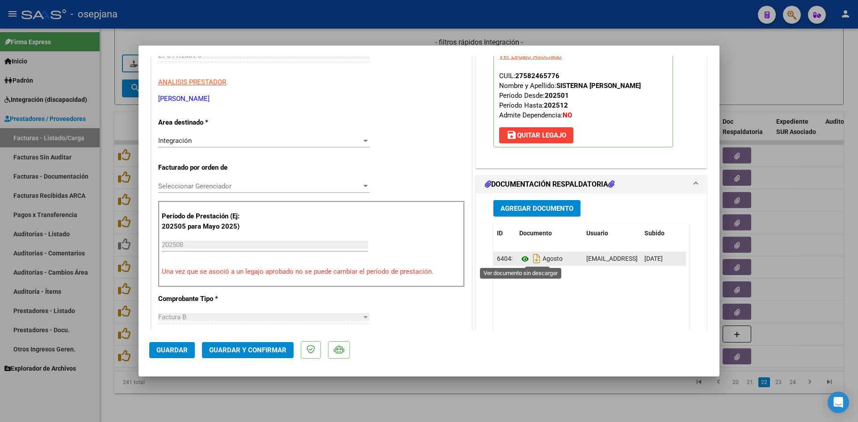
click at [522, 258] on icon at bounding box center [525, 259] width 12 height 11
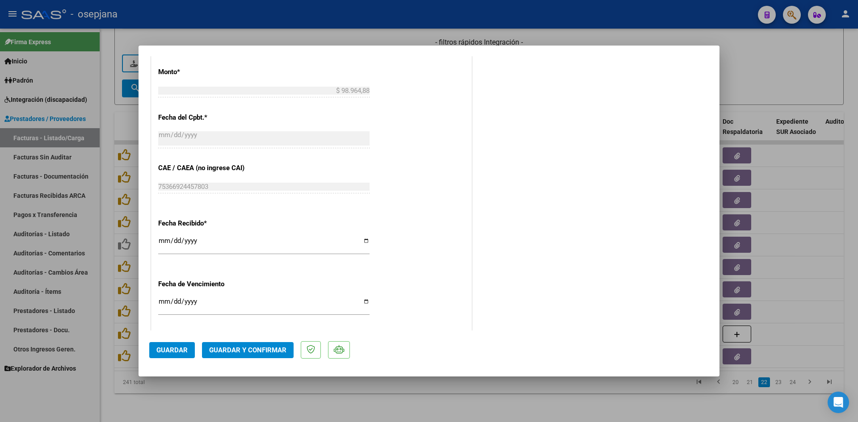
scroll to position [581, 0]
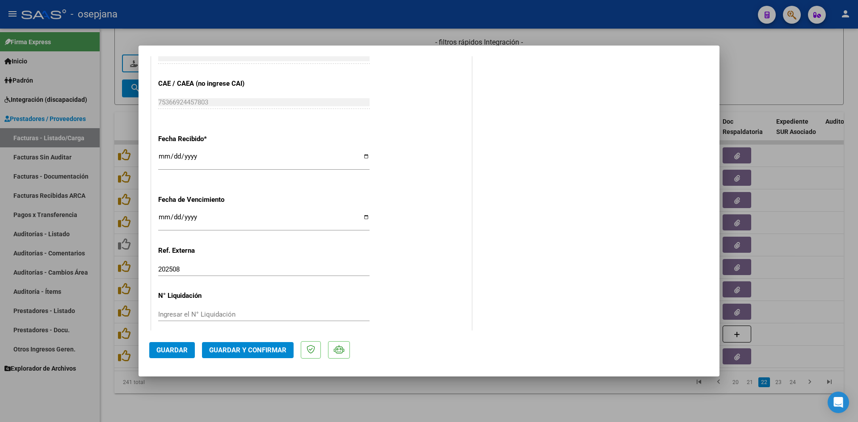
click at [162, 219] on input "[DATE]" at bounding box center [263, 221] width 211 height 14
click at [259, 349] on span "Guardar y Confirmar" at bounding box center [247, 350] width 77 height 8
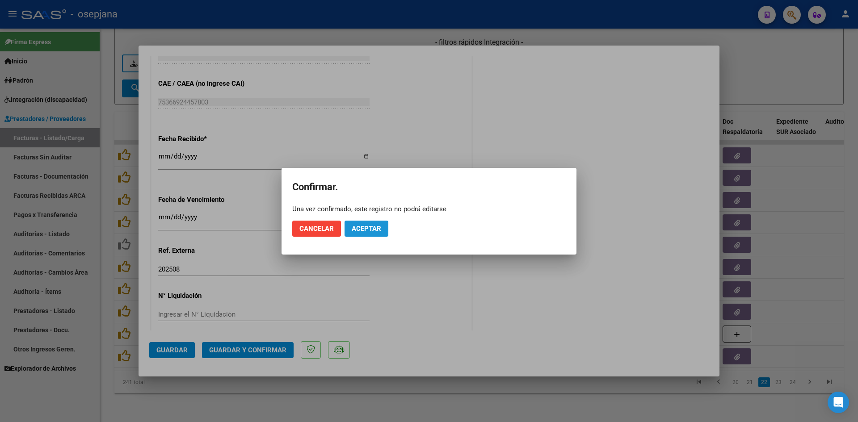
click at [367, 221] on button "Aceptar" at bounding box center [367, 229] width 44 height 16
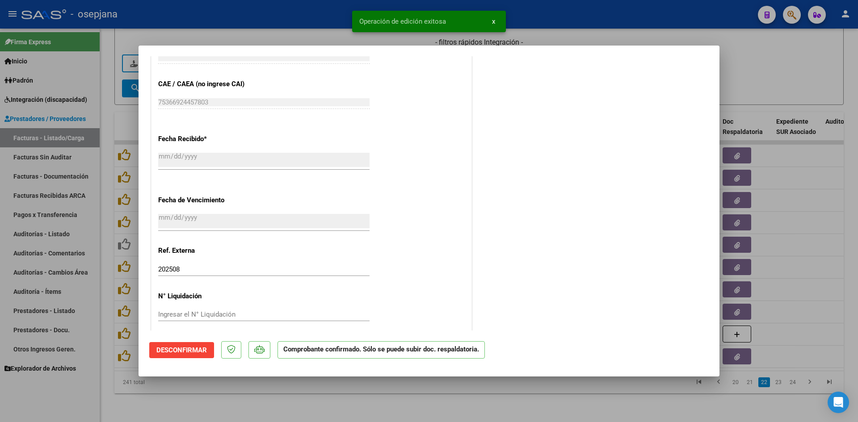
click at [771, 49] on div at bounding box center [429, 211] width 858 height 422
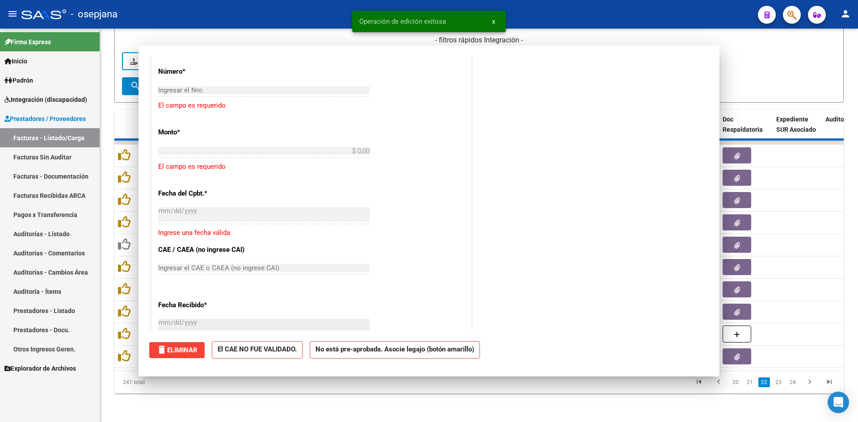
scroll to position [0, 0]
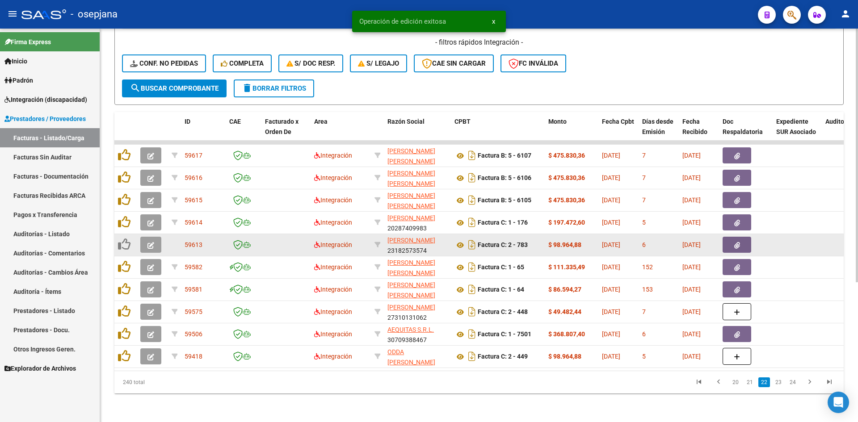
click at [147, 237] on button "button" at bounding box center [150, 245] width 21 height 16
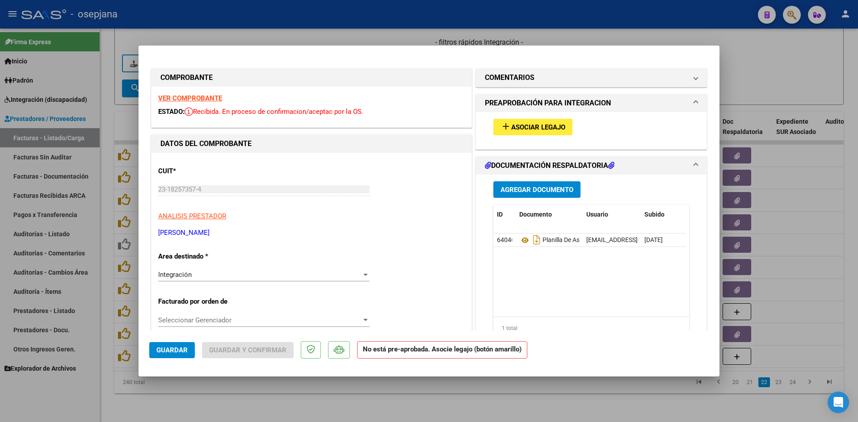
click at [192, 97] on strong "VER COMPROBANTE" at bounding box center [190, 98] width 64 height 8
click at [190, 96] on strong "VER COMPROBANTE" at bounding box center [190, 98] width 64 height 8
click at [522, 123] on span "Asociar Legajo" at bounding box center [538, 127] width 54 height 8
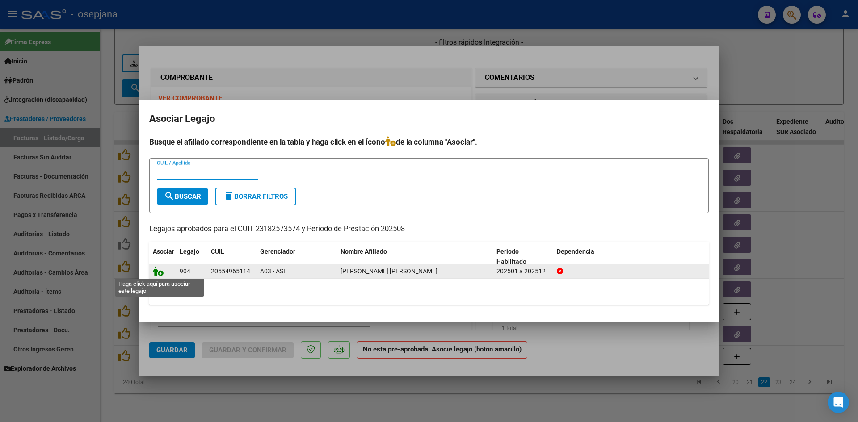
click at [159, 270] on icon at bounding box center [158, 271] width 11 height 10
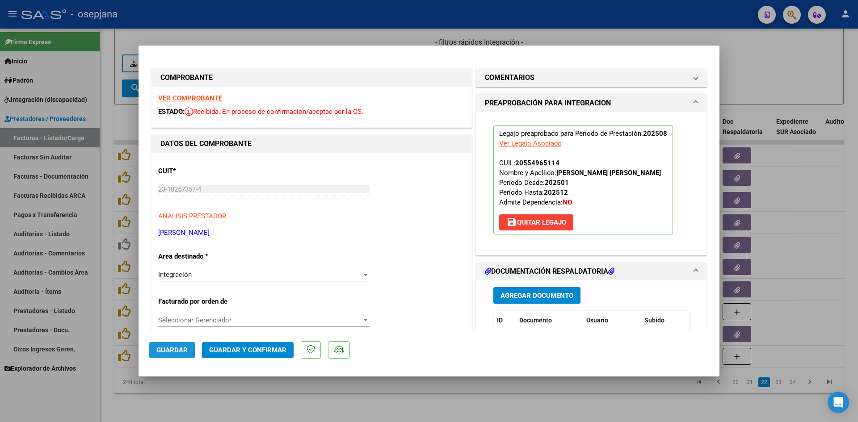
click at [187, 349] on button "Guardar" at bounding box center [172, 350] width 46 height 16
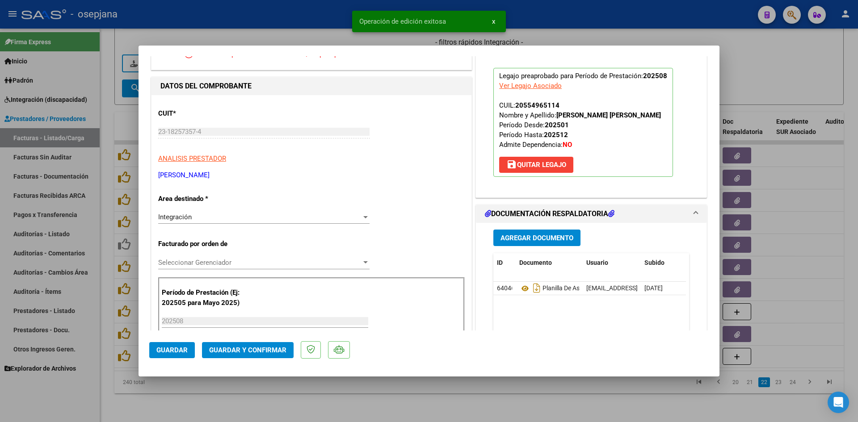
scroll to position [134, 0]
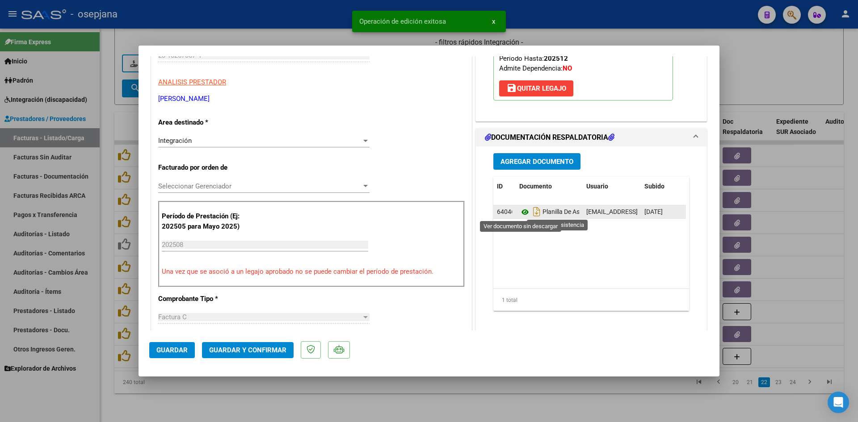
click at [521, 209] on icon at bounding box center [525, 212] width 12 height 11
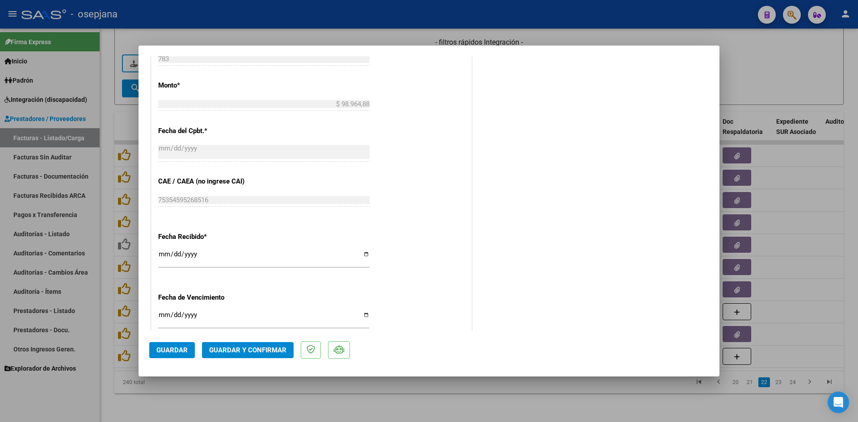
scroll to position [492, 0]
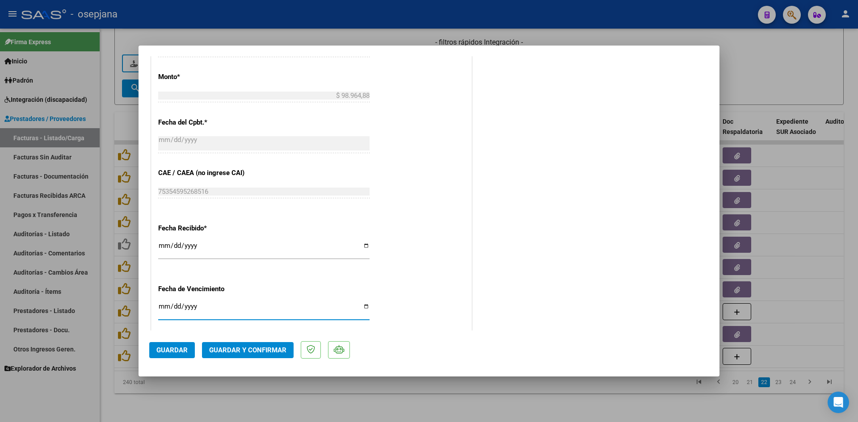
click at [164, 307] on input "[DATE]" at bounding box center [263, 310] width 211 height 14
click at [257, 348] on span "Guardar y Confirmar" at bounding box center [247, 350] width 77 height 8
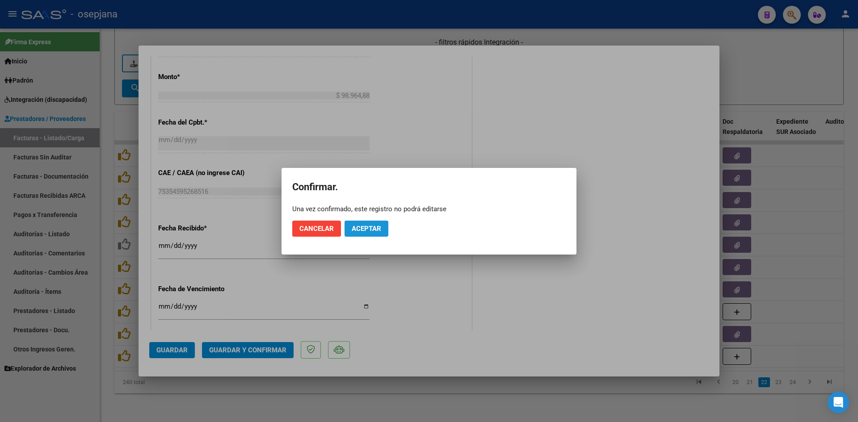
click at [377, 230] on span "Aceptar" at bounding box center [367, 229] width 30 height 8
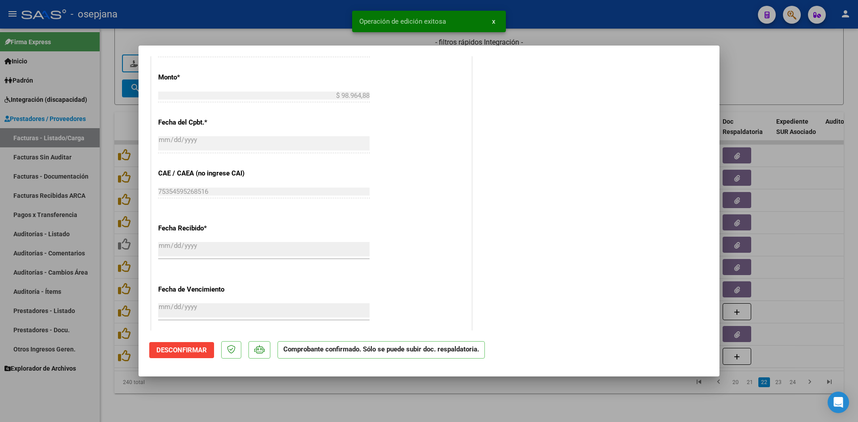
click at [751, 76] on div at bounding box center [429, 211] width 858 height 422
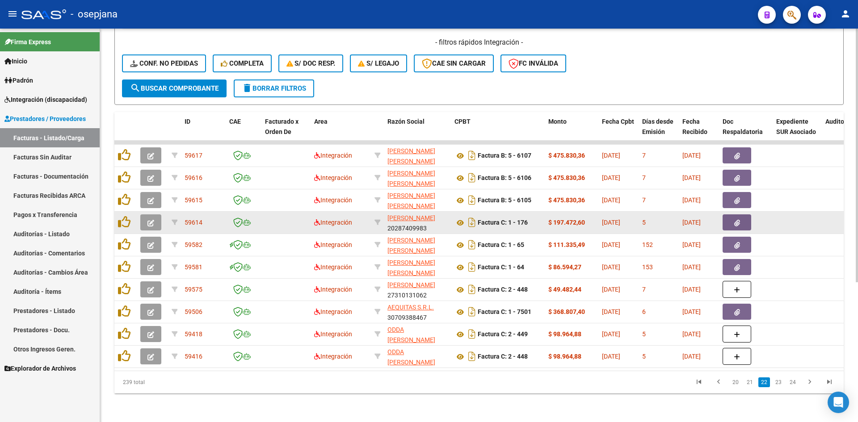
click at [146, 215] on button "button" at bounding box center [150, 223] width 21 height 16
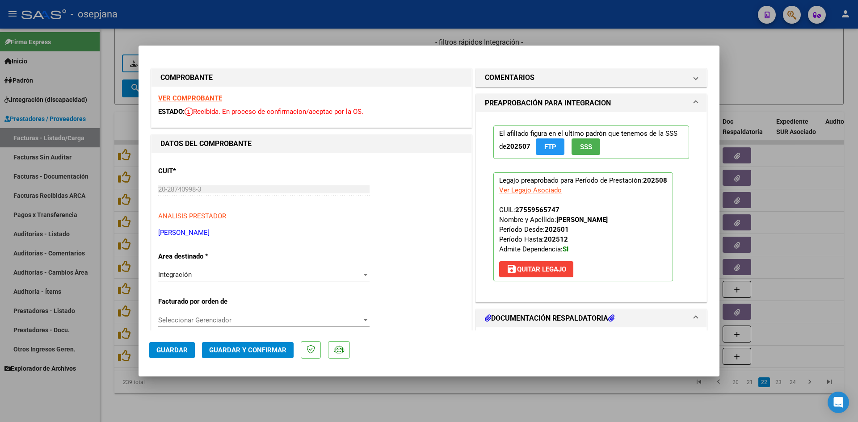
click at [190, 98] on strong "VER COMPROBANTE" at bounding box center [190, 98] width 64 height 8
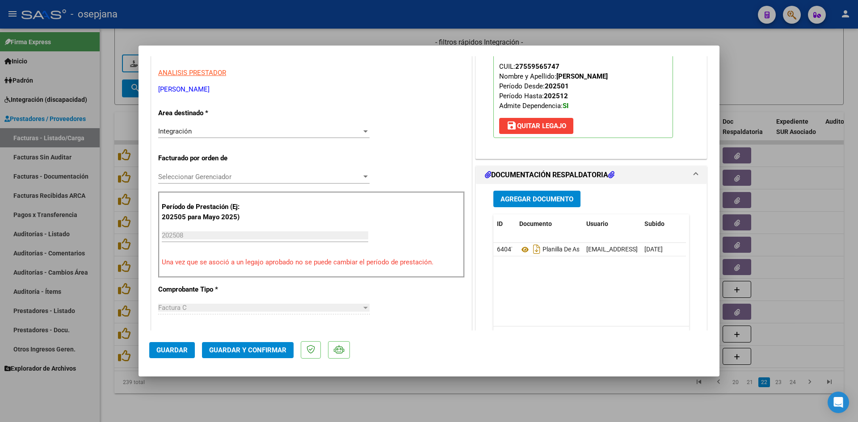
scroll to position [179, 0]
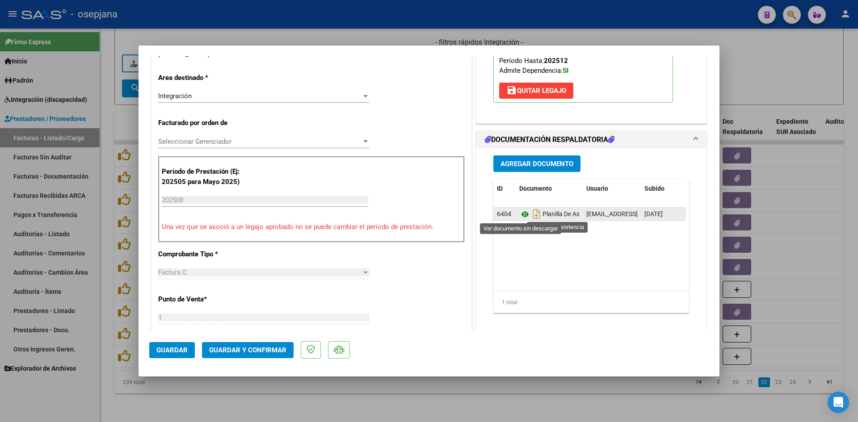
click at [521, 213] on icon at bounding box center [525, 214] width 12 height 11
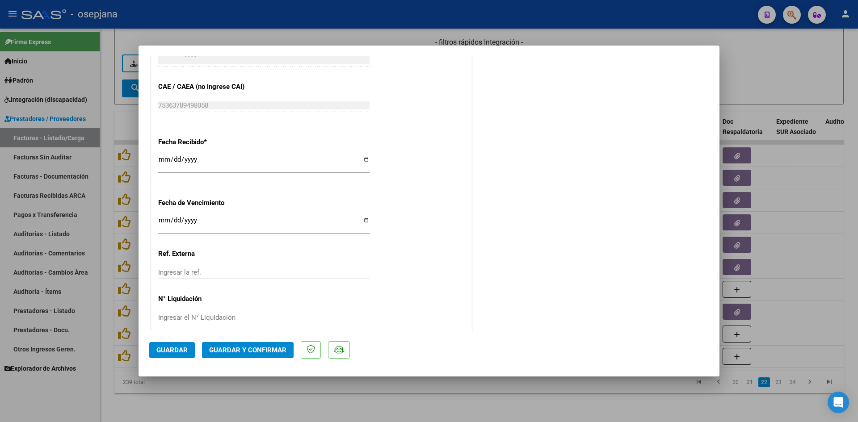
scroll to position [581, 0]
click at [160, 215] on input "Ingresar la fecha" at bounding box center [263, 221] width 211 height 14
click at [260, 345] on button "Guardar y Confirmar" at bounding box center [248, 350] width 92 height 16
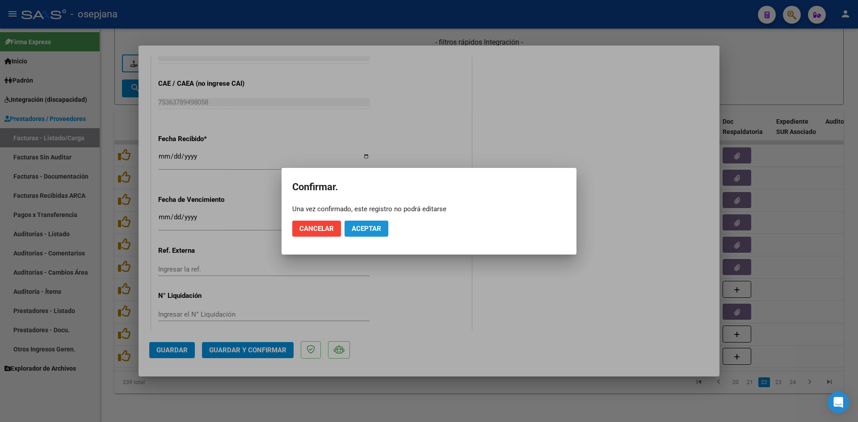
click at [367, 230] on span "Aceptar" at bounding box center [367, 229] width 30 height 8
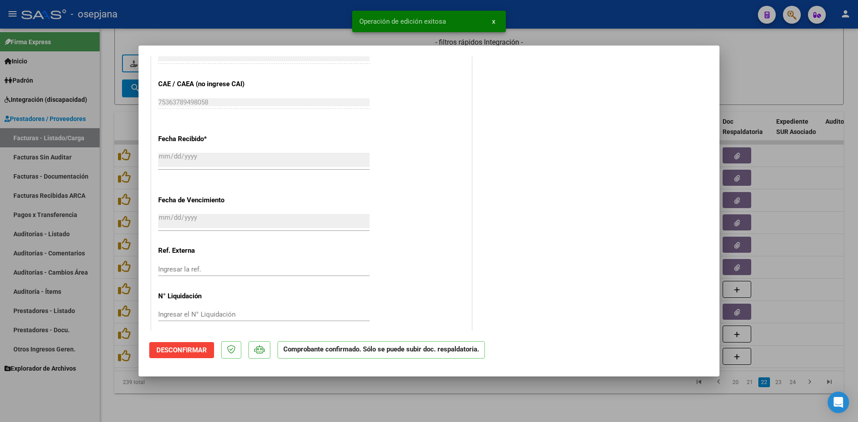
click at [775, 80] on div at bounding box center [429, 211] width 858 height 422
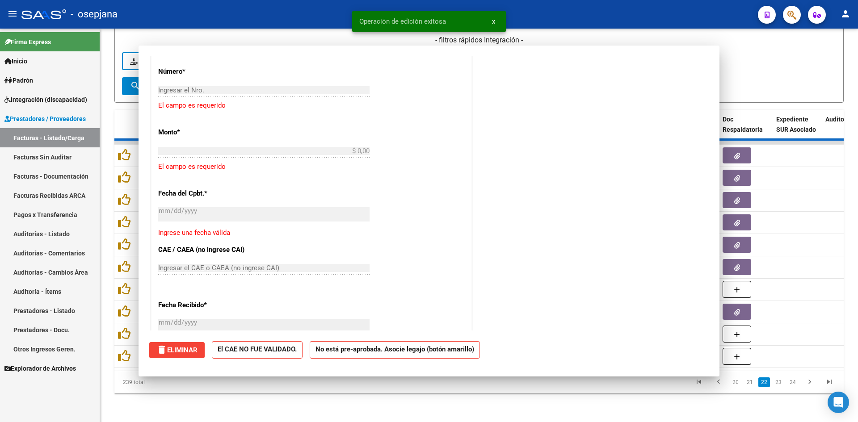
scroll to position [692, 0]
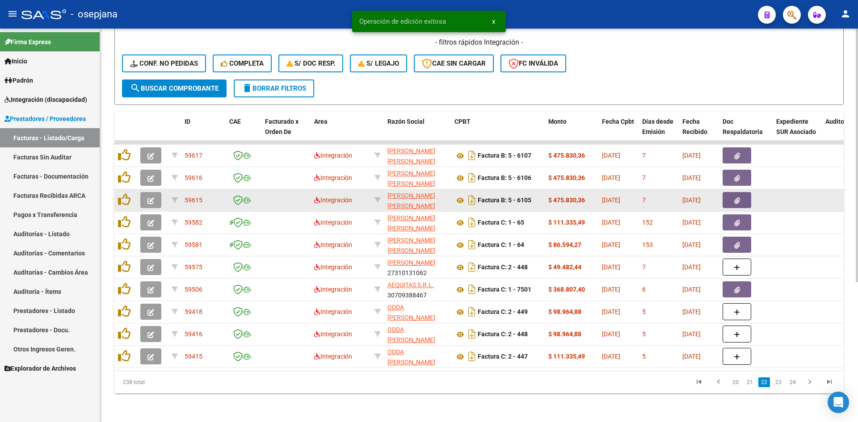
click at [152, 198] on icon "button" at bounding box center [151, 201] width 7 height 7
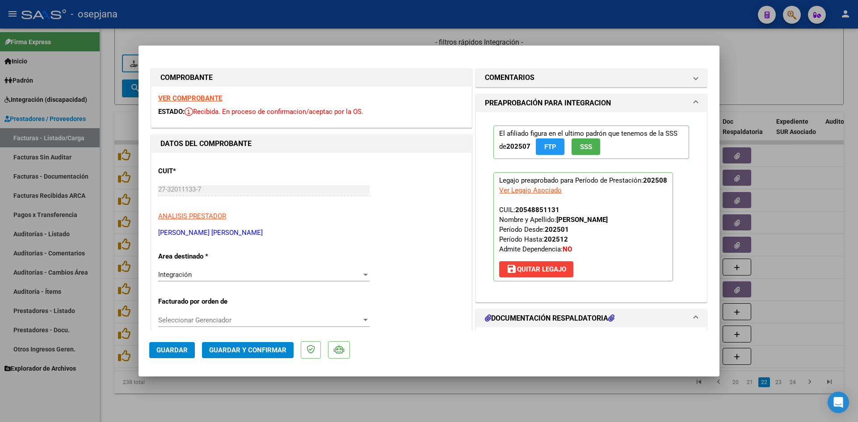
click at [198, 100] on strong "VER COMPROBANTE" at bounding box center [190, 98] width 64 height 8
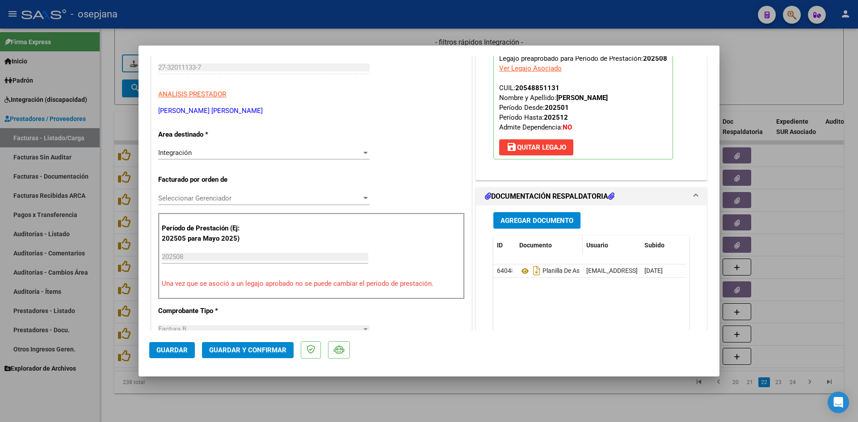
scroll to position [134, 0]
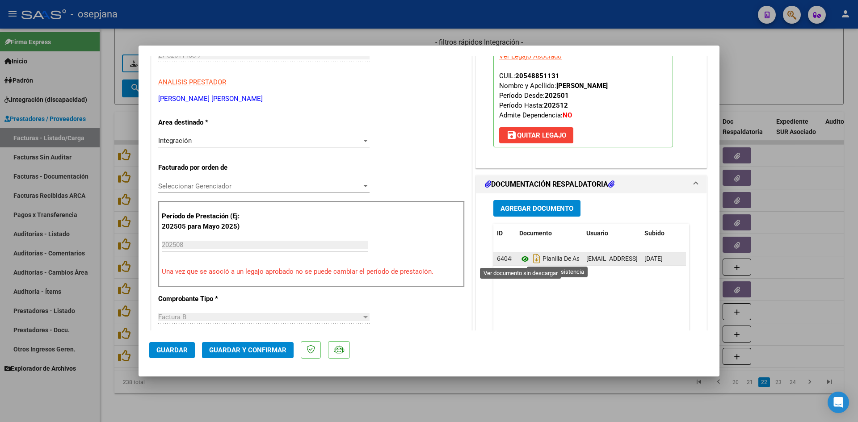
click at [520, 257] on icon at bounding box center [525, 259] width 12 height 11
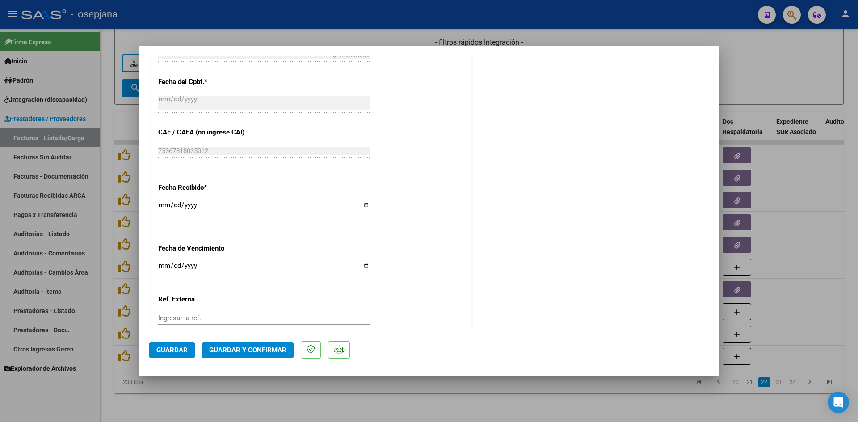
scroll to position [536, 0]
click at [164, 261] on input "[DATE]" at bounding box center [263, 265] width 211 height 14
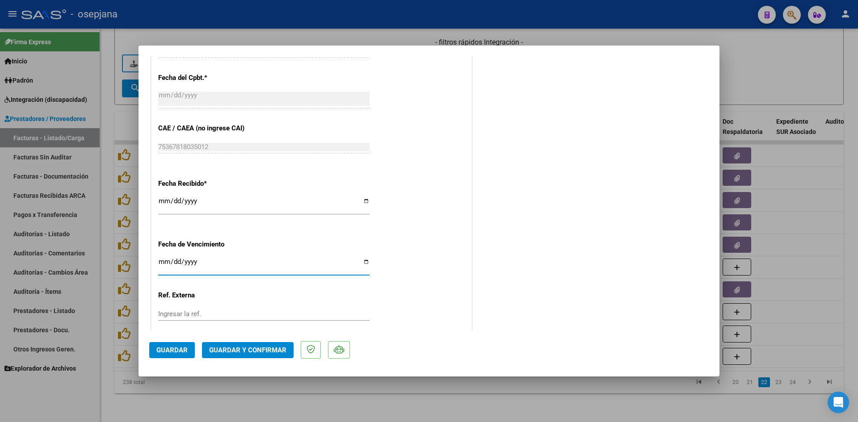
click at [264, 346] on span "Guardar y Confirmar" at bounding box center [247, 350] width 77 height 8
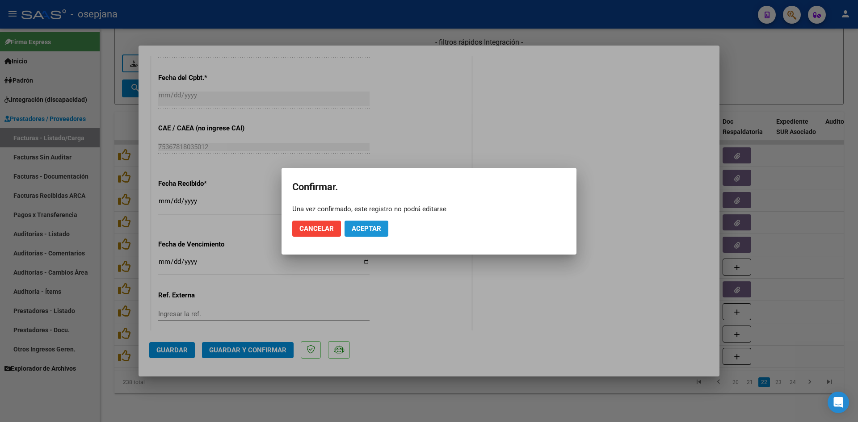
drag, startPoint x: 380, startPoint y: 231, endPoint x: 566, endPoint y: 155, distance: 201.0
click at [379, 231] on span "Aceptar" at bounding box center [367, 229] width 30 height 8
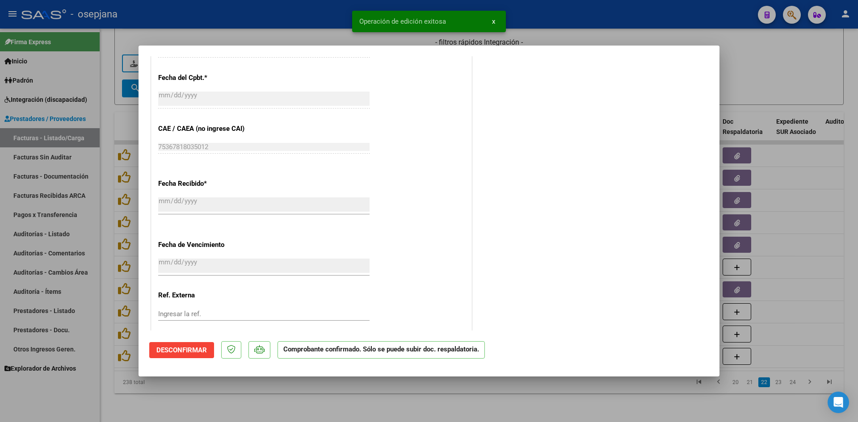
click at [797, 72] on div at bounding box center [429, 211] width 858 height 422
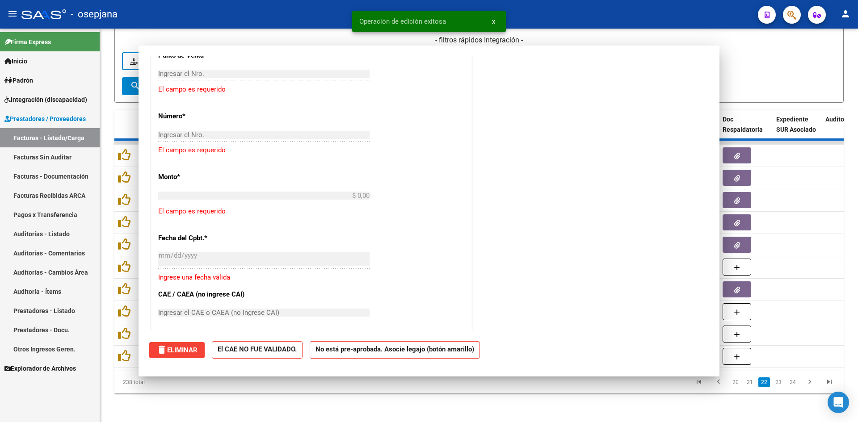
scroll to position [0, 0]
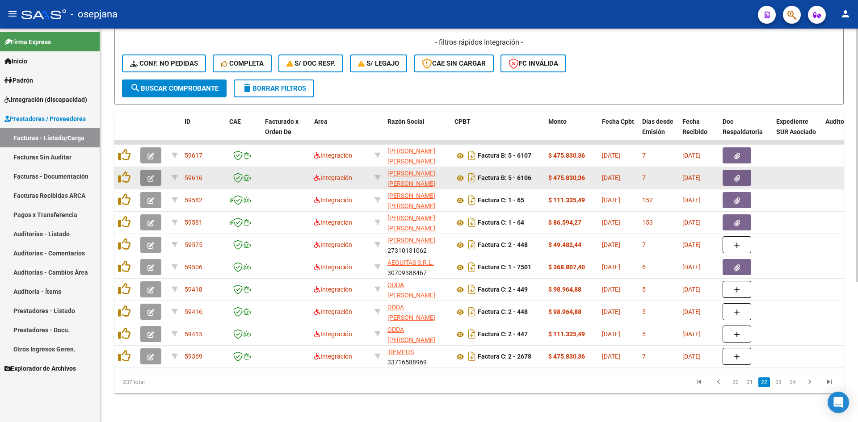
click at [153, 175] on icon "button" at bounding box center [151, 178] width 7 height 7
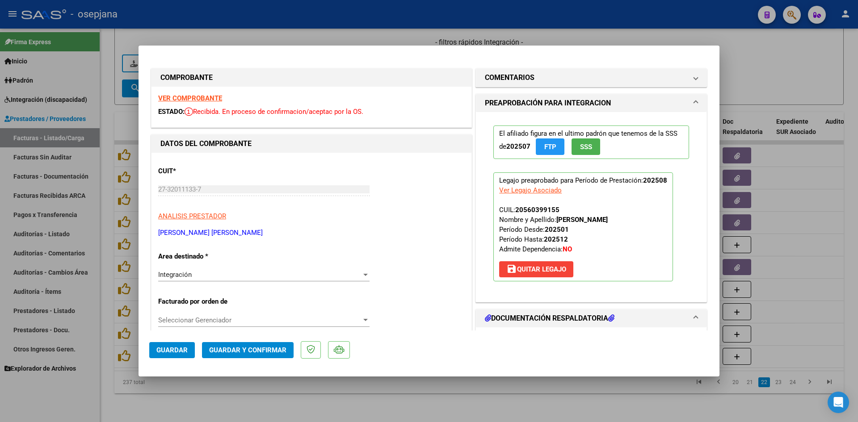
click at [197, 97] on strong "VER COMPROBANTE" at bounding box center [190, 98] width 64 height 8
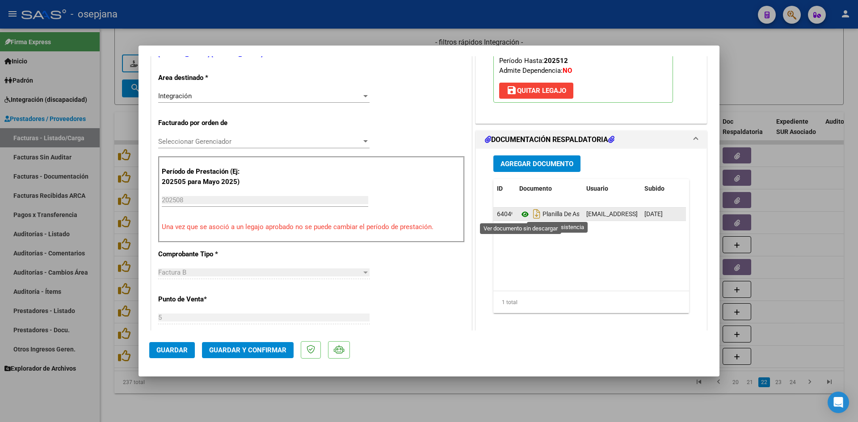
click at [519, 213] on icon at bounding box center [525, 214] width 12 height 11
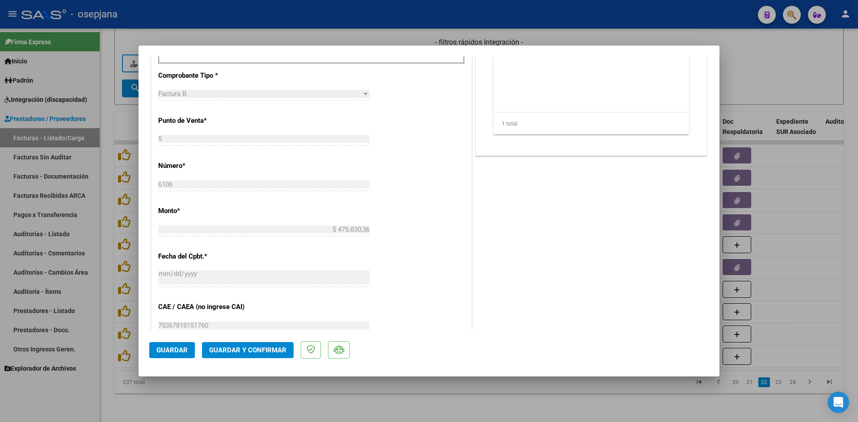
scroll to position [536, 0]
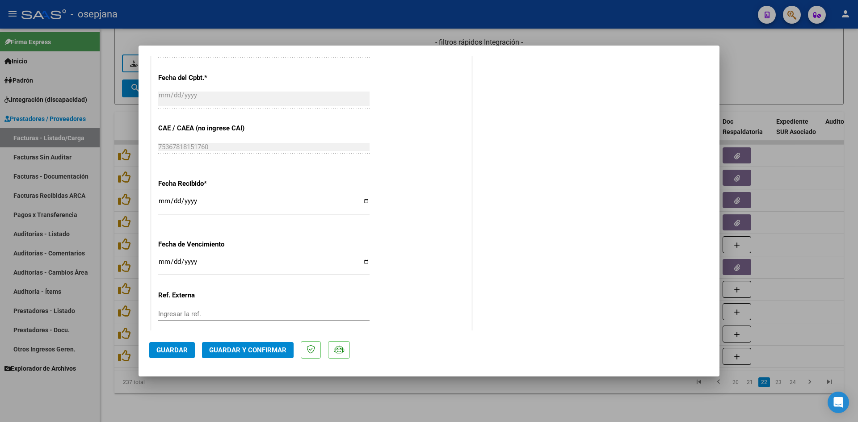
click at [163, 259] on input "[DATE]" at bounding box center [263, 265] width 211 height 14
click at [217, 346] on span "Guardar y Confirmar" at bounding box center [247, 350] width 77 height 8
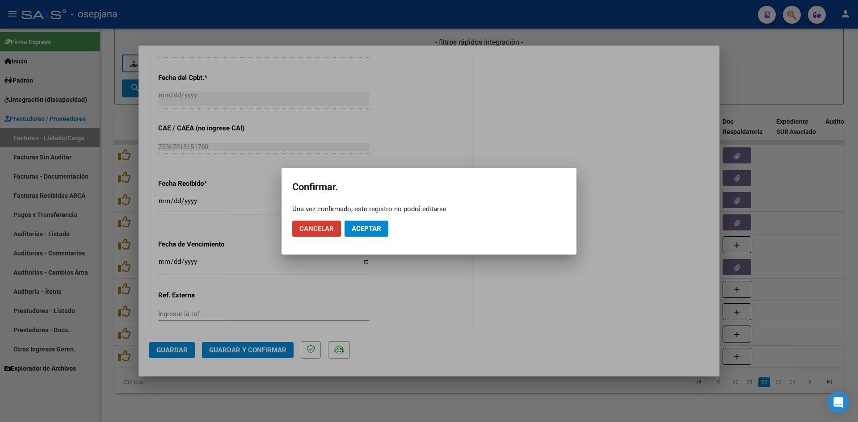
click at [354, 235] on button "Aceptar" at bounding box center [367, 229] width 44 height 16
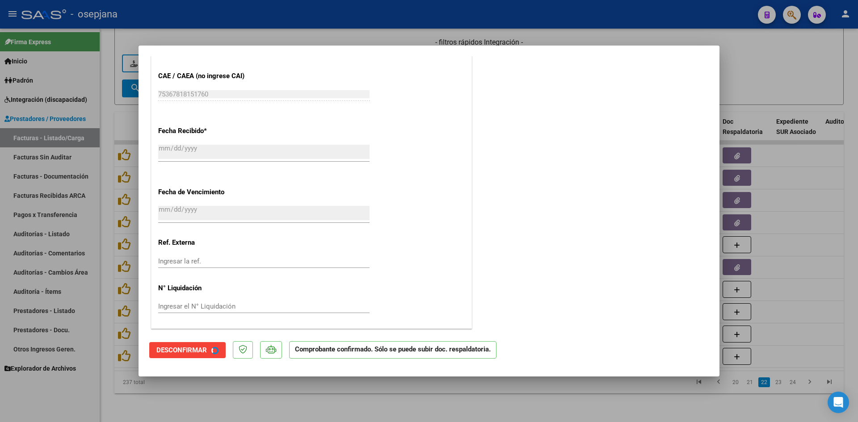
scroll to position [481, 0]
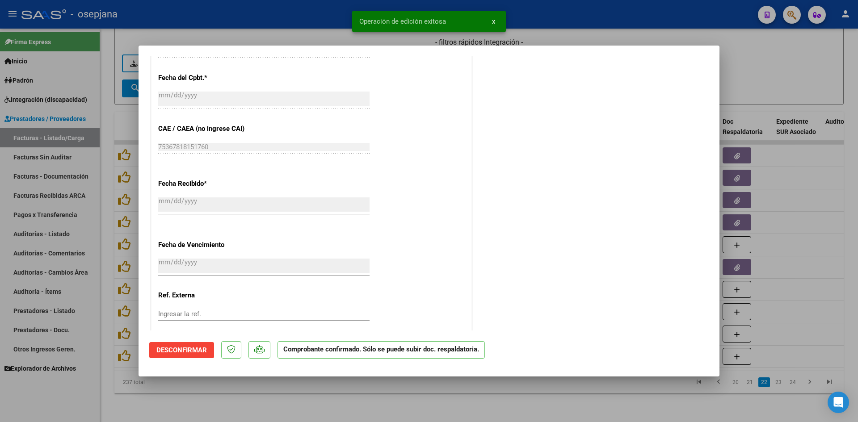
click at [753, 84] on div at bounding box center [429, 211] width 858 height 422
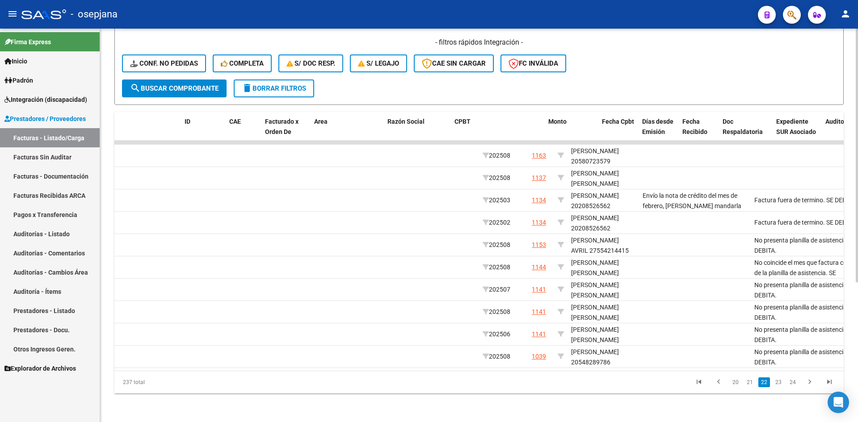
scroll to position [0, 0]
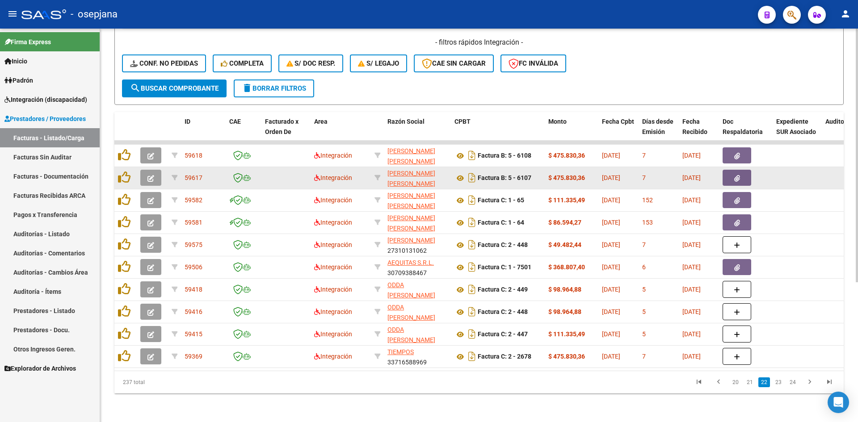
click at [152, 175] on icon "button" at bounding box center [151, 178] width 7 height 7
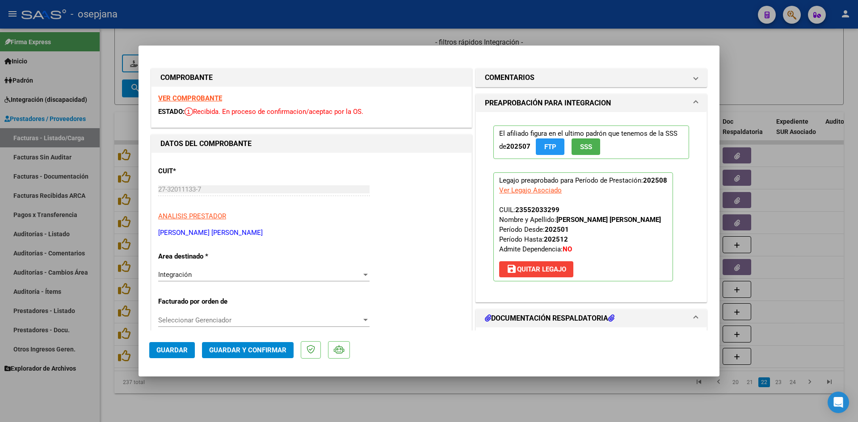
click at [195, 95] on strong "VER COMPROBANTE" at bounding box center [190, 98] width 64 height 8
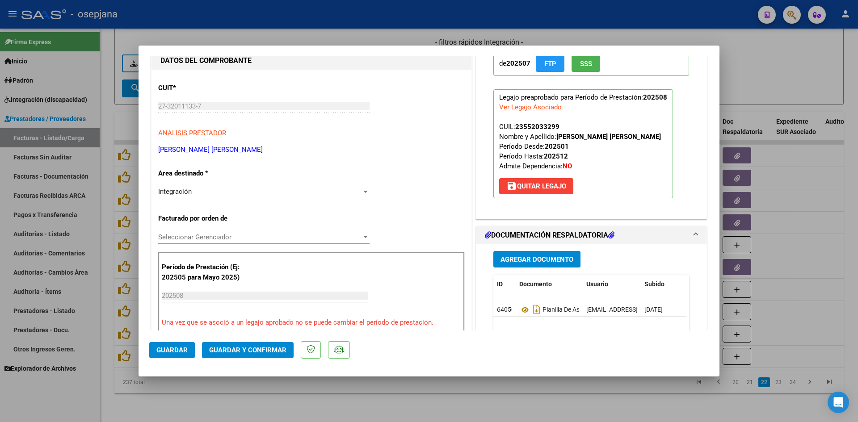
scroll to position [179, 0]
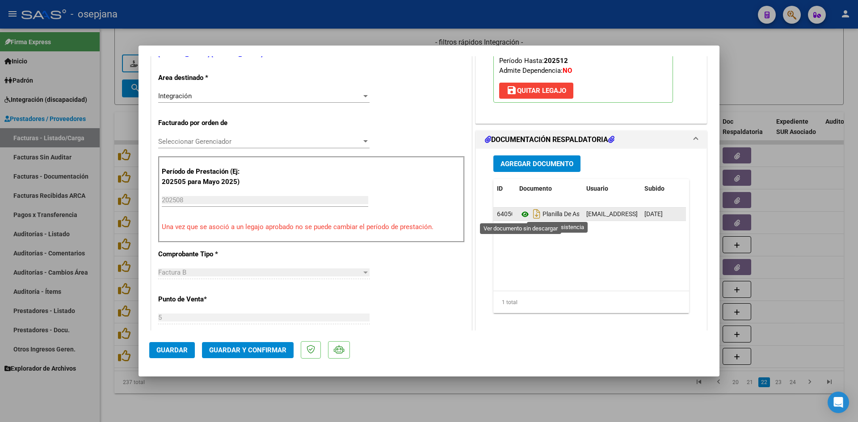
click at [519, 213] on icon at bounding box center [525, 214] width 12 height 11
click at [519, 212] on icon at bounding box center [525, 214] width 12 height 11
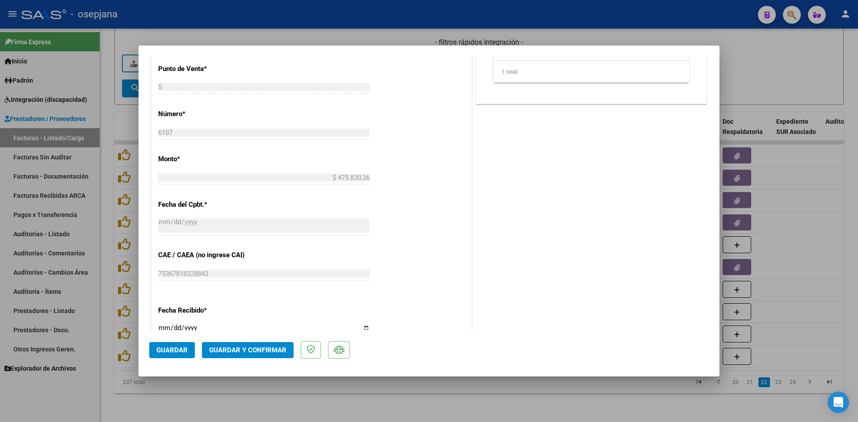
scroll to position [492, 0]
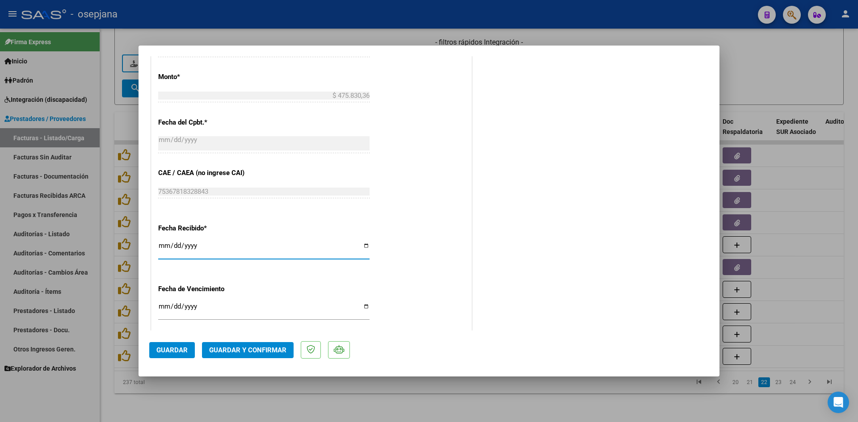
click at [159, 247] on input "[DATE]" at bounding box center [263, 249] width 211 height 14
click at [163, 308] on input "[DATE]" at bounding box center [263, 310] width 211 height 14
click at [265, 349] on span "Guardar y Confirmar" at bounding box center [247, 350] width 77 height 8
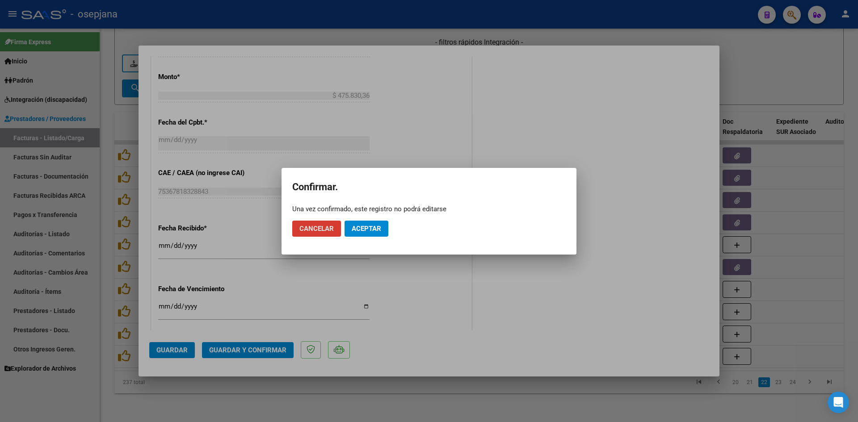
click at [362, 229] on span "Aceptar" at bounding box center [367, 229] width 30 height 8
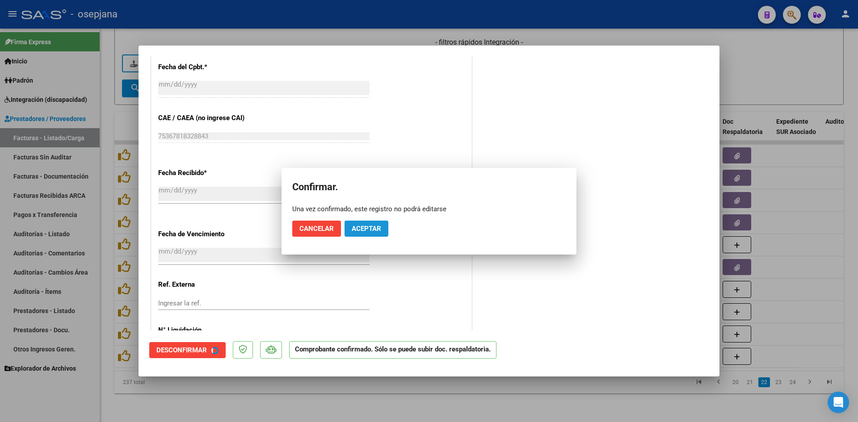
scroll to position [436, 0]
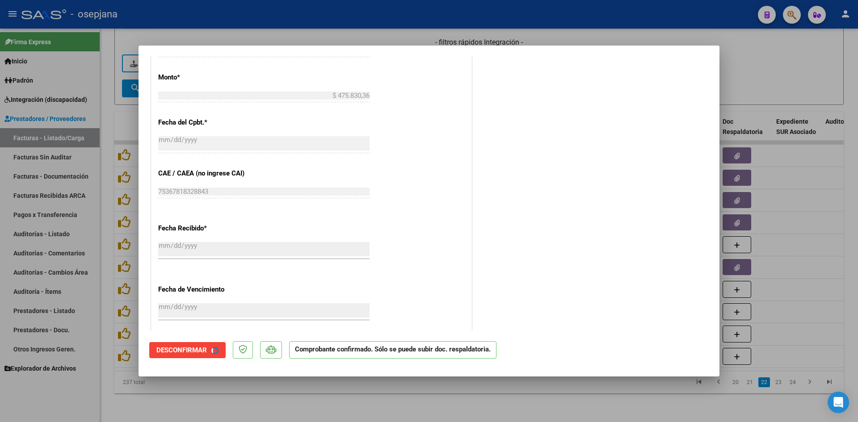
click at [775, 84] on div at bounding box center [429, 211] width 858 height 422
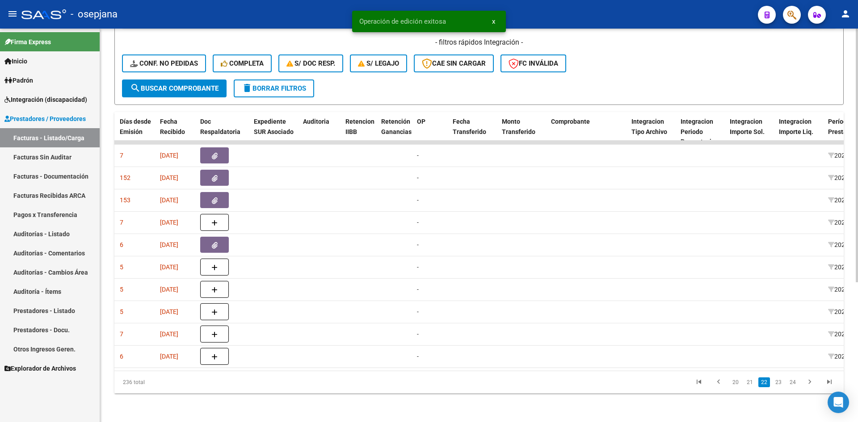
scroll to position [0, 0]
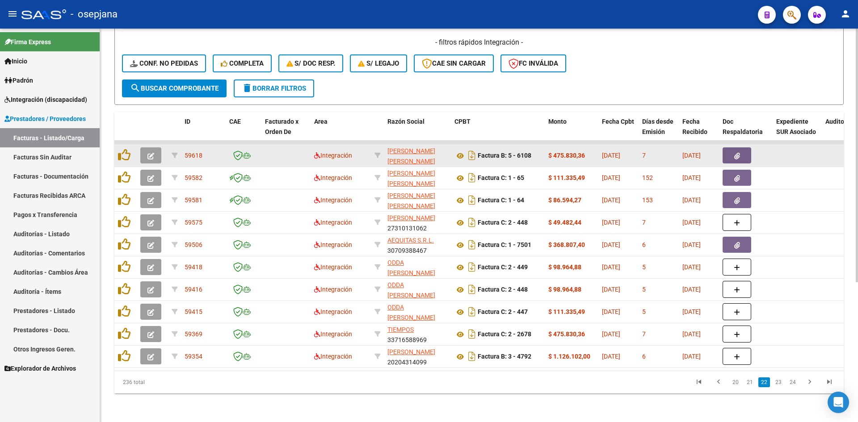
click at [154, 153] on icon "button" at bounding box center [151, 156] width 7 height 7
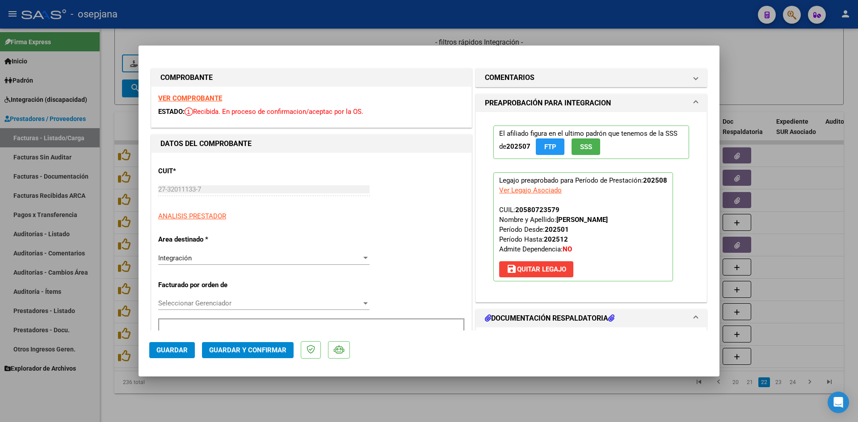
click at [173, 94] on strong "VER COMPROBANTE" at bounding box center [190, 98] width 64 height 8
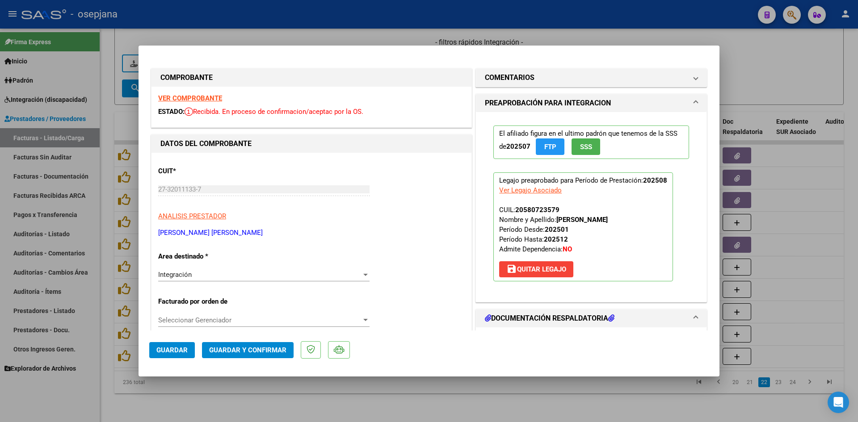
click at [196, 97] on strong "VER COMPROBANTE" at bounding box center [190, 98] width 64 height 8
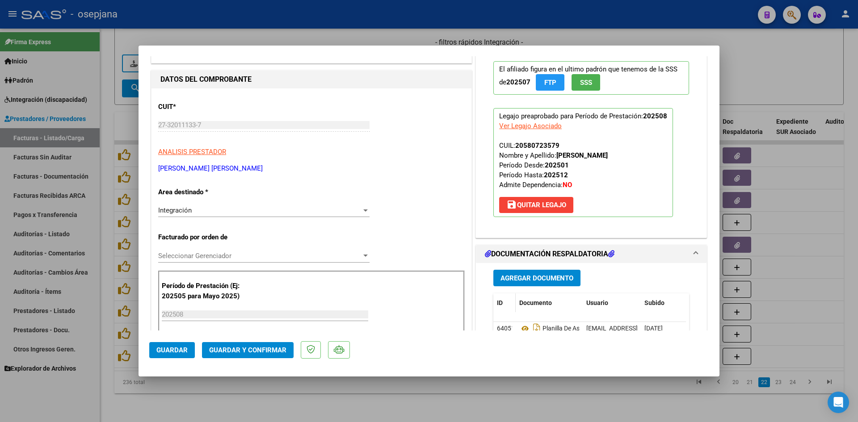
scroll to position [134, 0]
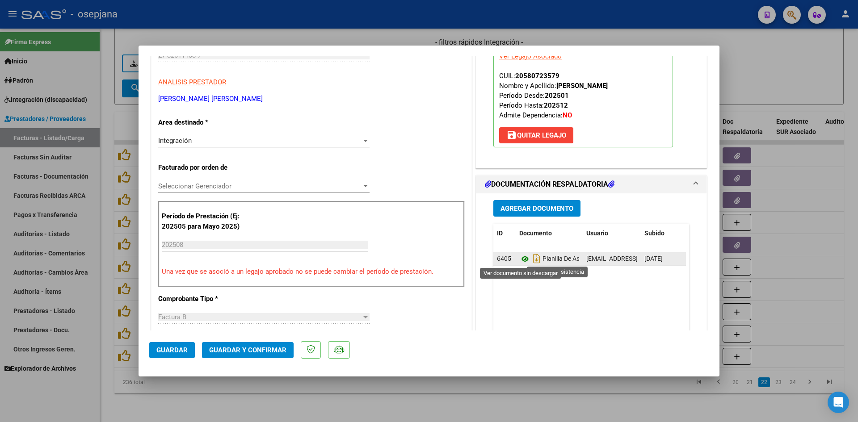
click at [520, 256] on icon at bounding box center [525, 259] width 12 height 11
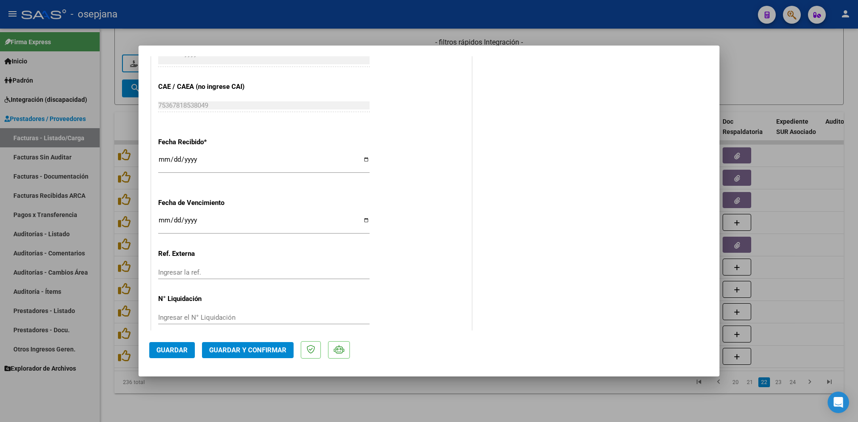
scroll to position [581, 0]
click at [162, 214] on div "[DATE] Ingresar la fecha" at bounding box center [263, 221] width 211 height 19
click at [223, 352] on span "Guardar y Confirmar" at bounding box center [247, 350] width 77 height 8
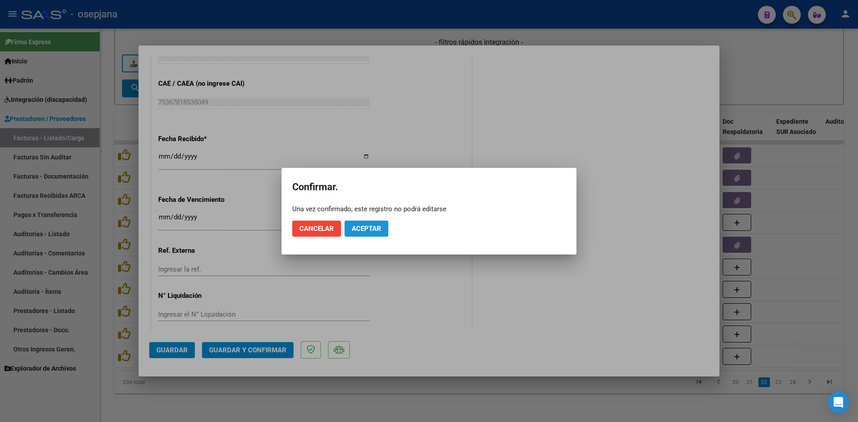
click at [363, 228] on span "Aceptar" at bounding box center [367, 229] width 30 height 8
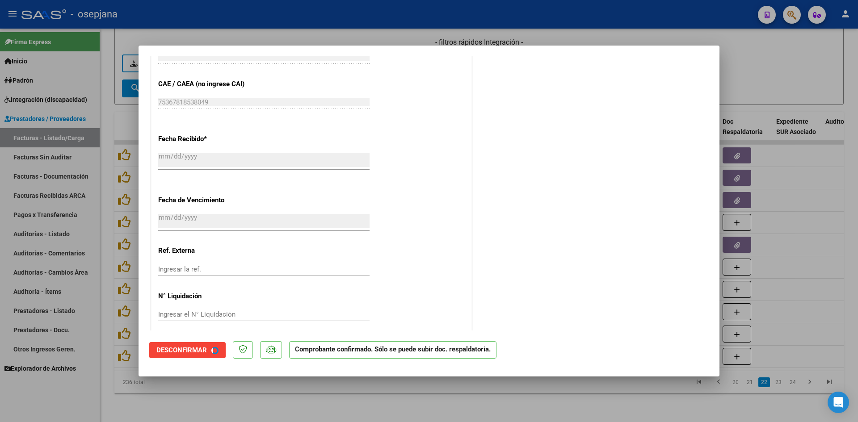
click at [797, 69] on div at bounding box center [429, 211] width 858 height 422
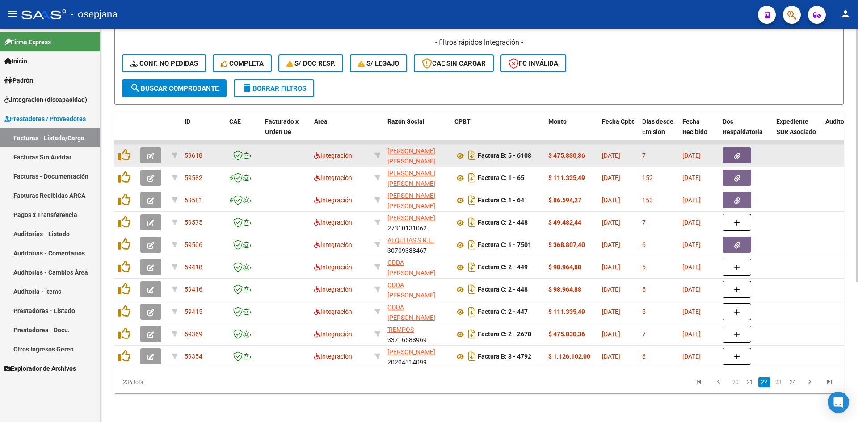
click at [151, 148] on button "button" at bounding box center [150, 156] width 21 height 16
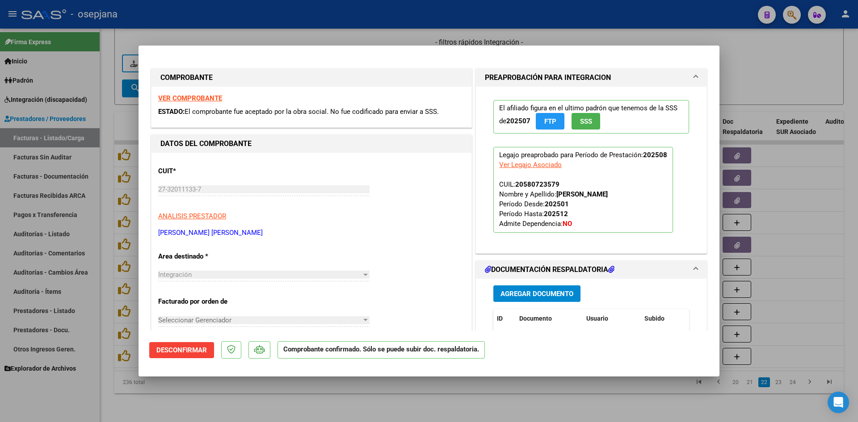
click at [192, 97] on strong "VER COMPROBANTE" at bounding box center [190, 98] width 64 height 8
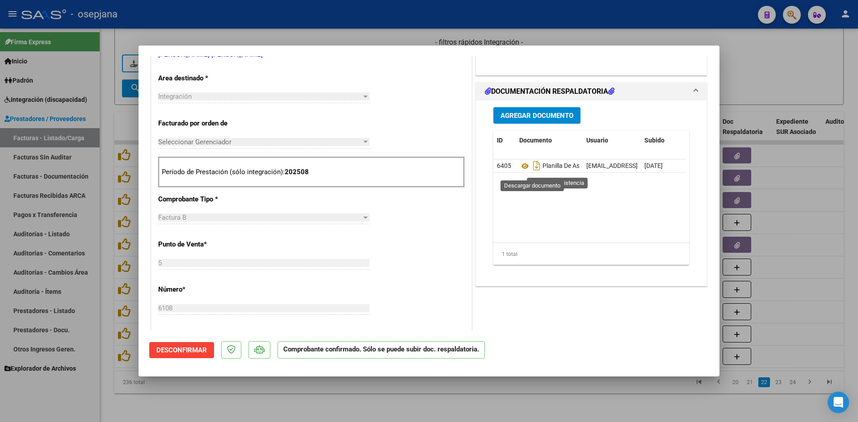
scroll to position [179, 0]
click at [523, 165] on icon at bounding box center [525, 165] width 12 height 11
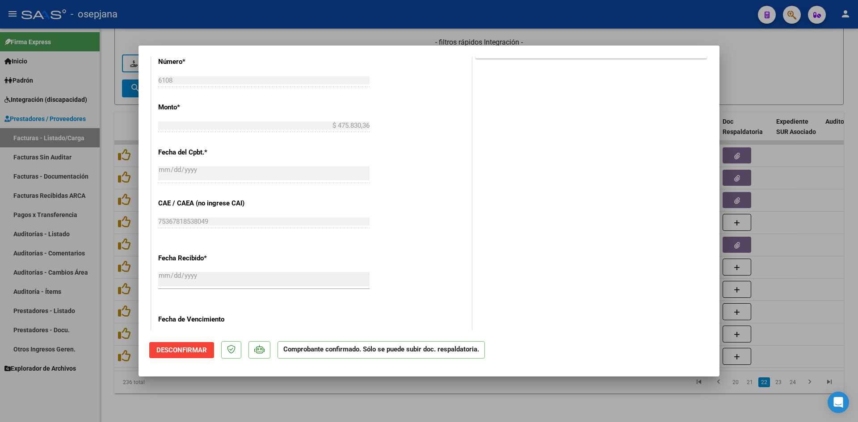
scroll to position [534, 0]
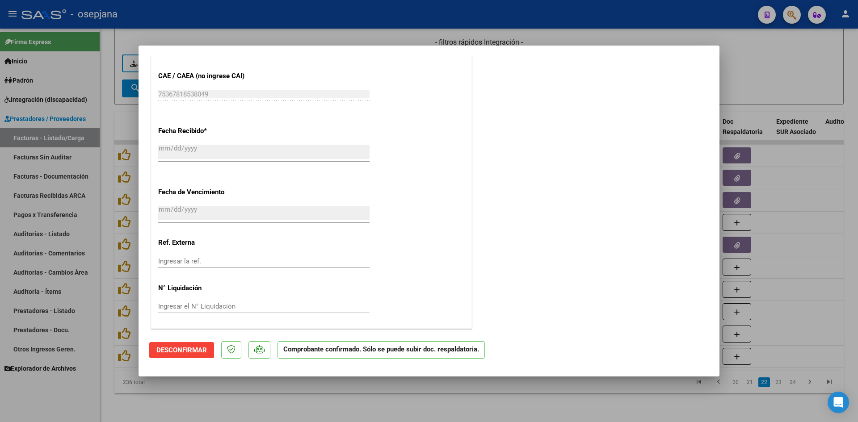
click at [725, 70] on div at bounding box center [429, 211] width 858 height 422
type input "$ 0,00"
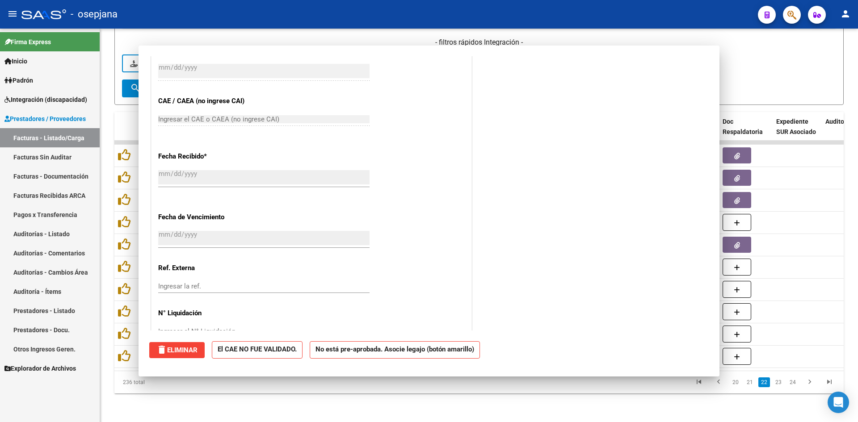
scroll to position [0, 0]
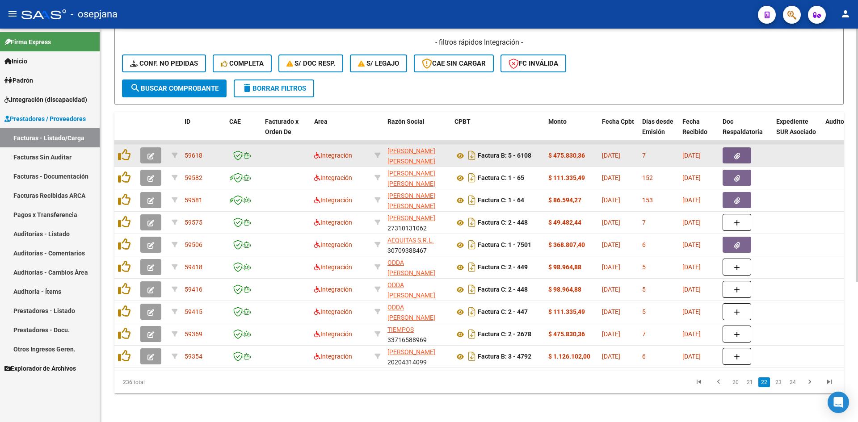
click at [153, 153] on icon "button" at bounding box center [151, 156] width 7 height 7
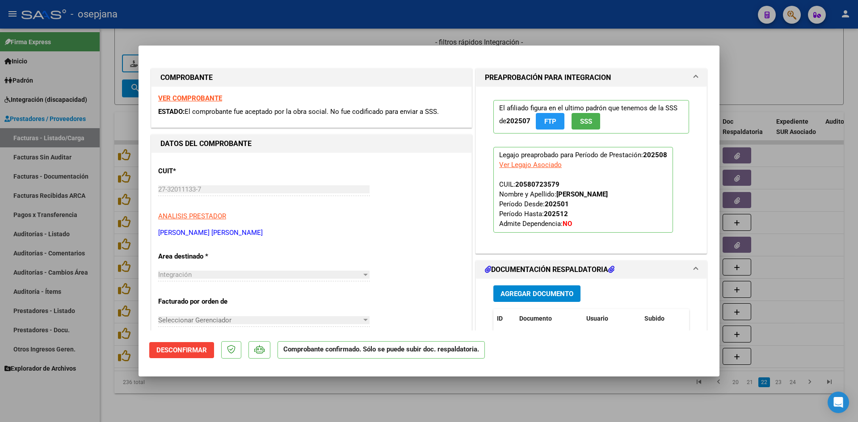
click at [748, 63] on div at bounding box center [429, 211] width 858 height 422
type input "$ 0,00"
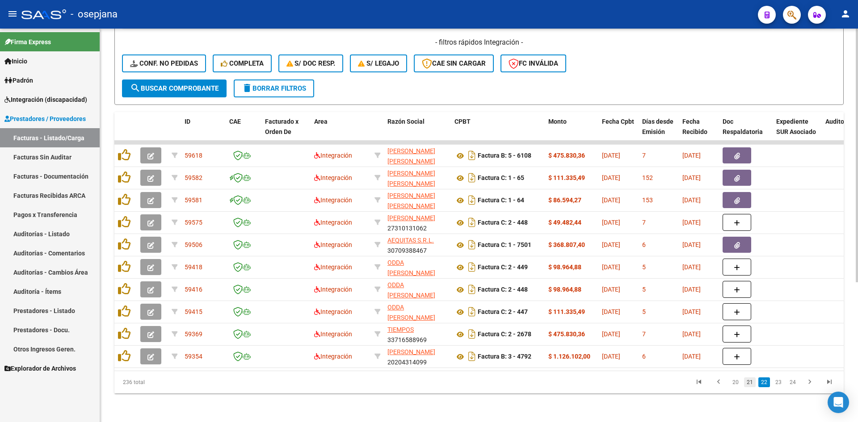
click at [746, 384] on link "21" at bounding box center [750, 383] width 12 height 10
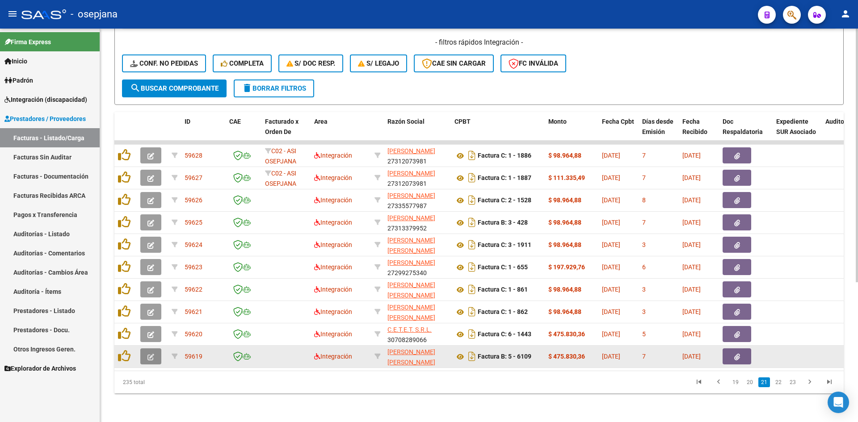
click at [147, 350] on button "button" at bounding box center [150, 357] width 21 height 16
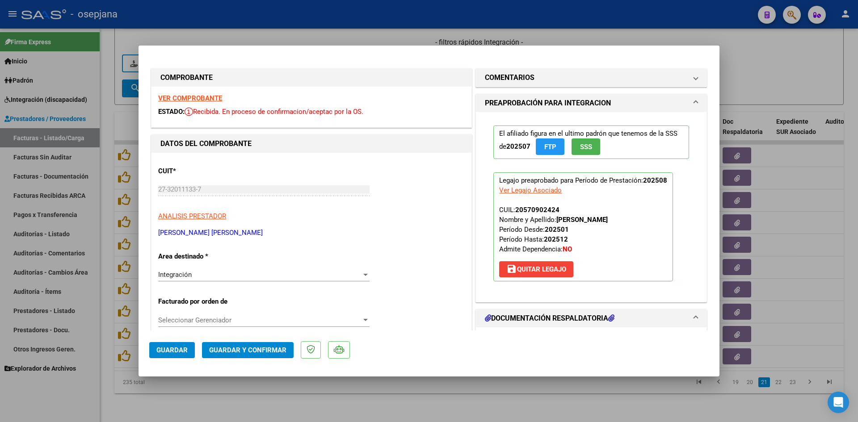
click at [164, 100] on strong "VER COMPROBANTE" at bounding box center [190, 98] width 64 height 8
click at [269, 36] on div at bounding box center [429, 211] width 858 height 422
type input "$ 0,00"
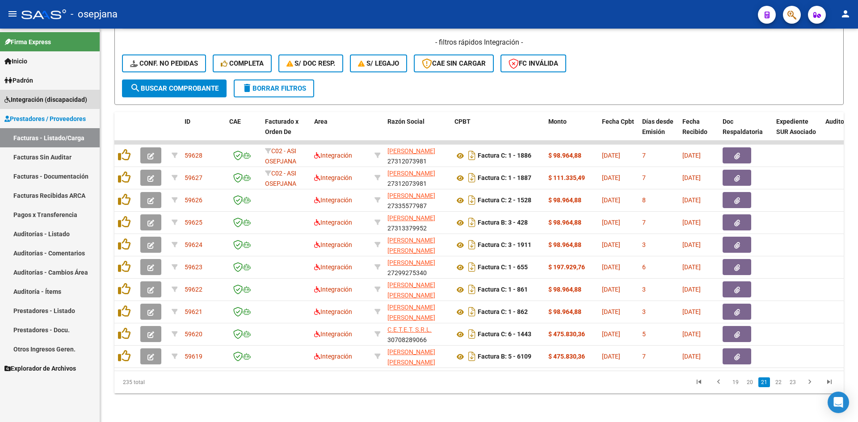
click at [34, 95] on span "Integración (discapacidad)" at bounding box center [45, 100] width 83 height 10
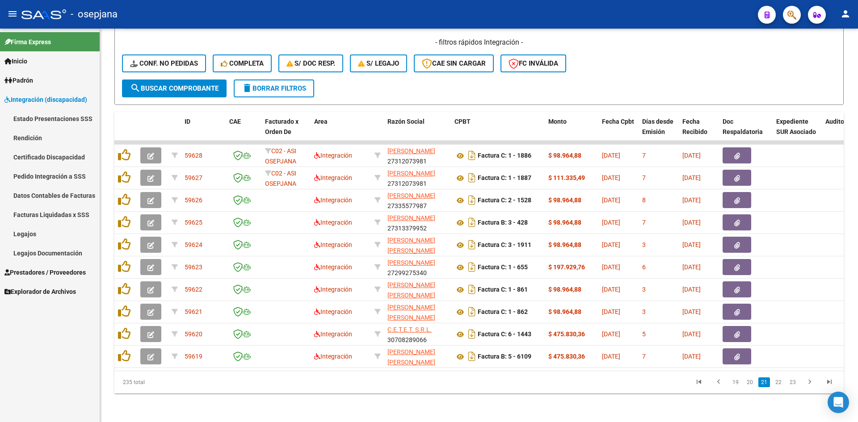
click at [30, 233] on link "Legajos" at bounding box center [50, 233] width 100 height 19
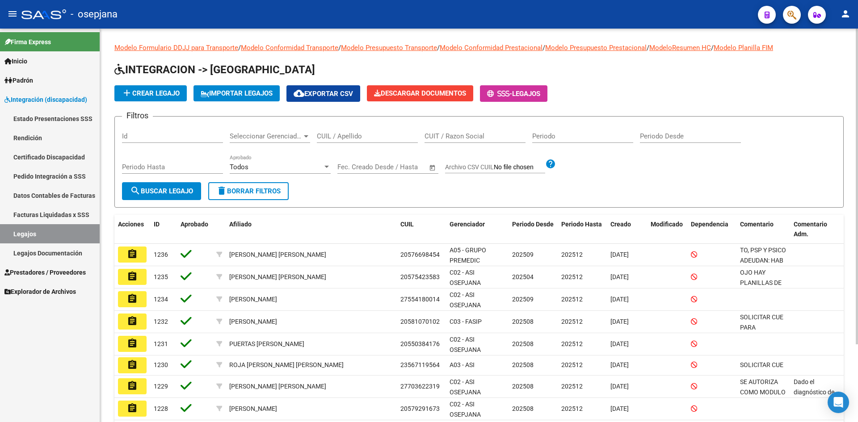
click at [345, 139] on input "CUIL / Apellido" at bounding box center [367, 136] width 101 height 8
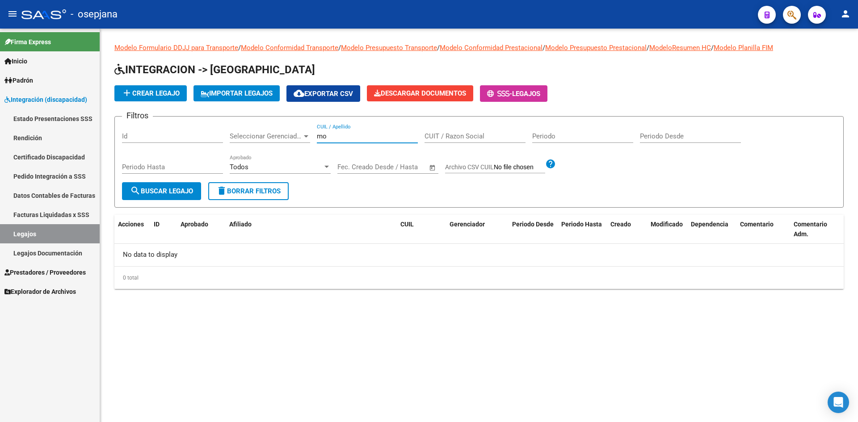
type input "m"
type input "montei"
click at [53, 232] on link "Legajos" at bounding box center [50, 233] width 100 height 19
click at [363, 135] on input "montei" at bounding box center [367, 136] width 101 height 8
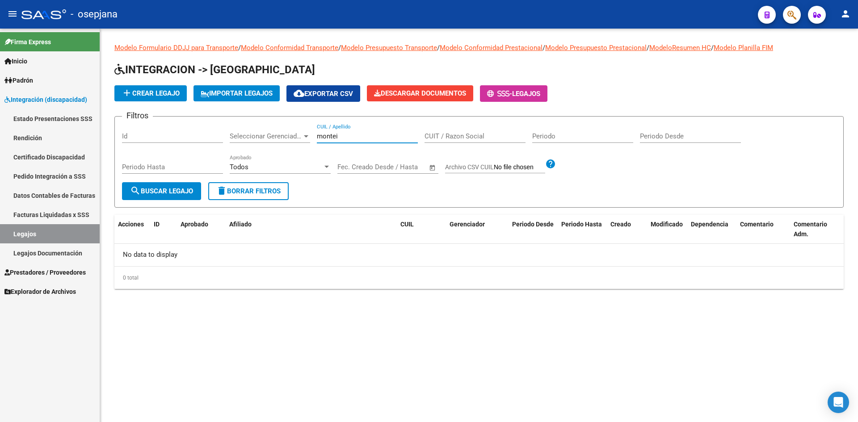
click at [313, 141] on div "Filtros Id Seleccionar Gerenciador Seleccionar Gerenciador montei CUIL / Apelli…" at bounding box center [479, 153] width 714 height 59
click at [353, 131] on div "CUIL / Apellido" at bounding box center [367, 133] width 101 height 19
click at [143, 90] on span "add Crear Legajo" at bounding box center [151, 93] width 58 height 8
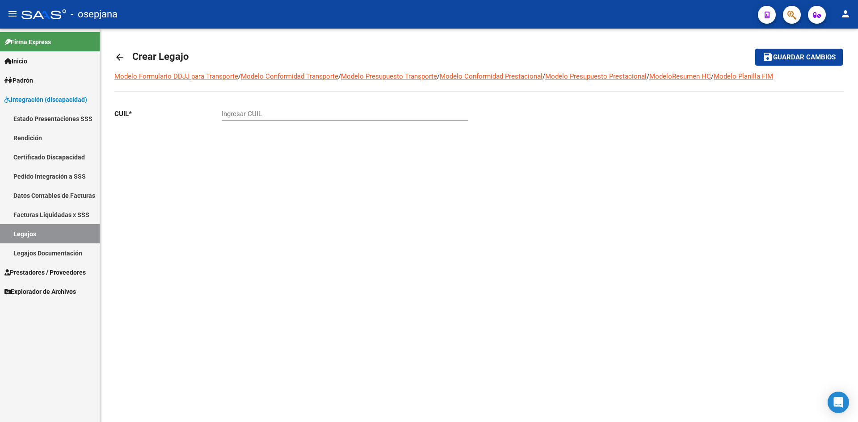
click at [292, 113] on input "Ingresar CUIL" at bounding box center [345, 114] width 247 height 8
paste input "20-55727361-2"
type input "20-55727361-2"
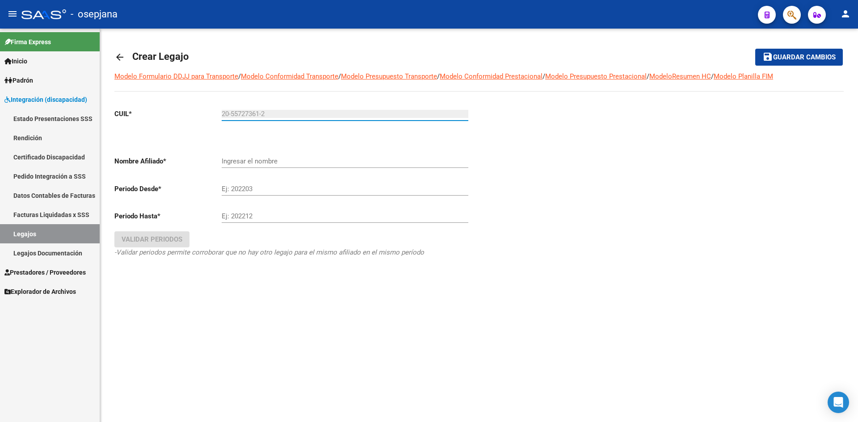
type input "MONTEIRO EZEQUIEL NICOLAS"
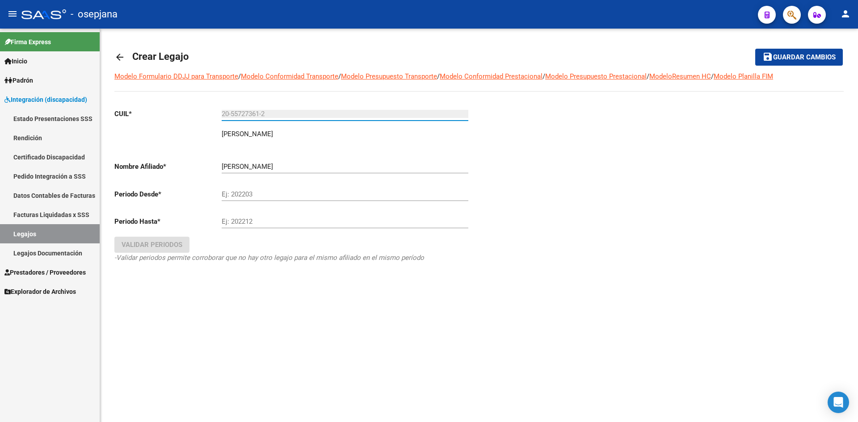
type input "20-55727361-2"
click at [262, 189] on div "Ej: 202203" at bounding box center [345, 191] width 247 height 19
type input "202509"
click at [255, 216] on div "Ej: 202212" at bounding box center [345, 218] width 247 height 19
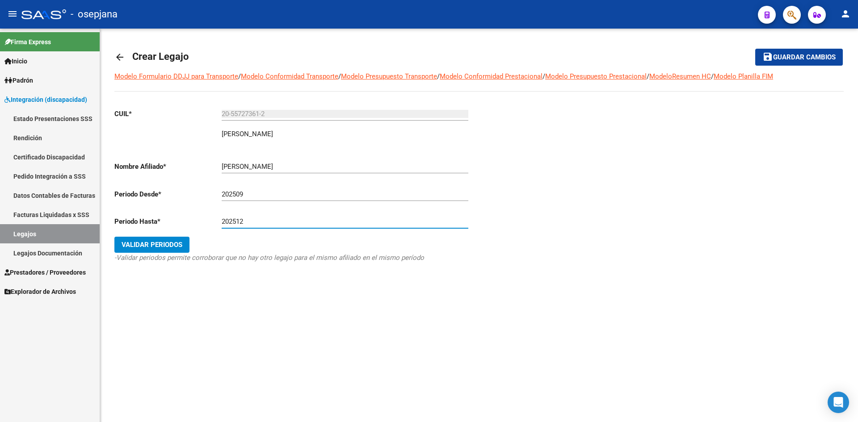
type input "202512"
click at [155, 239] on button "Validar Periodos" at bounding box center [151, 245] width 75 height 16
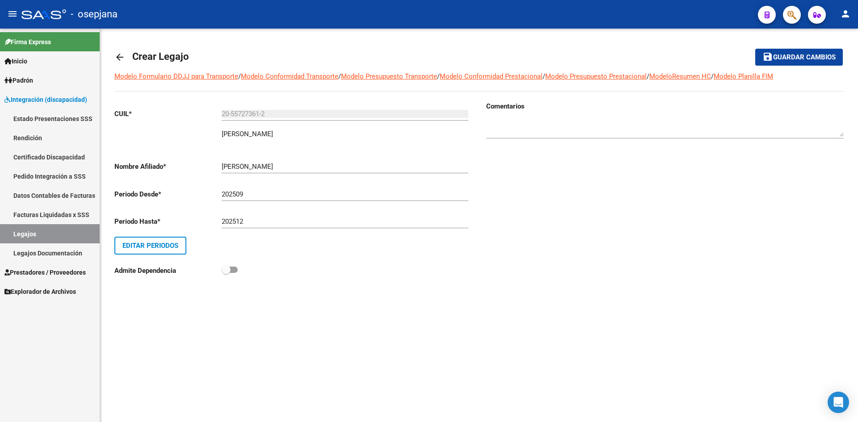
click at [808, 54] on span "Guardar cambios" at bounding box center [804, 58] width 63 height 8
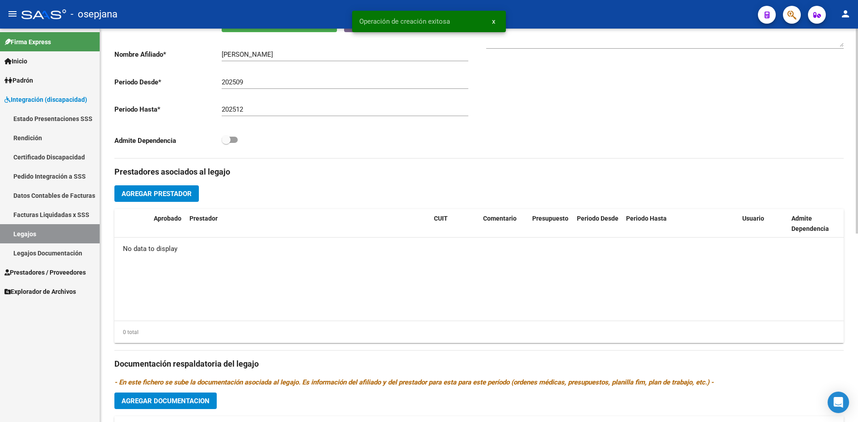
scroll to position [223, 0]
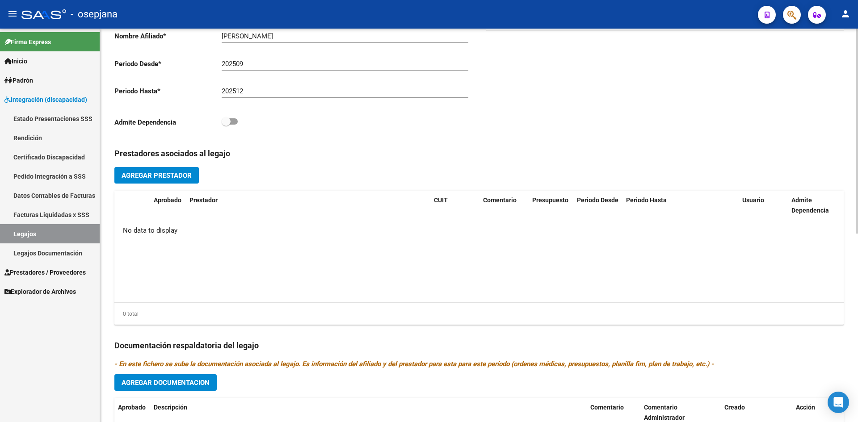
click at [175, 382] on span "Agregar Documentacion" at bounding box center [166, 383] width 88 height 8
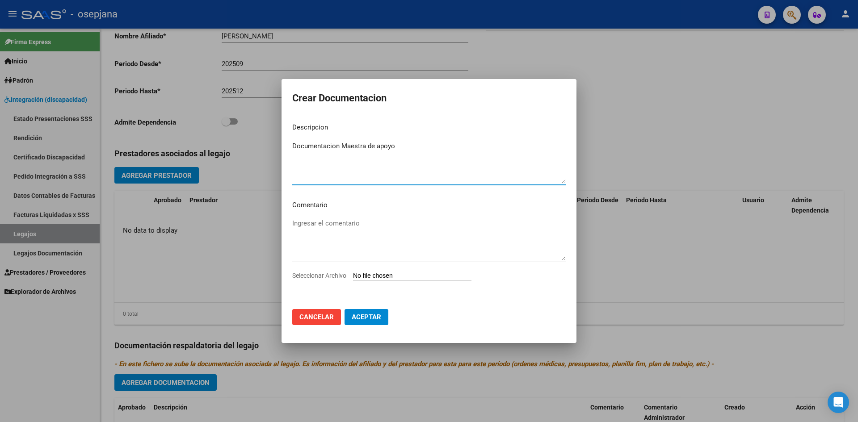
type textarea "Documentacion Maestra de apoyo"
click at [367, 275] on input "Seleccionar Archivo" at bounding box center [412, 276] width 118 height 8
type input "C:\fakepath\Monteiro Ezequiel.pdf"
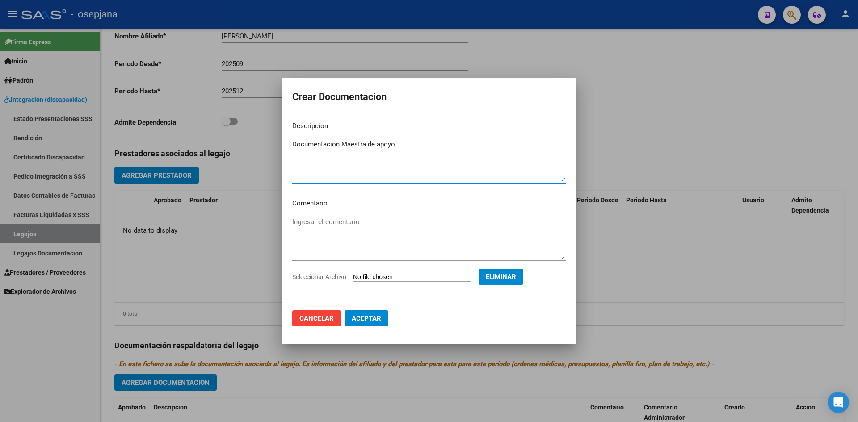
type textarea "Documentación Maestra de apoyo"
click at [374, 321] on span "Aceptar" at bounding box center [367, 319] width 30 height 8
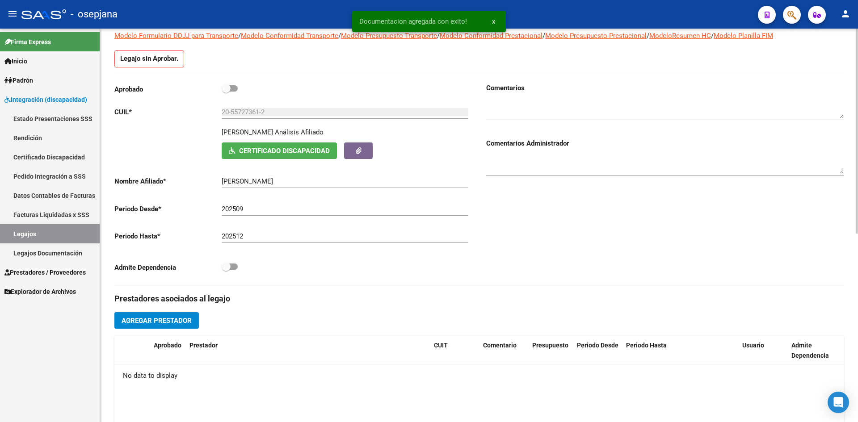
scroll to position [0, 0]
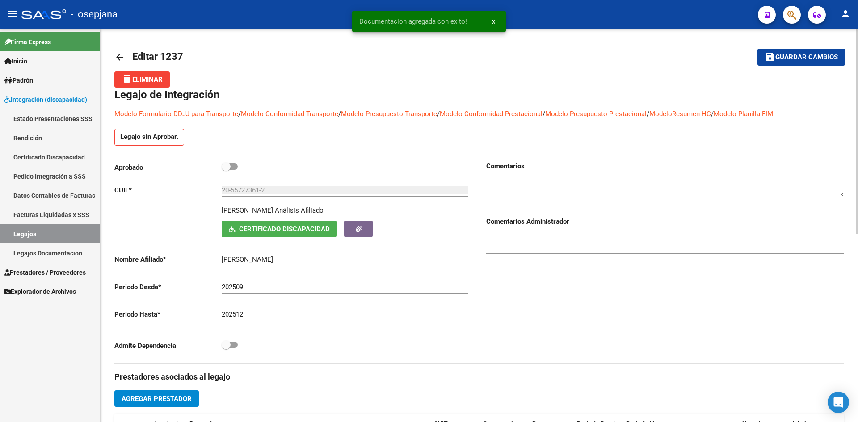
click at [776, 54] on span "Guardar cambios" at bounding box center [807, 58] width 63 height 8
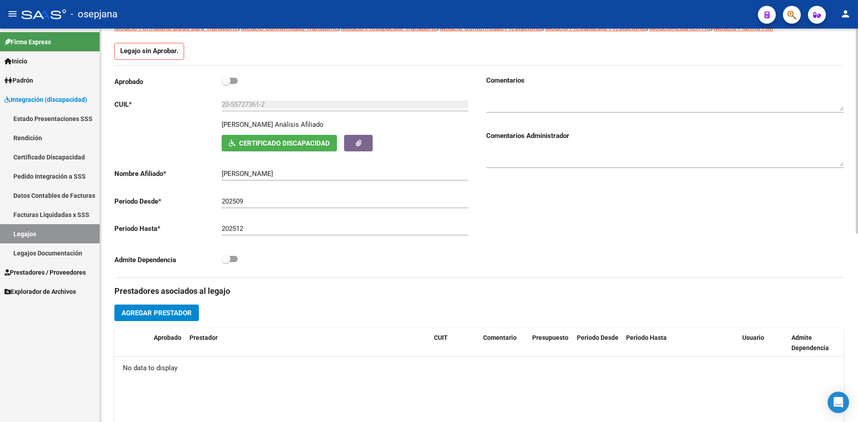
scroll to position [179, 0]
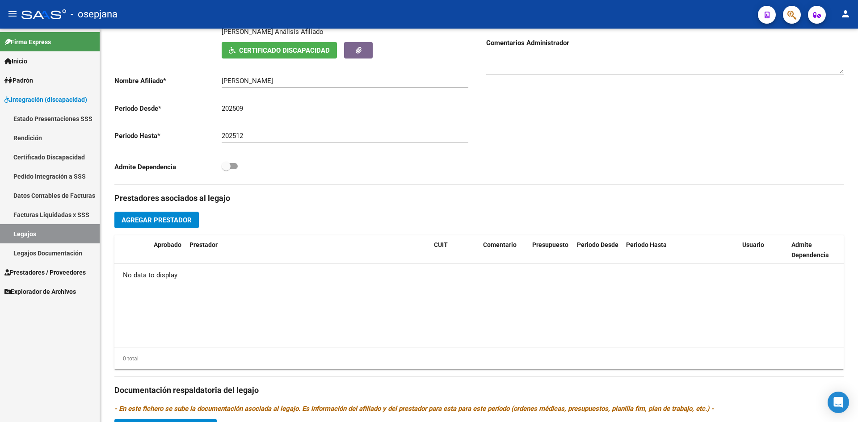
click at [43, 230] on link "Legajos" at bounding box center [50, 233] width 100 height 19
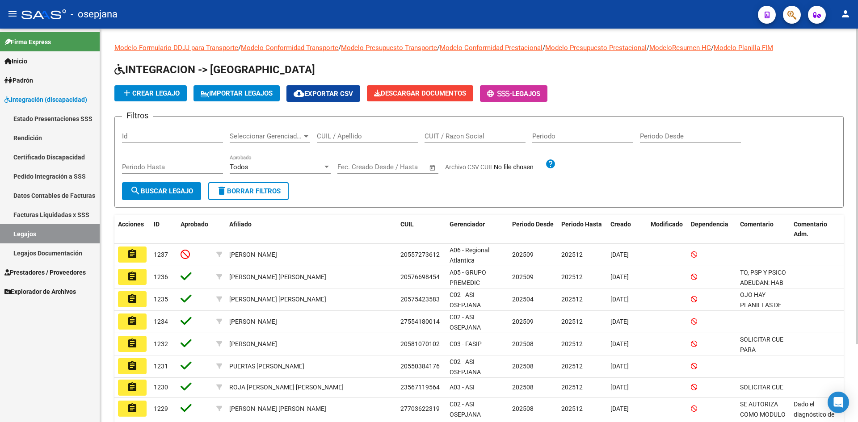
click at [485, 193] on form "Filtros Id Seleccionar Gerenciador Seleccionar Gerenciador CUIL / Apellido CUIT…" at bounding box center [478, 162] width 729 height 92
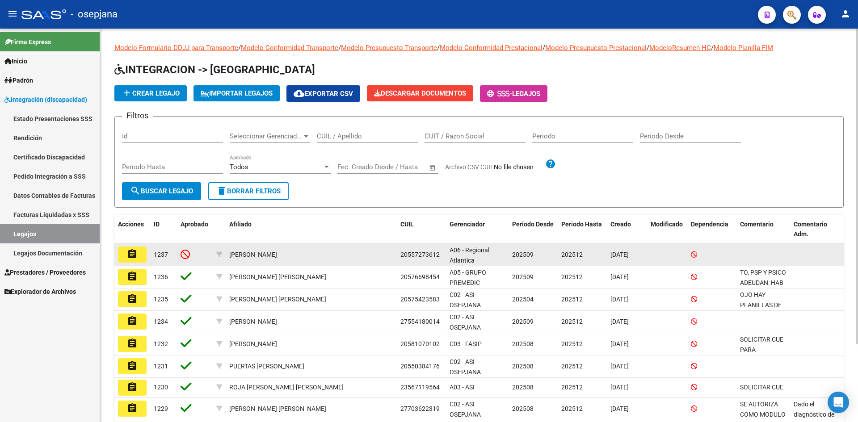
drag, startPoint x: 399, startPoint y: 254, endPoint x: 445, endPoint y: 254, distance: 45.6
click at [445, 254] on datatable-body-cell "20557273612" at bounding box center [421, 255] width 49 height 22
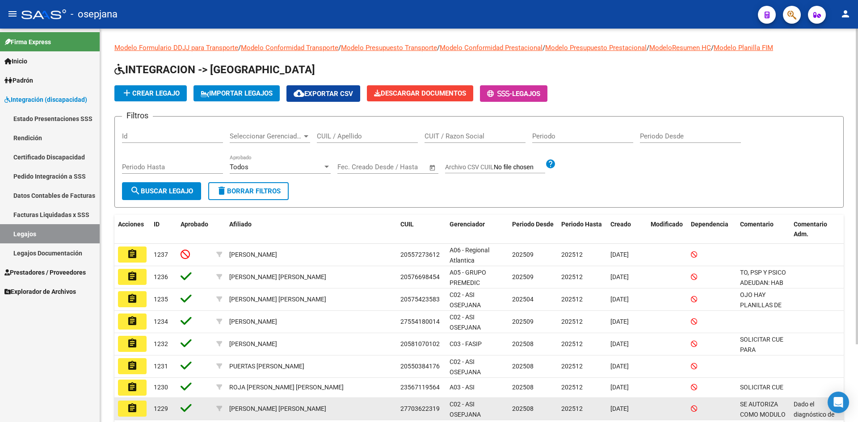
copy span "20557273612"
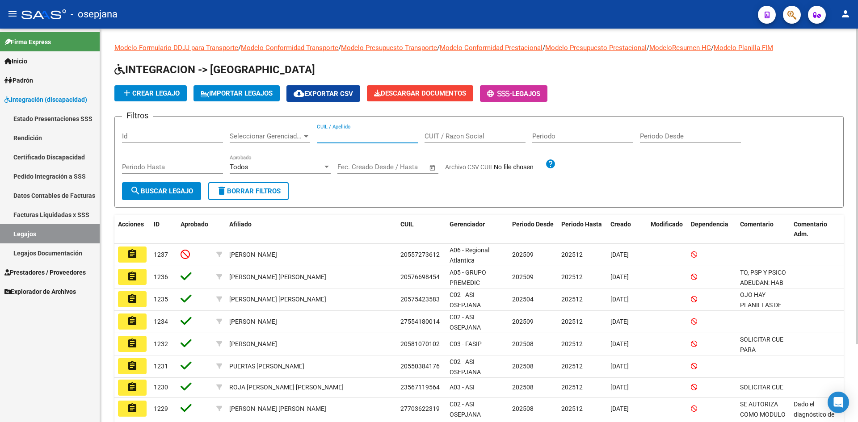
click at [352, 135] on input "CUIL / Apellido" at bounding box center [367, 136] width 101 height 8
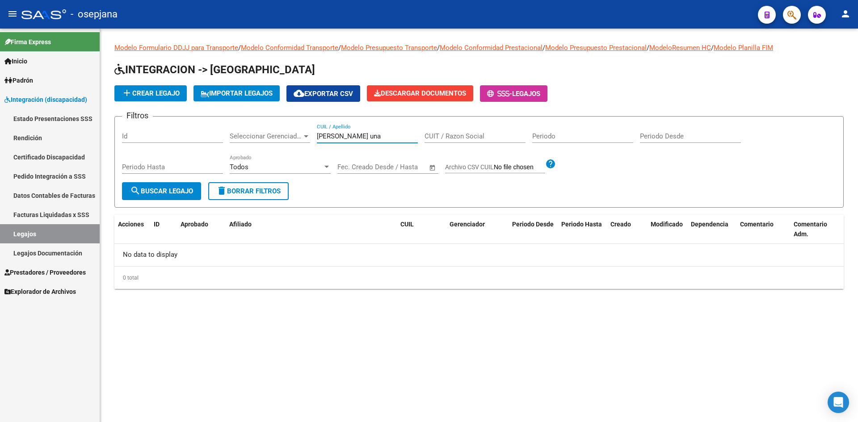
drag, startPoint x: 361, startPoint y: 133, endPoint x: 296, endPoint y: 135, distance: 64.4
click at [296, 135] on div "Filtros Id Seleccionar Gerenciador Seleccionar Gerenciador luque una CUIL / Ape…" at bounding box center [479, 153] width 714 height 59
drag, startPoint x: 363, startPoint y: 136, endPoint x: 272, endPoint y: 127, distance: 91.6
click at [272, 127] on div "Filtros Id Seleccionar Gerenciador Seleccionar Gerenciador luque luna CUIL / Ap…" at bounding box center [479, 153] width 714 height 59
paste input "58143441"
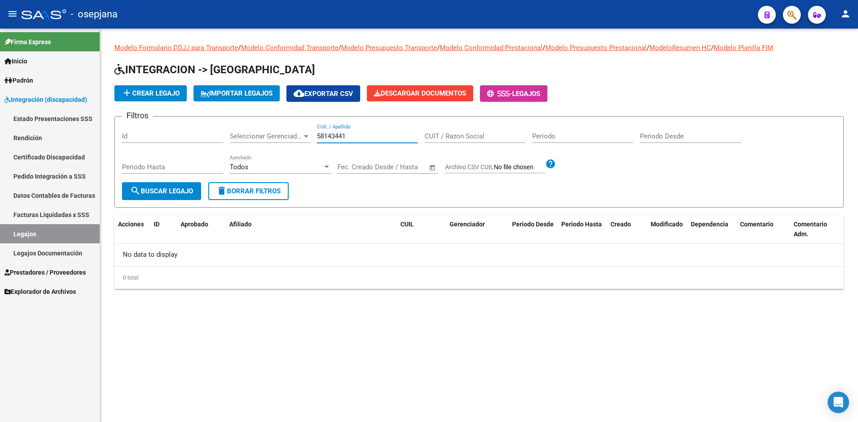
drag, startPoint x: 316, startPoint y: 136, endPoint x: 341, endPoint y: 156, distance: 31.8
click at [316, 137] on app-drop-down-list "Seleccionar Gerenciador Seleccionar Gerenciador" at bounding box center [273, 138] width 87 height 28
click at [317, 138] on input "58143441" at bounding box center [367, 136] width 101 height 8
drag, startPoint x: 324, startPoint y: 135, endPoint x: 356, endPoint y: 137, distance: 31.8
click at [356, 137] on input "27581434418" at bounding box center [367, 136] width 101 height 8
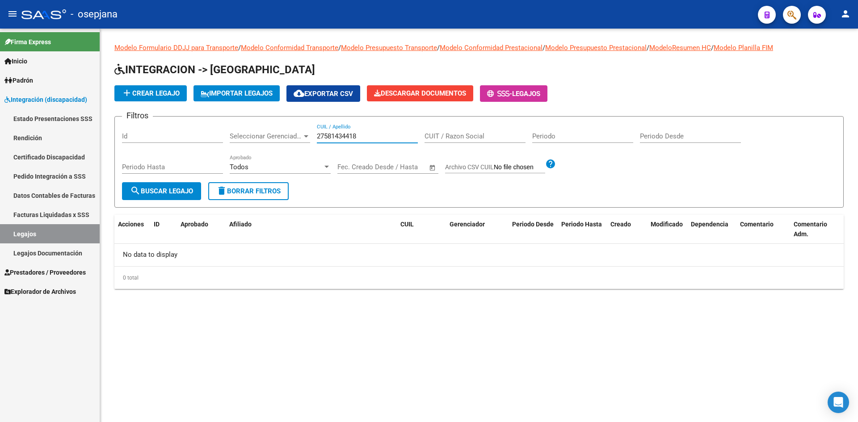
type input "27581434418"
click at [32, 80] on span "Padrón" at bounding box center [18, 81] width 29 height 10
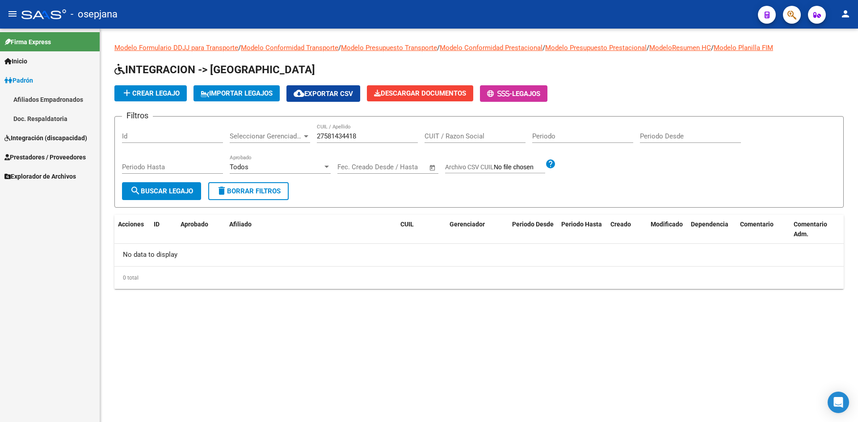
click at [54, 134] on span "Integración (discapacidad)" at bounding box center [45, 138] width 83 height 10
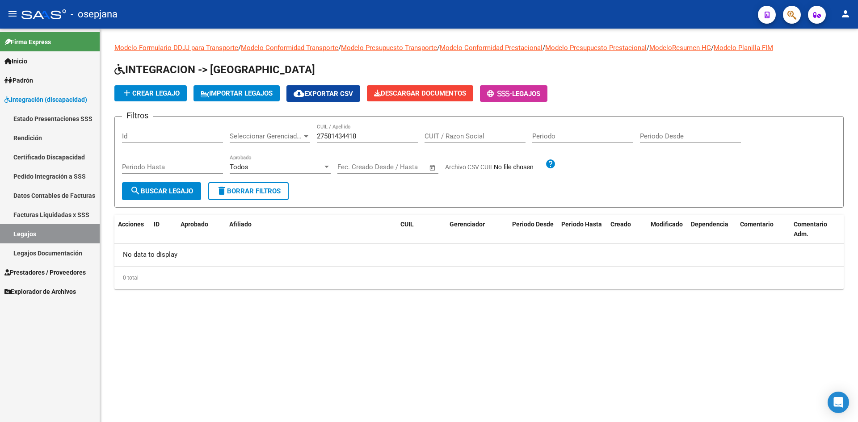
click at [48, 97] on span "Integración (discapacidad)" at bounding box center [45, 100] width 83 height 10
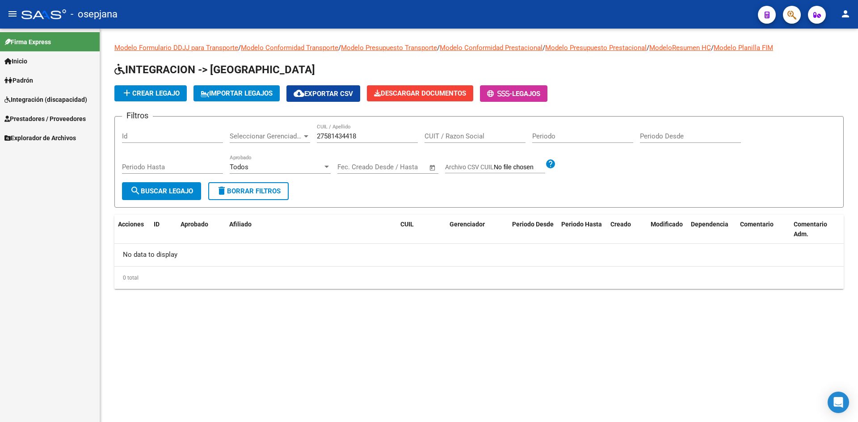
click at [48, 117] on span "Prestadores / Proveedores" at bounding box center [44, 119] width 81 height 10
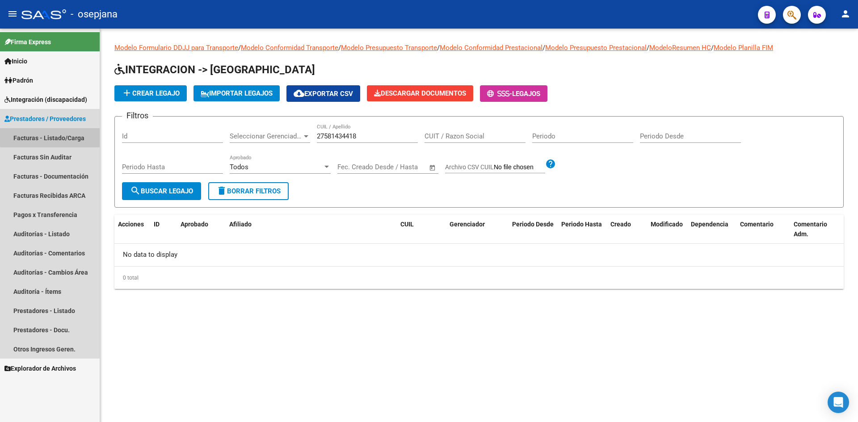
click at [70, 135] on link "Facturas - Listado/Carga" at bounding box center [50, 137] width 100 height 19
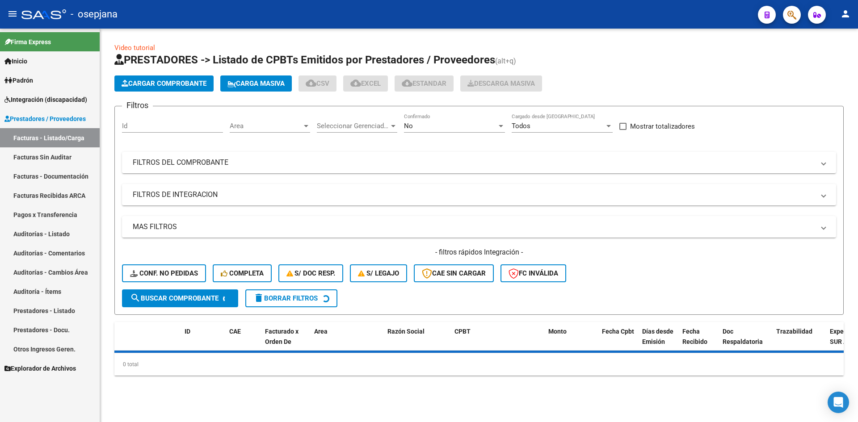
click at [276, 128] on span "Area" at bounding box center [266, 126] width 72 height 8
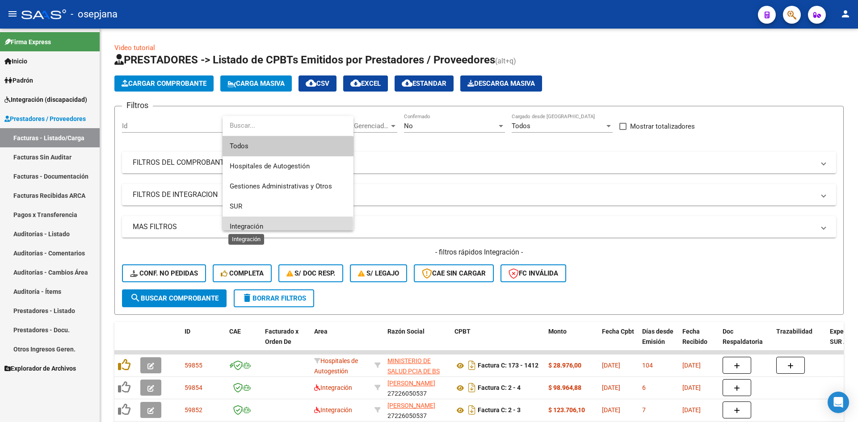
click at [260, 224] on span "Integración" at bounding box center [247, 227] width 34 height 8
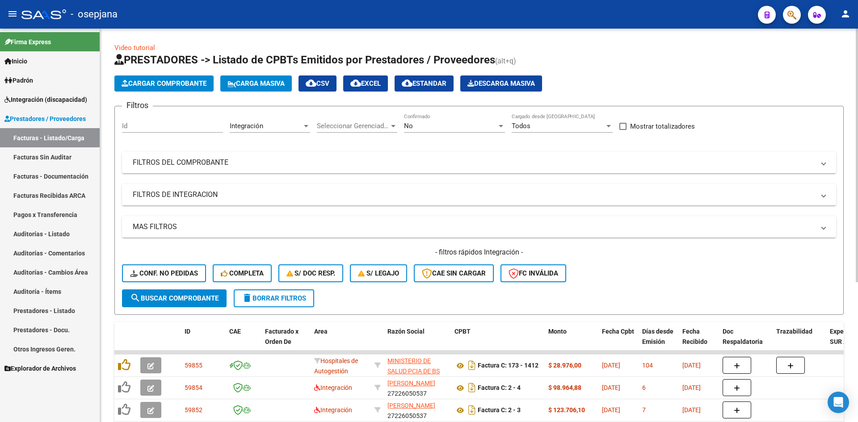
click at [425, 122] on div "No Confirmado" at bounding box center [454, 123] width 101 height 19
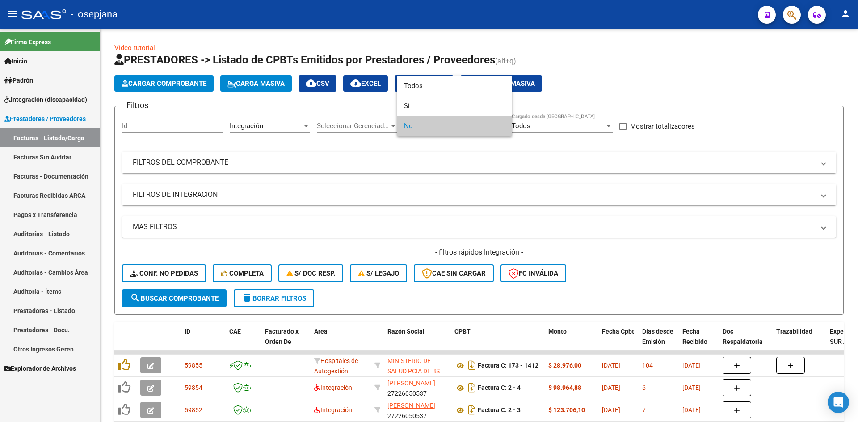
click at [422, 125] on span "No" at bounding box center [454, 126] width 101 height 20
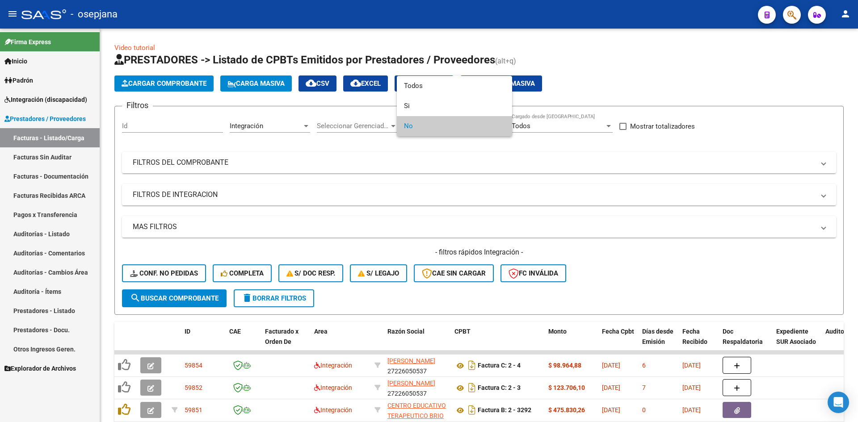
click at [430, 127] on span "No" at bounding box center [454, 126] width 101 height 20
click at [462, 199] on div at bounding box center [429, 211] width 858 height 422
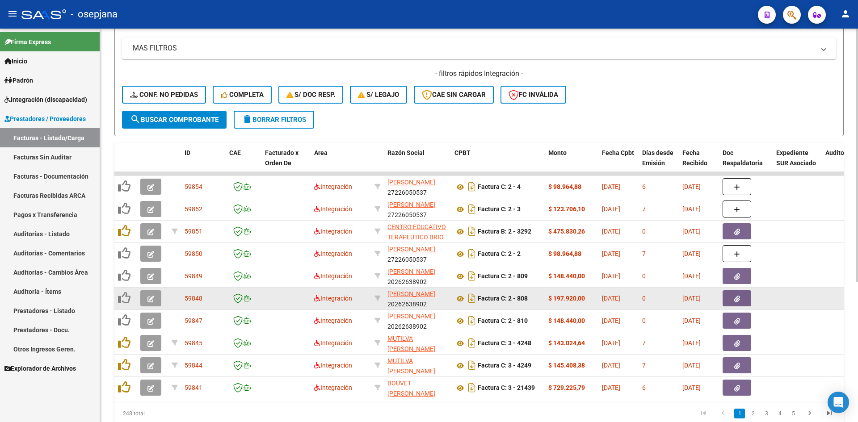
scroll to position [217, 0]
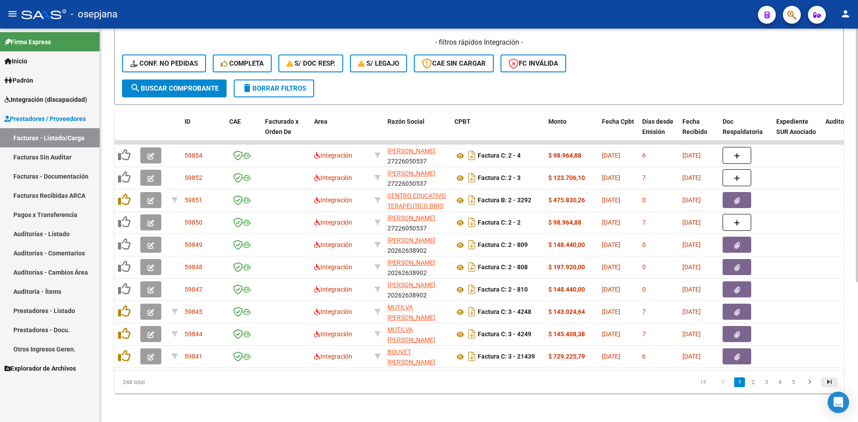
click at [830, 384] on icon "go to last page" at bounding box center [830, 383] width 12 height 11
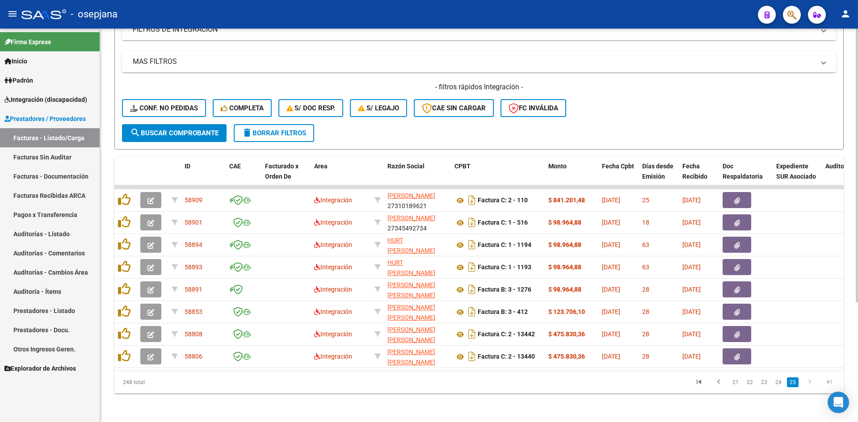
scroll to position [172, 0]
click at [774, 384] on link "24" at bounding box center [779, 383] width 12 height 10
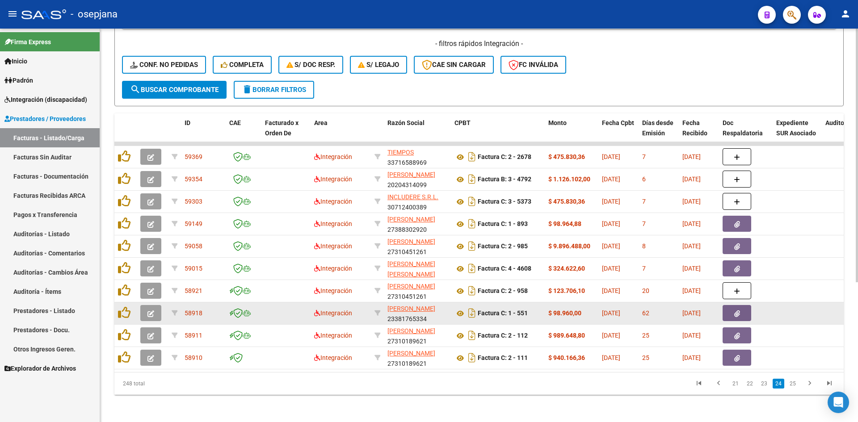
scroll to position [217, 0]
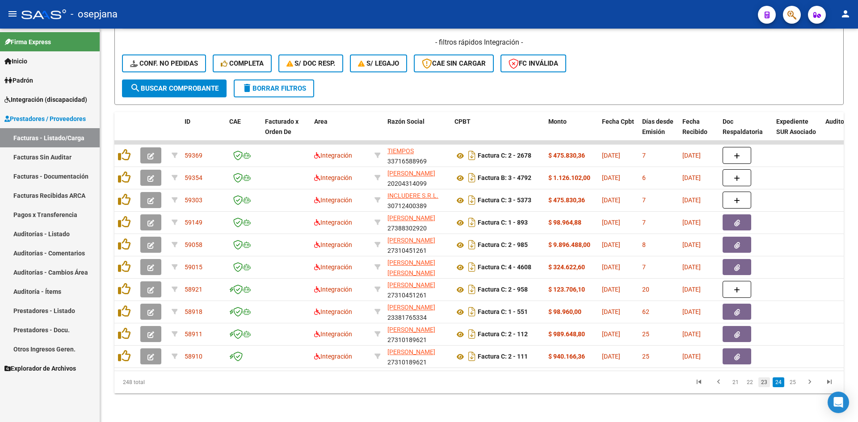
click at [766, 384] on link "23" at bounding box center [765, 383] width 12 height 10
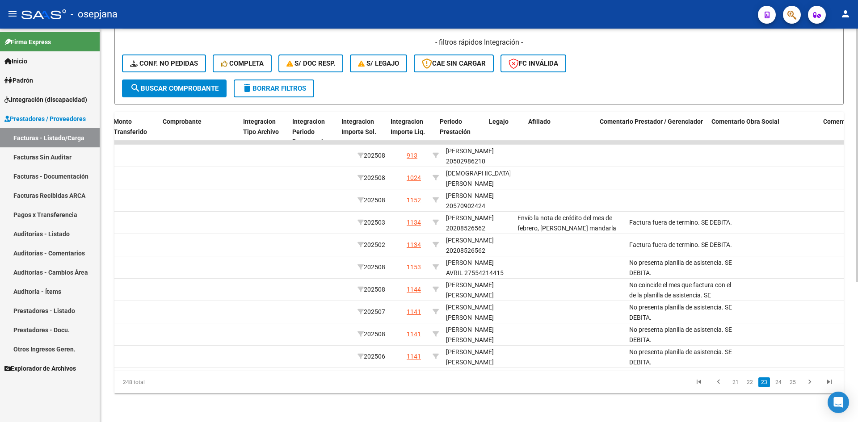
scroll to position [0, 0]
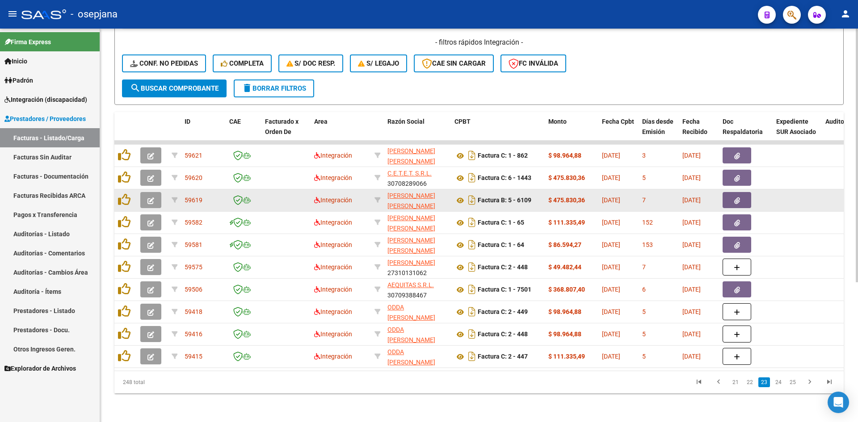
click at [150, 198] on icon "button" at bounding box center [151, 201] width 7 height 7
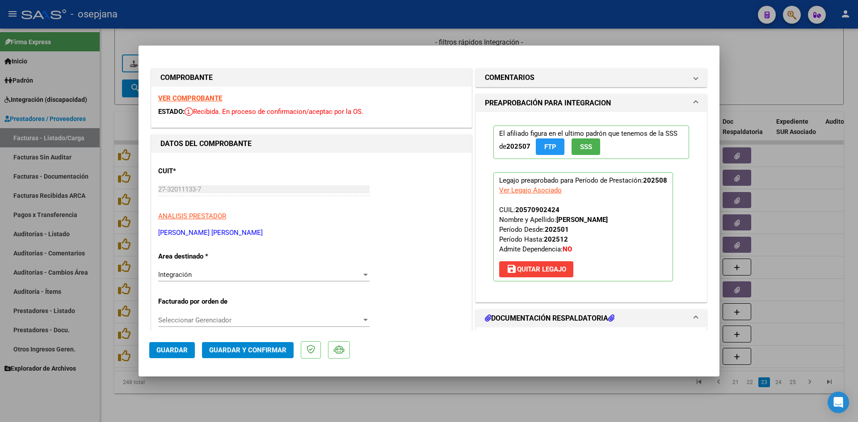
click at [201, 95] on strong "VER COMPROBANTE" at bounding box center [190, 98] width 64 height 8
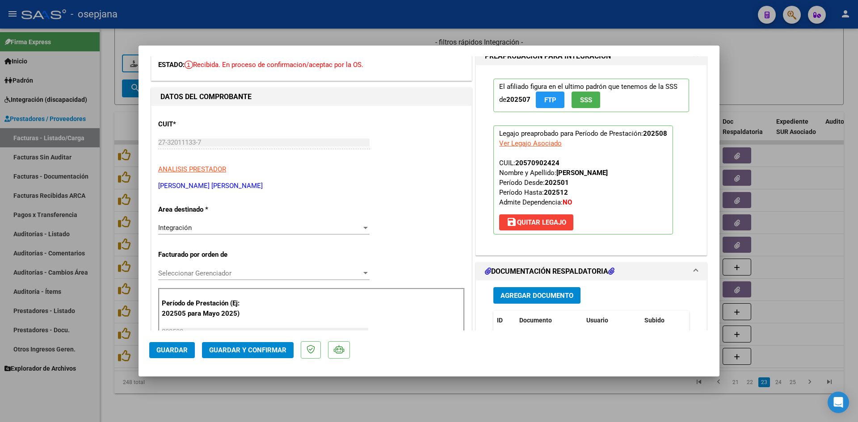
scroll to position [134, 0]
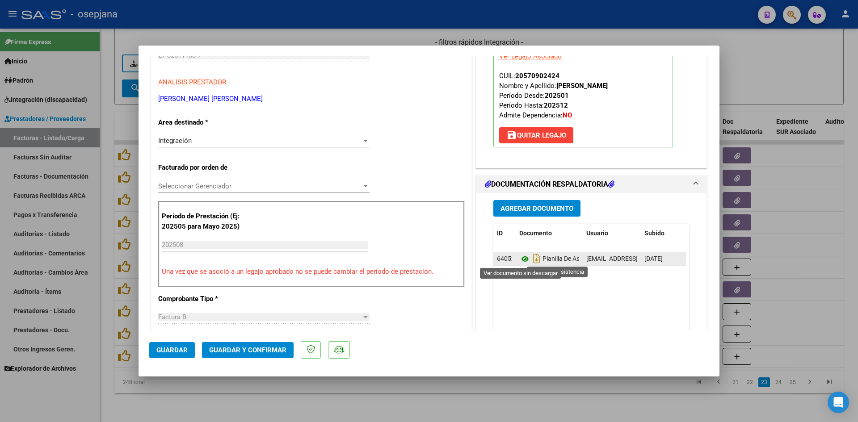
click at [520, 260] on icon at bounding box center [525, 259] width 12 height 11
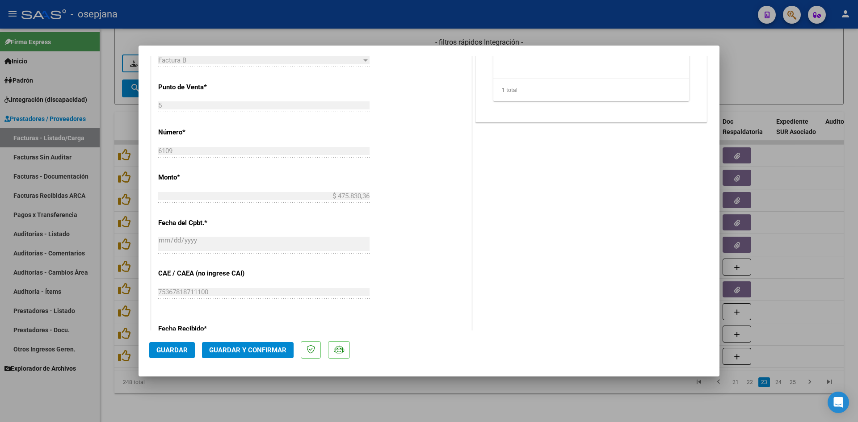
scroll to position [492, 0]
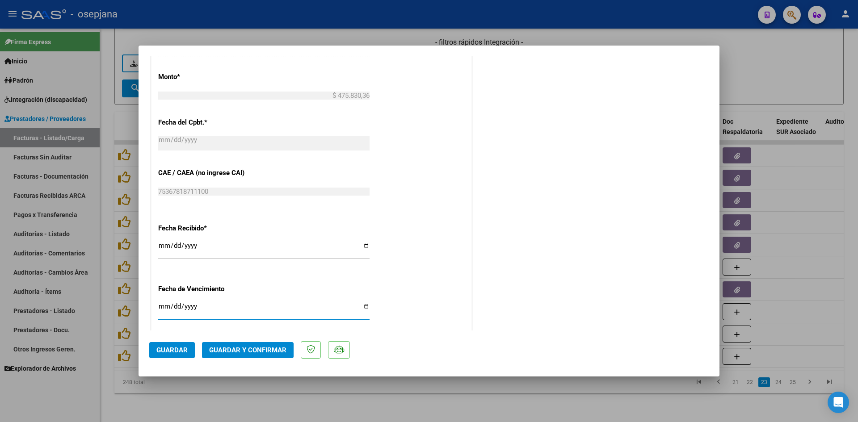
click at [162, 306] on input "[DATE]" at bounding box center [263, 310] width 211 height 14
type input "[DATE]"
click at [271, 351] on span "Guardar y Confirmar" at bounding box center [247, 350] width 77 height 8
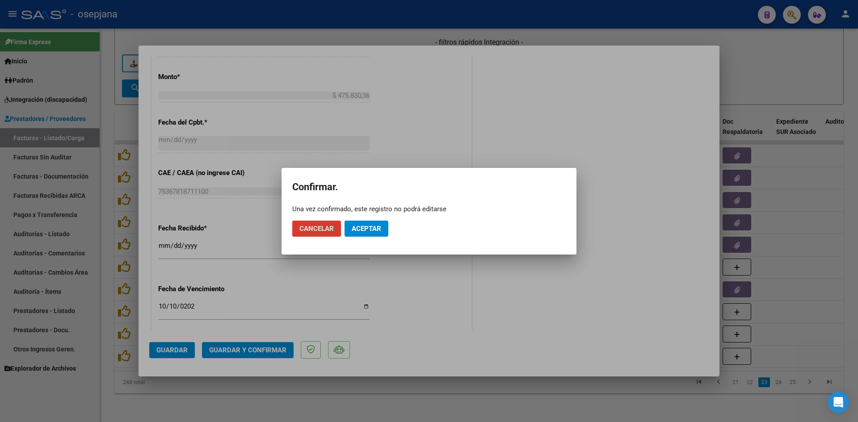
click at [370, 232] on span "Aceptar" at bounding box center [367, 229] width 30 height 8
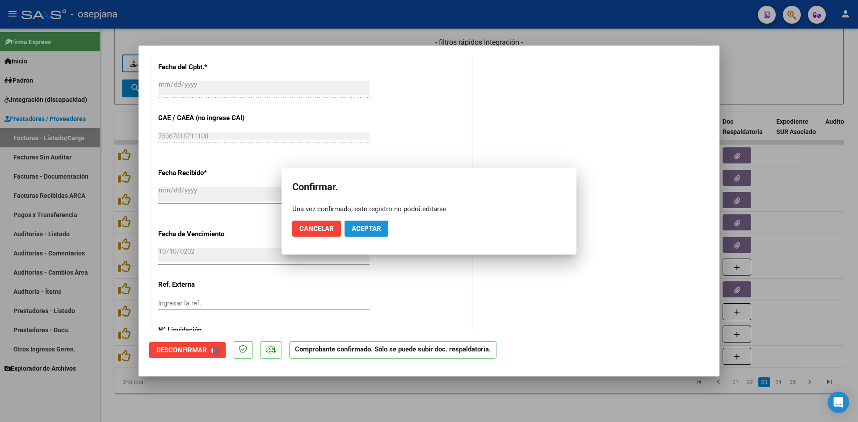
scroll to position [436, 0]
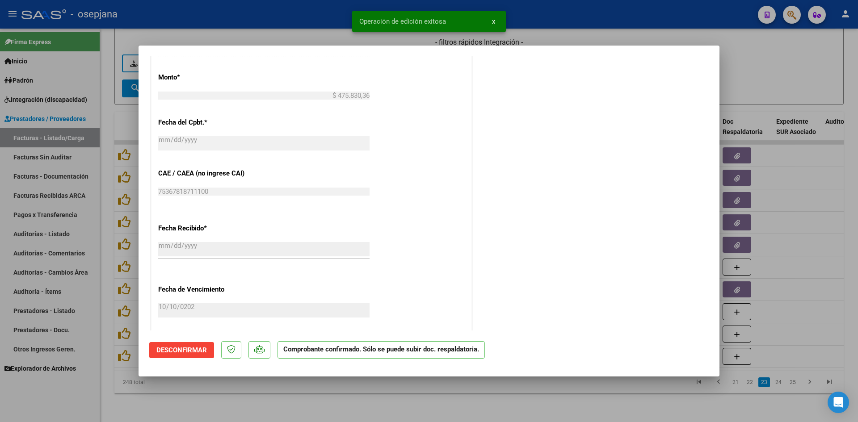
click at [761, 81] on div at bounding box center [429, 211] width 858 height 422
type input "$ 0,00"
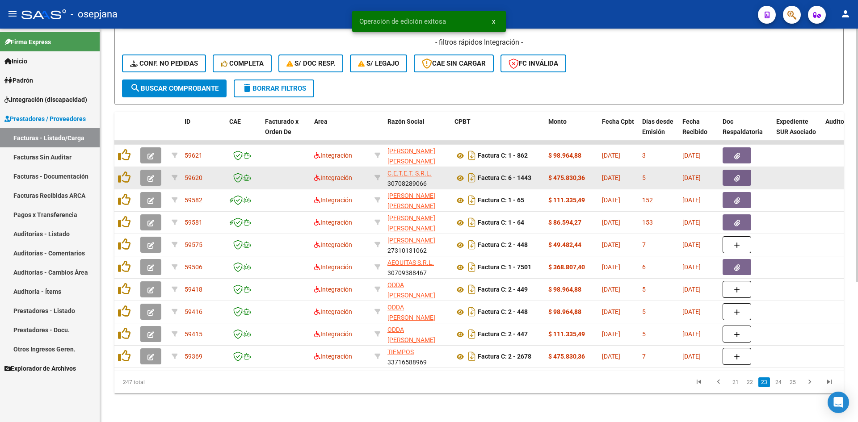
click at [151, 175] on icon "button" at bounding box center [151, 178] width 7 height 7
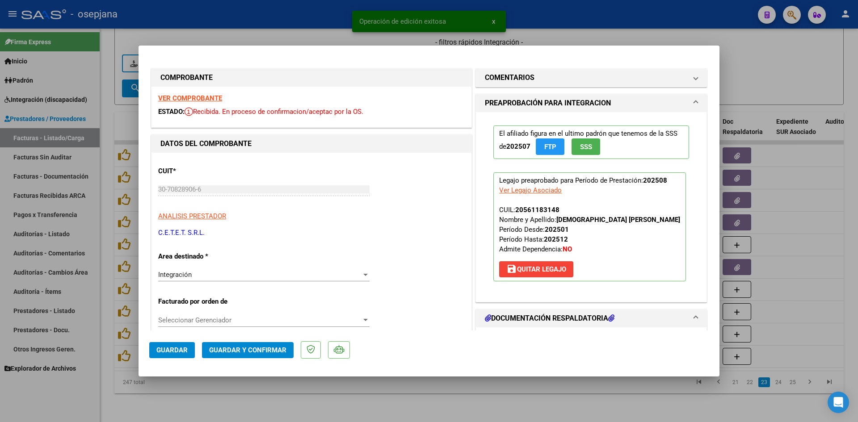
click at [179, 99] on strong "VER COMPROBANTE" at bounding box center [190, 98] width 64 height 8
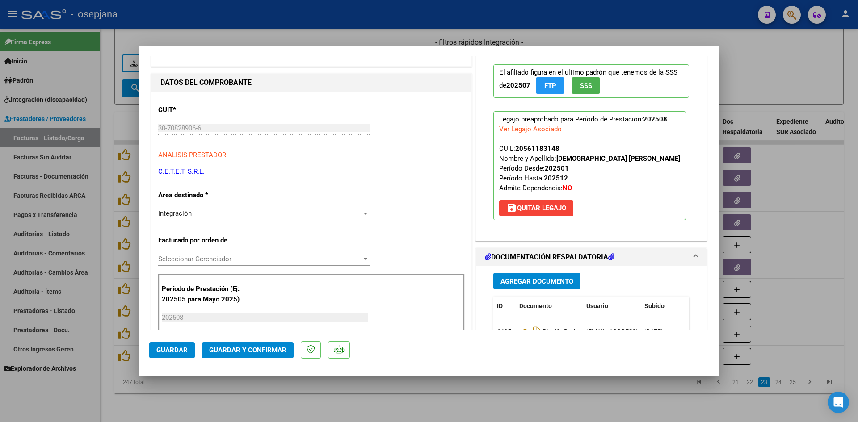
scroll to position [223, 0]
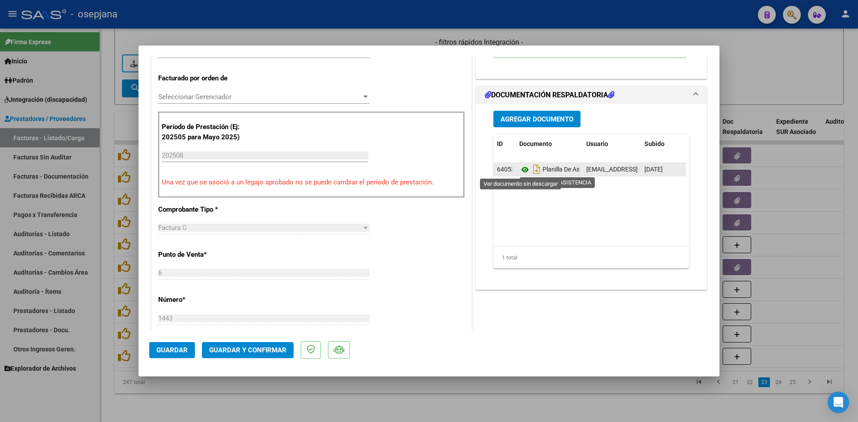
click at [521, 168] on icon at bounding box center [525, 169] width 12 height 11
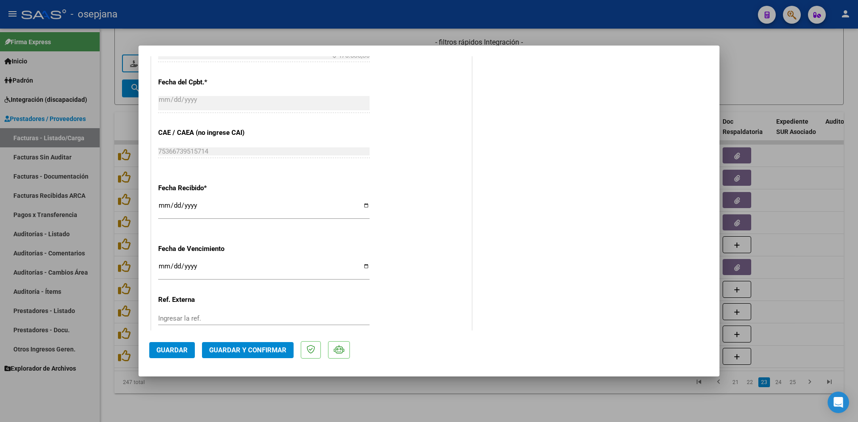
scroll to position [536, 0]
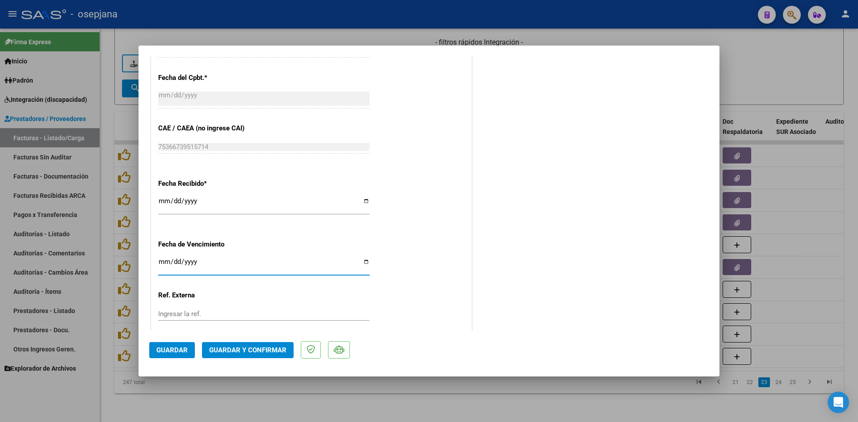
click at [166, 263] on input "[DATE]" at bounding box center [263, 265] width 211 height 14
type input "[DATE]"
click at [254, 346] on button "Guardar y Confirmar" at bounding box center [248, 350] width 92 height 16
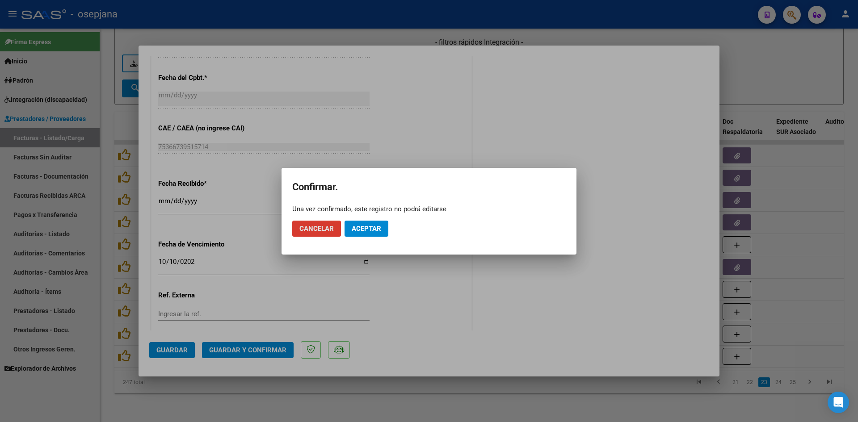
click at [365, 231] on span "Aceptar" at bounding box center [367, 229] width 30 height 8
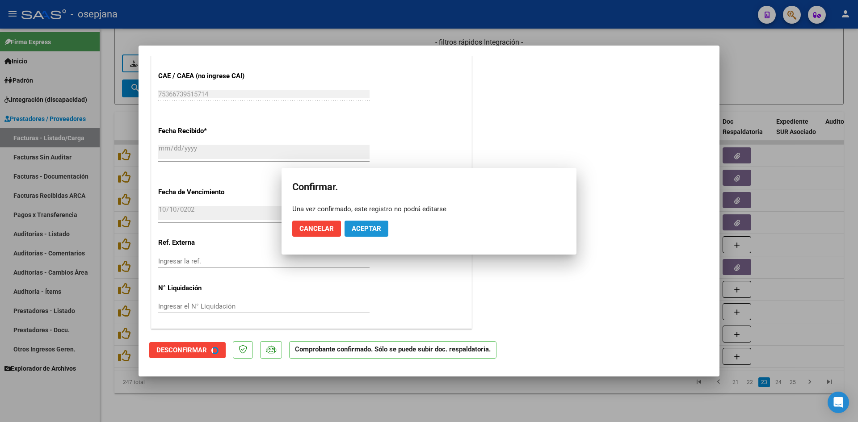
scroll to position [481, 0]
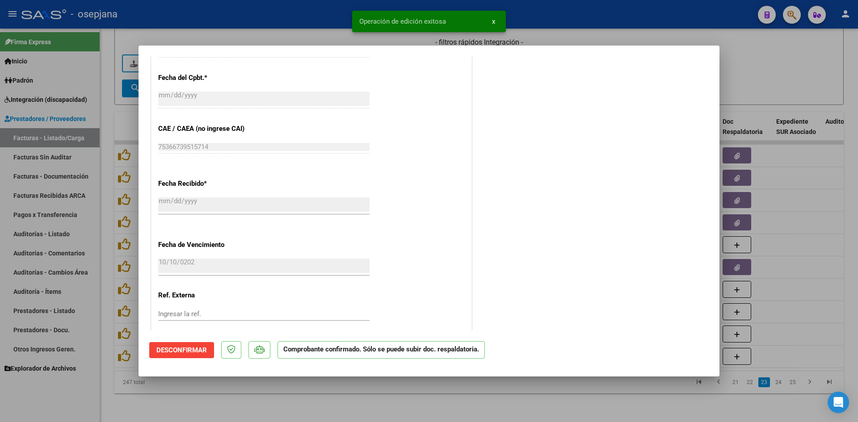
drag, startPoint x: 738, startPoint y: 82, endPoint x: 743, endPoint y: 83, distance: 5.0
click at [739, 82] on div at bounding box center [429, 211] width 858 height 422
type input "$ 0,00"
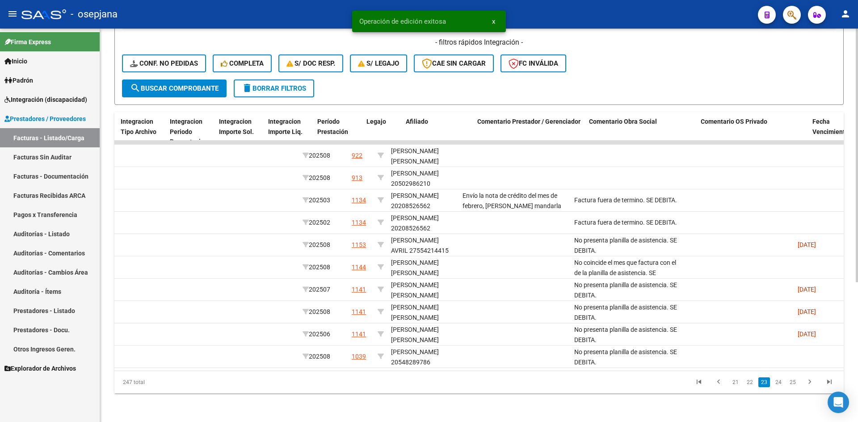
scroll to position [0, 0]
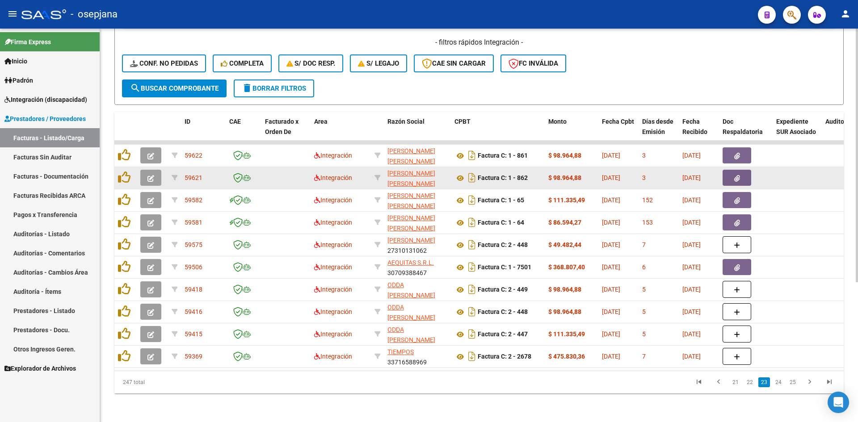
click at [152, 175] on icon "button" at bounding box center [151, 178] width 7 height 7
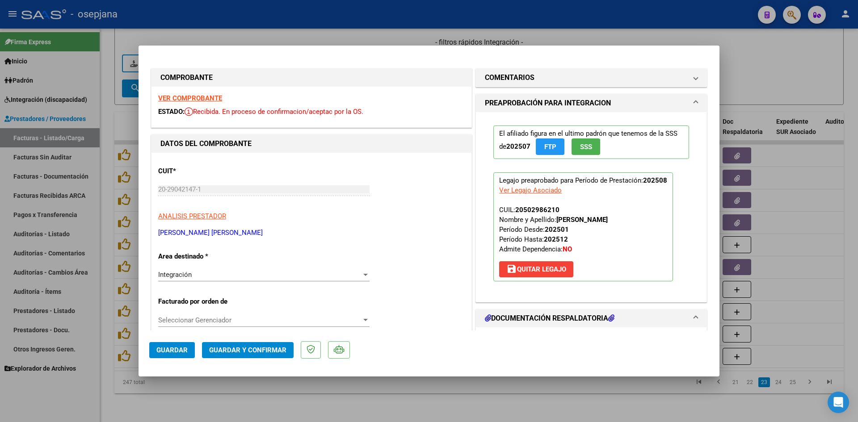
click at [198, 96] on strong "VER COMPROBANTE" at bounding box center [190, 98] width 64 height 8
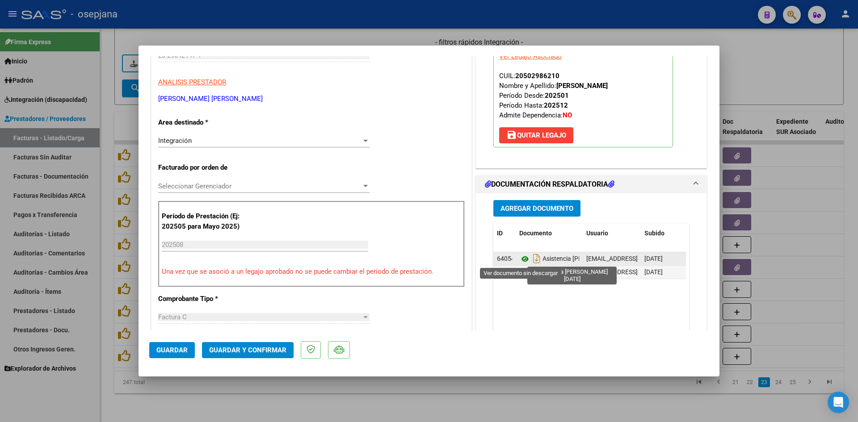
click at [522, 259] on icon at bounding box center [525, 259] width 12 height 11
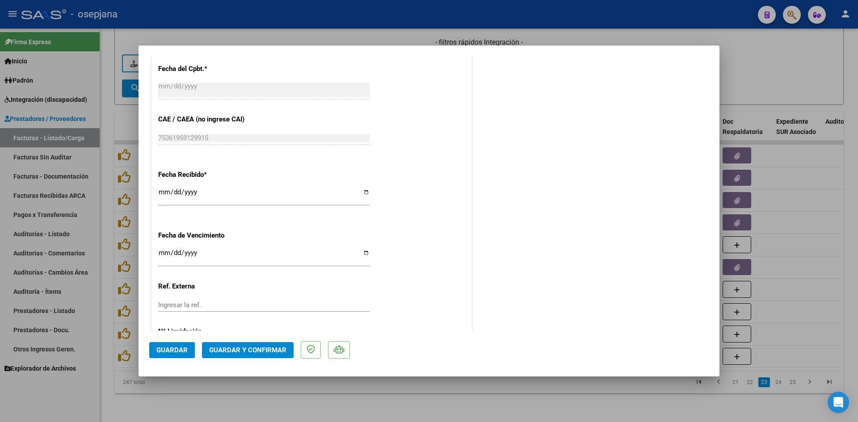
scroll to position [589, 0]
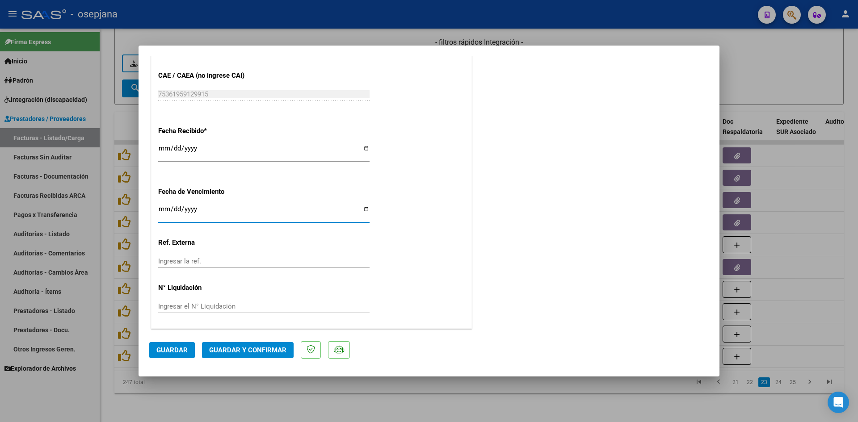
click at [164, 210] on input "Ingresar la fecha" at bounding box center [263, 213] width 211 height 14
type input "[DATE]"
click at [234, 348] on span "Guardar y Confirmar" at bounding box center [247, 350] width 77 height 8
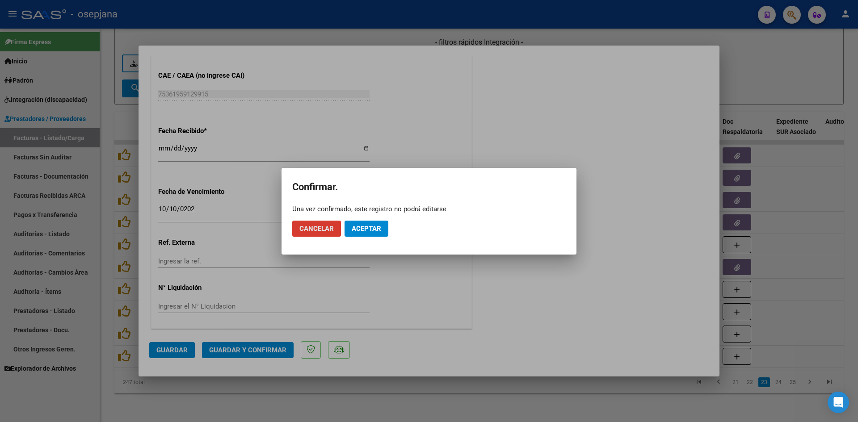
click at [365, 228] on span "Aceptar" at bounding box center [367, 229] width 30 height 8
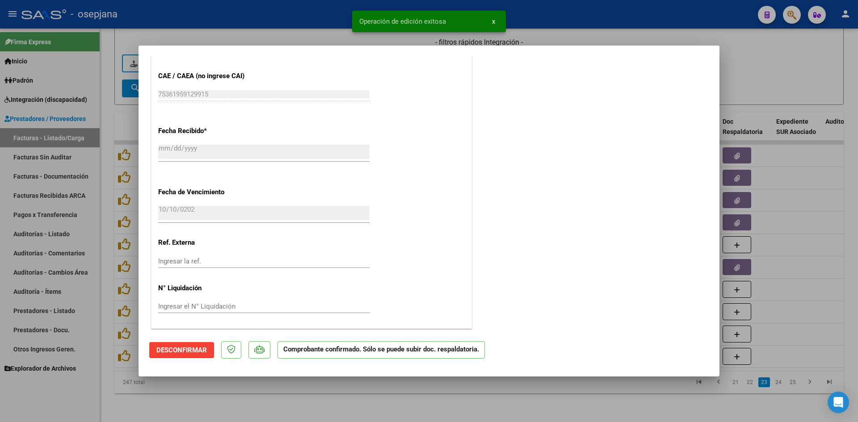
click at [786, 55] on div at bounding box center [429, 211] width 858 height 422
type input "$ 0,00"
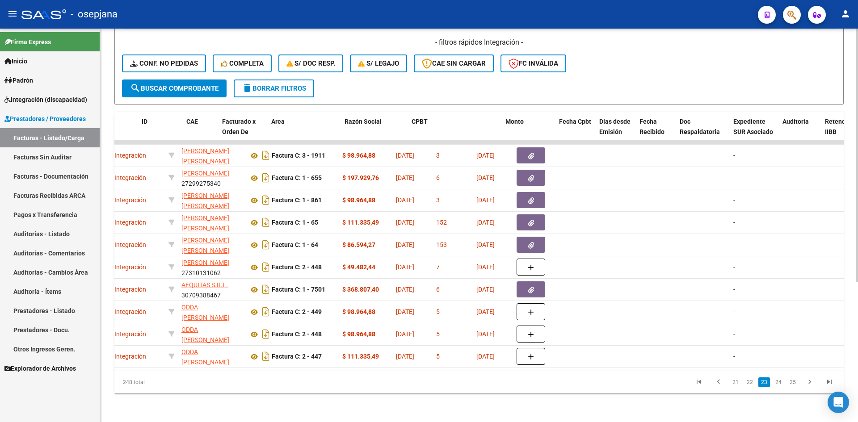
scroll to position [0, 0]
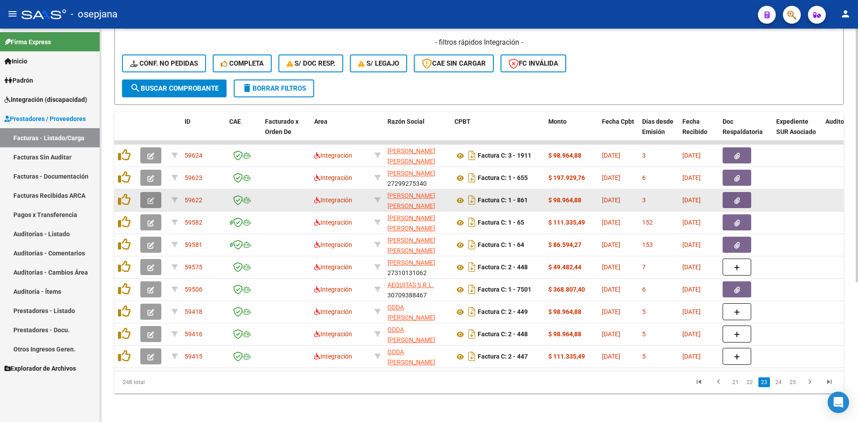
click at [147, 192] on button "button" at bounding box center [150, 200] width 21 height 16
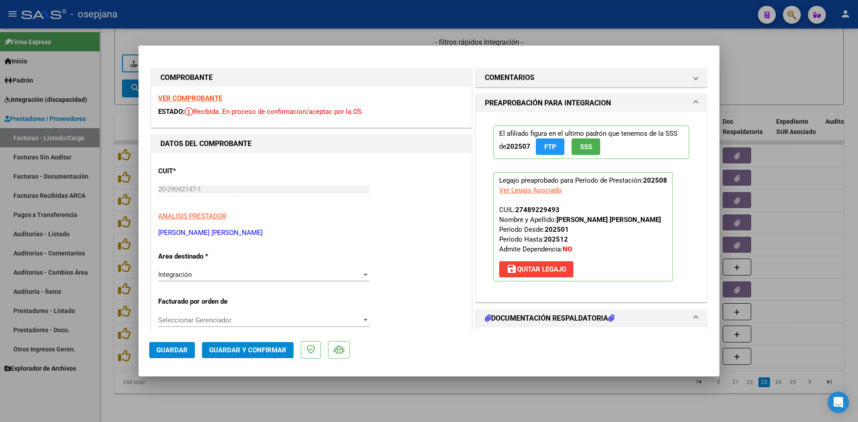
click at [199, 97] on strong "VER COMPROBANTE" at bounding box center [190, 98] width 64 height 8
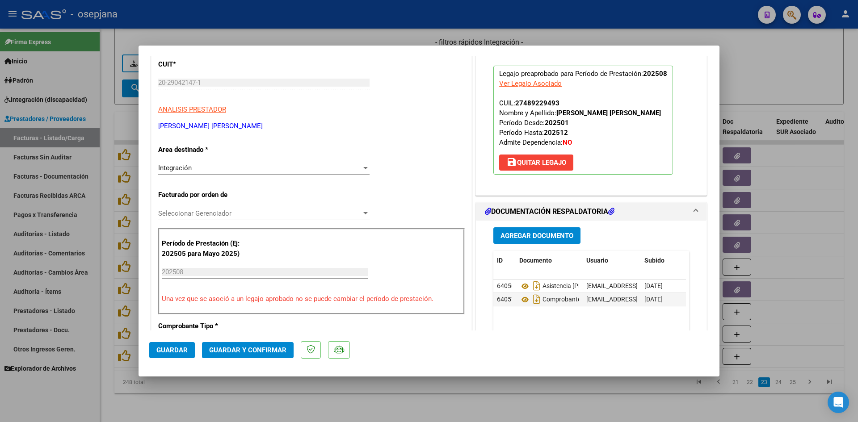
scroll to position [179, 0]
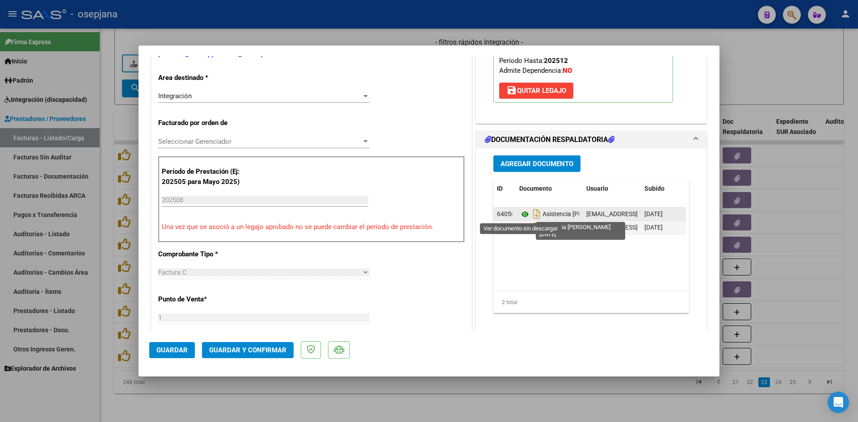
click at [521, 212] on icon at bounding box center [525, 214] width 12 height 11
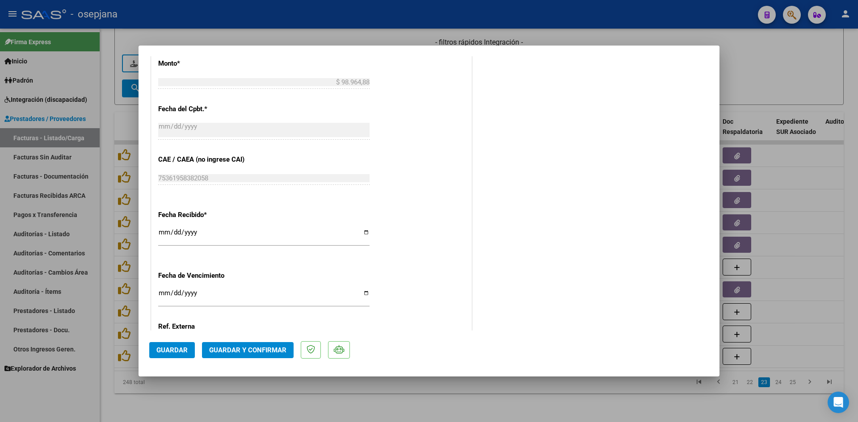
scroll to position [536, 0]
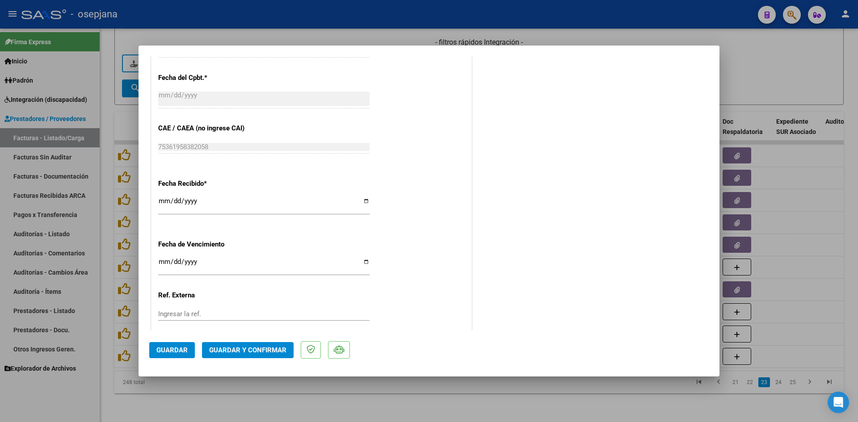
click at [161, 258] on div "Ingresar la fecha" at bounding box center [263, 266] width 211 height 19
type input "[DATE]"
click at [226, 347] on span "Guardar y Confirmar" at bounding box center [247, 350] width 77 height 8
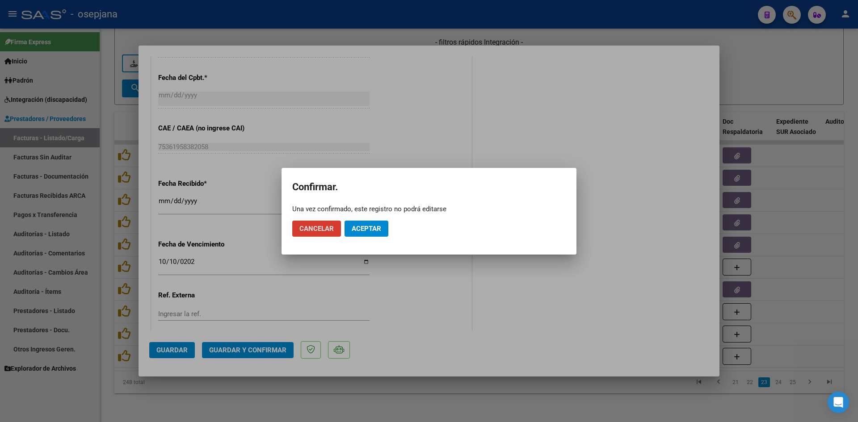
click at [374, 223] on button "Aceptar" at bounding box center [367, 229] width 44 height 16
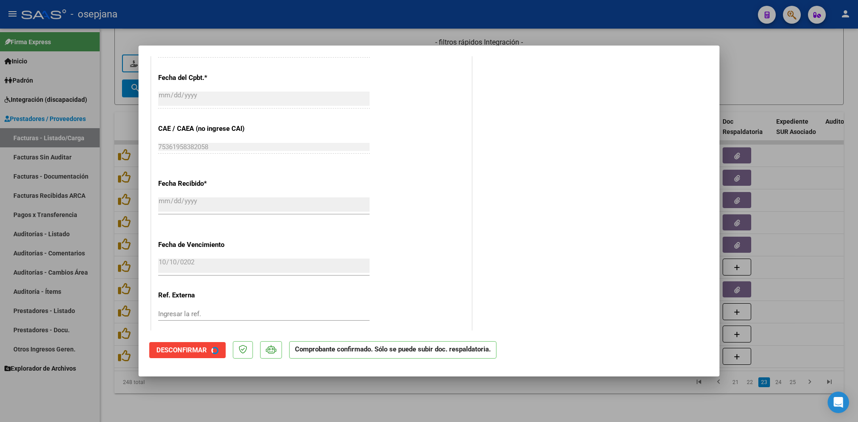
click at [805, 63] on div at bounding box center [429, 211] width 858 height 422
type input "$ 0,00"
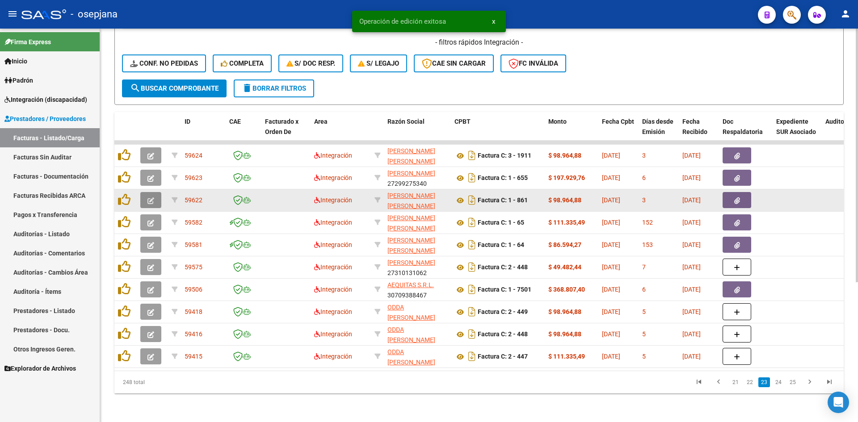
click at [146, 192] on button "button" at bounding box center [150, 200] width 21 height 16
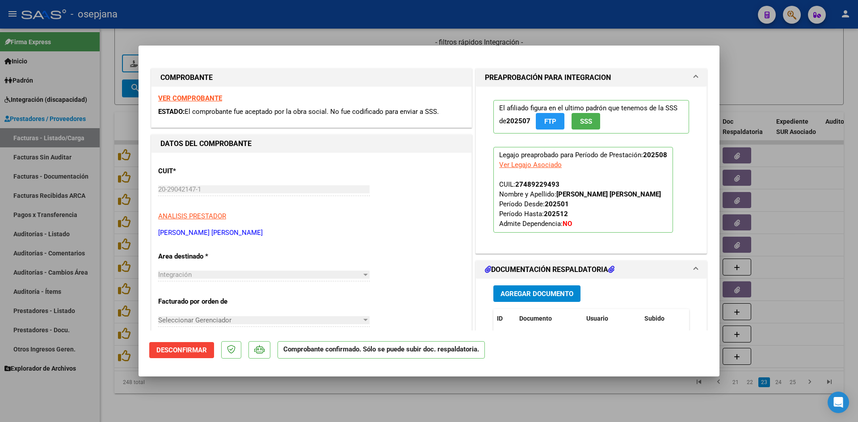
click at [744, 60] on div at bounding box center [429, 211] width 858 height 422
type input "$ 0,00"
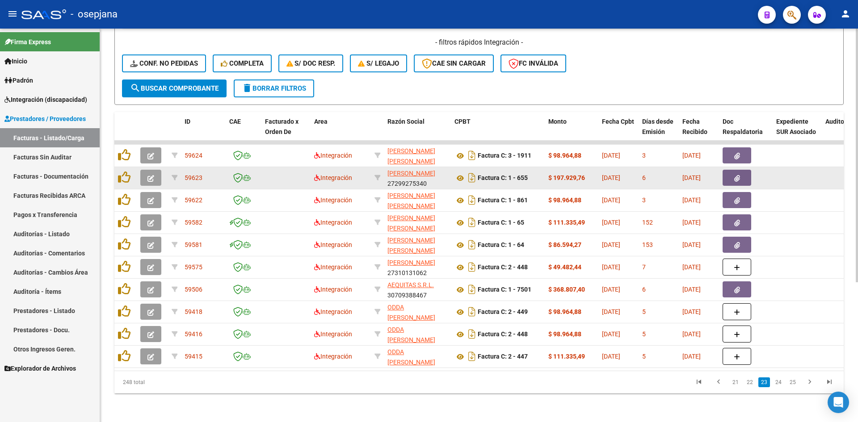
click at [147, 174] on button "button" at bounding box center [150, 178] width 21 height 16
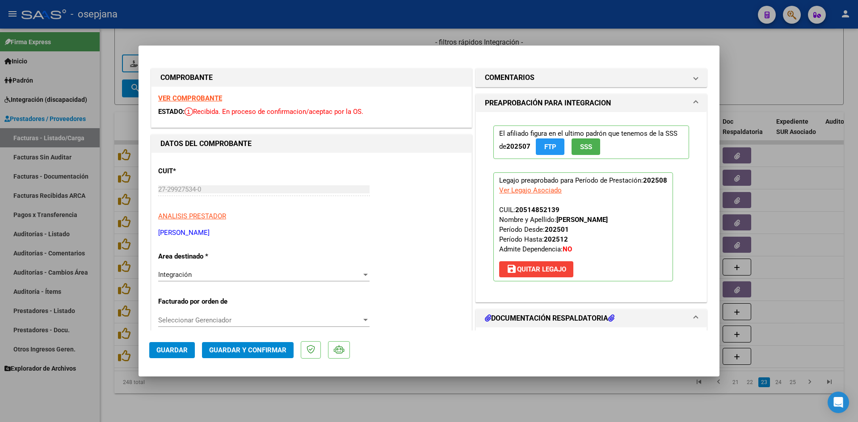
click at [205, 97] on strong "VER COMPROBANTE" at bounding box center [190, 98] width 64 height 8
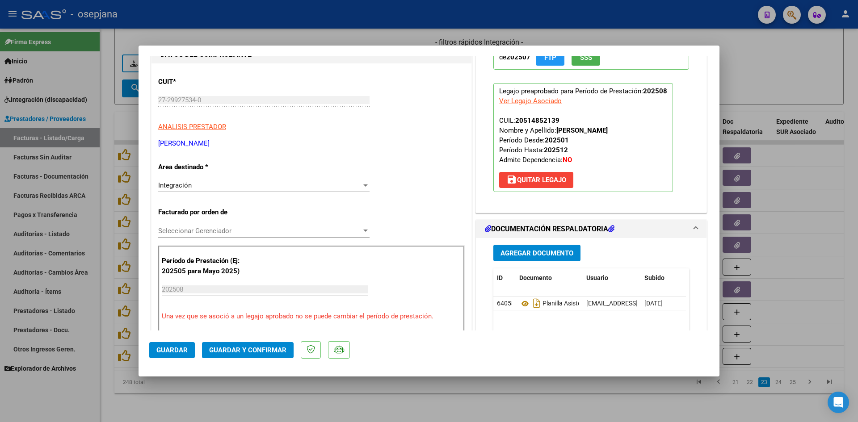
scroll to position [179, 0]
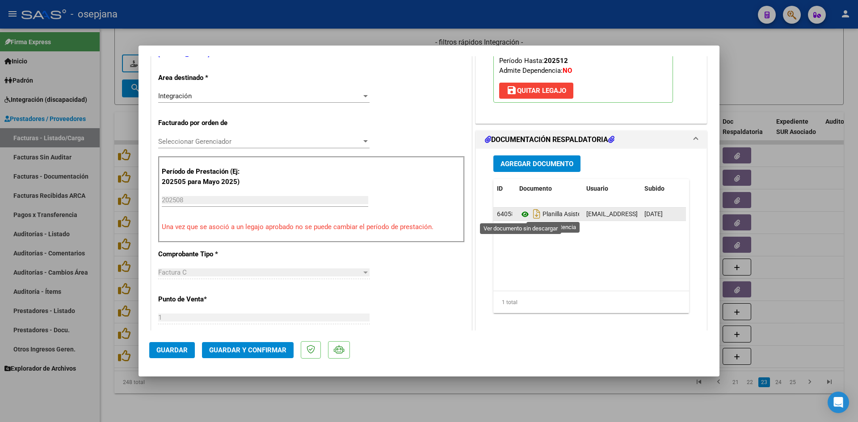
click at [522, 212] on icon at bounding box center [525, 214] width 12 height 11
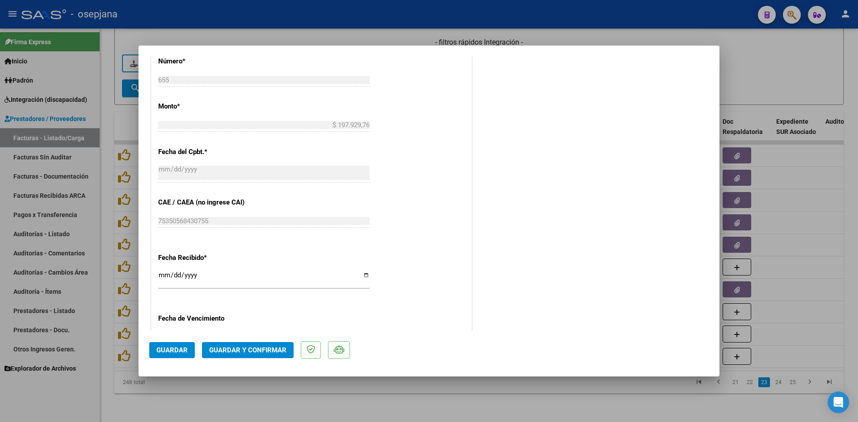
scroll to position [492, 0]
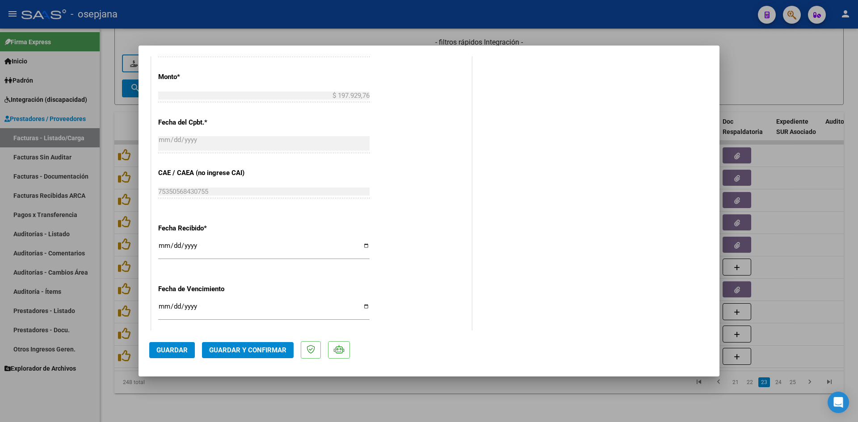
click at [164, 305] on input "2025-11-19" at bounding box center [263, 310] width 211 height 14
type input "[DATE]"
click at [236, 346] on span "Guardar y Confirmar" at bounding box center [247, 350] width 77 height 8
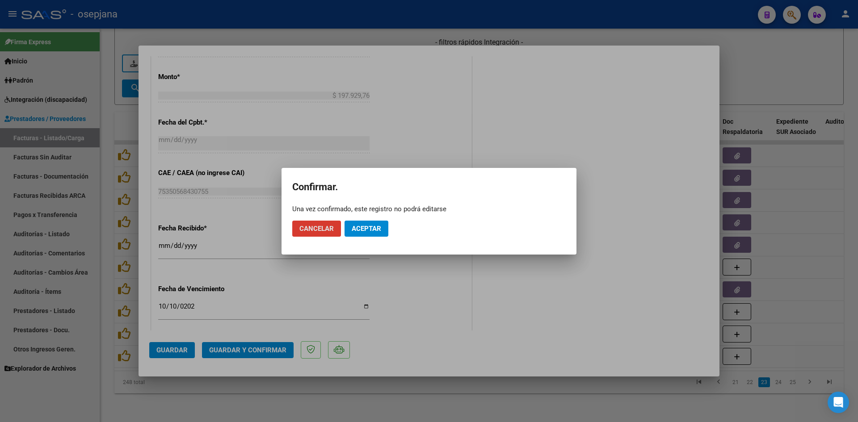
click at [362, 225] on span "Aceptar" at bounding box center [367, 229] width 30 height 8
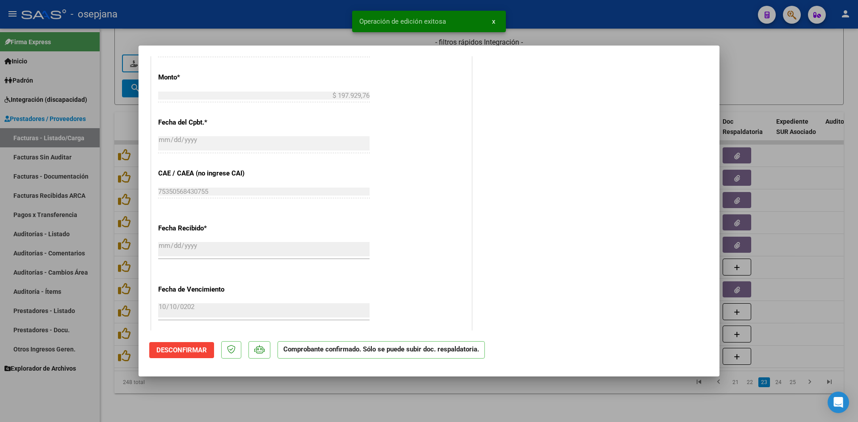
click at [781, 71] on div at bounding box center [429, 211] width 858 height 422
type input "$ 0,00"
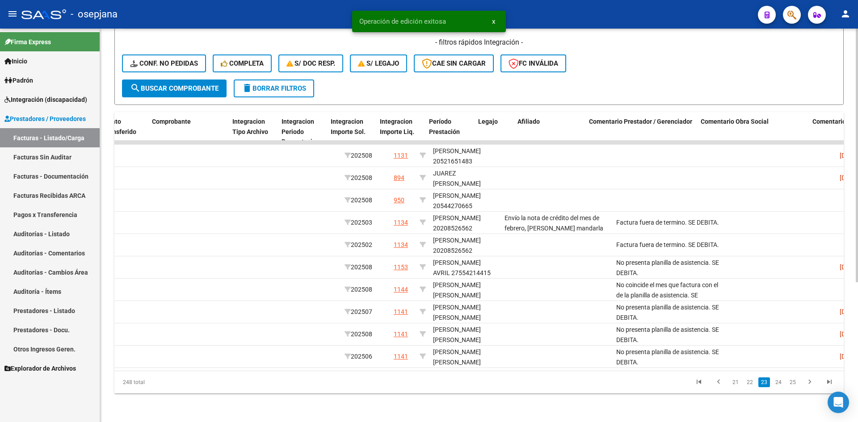
scroll to position [0, 0]
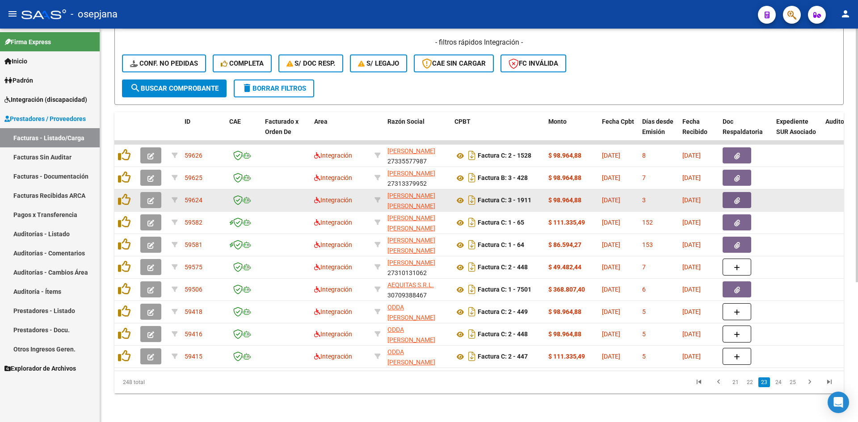
click at [154, 195] on button "button" at bounding box center [150, 200] width 21 height 16
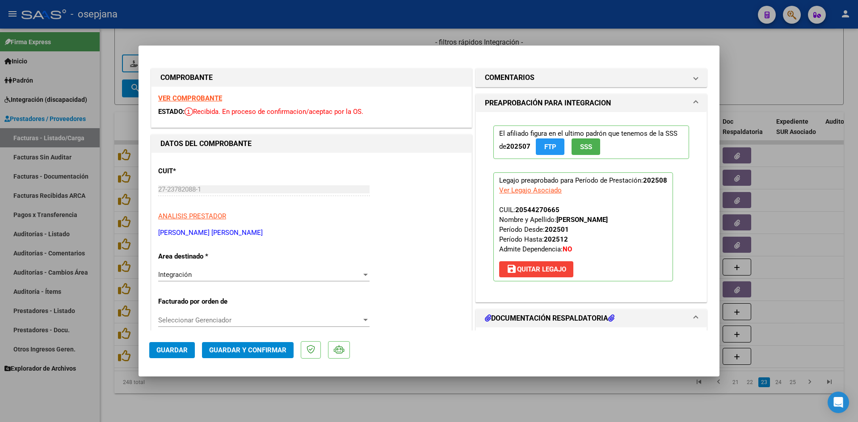
click at [188, 96] on strong "VER COMPROBANTE" at bounding box center [190, 98] width 64 height 8
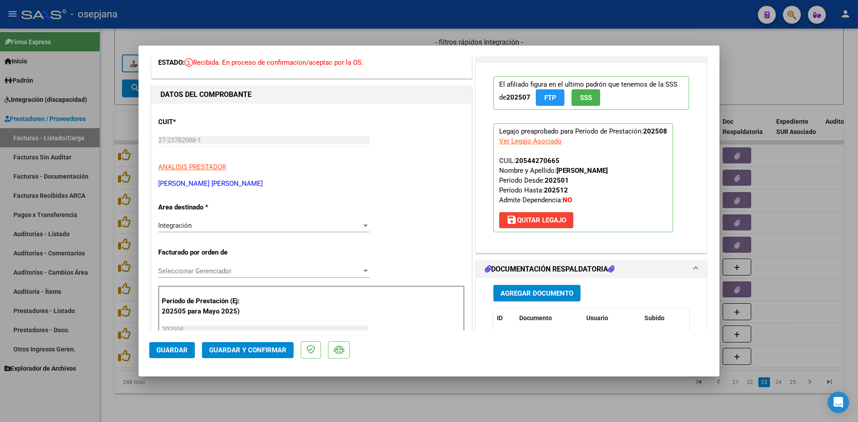
scroll to position [134, 0]
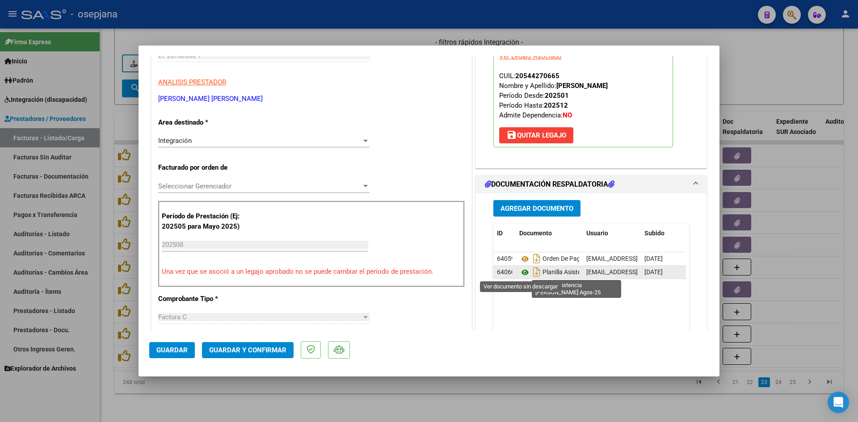
click at [519, 274] on icon at bounding box center [525, 272] width 12 height 11
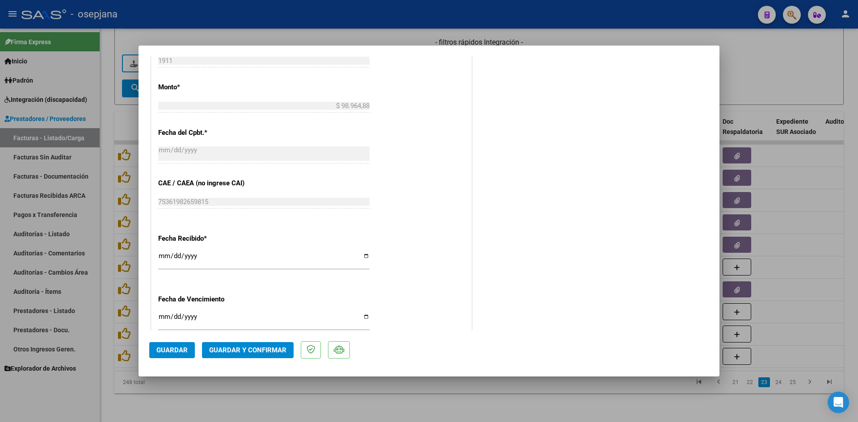
scroll to position [536, 0]
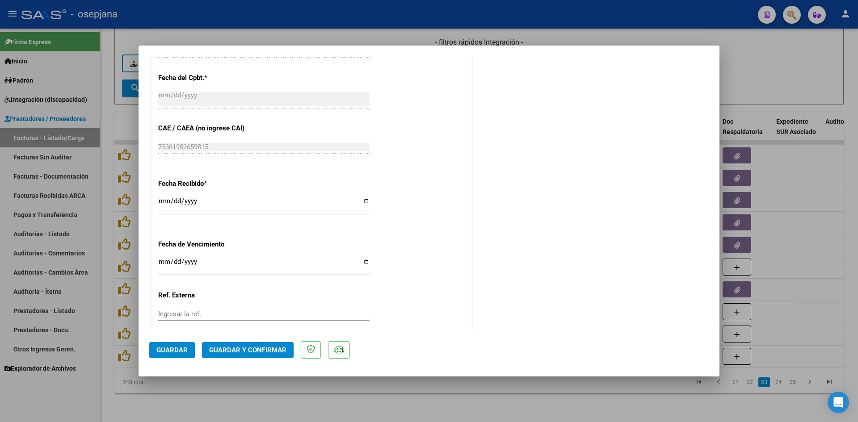
click at [160, 261] on input "Ingresar la fecha" at bounding box center [263, 265] width 211 height 14
type input "[DATE]"
click at [252, 349] on span "Guardar y Confirmar" at bounding box center [247, 350] width 77 height 8
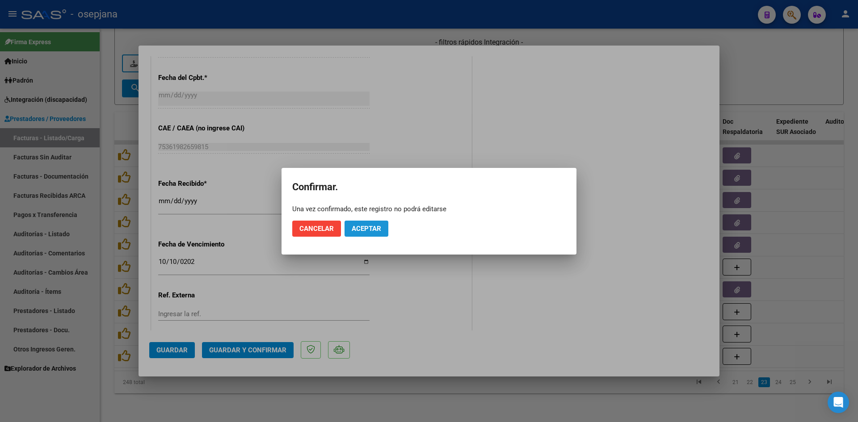
click at [358, 229] on span "Aceptar" at bounding box center [367, 229] width 30 height 8
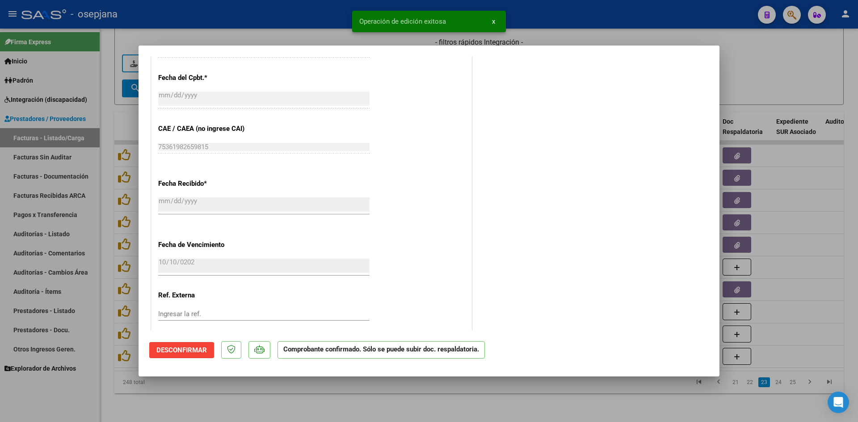
click at [771, 70] on div at bounding box center [429, 211] width 858 height 422
type input "$ 0,00"
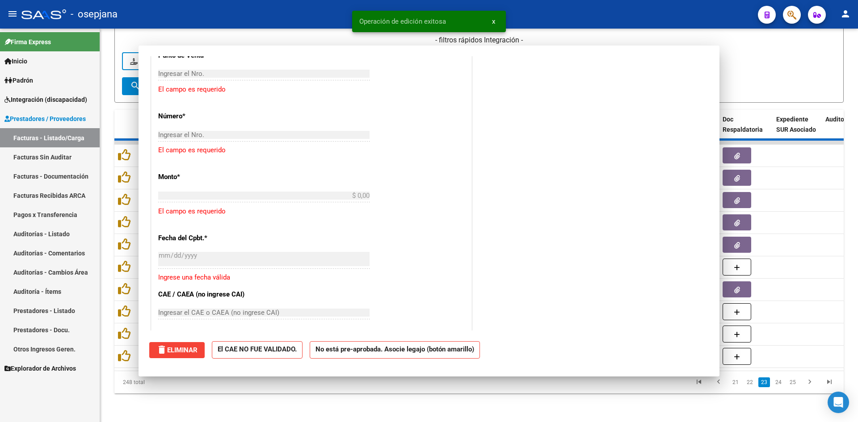
scroll to position [0, 0]
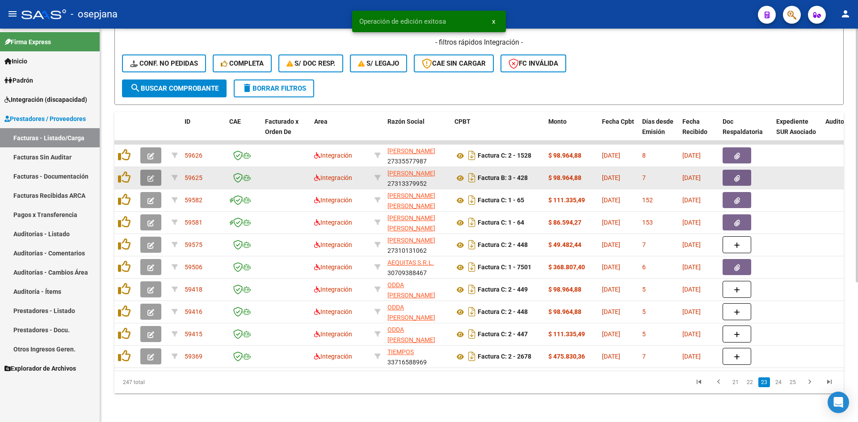
click at [151, 175] on icon "button" at bounding box center [151, 178] width 7 height 7
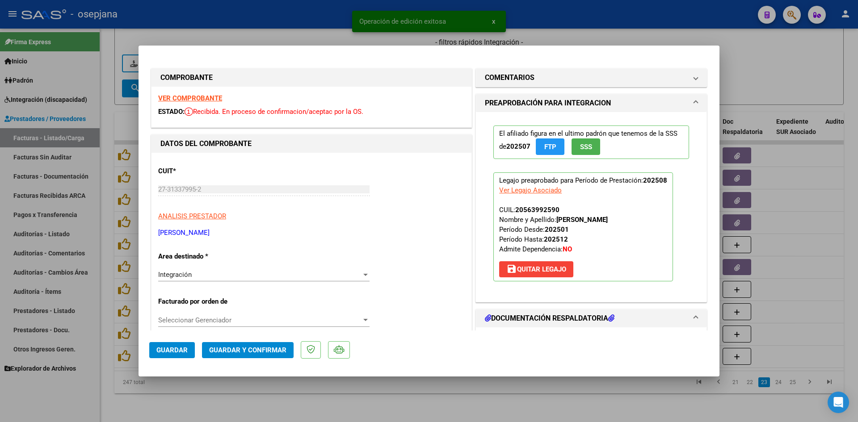
click at [203, 100] on strong "VER COMPROBANTE" at bounding box center [190, 98] width 64 height 8
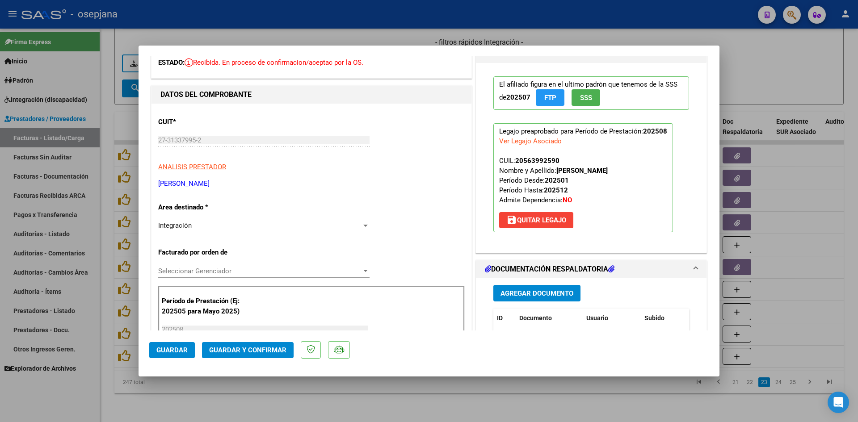
scroll to position [134, 0]
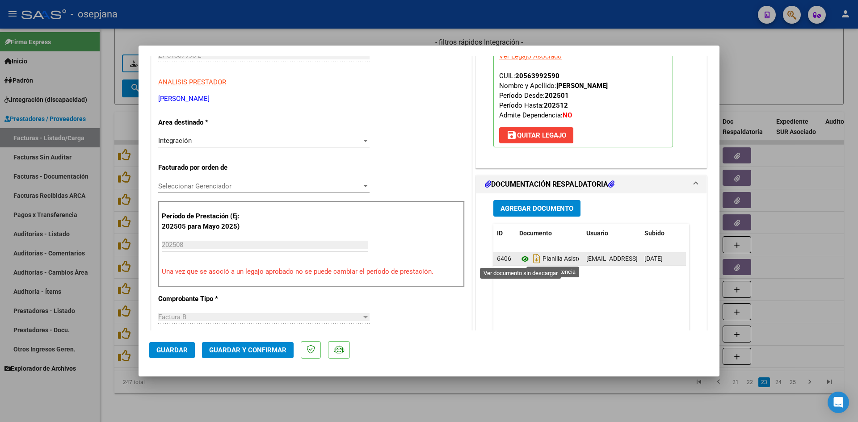
click at [525, 256] on icon at bounding box center [525, 259] width 12 height 11
click at [522, 261] on icon at bounding box center [525, 259] width 12 height 11
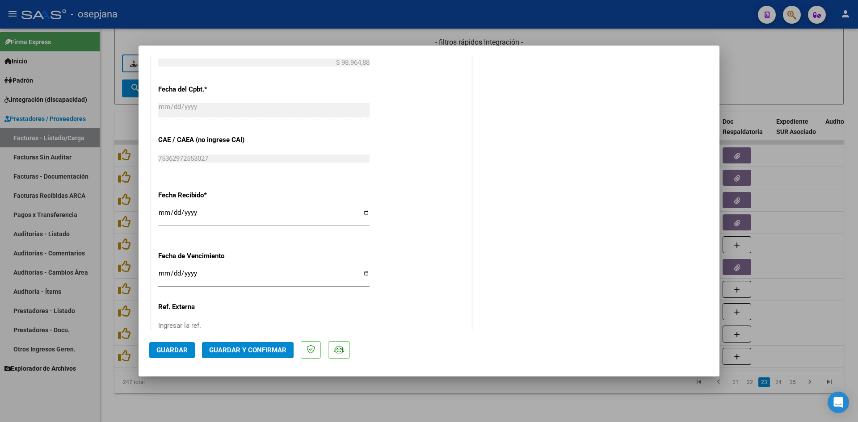
scroll to position [536, 0]
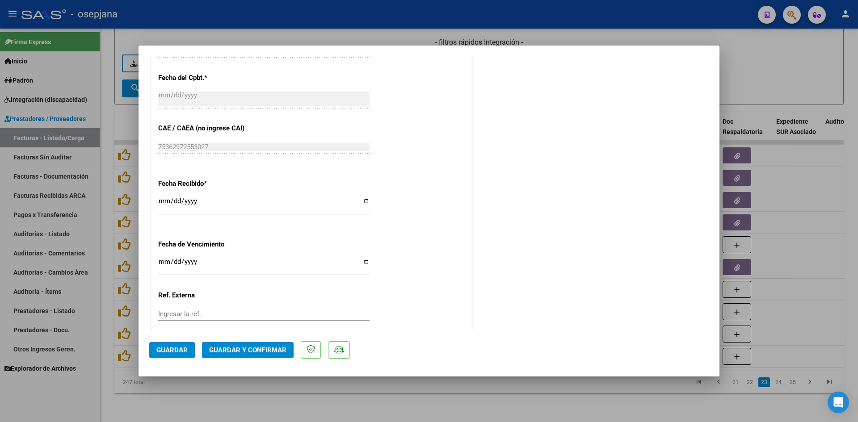
click at [161, 262] on input "[DATE]" at bounding box center [263, 265] width 211 height 14
type input "[DATE]"
click at [255, 346] on span "Guardar y Confirmar" at bounding box center [247, 350] width 77 height 8
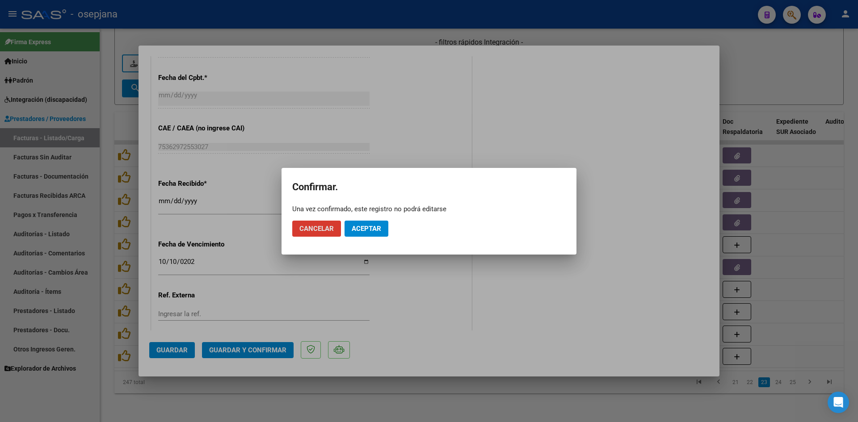
click at [371, 231] on span "Aceptar" at bounding box center [367, 229] width 30 height 8
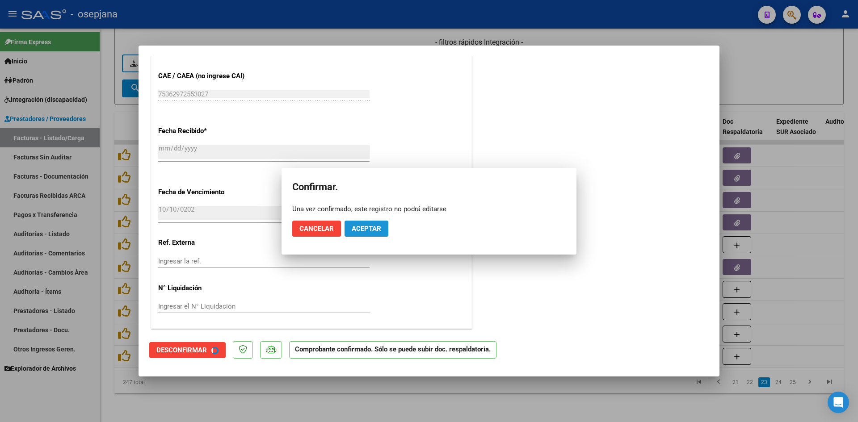
scroll to position [481, 0]
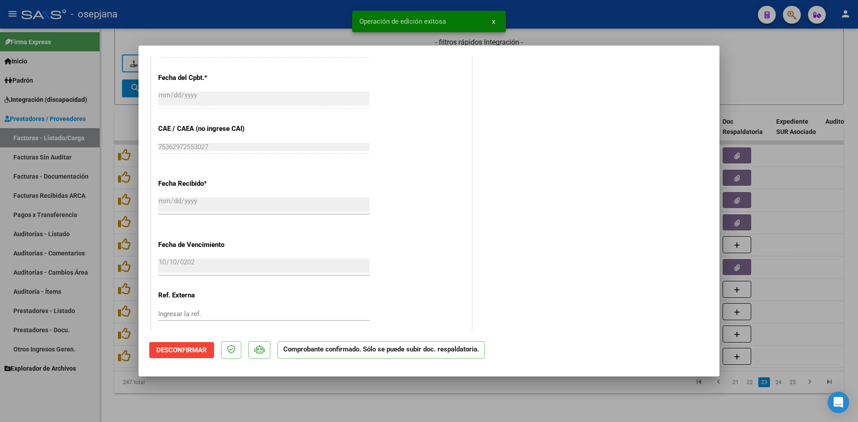
click at [797, 57] on div at bounding box center [429, 211] width 858 height 422
type input "$ 0,00"
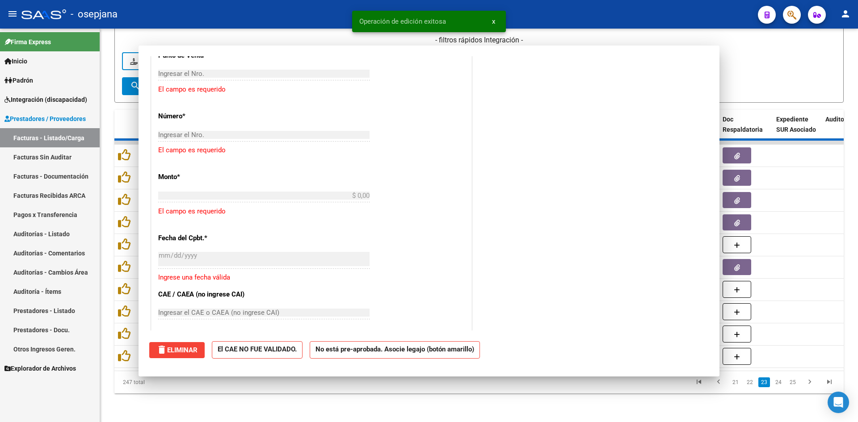
scroll to position [0, 0]
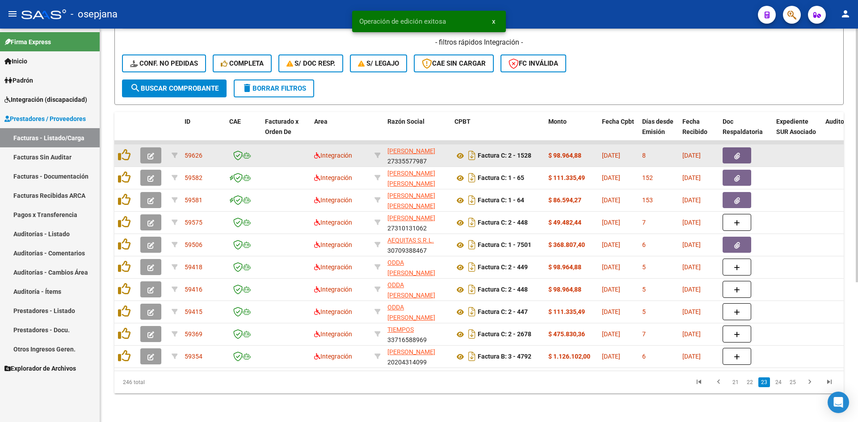
click at [150, 153] on icon "button" at bounding box center [151, 156] width 7 height 7
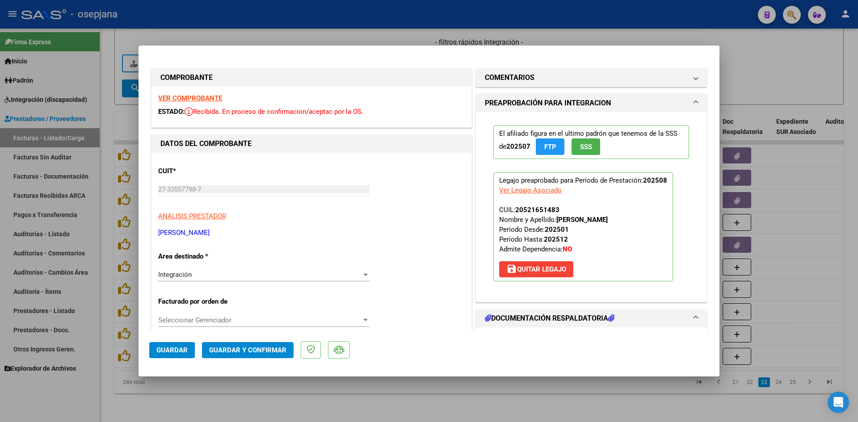
click at [184, 95] on strong "VER COMPROBANTE" at bounding box center [190, 98] width 64 height 8
click at [198, 98] on strong "VER COMPROBANTE" at bounding box center [190, 98] width 64 height 8
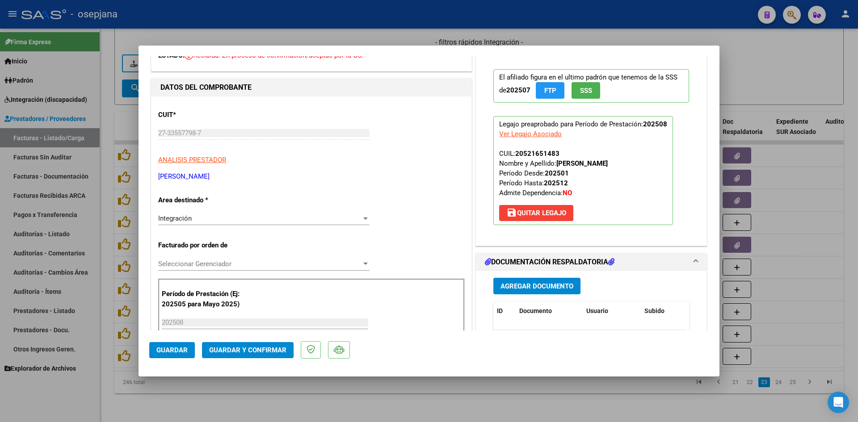
scroll to position [134, 0]
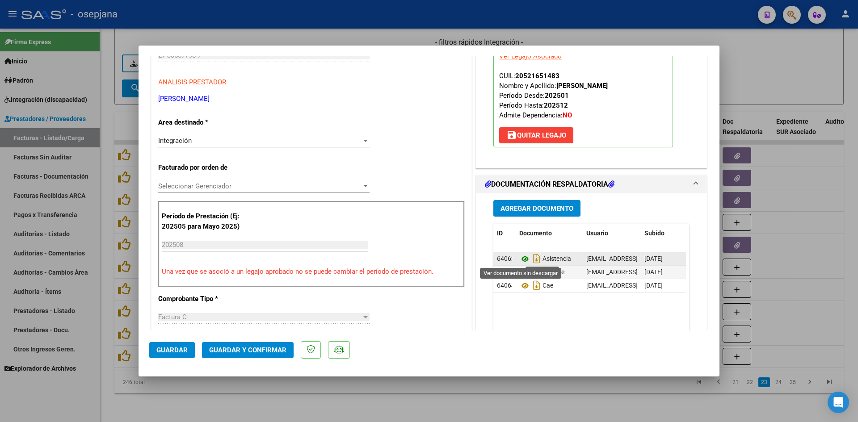
click at [523, 260] on icon at bounding box center [525, 259] width 12 height 11
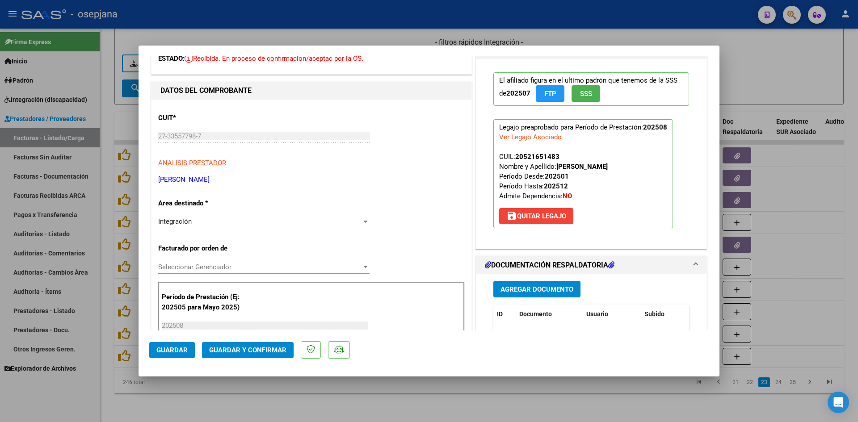
scroll to position [0, 0]
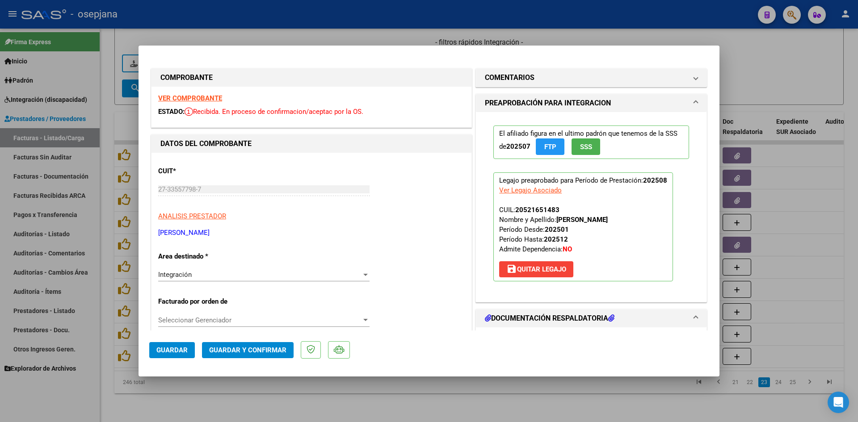
click at [208, 99] on strong "VER COMPROBANTE" at bounding box center [190, 98] width 64 height 8
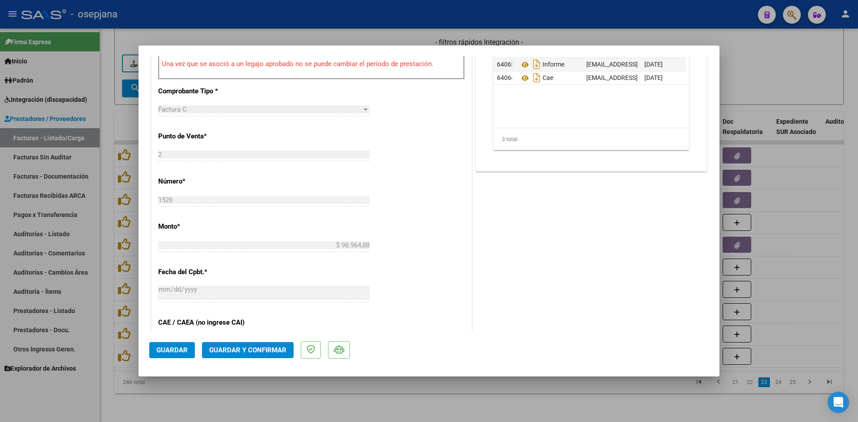
scroll to position [492, 0]
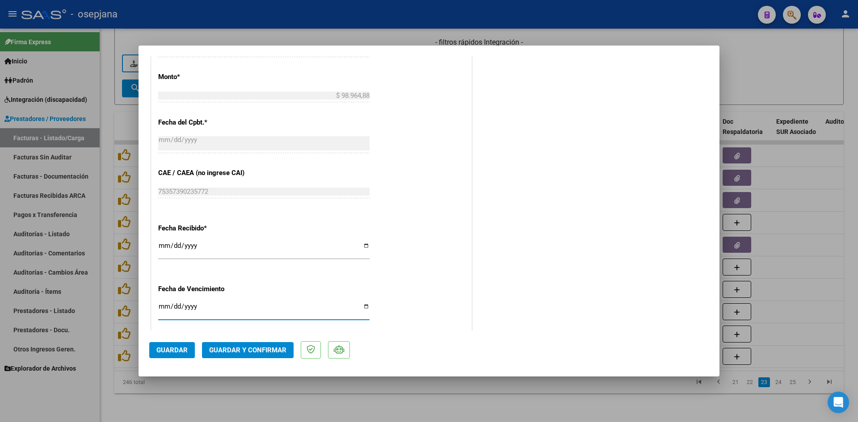
click at [163, 307] on input "[DATE]" at bounding box center [263, 310] width 211 height 14
type input "[DATE]"
click at [253, 346] on span "Guardar y Confirmar" at bounding box center [247, 350] width 77 height 8
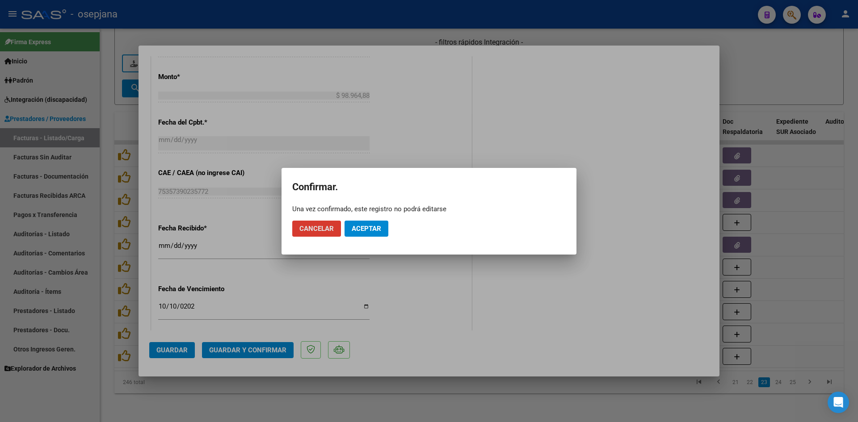
click at [349, 225] on button "Aceptar" at bounding box center [367, 229] width 44 height 16
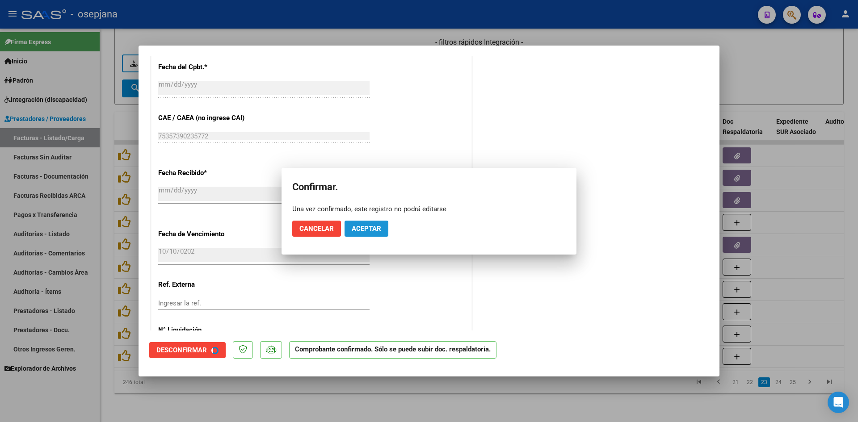
scroll to position [436, 0]
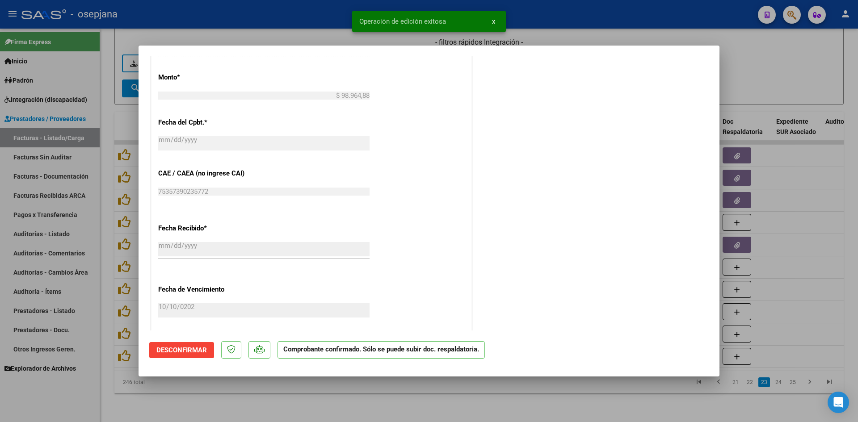
click at [780, 81] on div at bounding box center [429, 211] width 858 height 422
type input "$ 0,00"
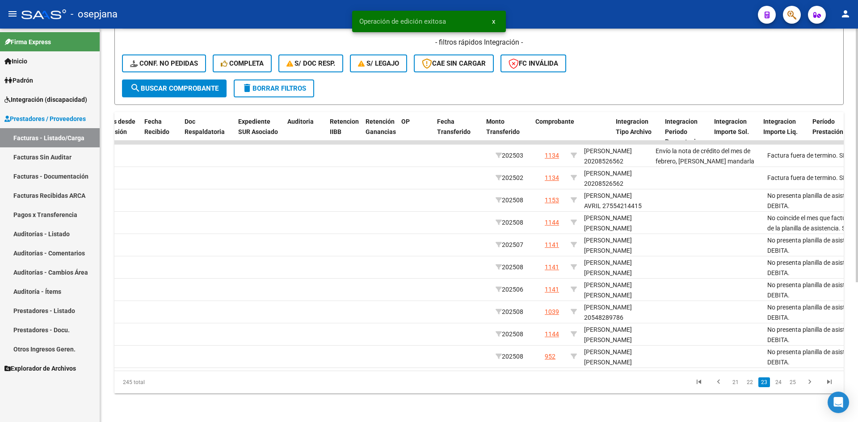
scroll to position [0, 0]
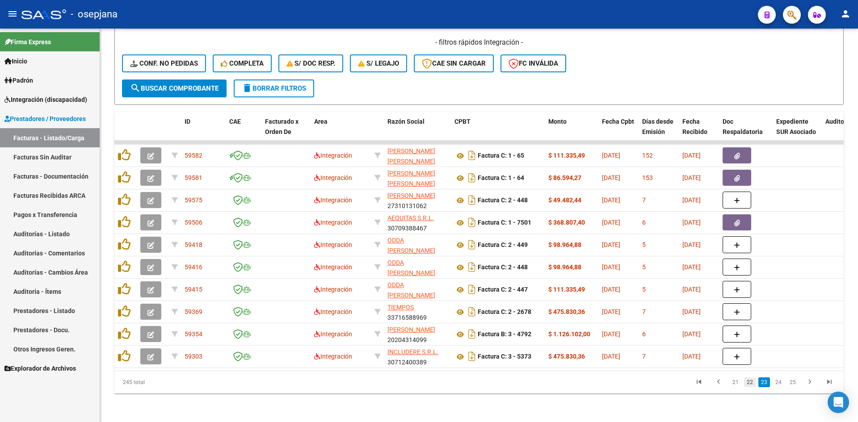
click at [753, 379] on link "22" at bounding box center [750, 383] width 12 height 10
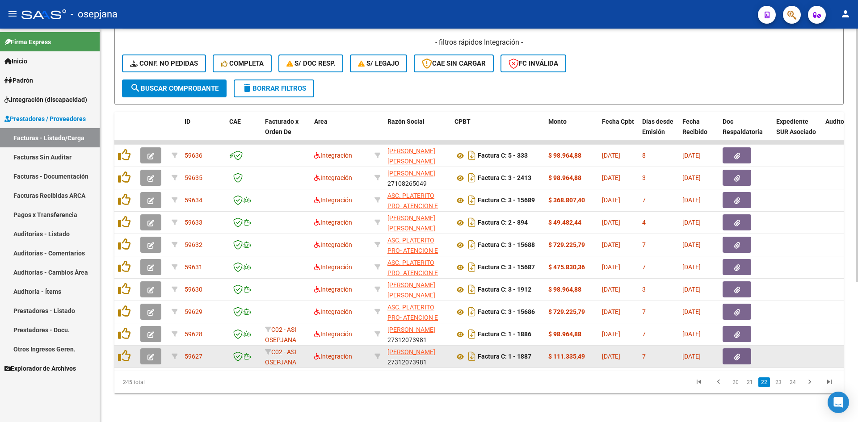
click at [150, 354] on icon "button" at bounding box center [151, 357] width 7 height 7
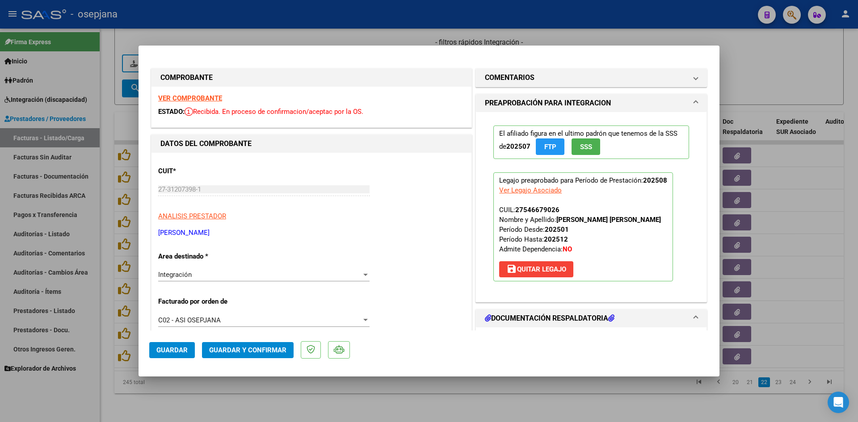
click at [201, 99] on strong "VER COMPROBANTE" at bounding box center [190, 98] width 64 height 8
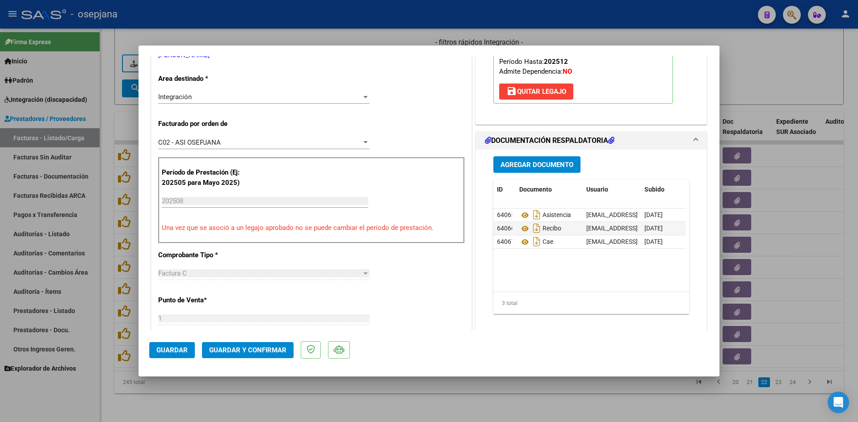
scroll to position [179, 0]
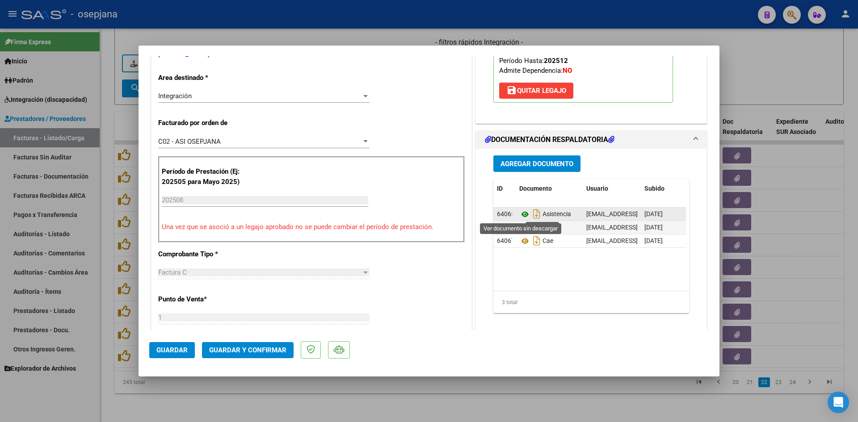
click at [522, 212] on icon at bounding box center [525, 214] width 12 height 11
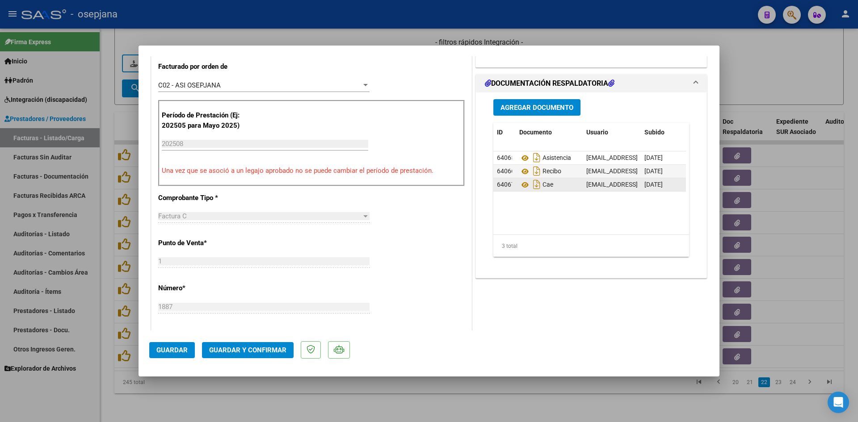
scroll to position [268, 0]
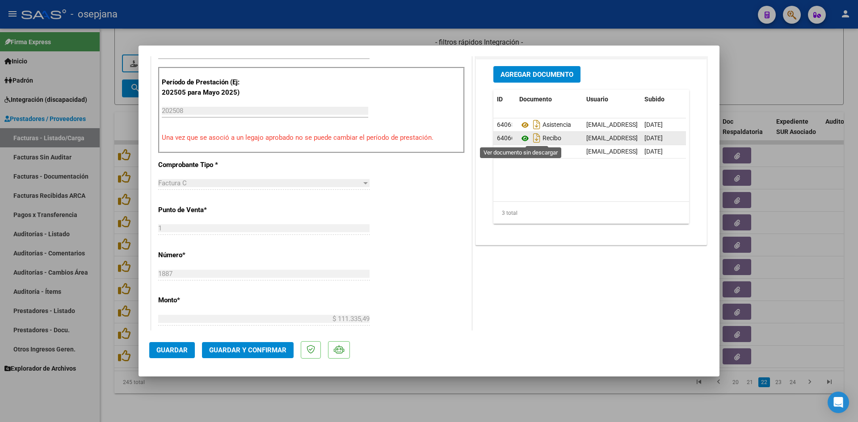
click at [522, 139] on icon at bounding box center [525, 138] width 12 height 11
